Goal: Information Seeking & Learning: Find specific fact

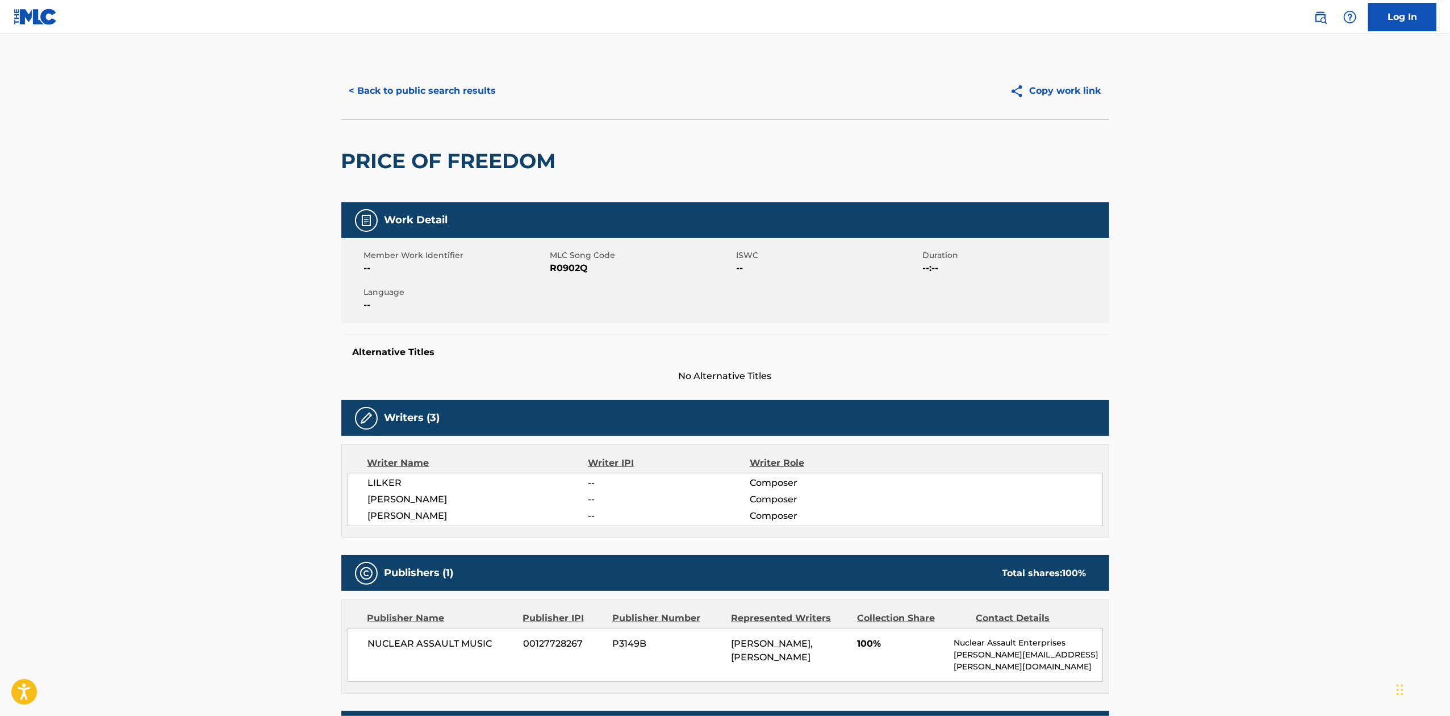
click at [403, 81] on button "< Back to public search results" at bounding box center [422, 91] width 163 height 28
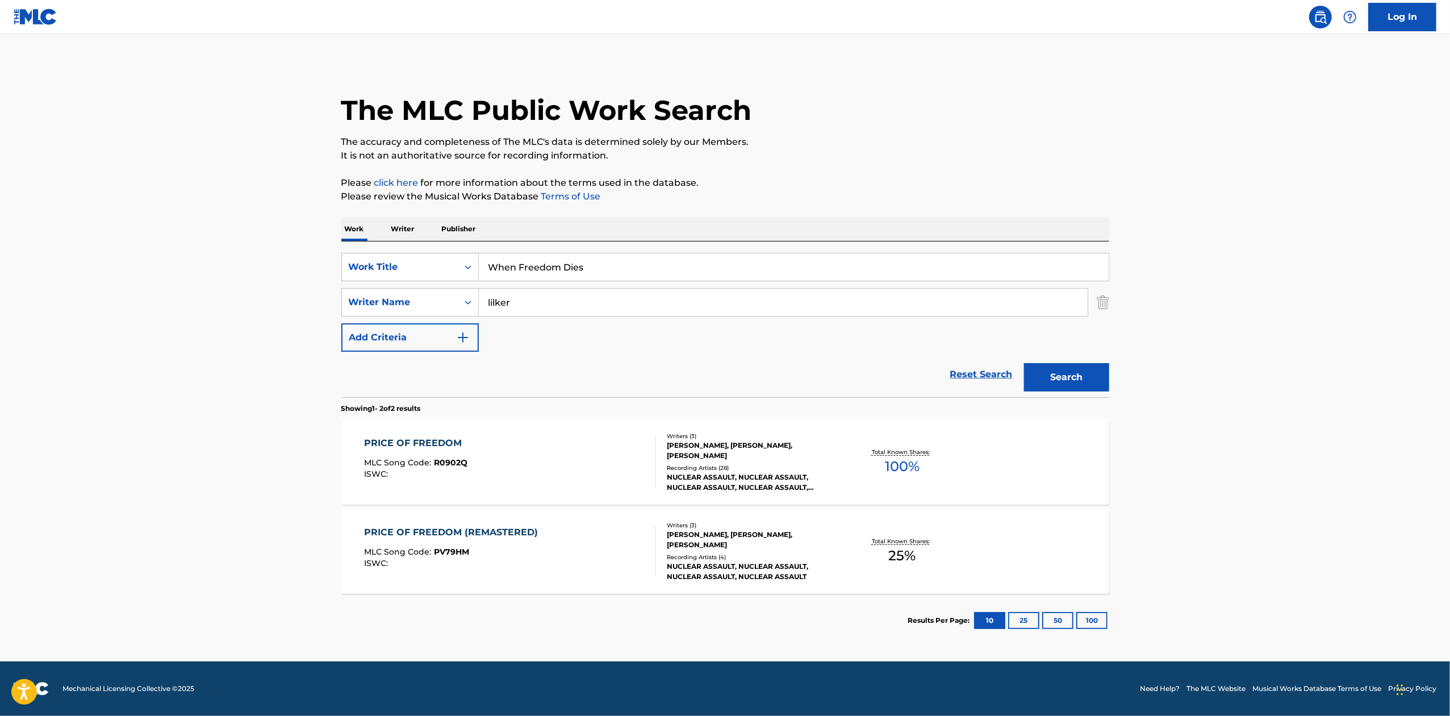
drag, startPoint x: 633, startPoint y: 289, endPoint x: 620, endPoint y: 275, distance: 18.1
click at [626, 283] on div "SearchWithCriteriac90b66c5-2dea-41fd-a5a0-609fa59bd6cc Work Title When Freedom …" at bounding box center [725, 302] width 768 height 99
drag, startPoint x: 611, startPoint y: 266, endPoint x: 275, endPoint y: 310, distance: 339.1
click at [275, 310] on main "The MLC Public Work Search The accuracy and completeness of The MLC's data is d…" at bounding box center [725, 347] width 1450 height 627
paste input "Search & Seizure"
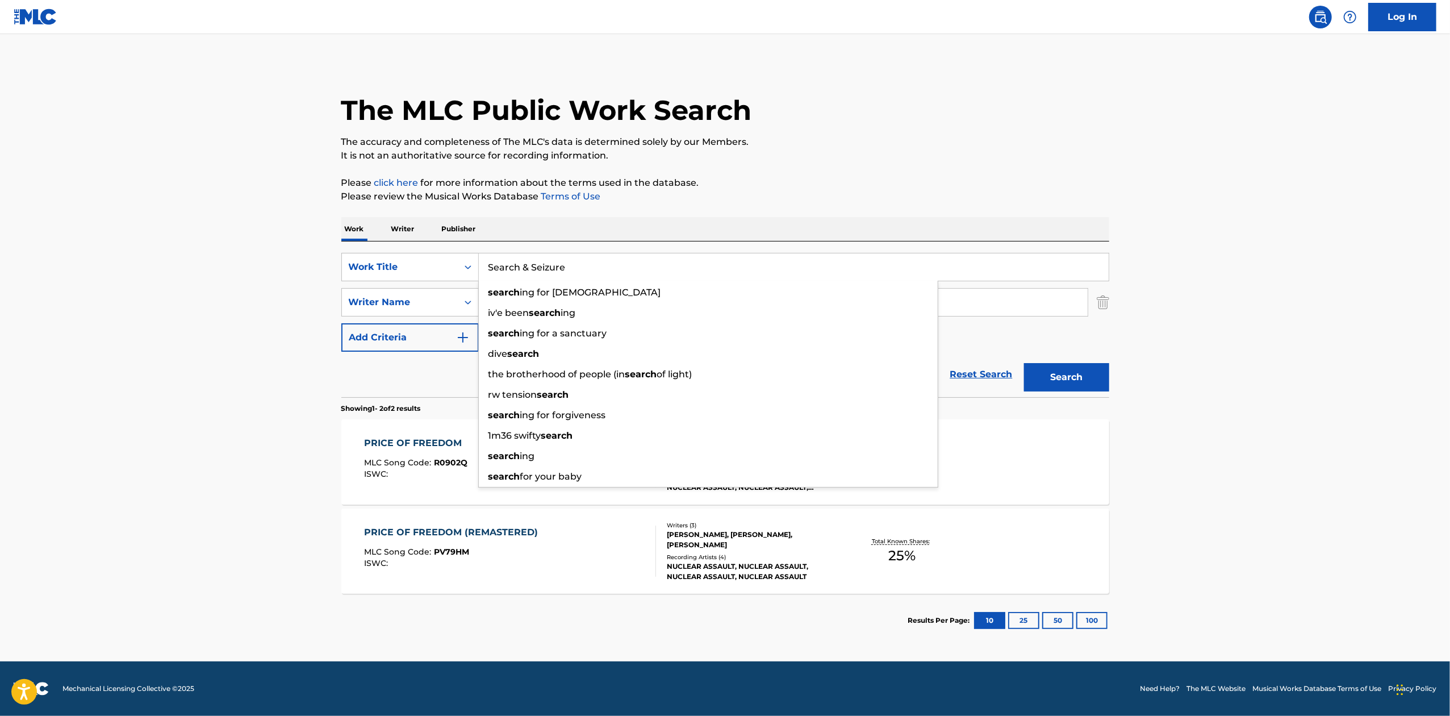
click at [1041, 367] on button "Search" at bounding box center [1066, 377] width 85 height 28
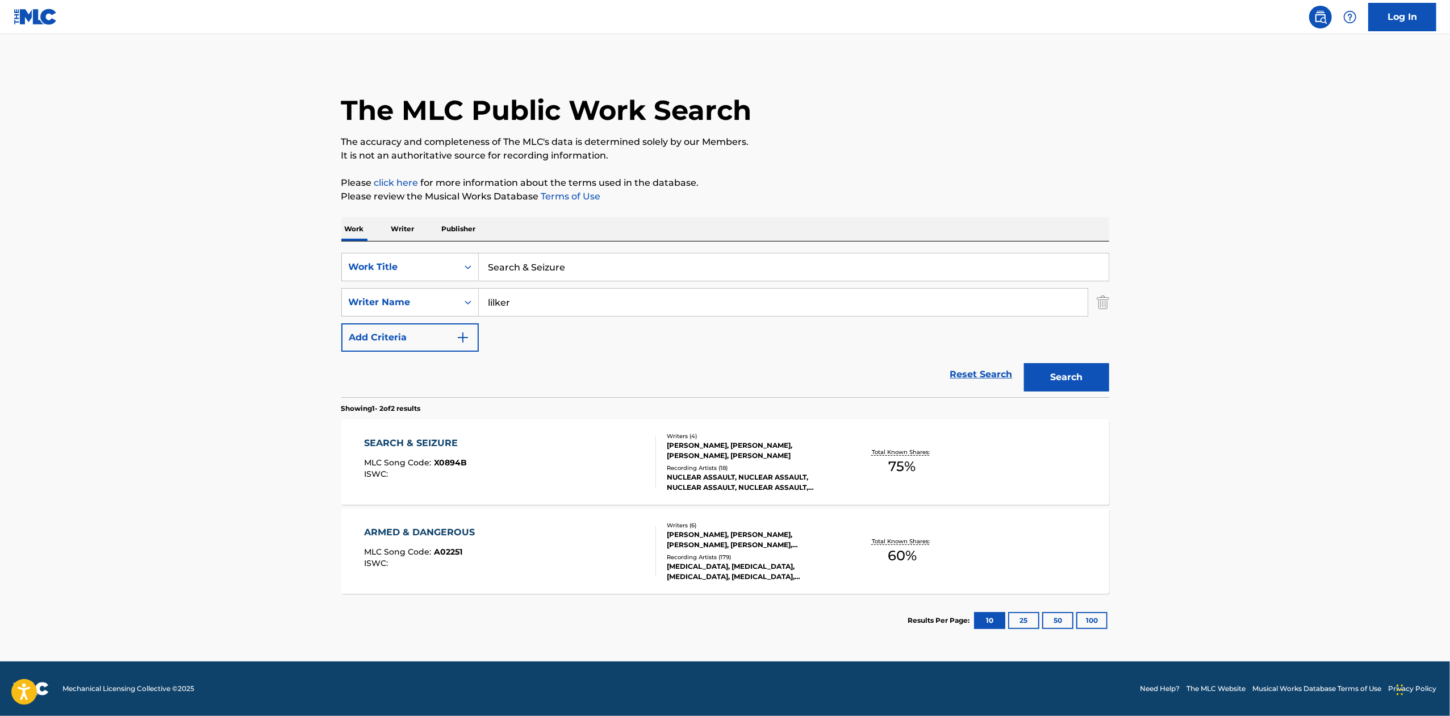
click at [608, 281] on div "Search & Seizure" at bounding box center [794, 267] width 630 height 28
click at [618, 265] on input "Search & Seizure" at bounding box center [794, 266] width 630 height 27
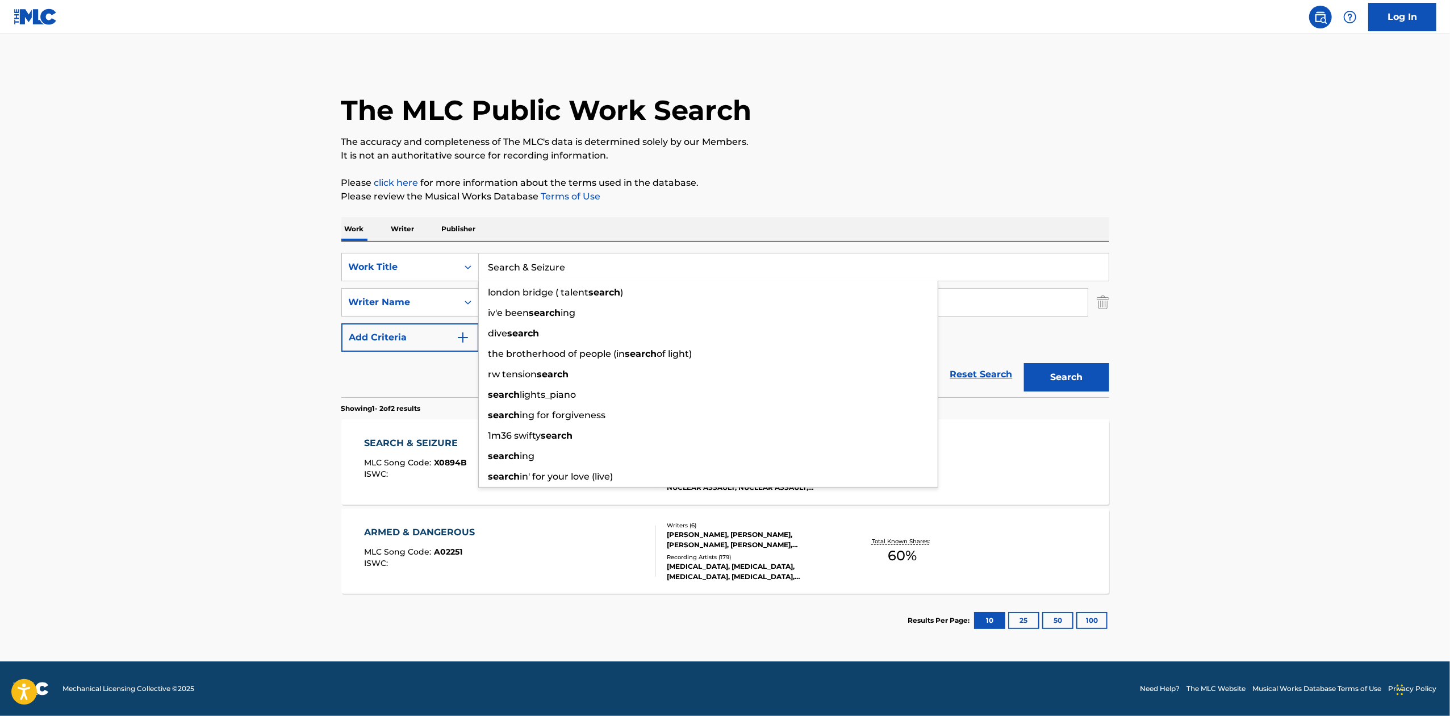
click at [618, 265] on input "Search & Seizure" at bounding box center [794, 266] width 630 height 27
paste input "Torture Tactics"
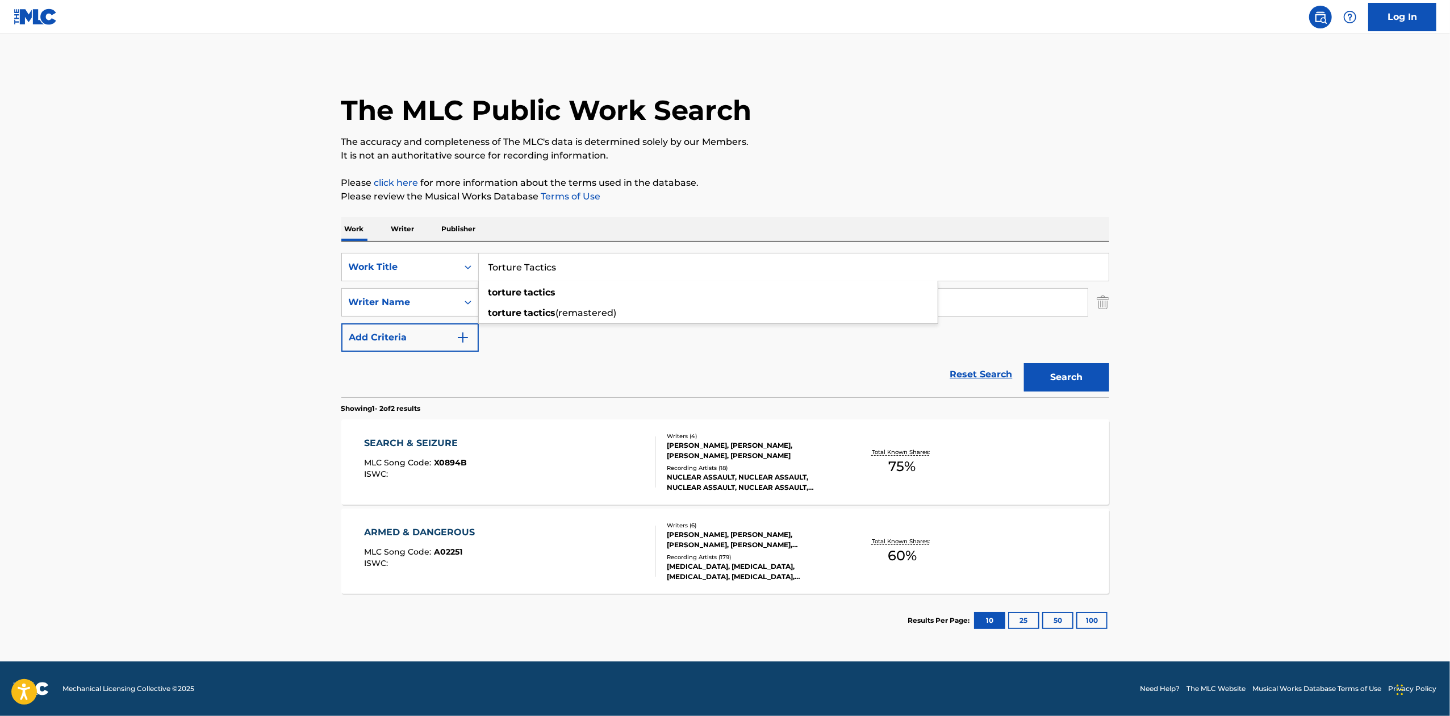
click at [1093, 378] on button "Search" at bounding box center [1066, 377] width 85 height 28
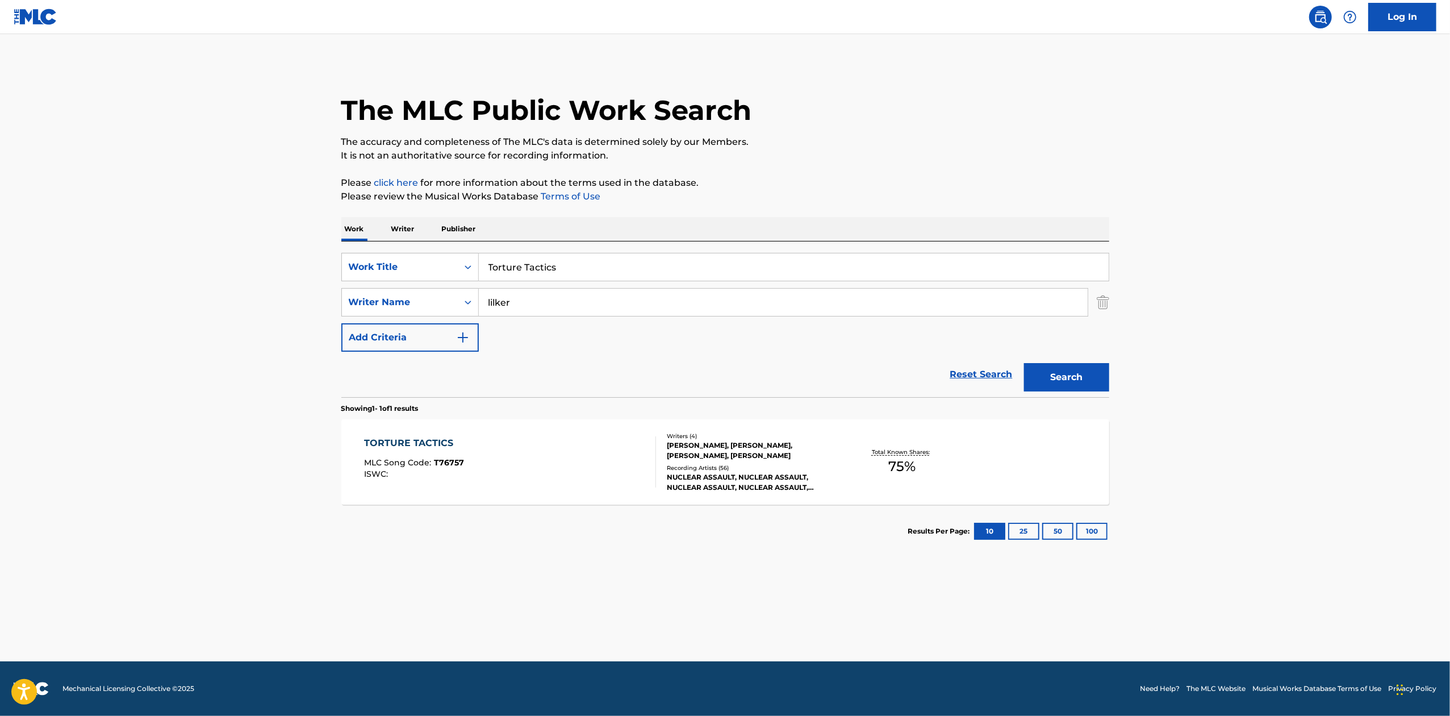
click at [532, 250] on div "SearchWithCriteriac90b66c5-2dea-41fd-a5a0-609fa59bd6cc Work Title Torture Tacti…" at bounding box center [725, 319] width 768 height 156
click at [534, 250] on div "SearchWithCriteriac90b66c5-2dea-41fd-a5a0-609fa59bd6cc Work Title Torture Tacti…" at bounding box center [725, 319] width 768 height 156
click at [544, 264] on input "Torture Tactics" at bounding box center [794, 266] width 630 height 27
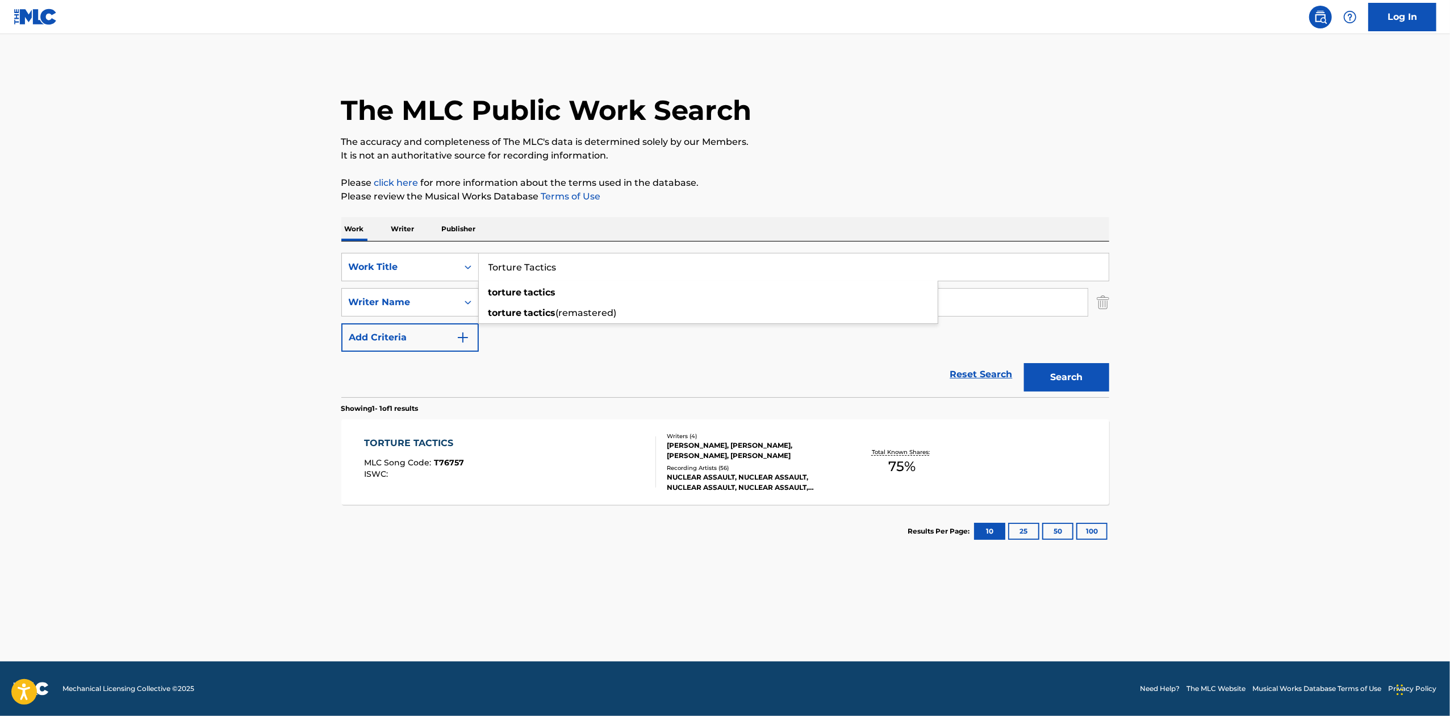
paste input "Mothers' Day"
type input "Mothers' Day"
click at [1102, 387] on button "Search" at bounding box center [1066, 377] width 85 height 28
click at [621, 395] on div "Reset Search Search" at bounding box center [725, 374] width 768 height 45
click at [639, 427] on div "[DATE] MLC Song Code : M7959G ISWC : Writers ( 4 ) [PERSON_NAME], [PERSON_NAME]…" at bounding box center [725, 461] width 768 height 85
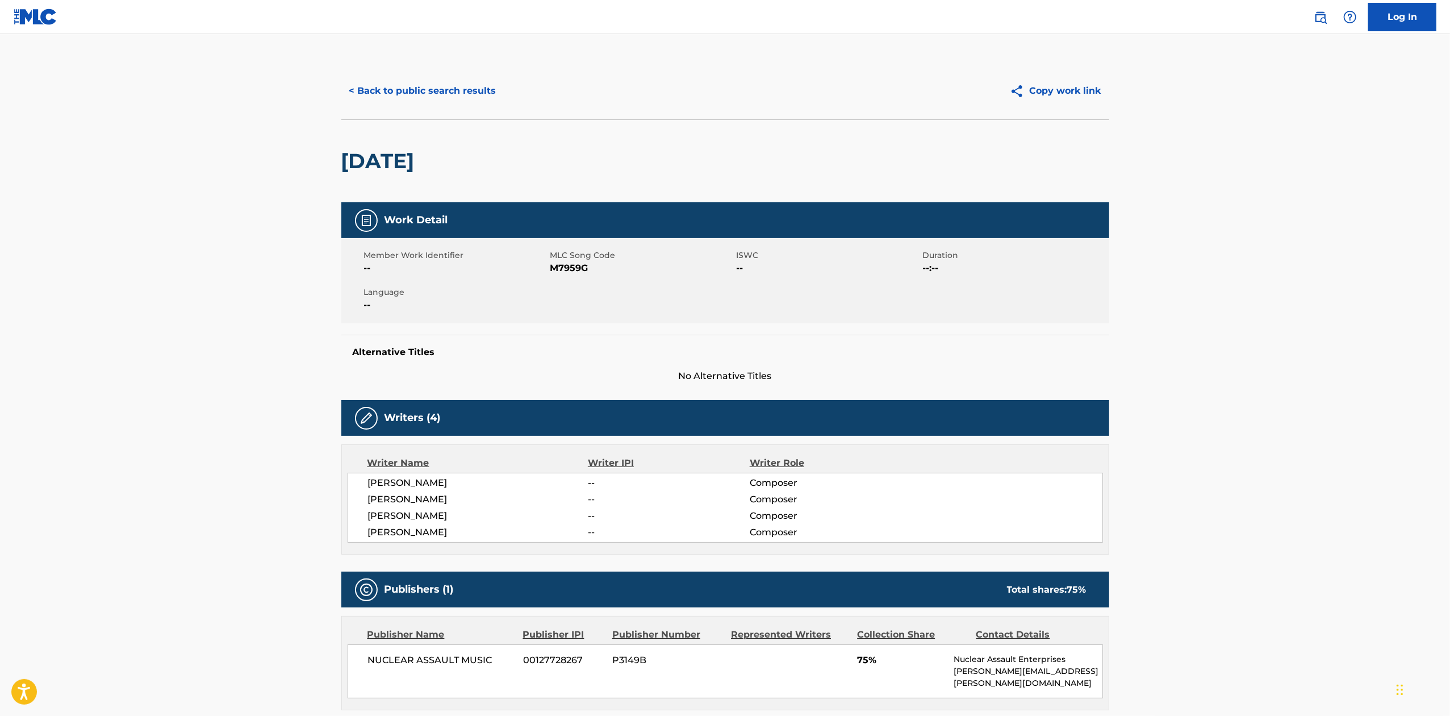
click at [425, 97] on button "< Back to public search results" at bounding box center [422, 91] width 163 height 28
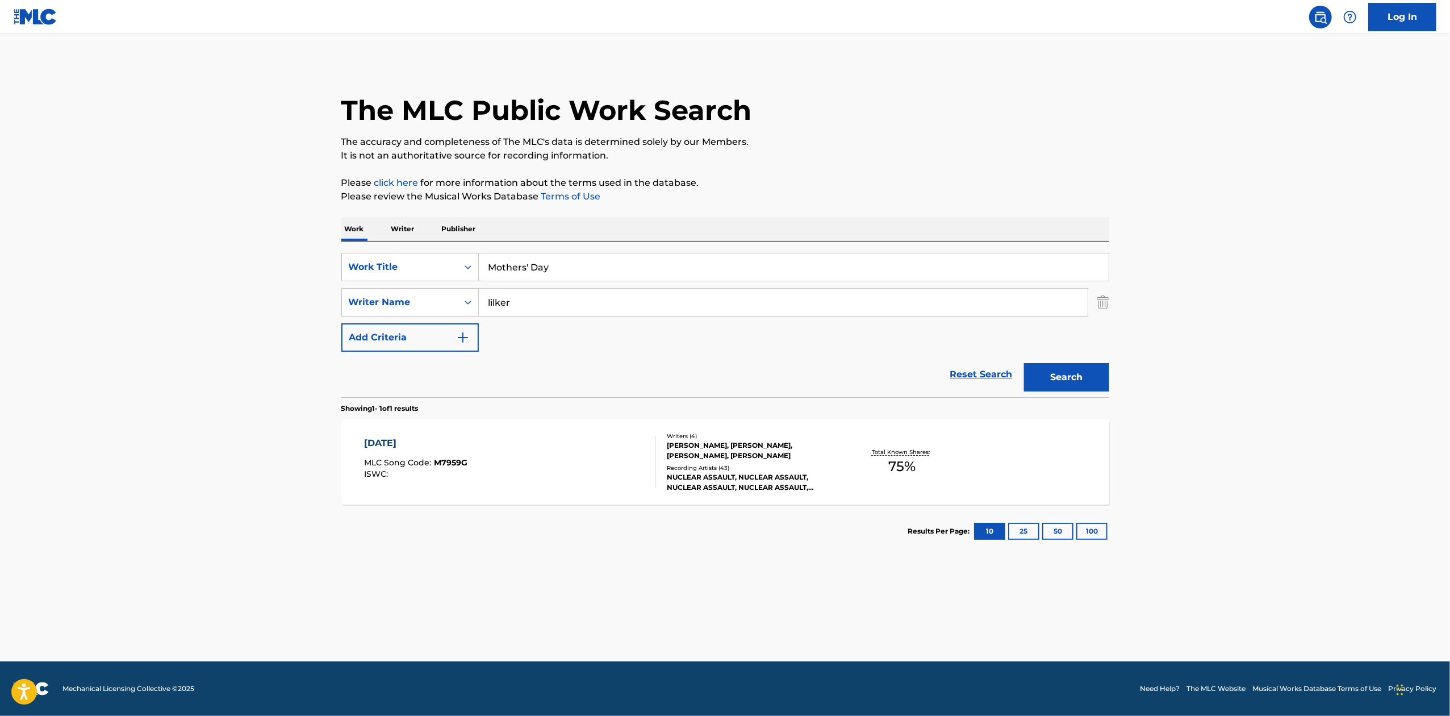
click at [612, 262] on input "Mothers' Day" at bounding box center [794, 266] width 630 height 27
paste input "Trail of Tears"
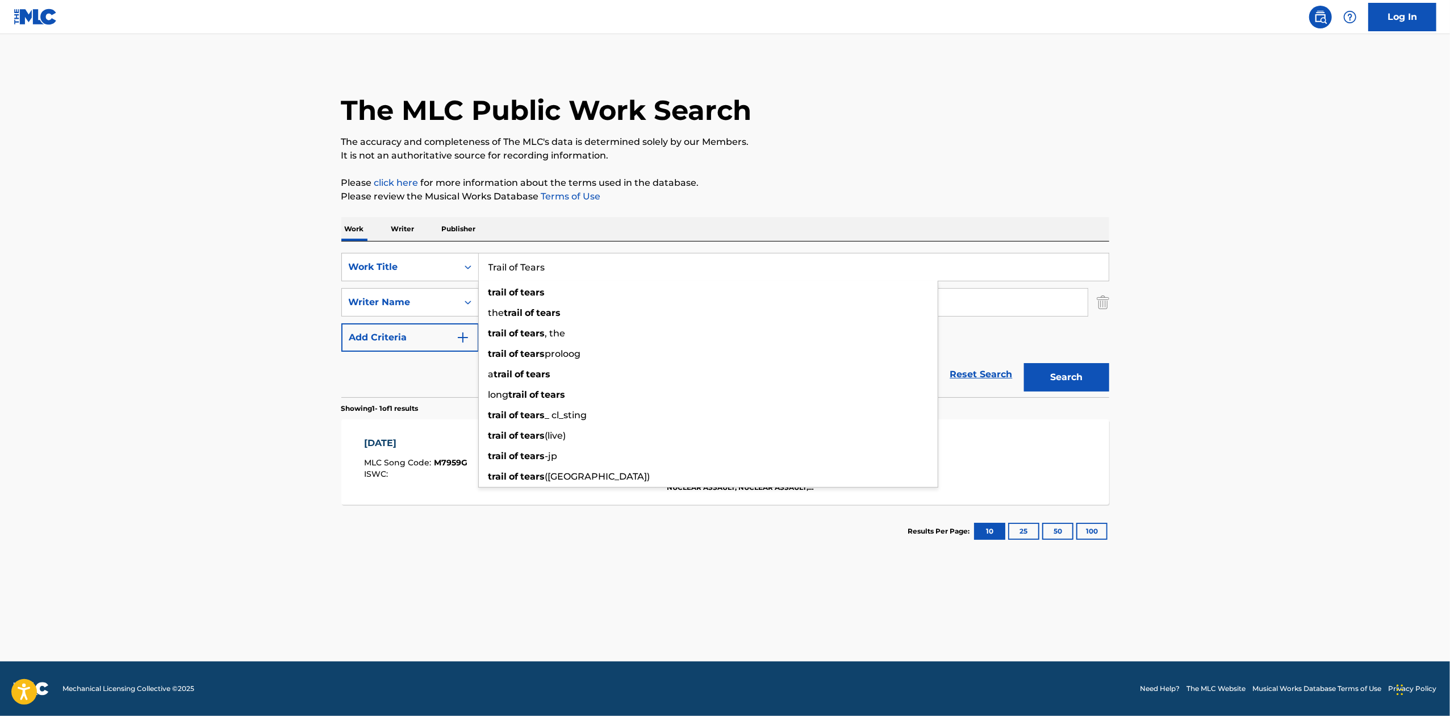
type input "Trail of Tears"
click at [1089, 394] on div "Search" at bounding box center [1063, 374] width 91 height 45
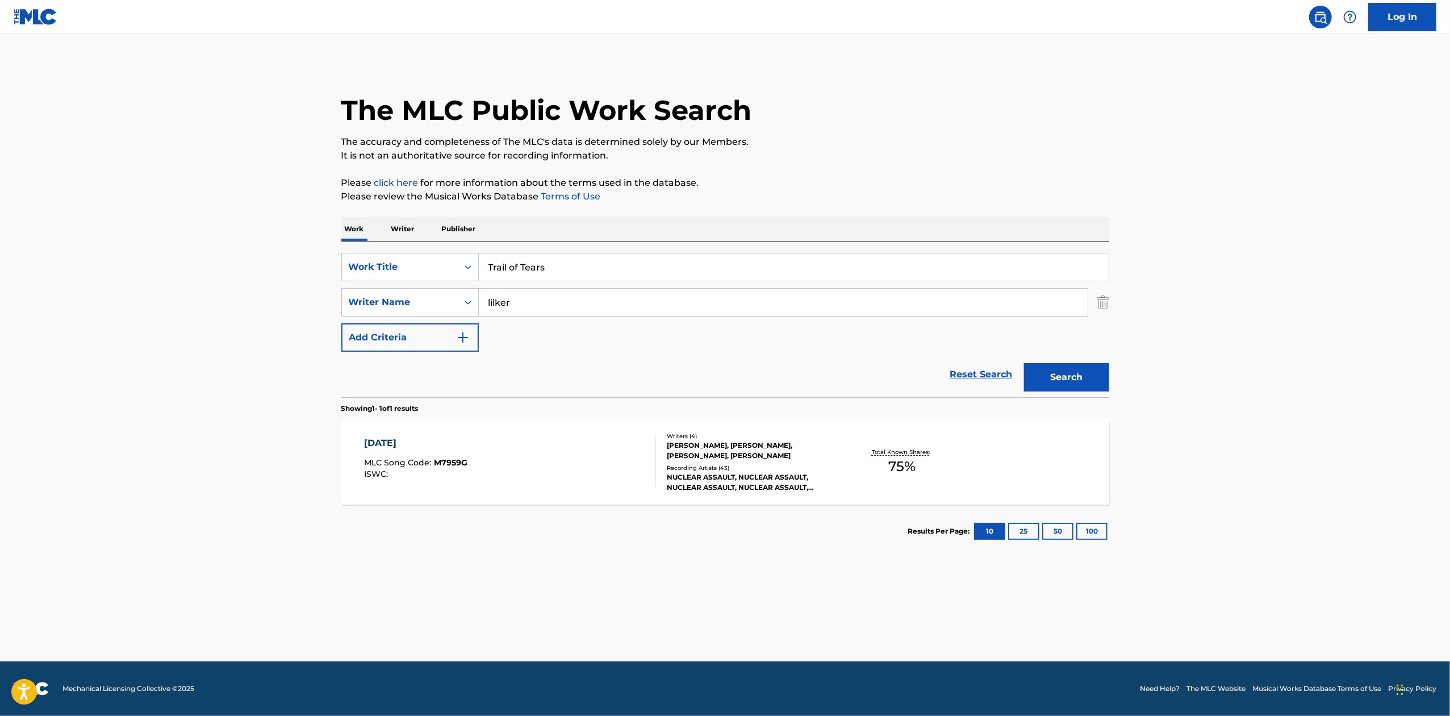
click at [1089, 379] on button "Search" at bounding box center [1066, 377] width 85 height 28
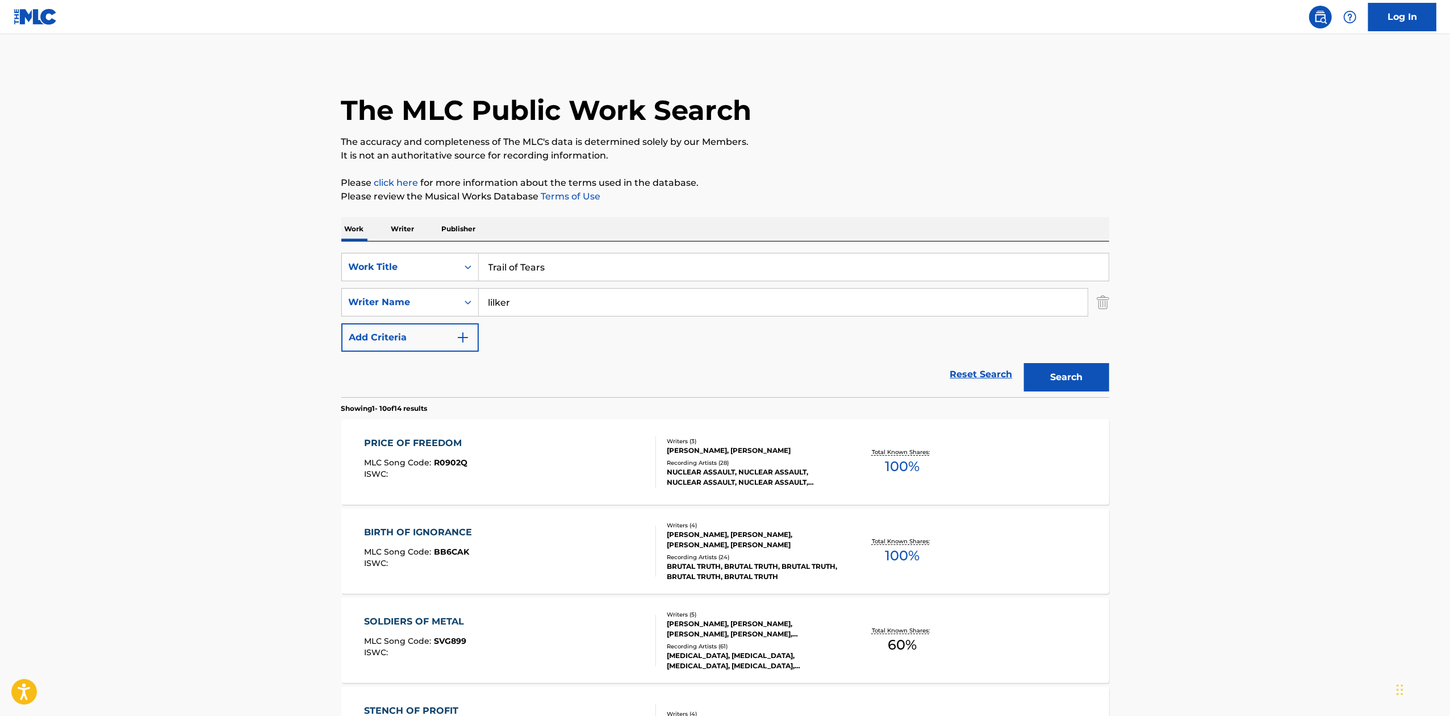
click at [989, 459] on div "PRICE OF FREEDOM MLC Song Code : R0902Q ISWC : Writers ( 3 ) [PERSON_NAME], LIL…" at bounding box center [725, 461] width 768 height 85
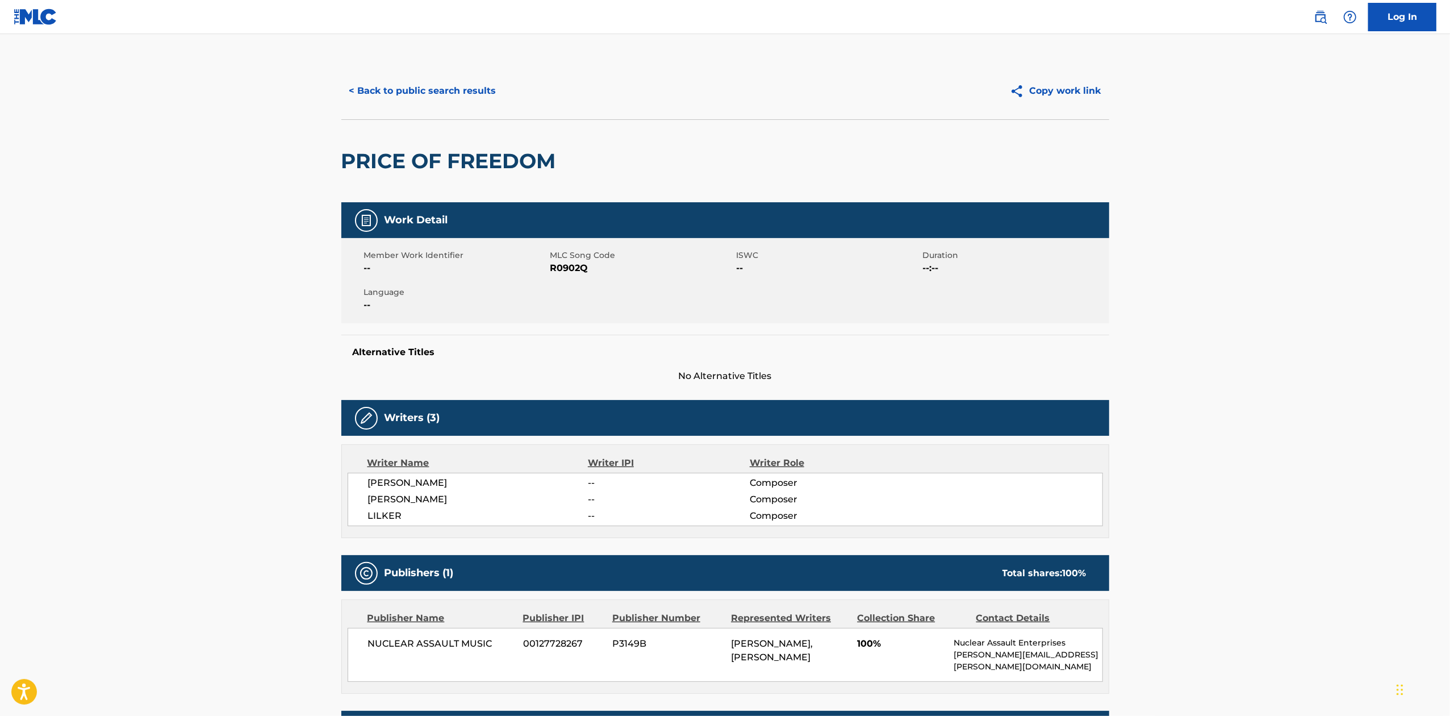
click at [486, 87] on button "< Back to public search results" at bounding box center [422, 91] width 163 height 28
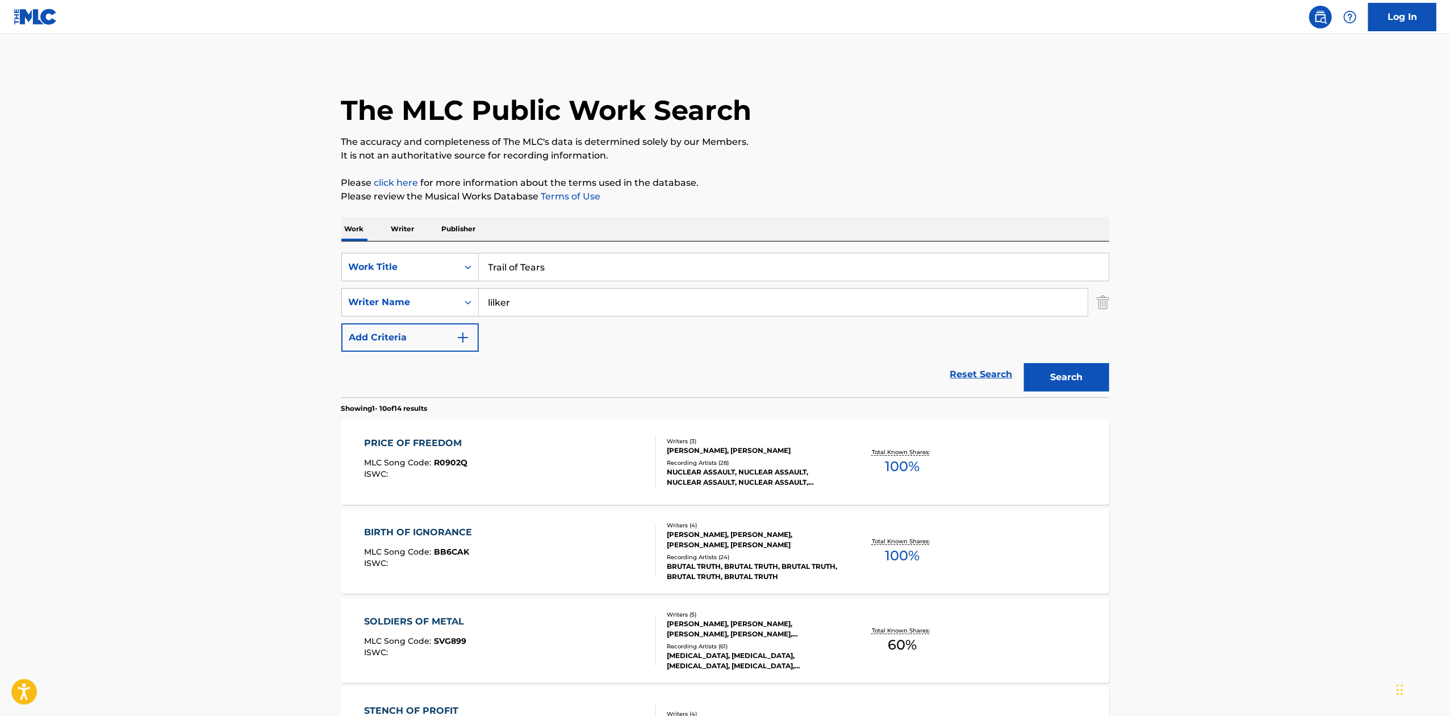
click at [655, 249] on div "SearchWithCriteriac90b66c5-2dea-41fd-a5a0-609fa59bd6cc Work Title Trail of Tear…" at bounding box center [725, 319] width 768 height 156
drag, startPoint x: 655, startPoint y: 249, endPoint x: 661, endPoint y: 266, distance: 18.0
click at [659, 259] on div "SearchWithCriteriac90b66c5-2dea-41fd-a5a0-609fa59bd6cc Work Title Trail of Tear…" at bounding box center [725, 319] width 768 height 156
click at [661, 266] on input "Trail of Tears" at bounding box center [794, 266] width 630 height 27
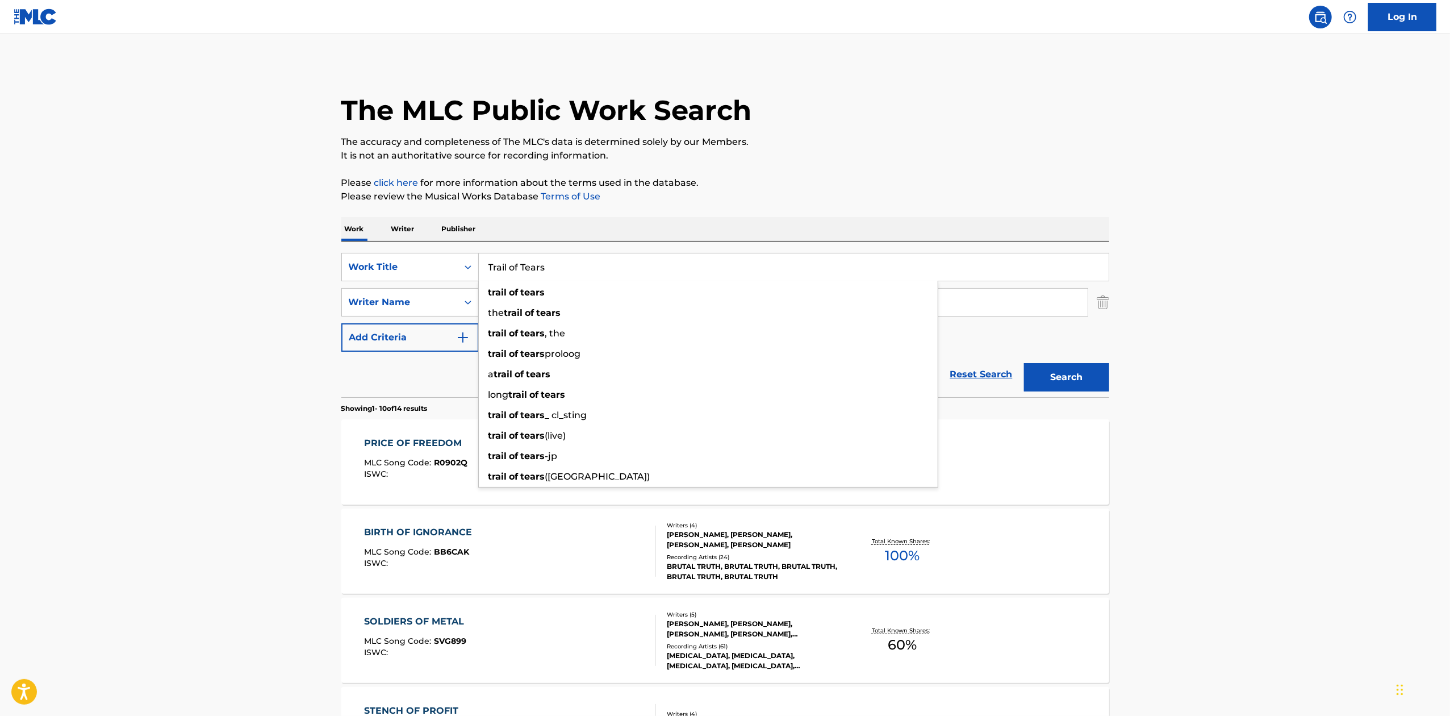
click at [661, 266] on input "Trail of Tears" at bounding box center [794, 266] width 630 height 27
paste input "Sign in Blood"
type input "Sign in Blood"
click at [1071, 384] on button "Search" at bounding box center [1066, 377] width 85 height 28
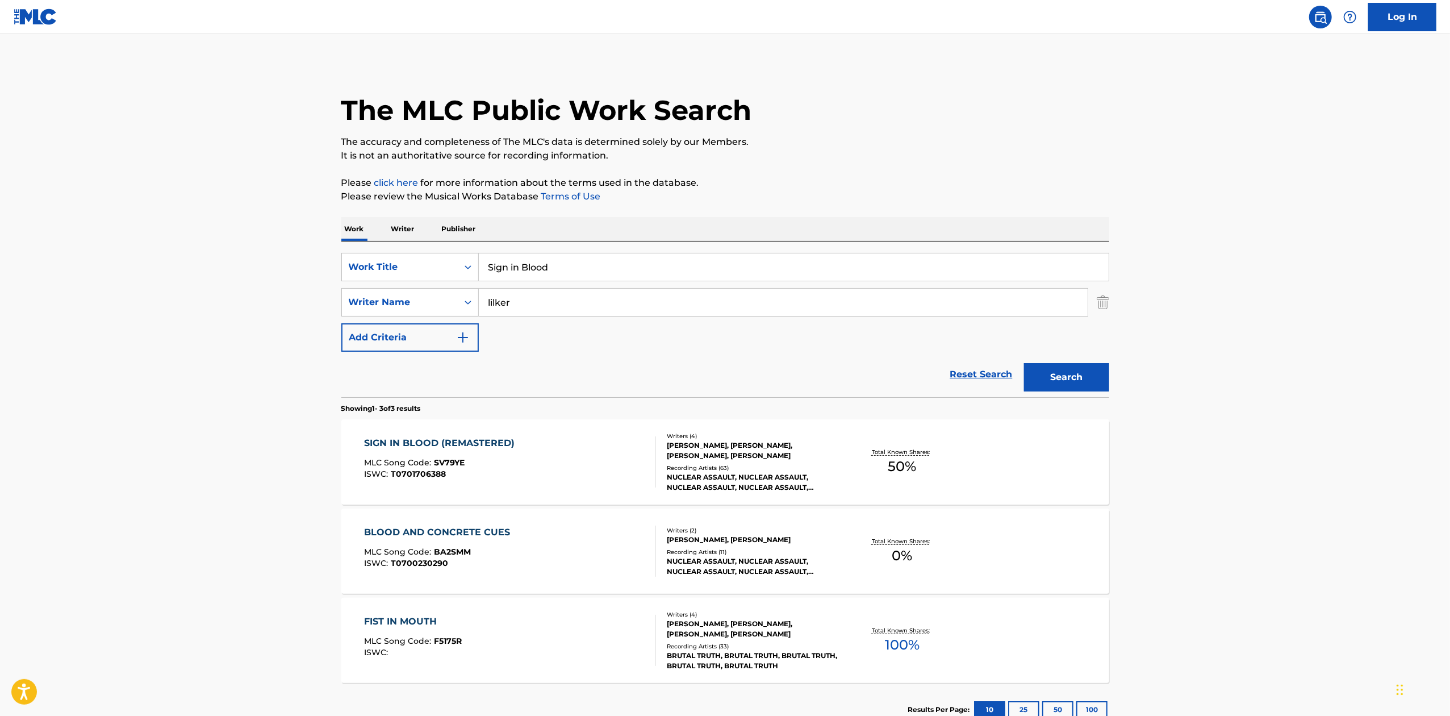
click at [1048, 459] on div "SIGN IN BLOOD (REMASTERED) MLC Song Code : SV79YE ISWC : T0701706388 Writers ( …" at bounding box center [725, 461] width 768 height 85
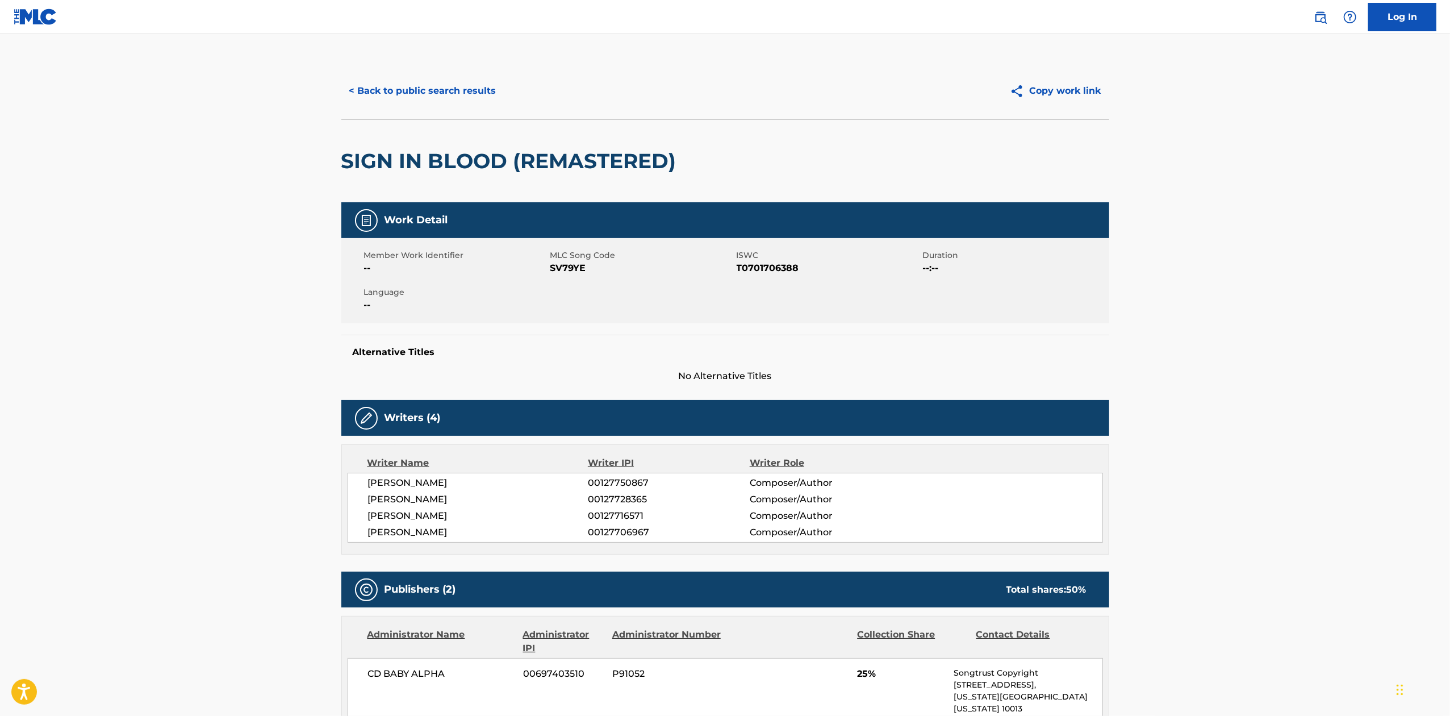
click at [439, 92] on button "< Back to public search results" at bounding box center [422, 91] width 163 height 28
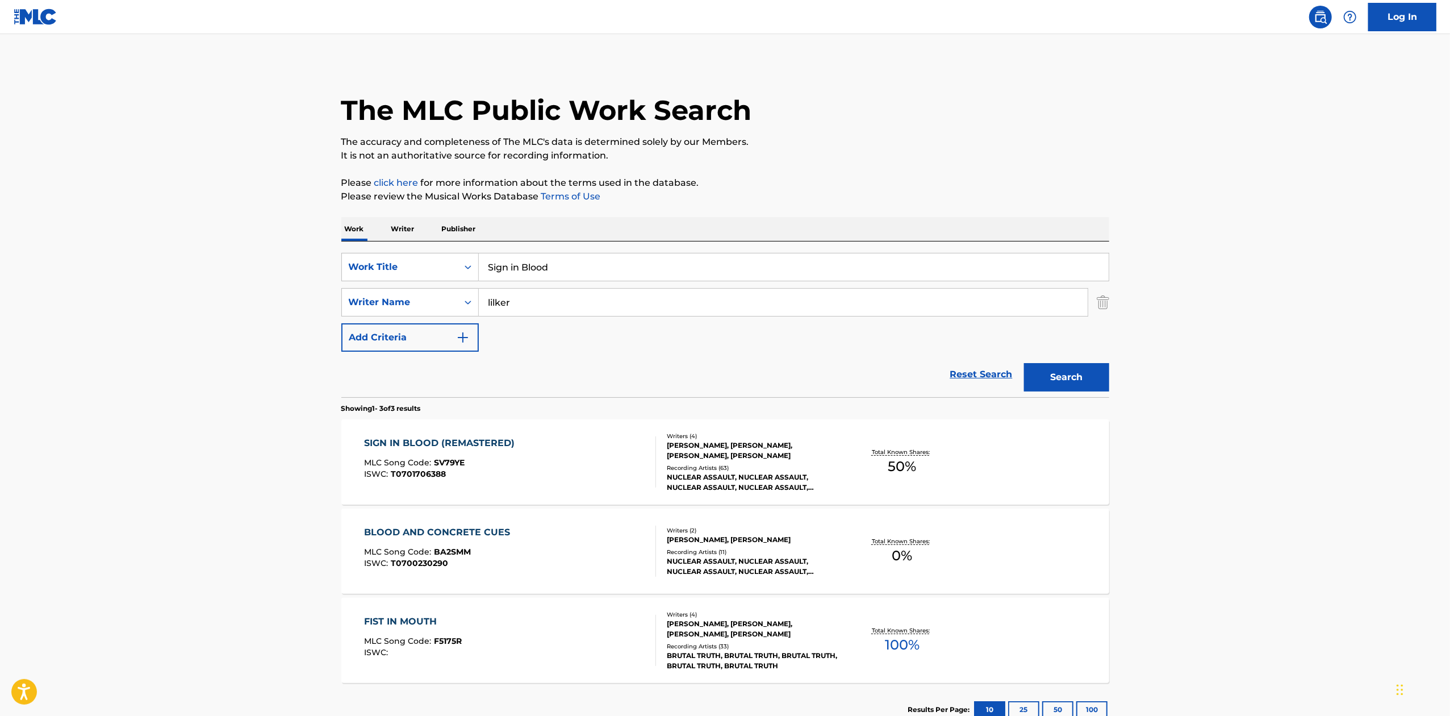
click at [564, 260] on input "Sign in Blood" at bounding box center [794, 266] width 630 height 27
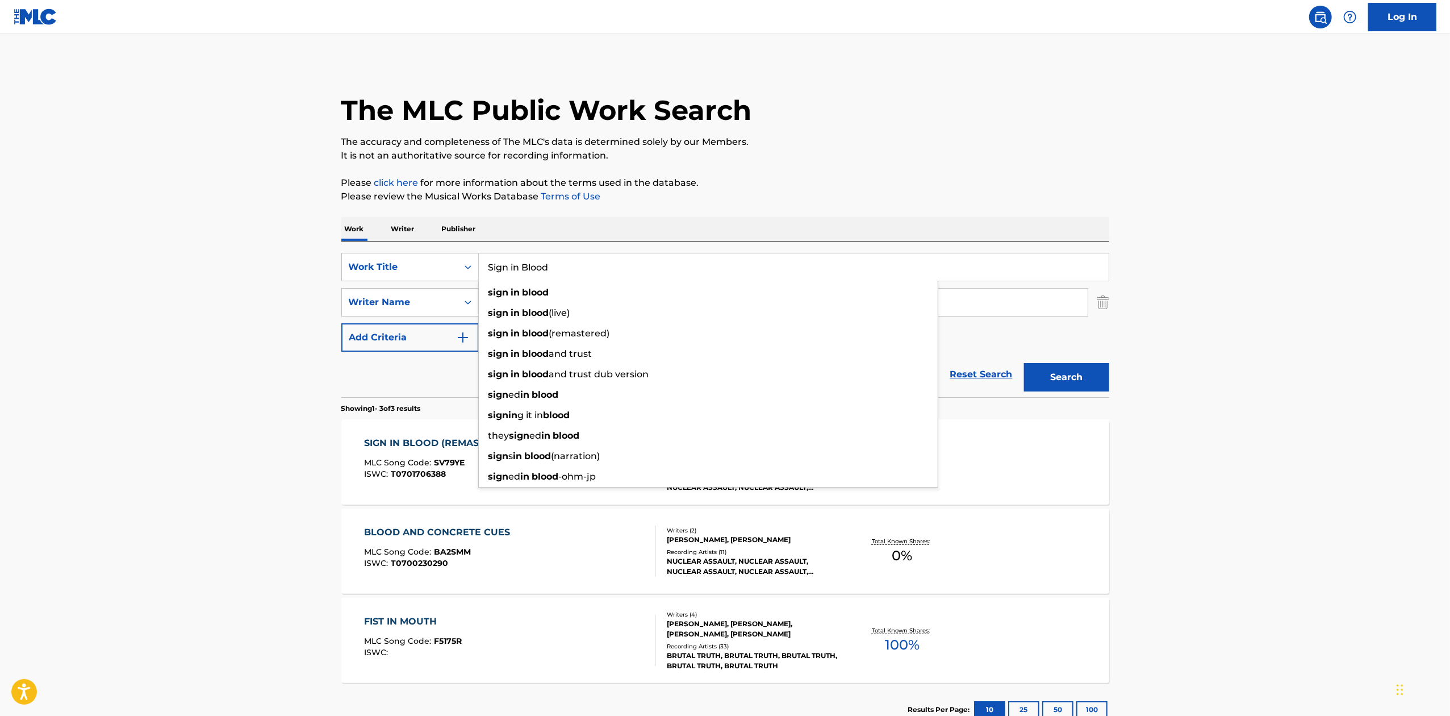
click at [564, 260] on input "Sign in Blood" at bounding box center [794, 266] width 630 height 27
paste input "Fashion Junkie"
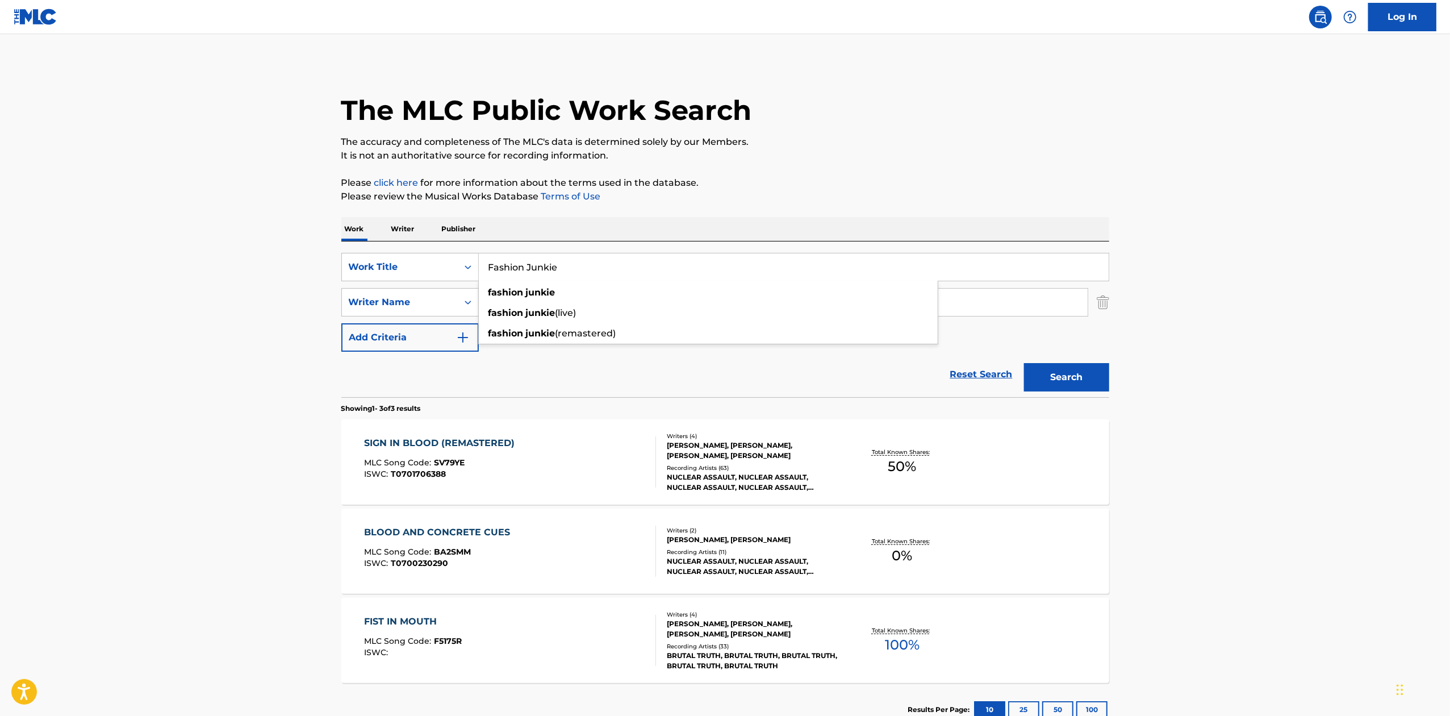
type input "Fashion Junkie"
click at [1034, 382] on button "Search" at bounding box center [1066, 377] width 85 height 28
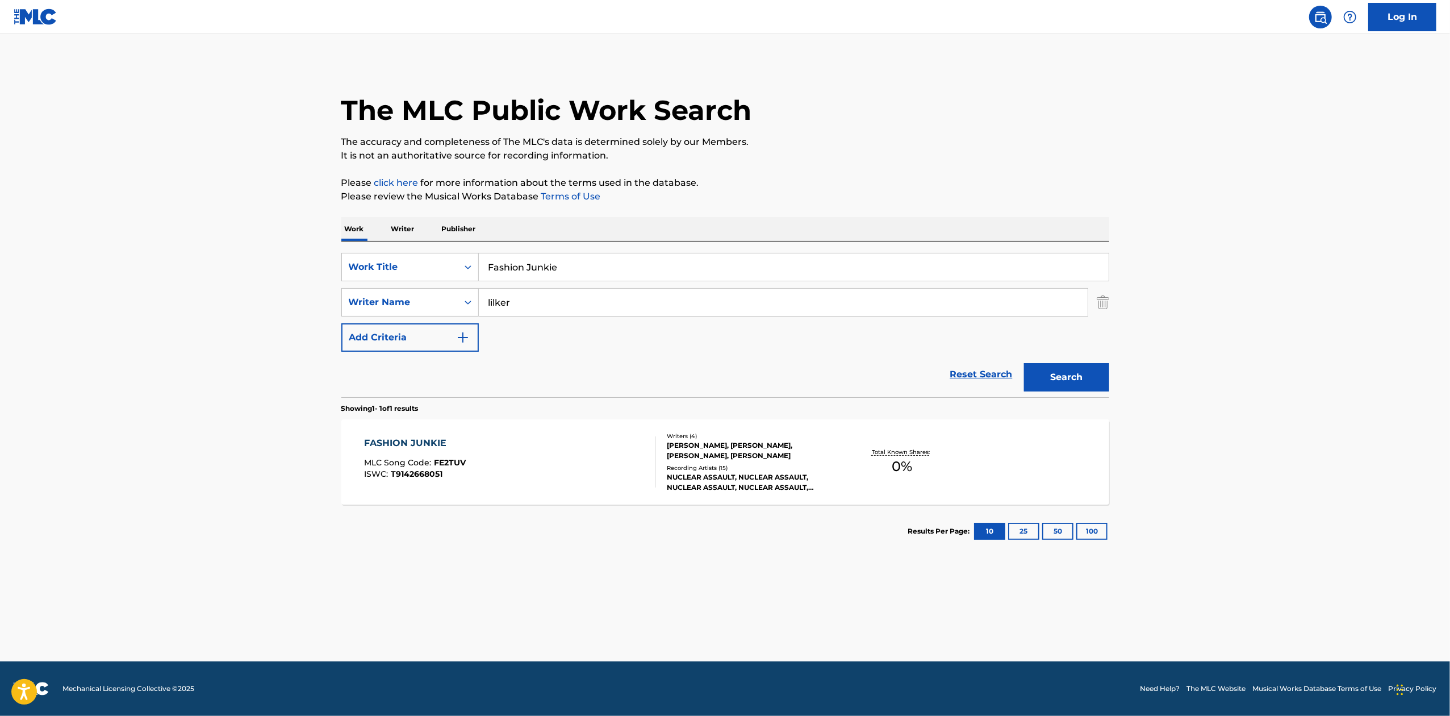
click at [843, 419] on div "FASHION JUNKIE MLC Song Code : FE2TUV ISWC : T9142668051 Writers ( 4 ) [PERSON_…" at bounding box center [725, 461] width 768 height 85
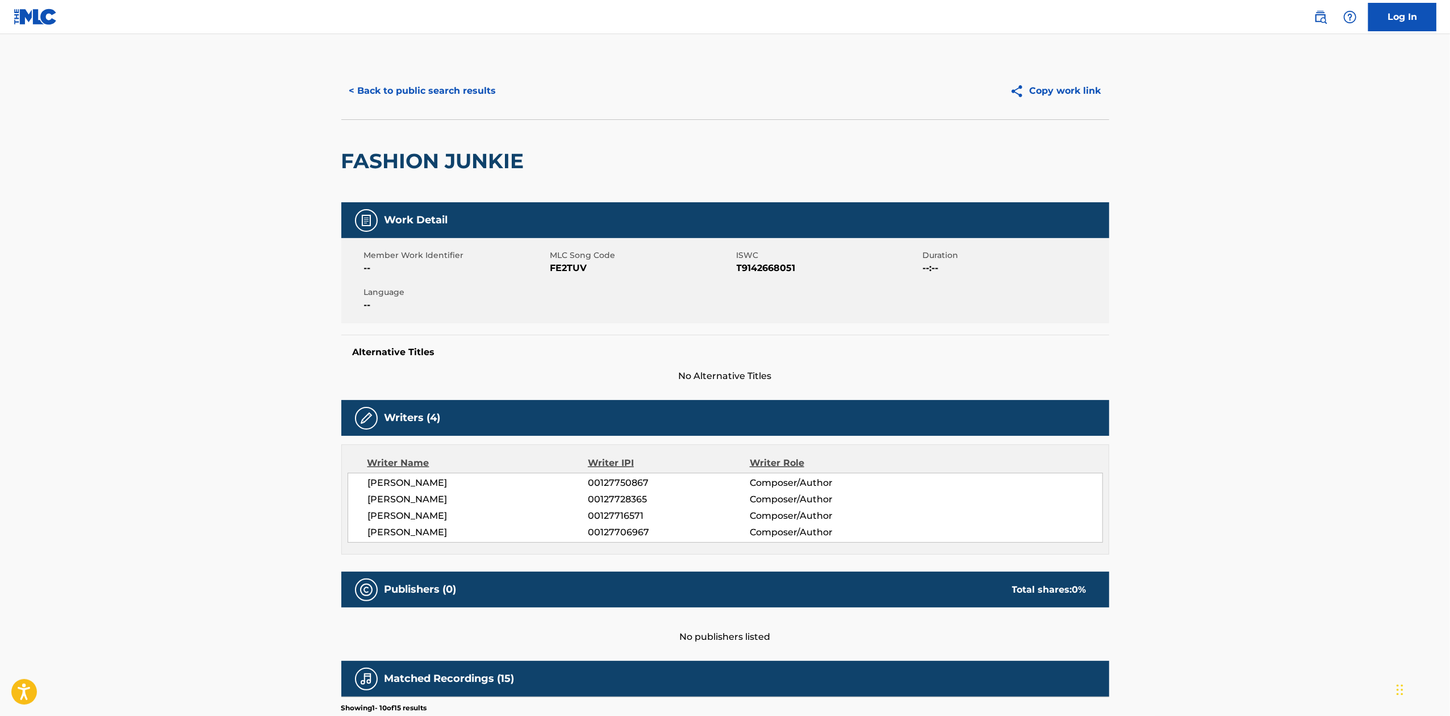
click at [450, 75] on div "< Back to public search results Copy work link" at bounding box center [725, 90] width 768 height 57
click at [456, 90] on button "< Back to public search results" at bounding box center [422, 91] width 163 height 28
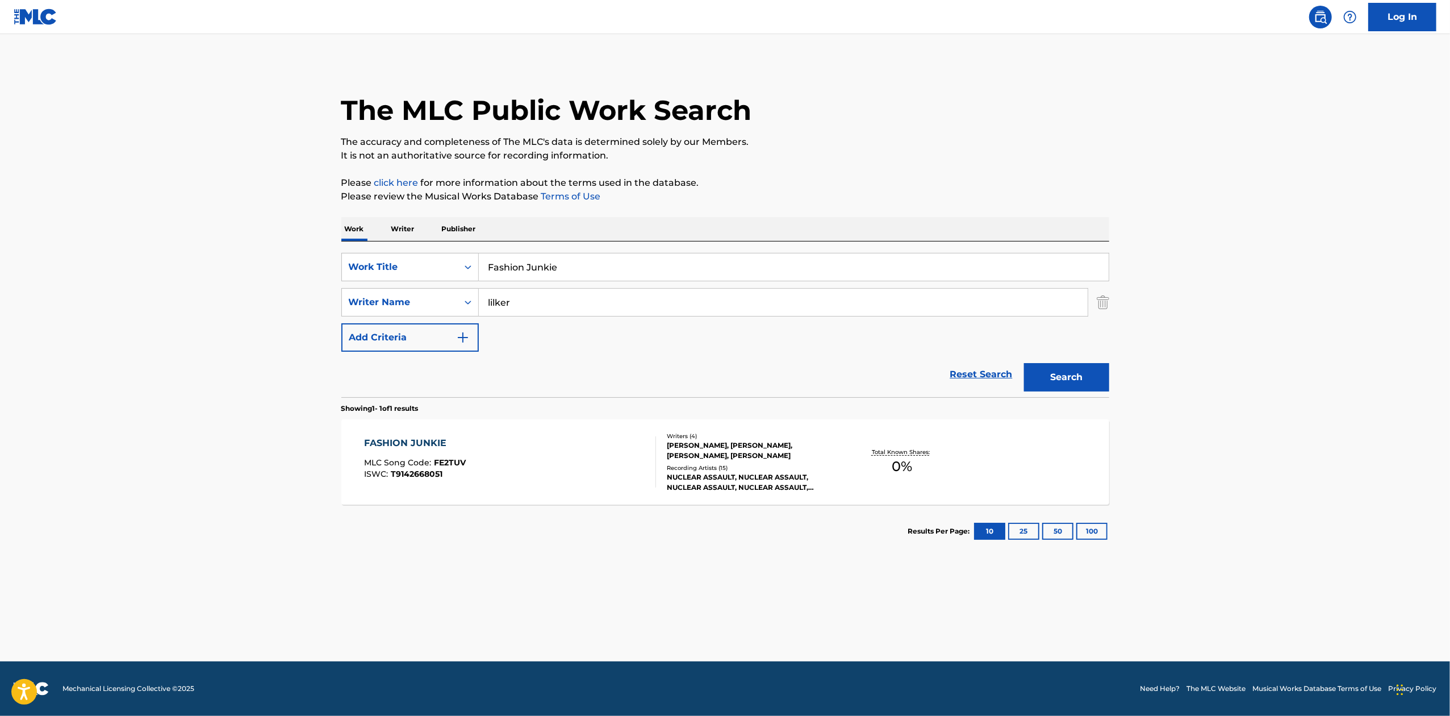
click at [609, 256] on input "Fashion Junkie" at bounding box center [794, 266] width 630 height 27
paste input "Too Young to D"
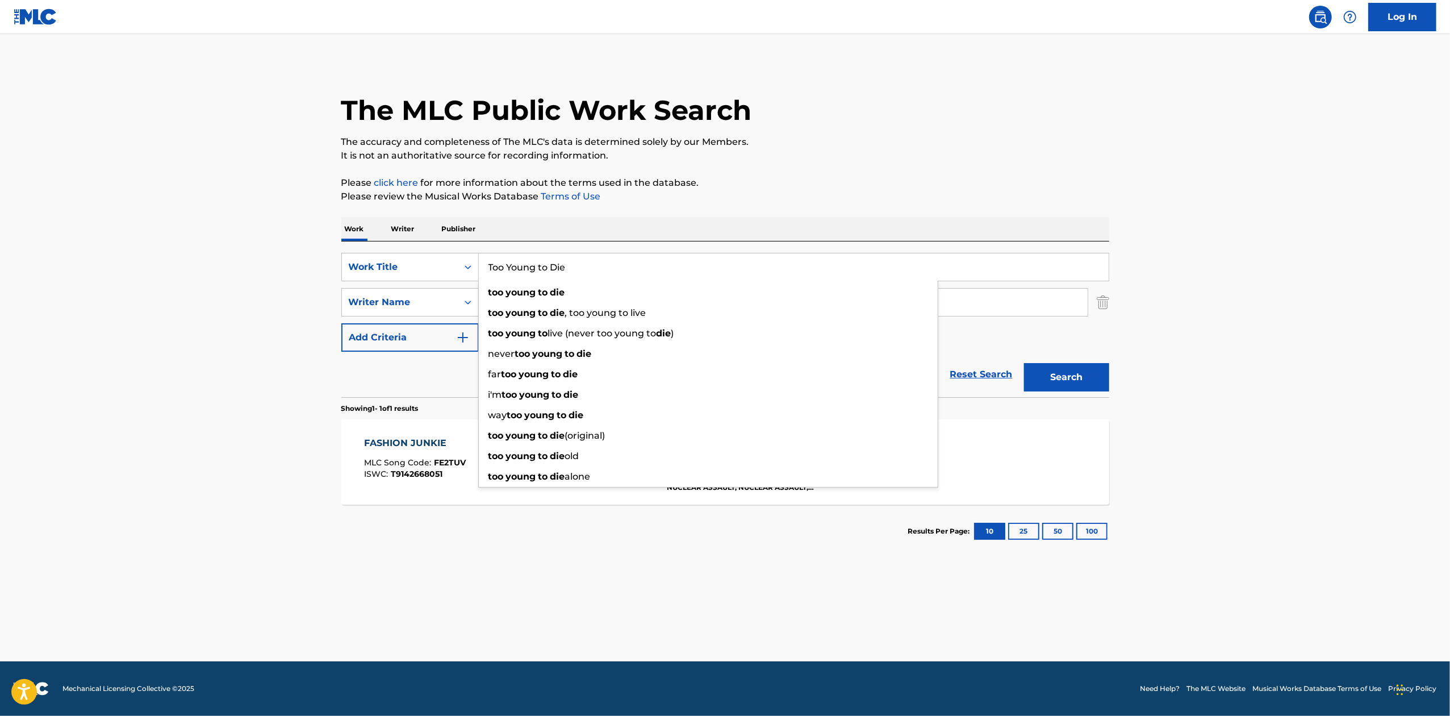
type input "Too Young to Die"
click at [1085, 378] on button "Search" at bounding box center [1066, 377] width 85 height 28
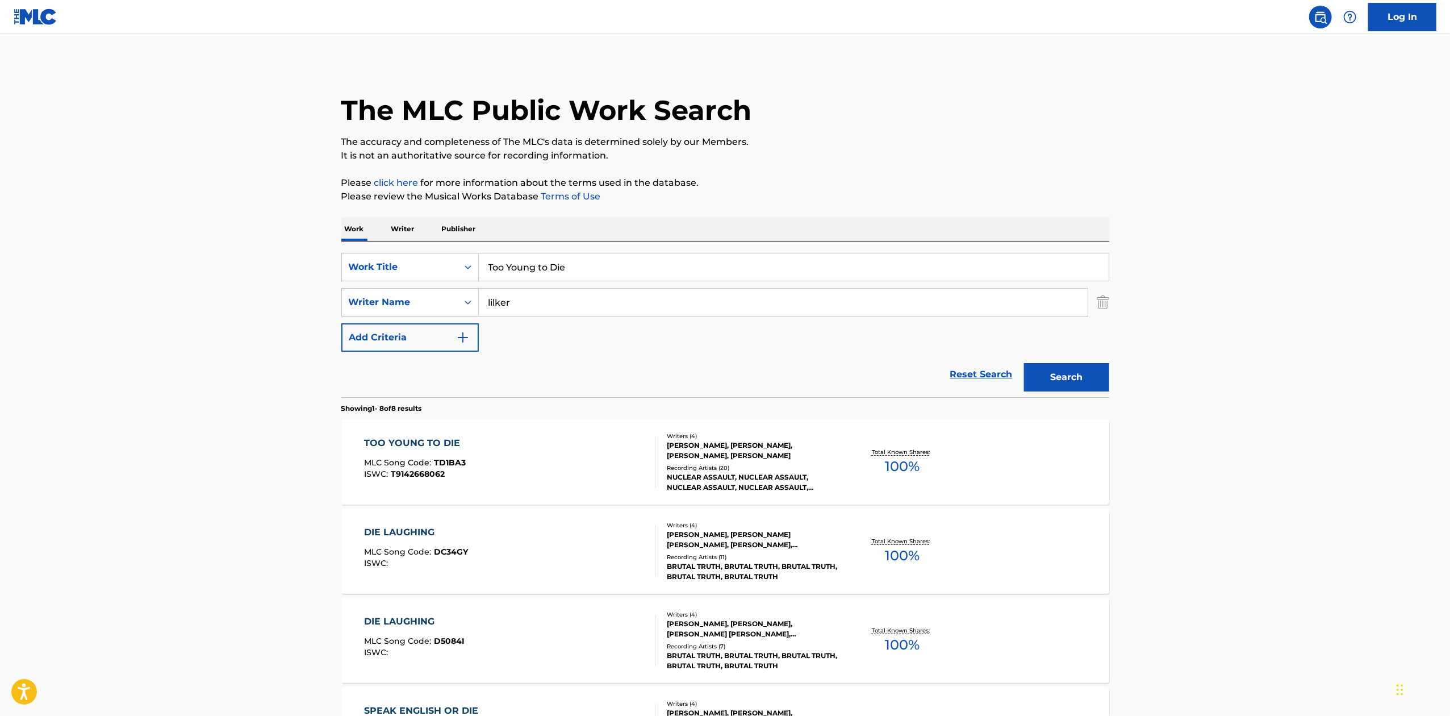
click at [961, 471] on div "Total Known Shares: 100 %" at bounding box center [902, 462] width 128 height 35
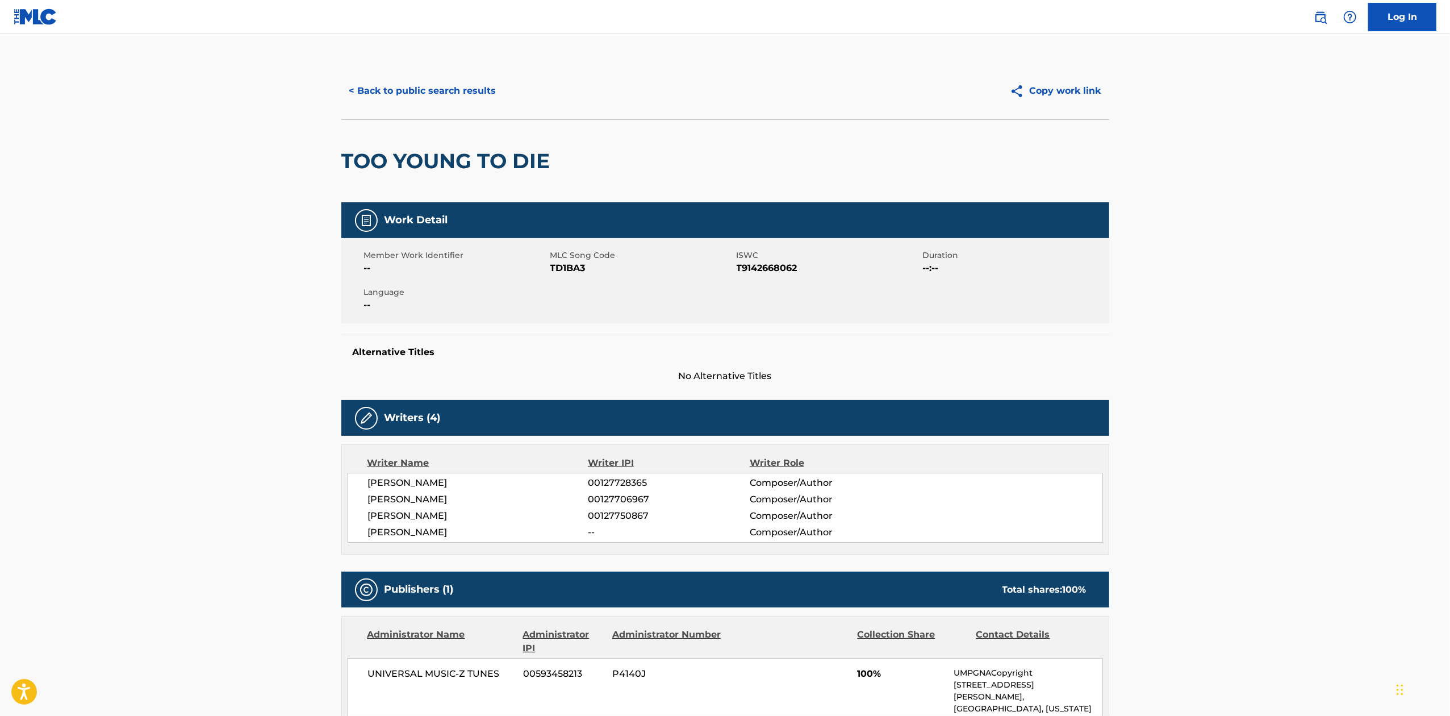
click at [458, 87] on button "< Back to public search results" at bounding box center [422, 91] width 163 height 28
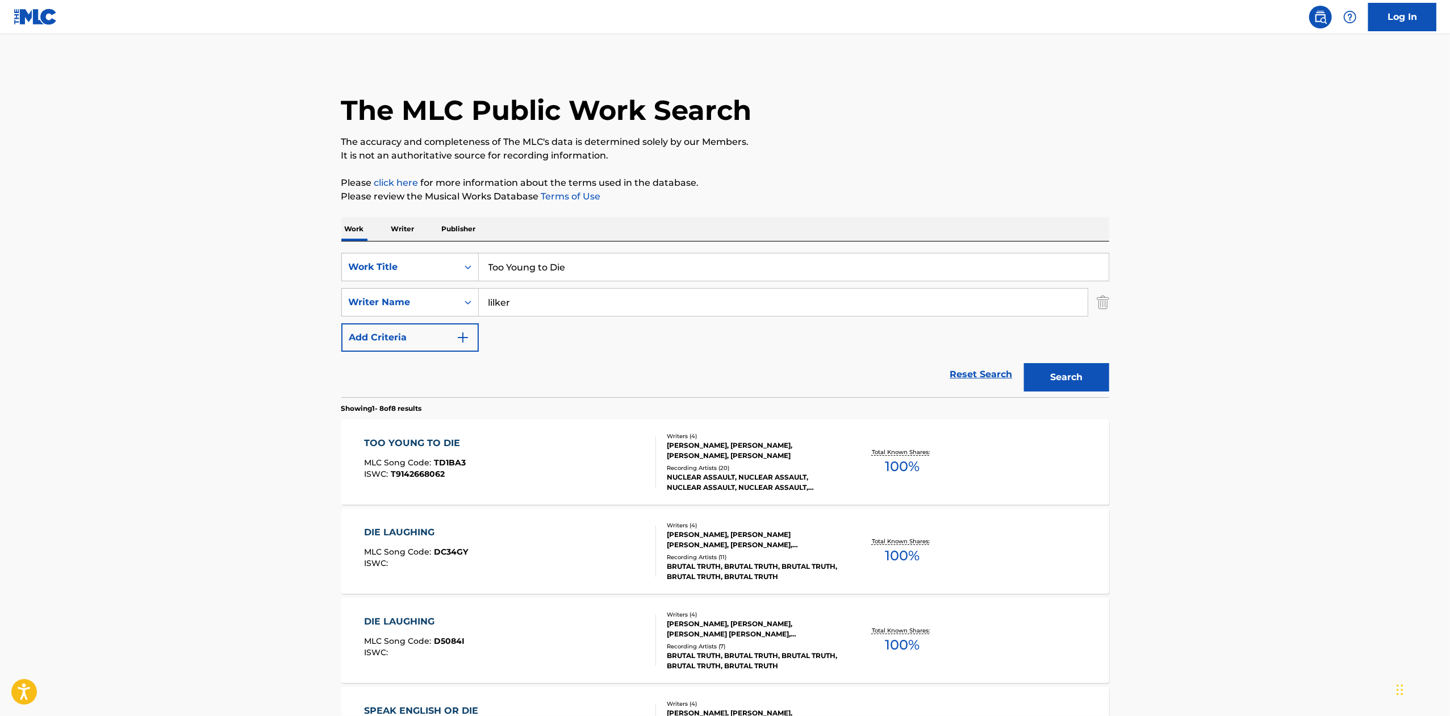
click at [671, 269] on input "Too Young to Die" at bounding box center [794, 266] width 630 height 27
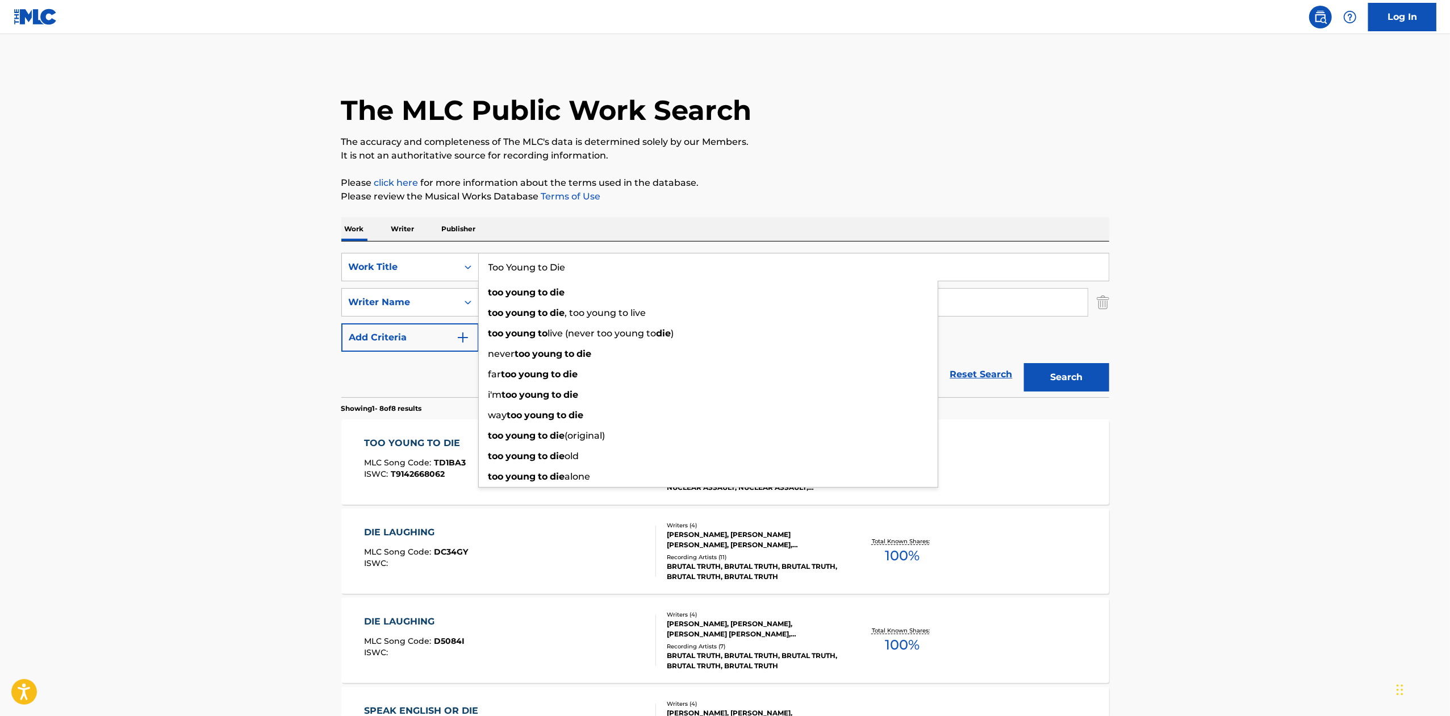
click at [671, 269] on input "Too Young to Die" at bounding box center [794, 266] width 630 height 27
paste input "Preaching to the Deaf"
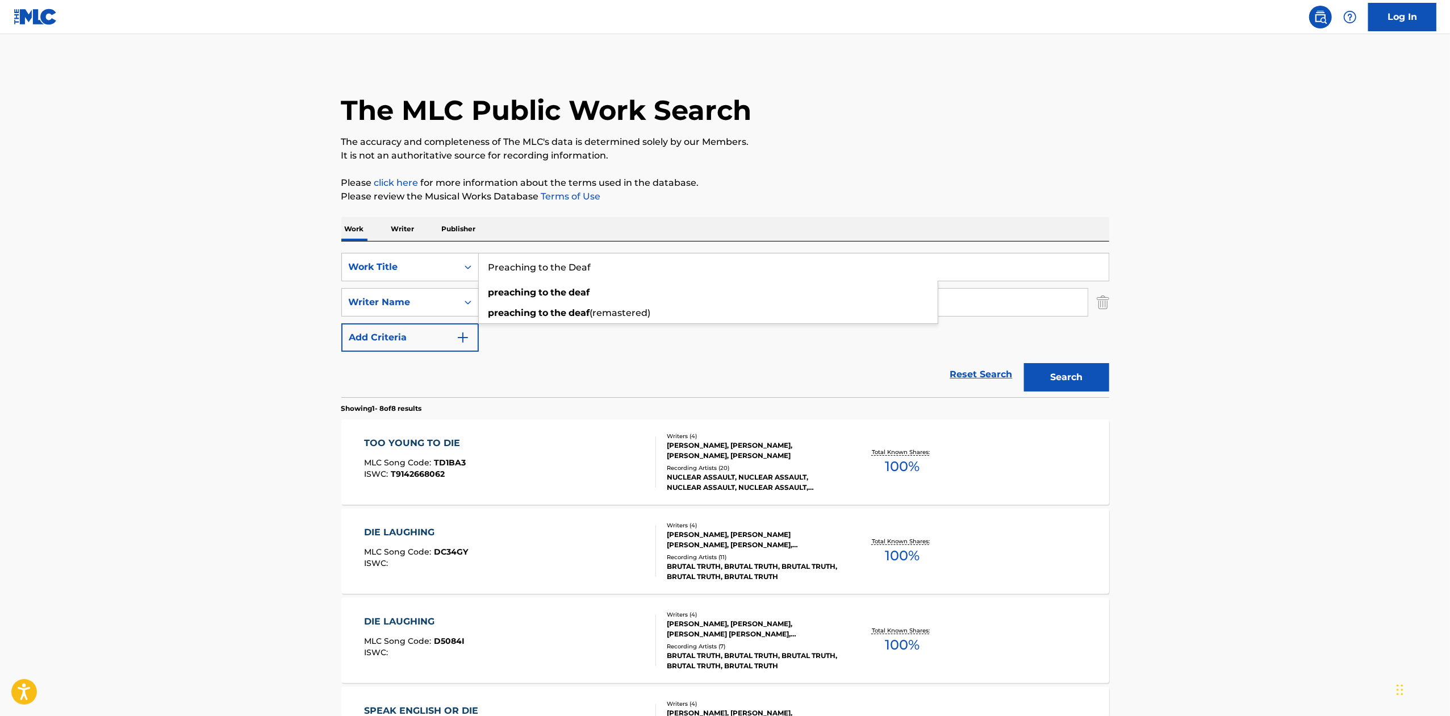
click at [1073, 371] on button "Search" at bounding box center [1066, 377] width 85 height 28
click at [567, 261] on input "Preaching to the Deaf" at bounding box center [794, 266] width 630 height 27
paste input "Resurrection"
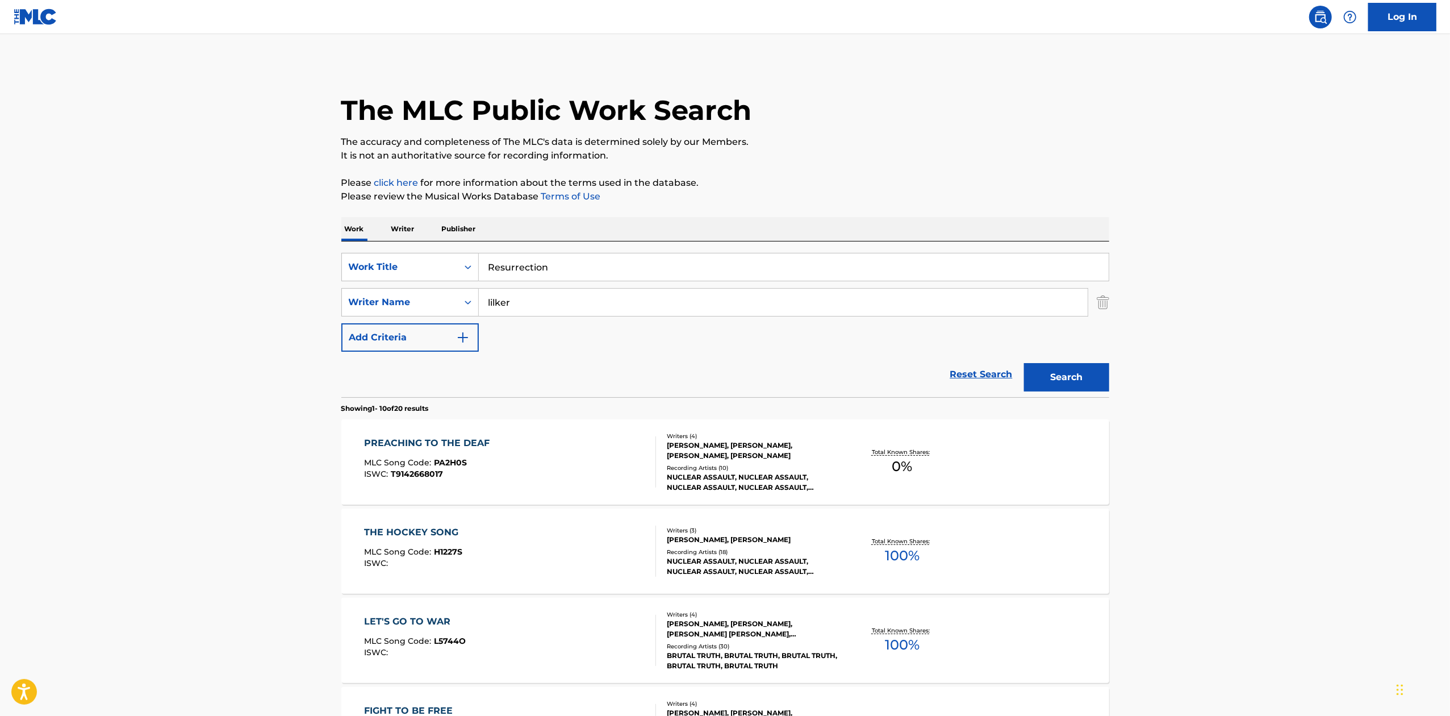
click at [1064, 365] on button "Search" at bounding box center [1066, 377] width 85 height 28
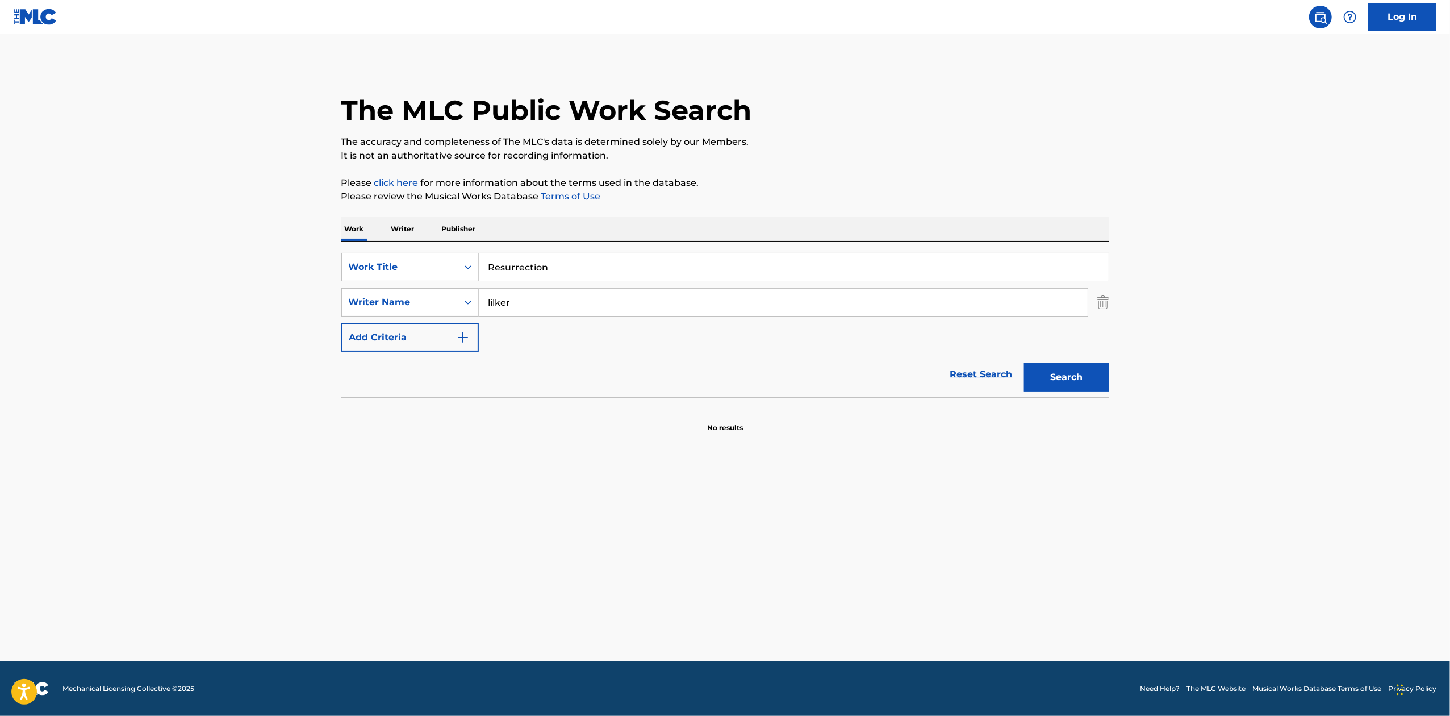
click at [1102, 394] on div "Search" at bounding box center [1063, 374] width 91 height 45
click at [557, 277] on input "Resurrection" at bounding box center [794, 266] width 630 height 27
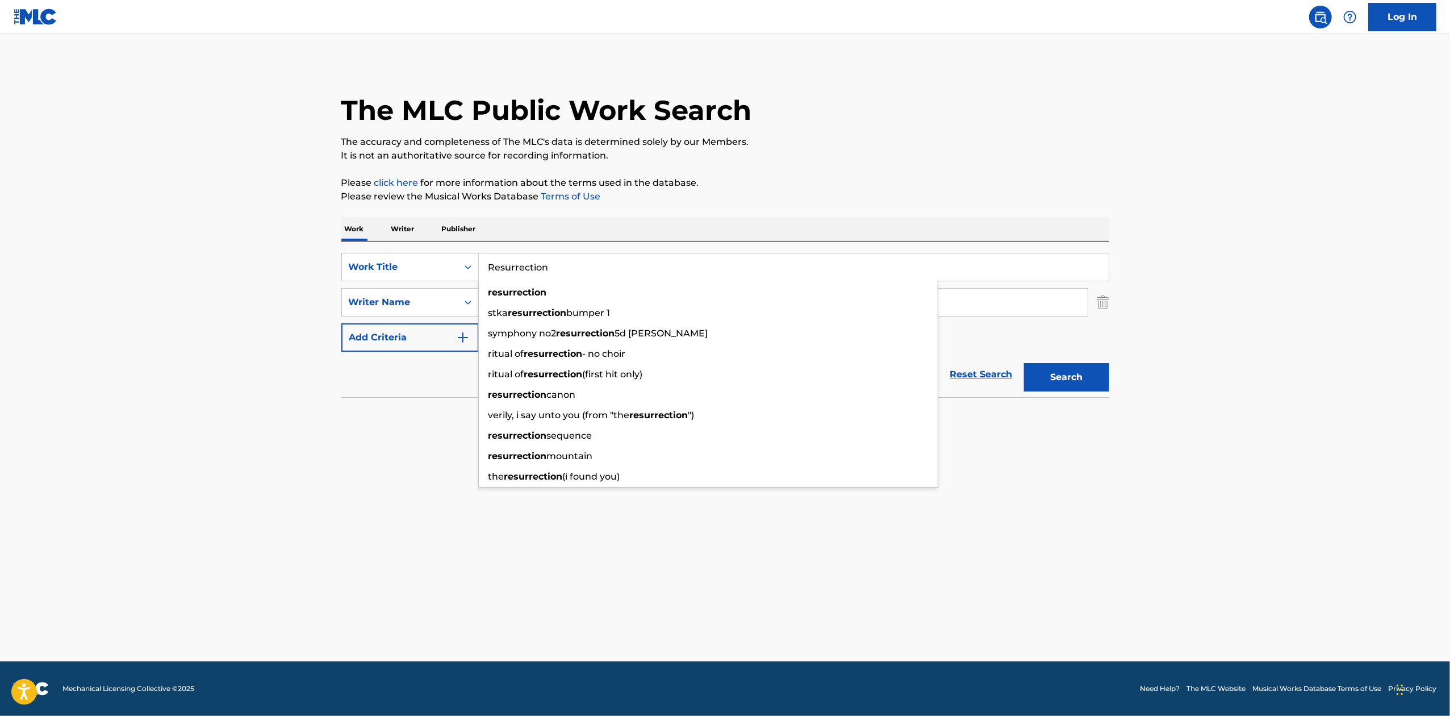
click at [557, 277] on input "Resurrection" at bounding box center [794, 266] width 630 height 27
paste input "Stop Wait Think"
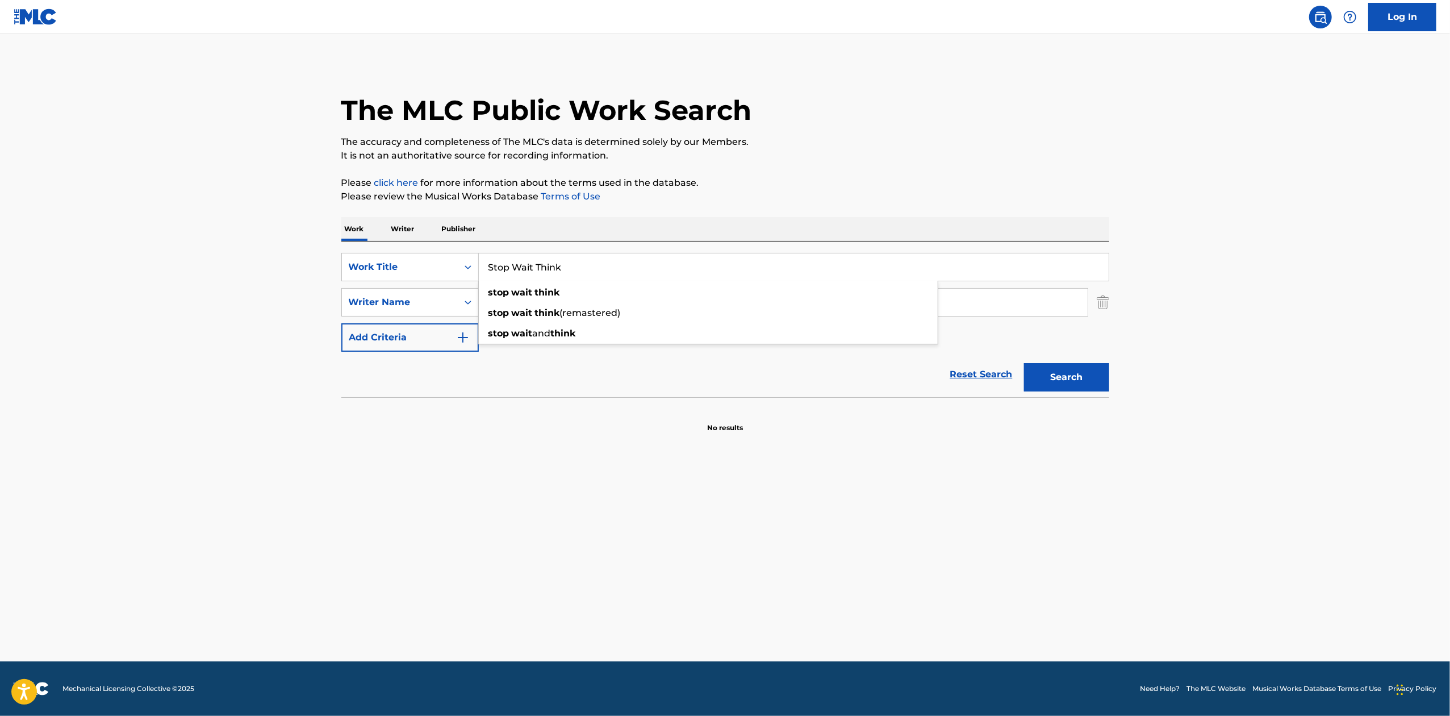
click at [1069, 373] on button "Search" at bounding box center [1066, 377] width 85 height 28
click at [584, 266] on input "Stop Wait Think" at bounding box center [794, 266] width 630 height 27
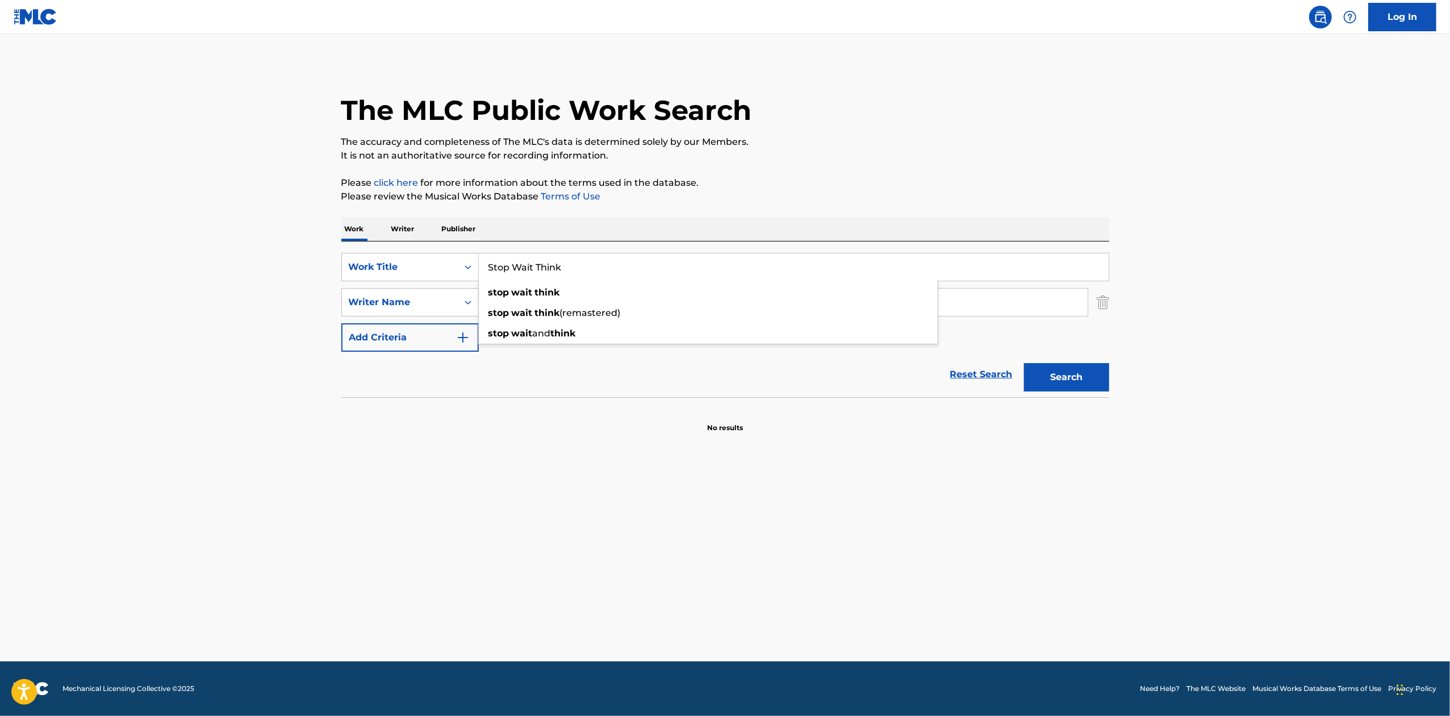
paste input "Doctor [PERSON_NAME]"
type input "Doctor [PERSON_NAME]"
click at [1091, 377] on button "Search" at bounding box center [1066, 377] width 85 height 28
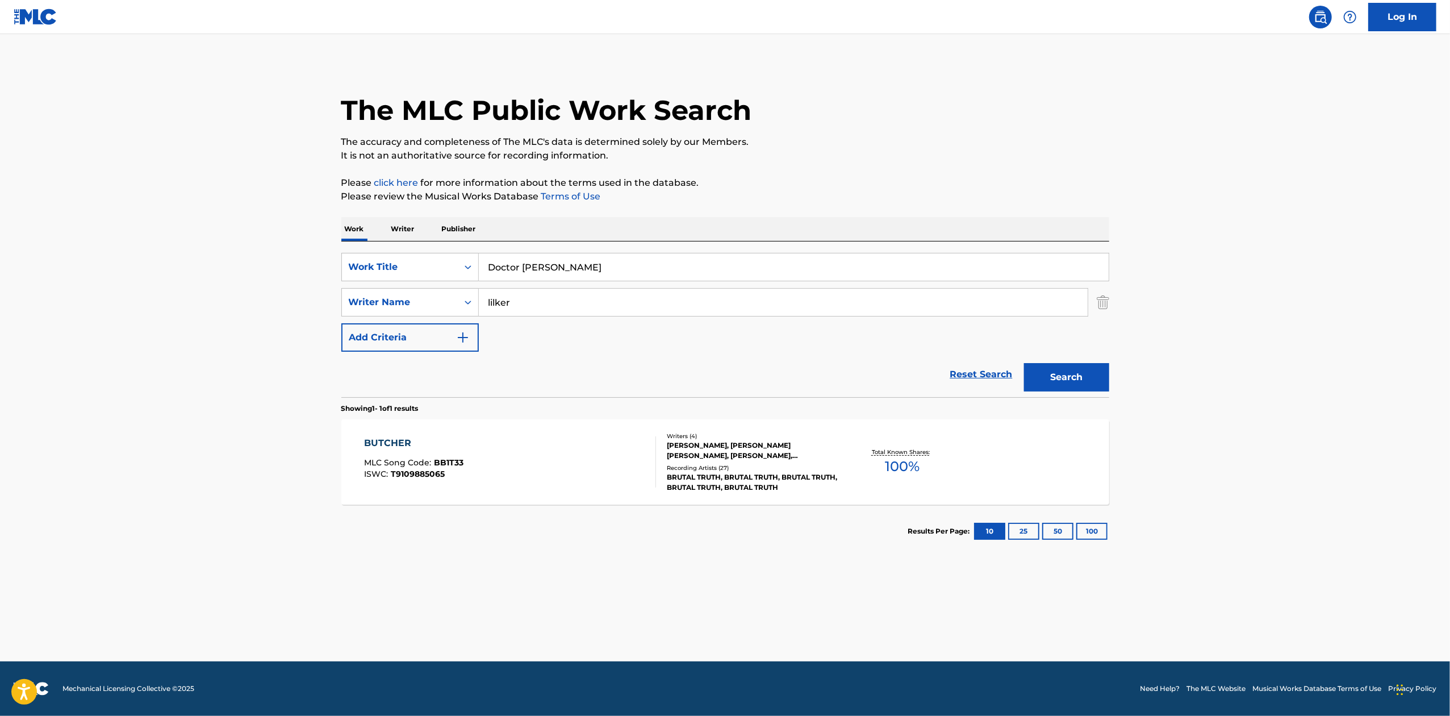
click at [948, 459] on div "Total Known Shares: 100 %" at bounding box center [902, 462] width 128 height 35
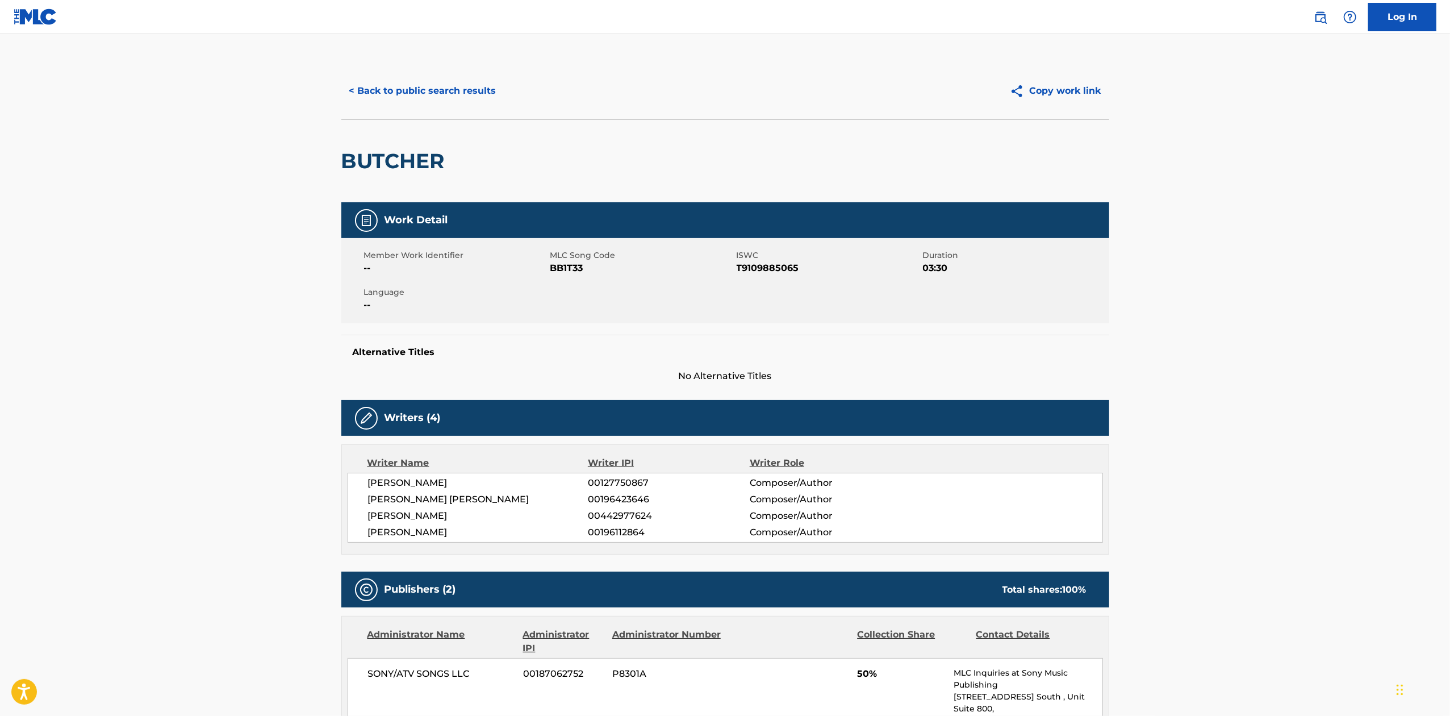
click at [436, 91] on button "< Back to public search results" at bounding box center [422, 91] width 163 height 28
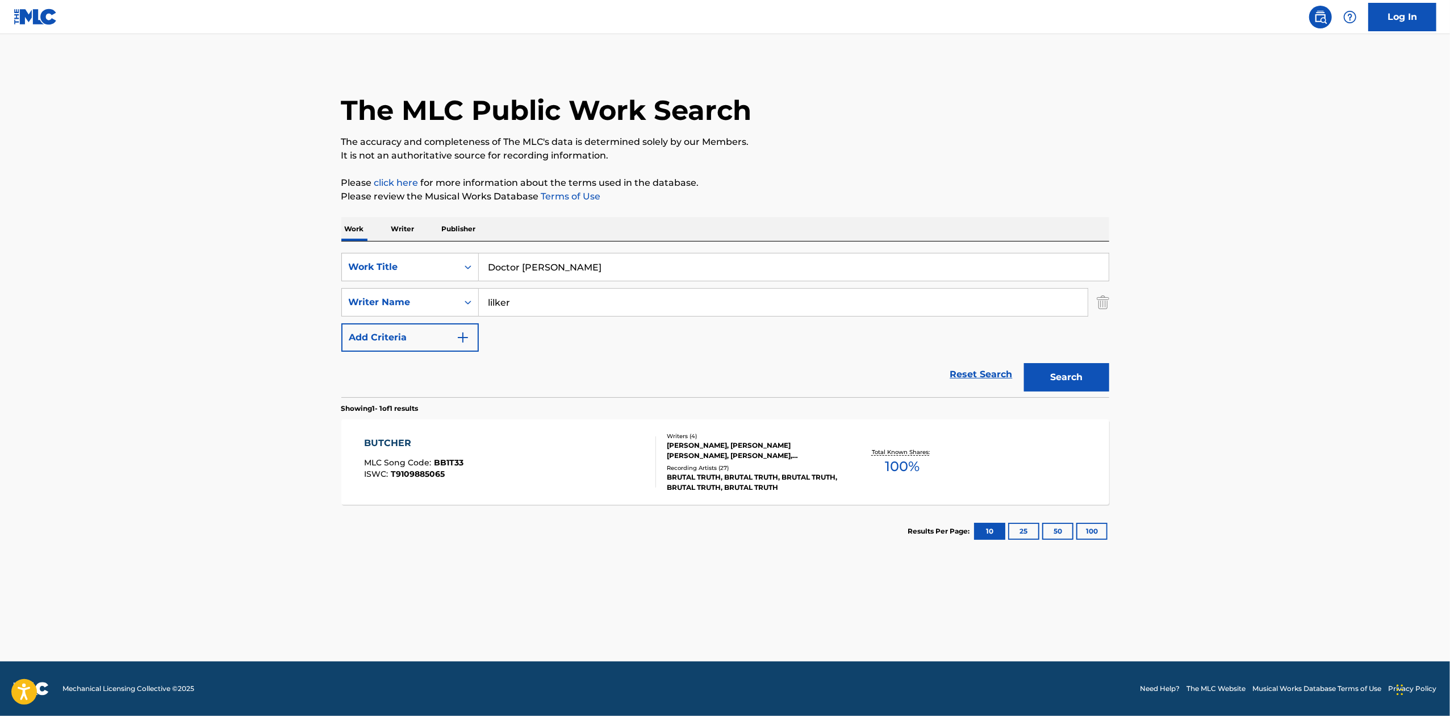
click at [627, 264] on input "Doctor [PERSON_NAME]" at bounding box center [794, 266] width 630 height 27
paste input "Quocustodiat"
click at [1075, 393] on div "Search" at bounding box center [1063, 374] width 91 height 45
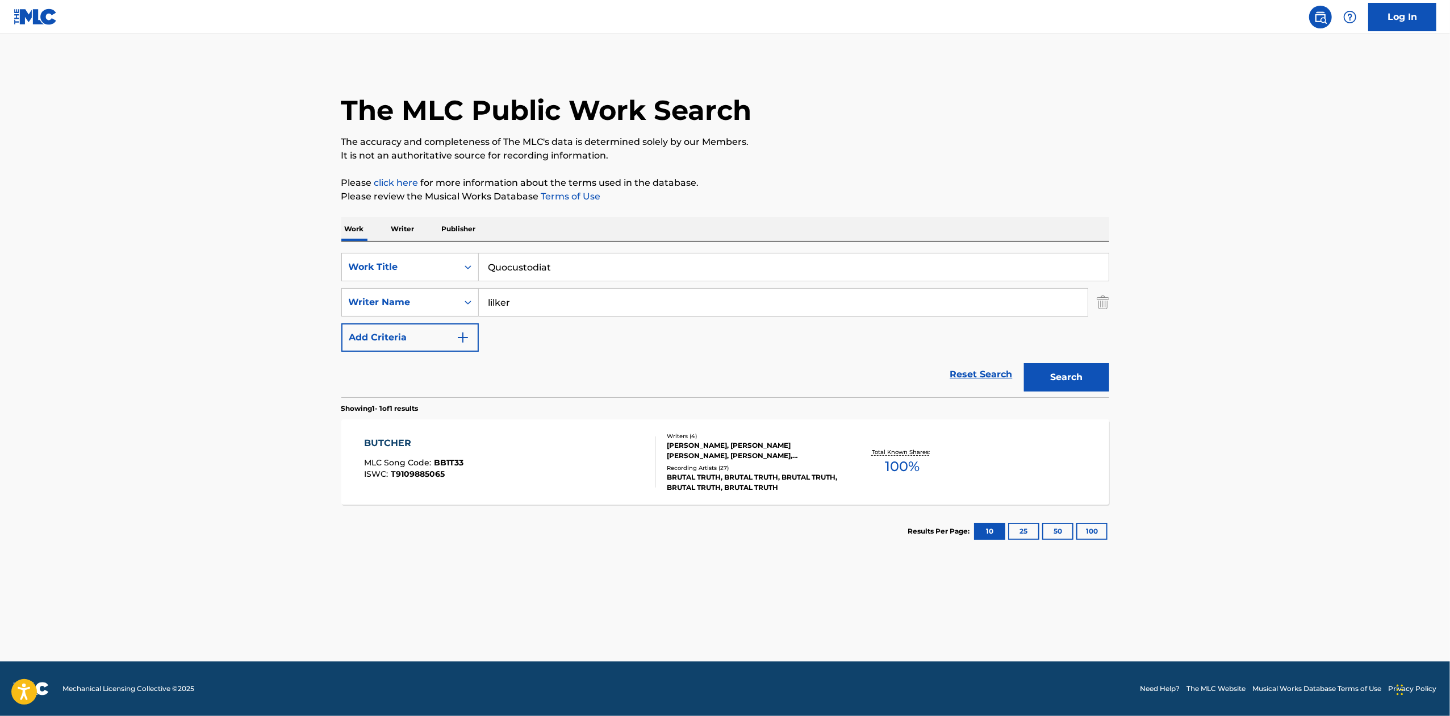
click at [1072, 383] on button "Search" at bounding box center [1066, 377] width 85 height 28
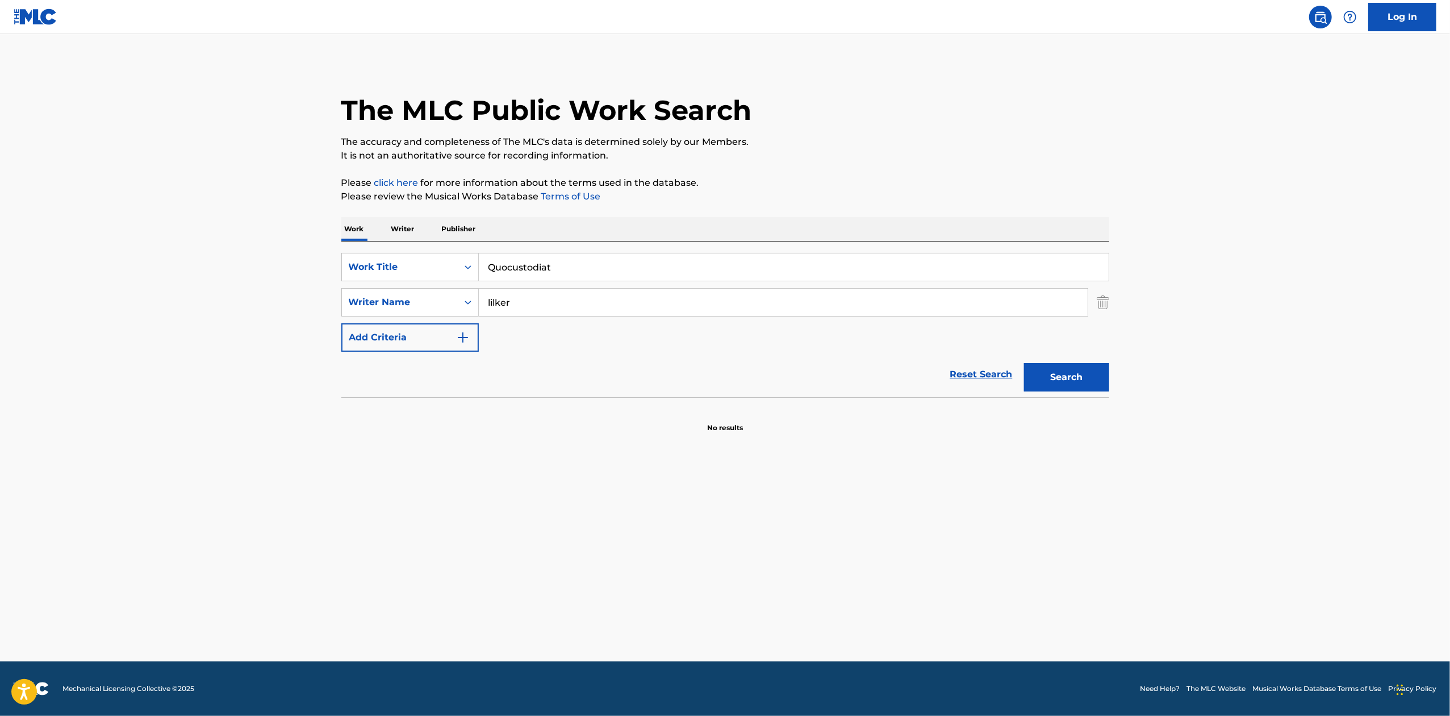
click at [504, 252] on div "SearchWithCriteriac90b66c5-2dea-41fd-a5a0-609fa59bd6cc Work Title Quocustodiat …" at bounding box center [725, 319] width 768 height 156
drag, startPoint x: 504, startPoint y: 252, endPoint x: 521, endPoint y: 273, distance: 27.1
click at [511, 260] on div "SearchWithCriteriac90b66c5-2dea-41fd-a5a0-609fa59bd6cc Work Title Quocustodiat …" at bounding box center [725, 319] width 768 height 156
click at [521, 273] on input "Quocustodiat" at bounding box center [794, 266] width 630 height 27
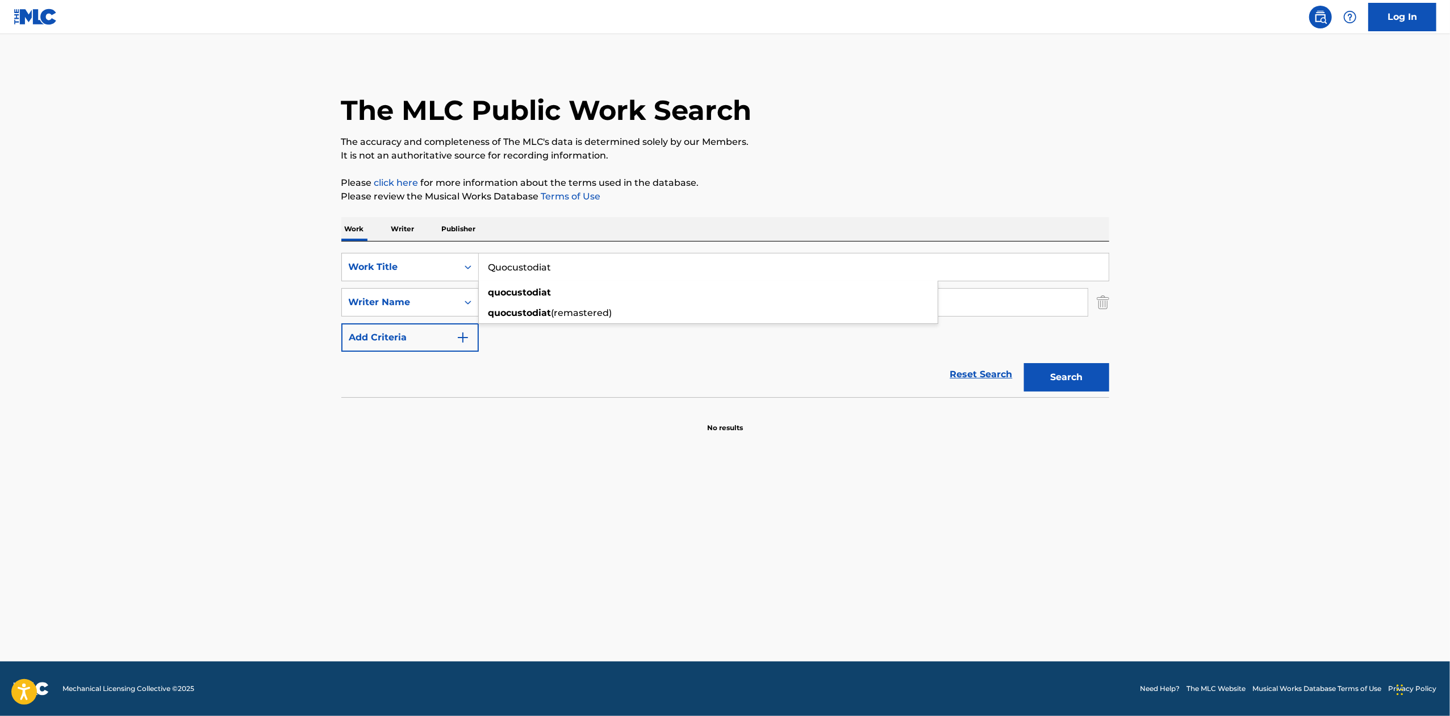
paste input "Hypocrisy"
click at [1087, 373] on button "Search" at bounding box center [1066, 377] width 85 height 28
click at [573, 257] on input "Hypocrisy" at bounding box center [794, 266] width 630 height 27
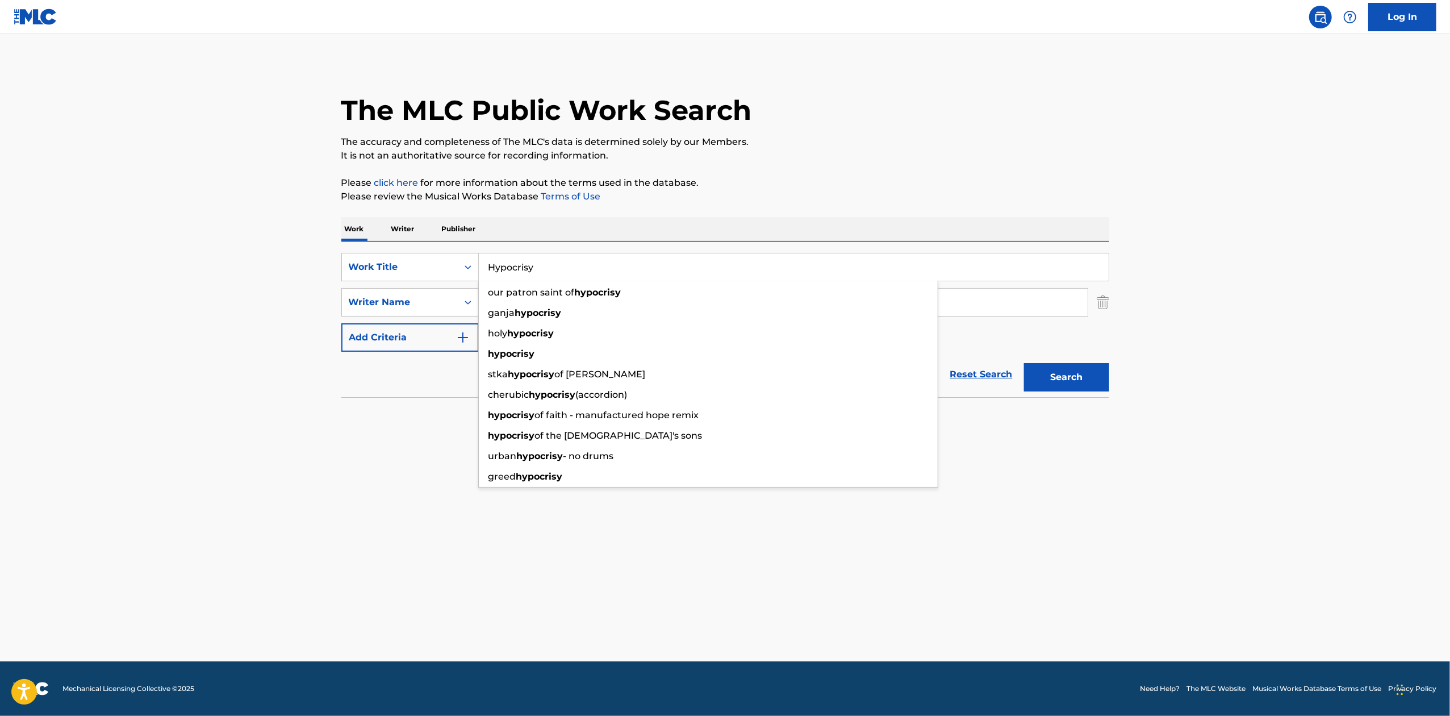
paste input "Save the Planet"
type input "Save the Planet"
click at [1072, 371] on button "Search" at bounding box center [1066, 377] width 85 height 28
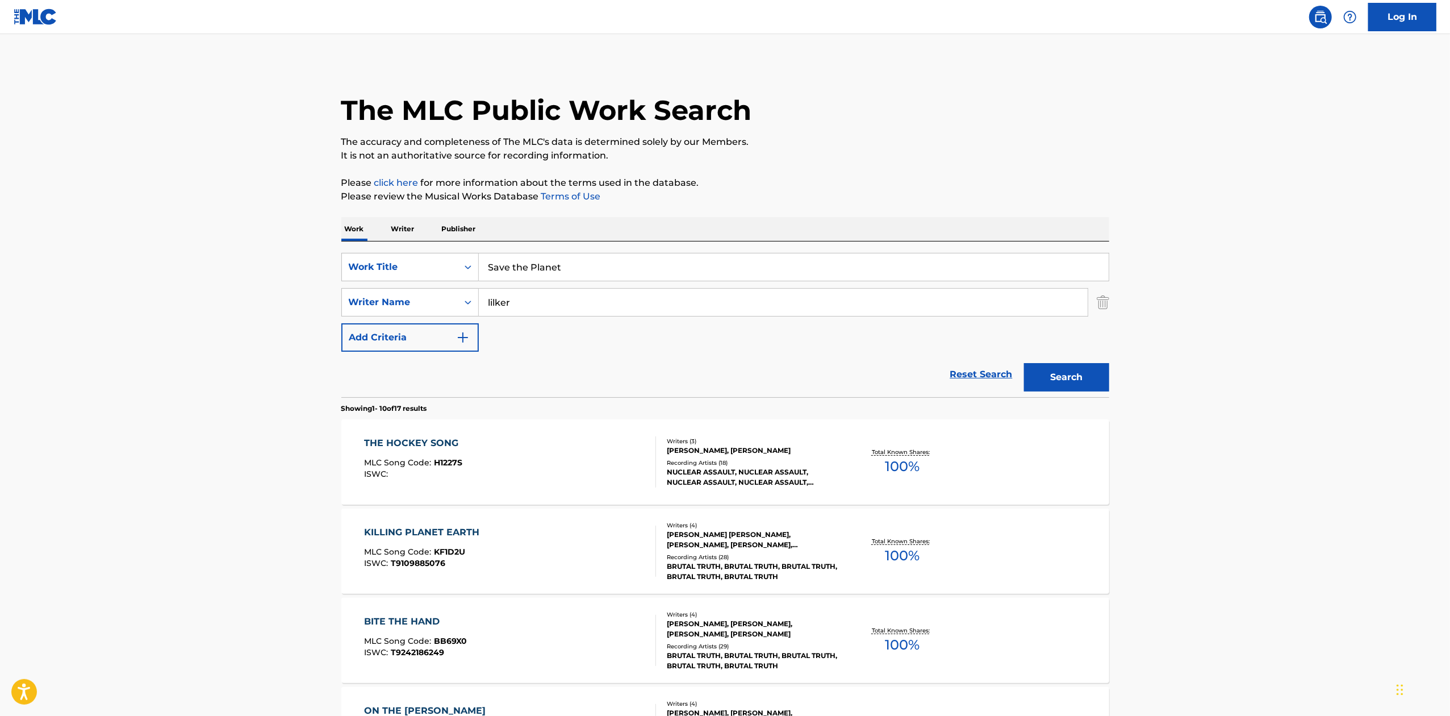
click at [956, 451] on div "Total Known Shares: 100 %" at bounding box center [902, 462] width 128 height 35
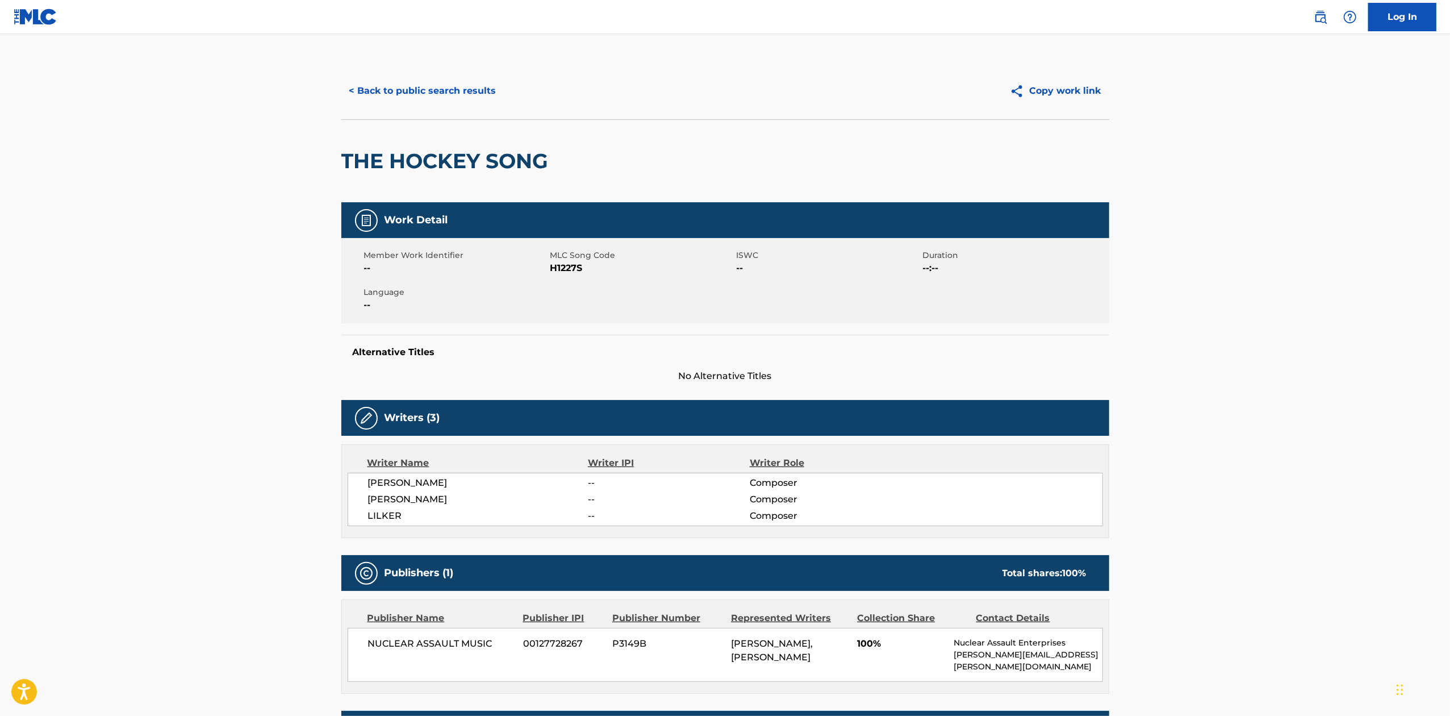
click at [486, 102] on button "< Back to public search results" at bounding box center [422, 91] width 163 height 28
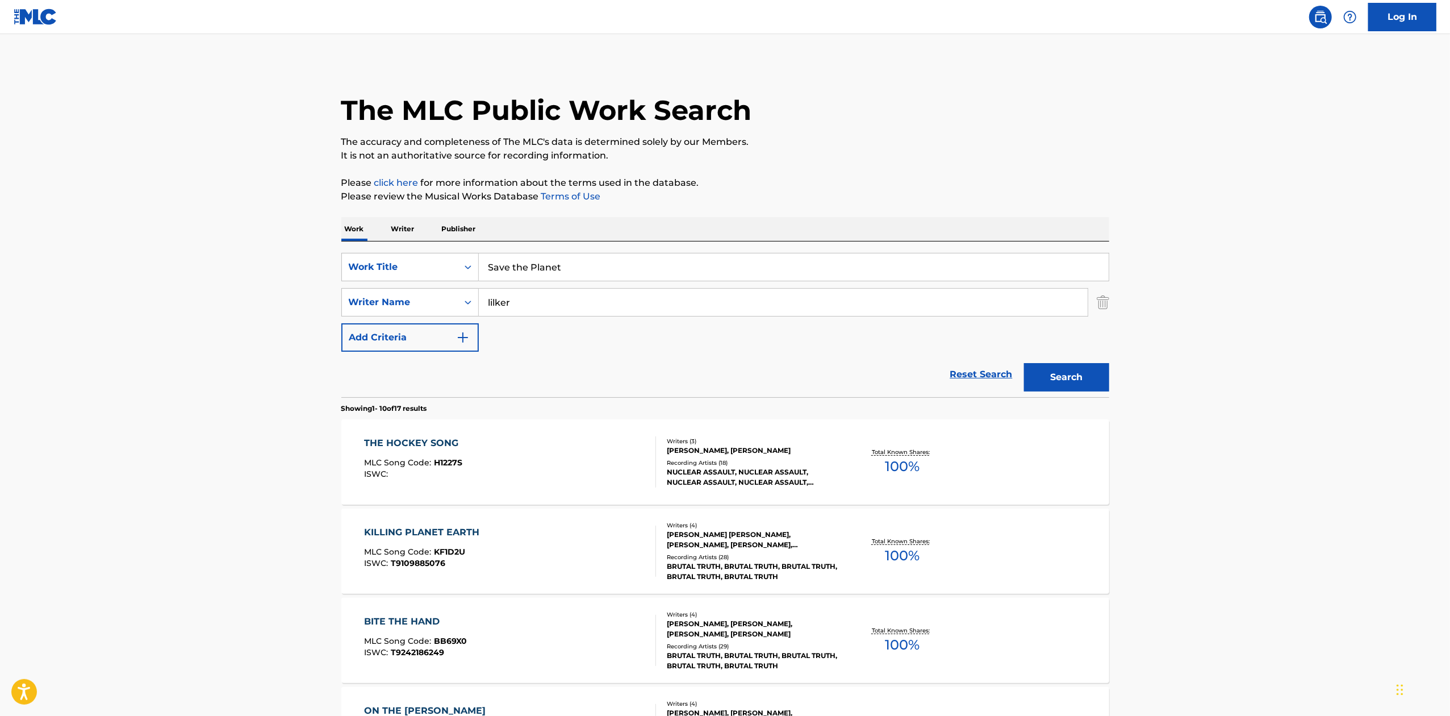
click at [603, 260] on input "Save the Planet" at bounding box center [794, 266] width 630 height 27
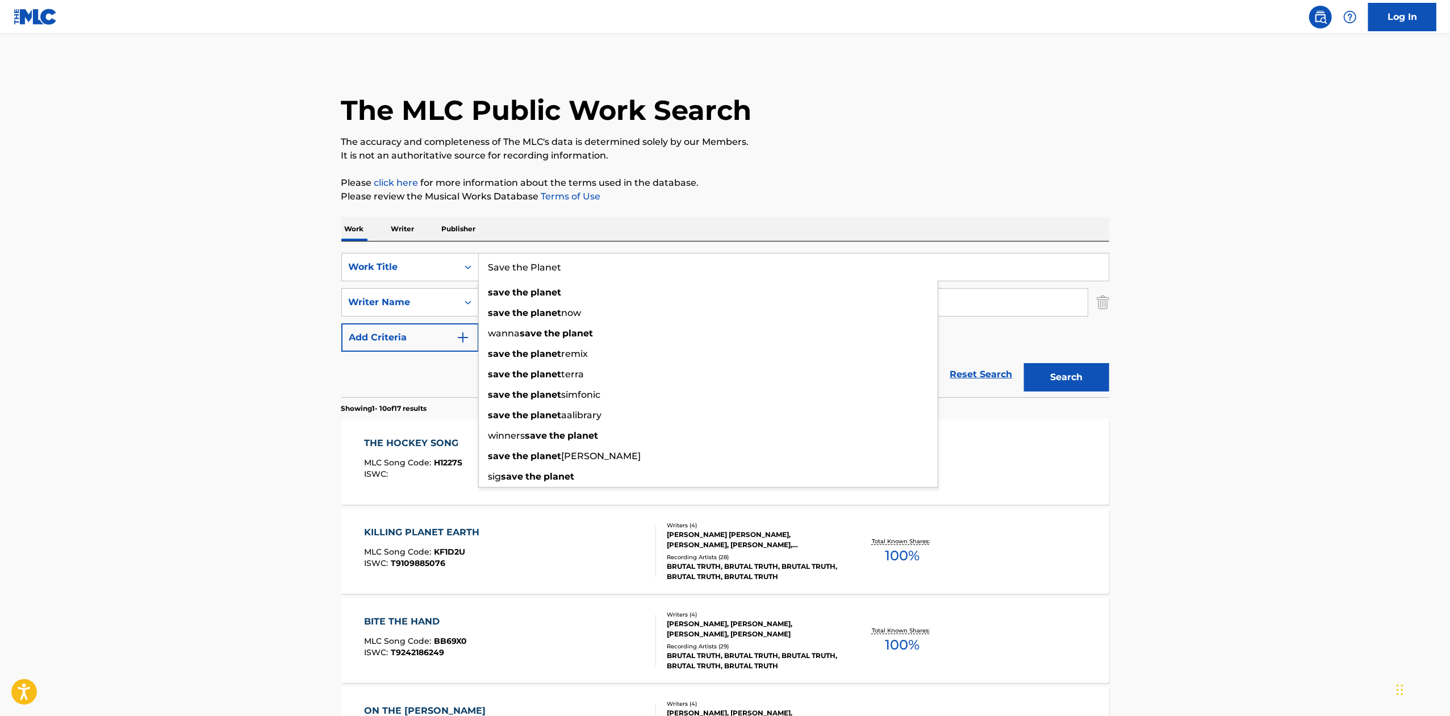
click at [603, 260] on input "Save the Planet" at bounding box center [794, 266] width 630 height 27
paste input "Briandeath"
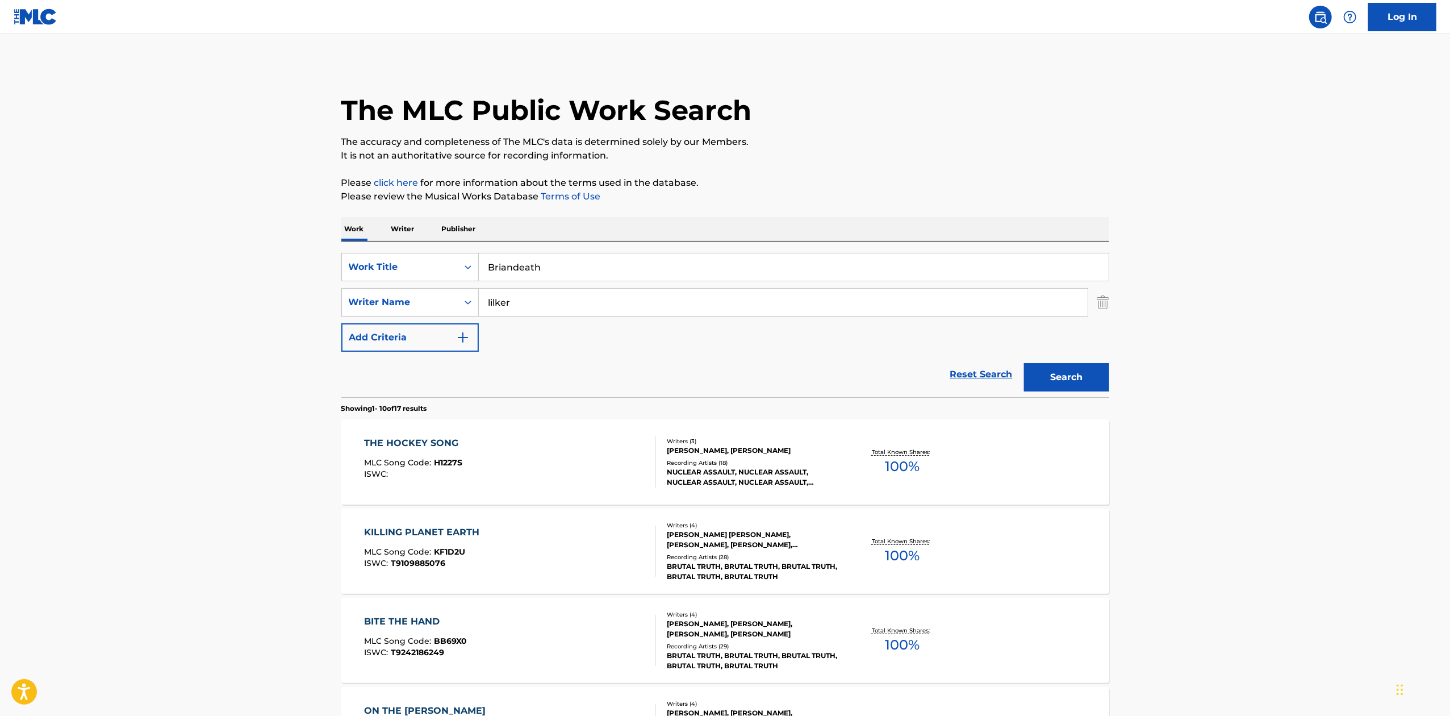
click at [1097, 370] on button "Search" at bounding box center [1066, 377] width 85 height 28
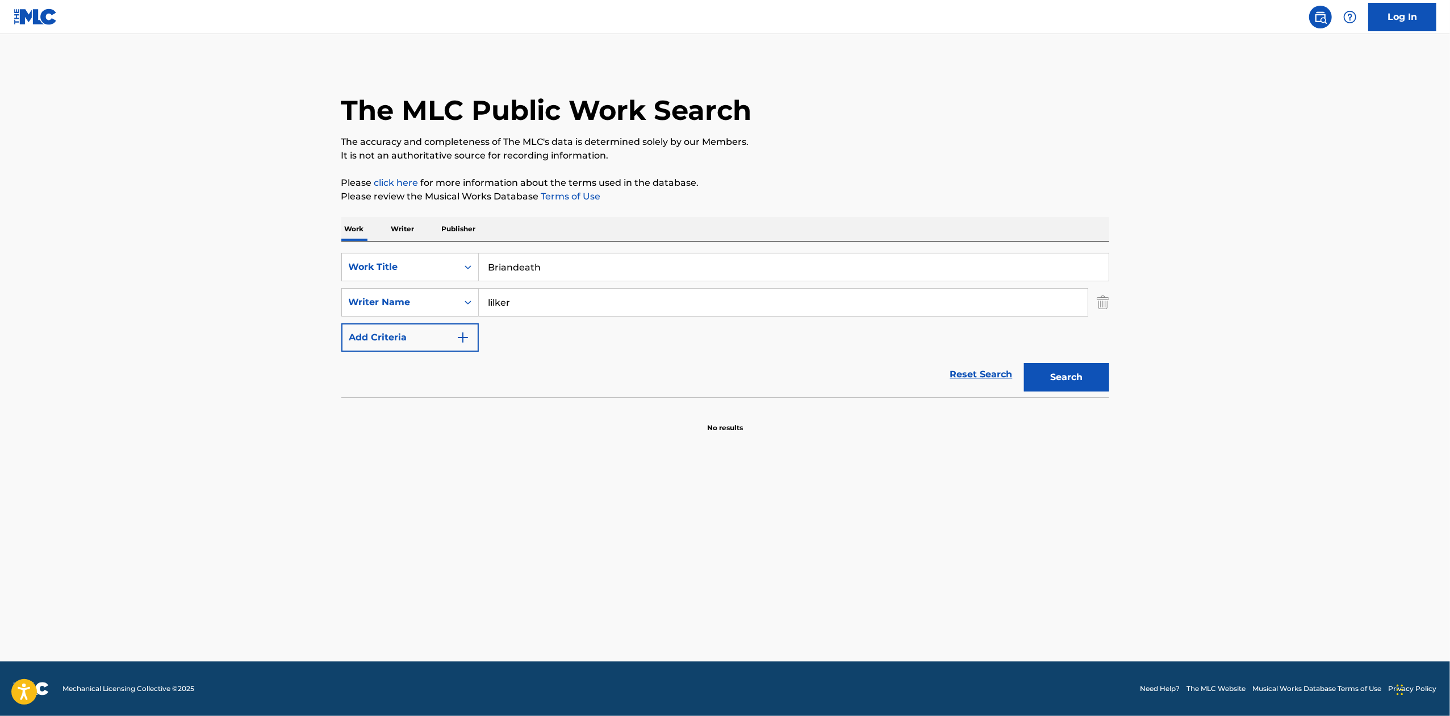
click at [562, 269] on input "Briandeath" at bounding box center [794, 266] width 630 height 27
paste input "Final Flight"
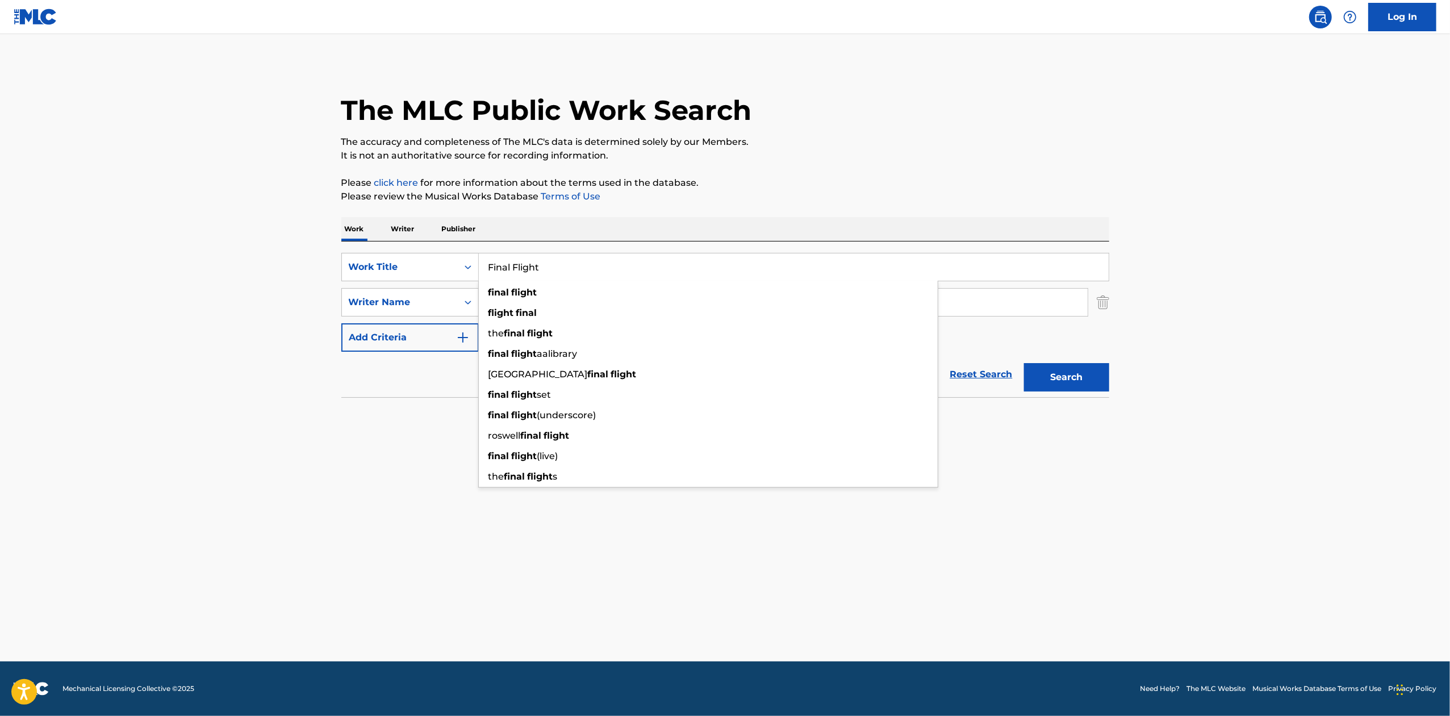
type input "Final Flight"
click at [1105, 399] on section at bounding box center [725, 400] width 768 height 6
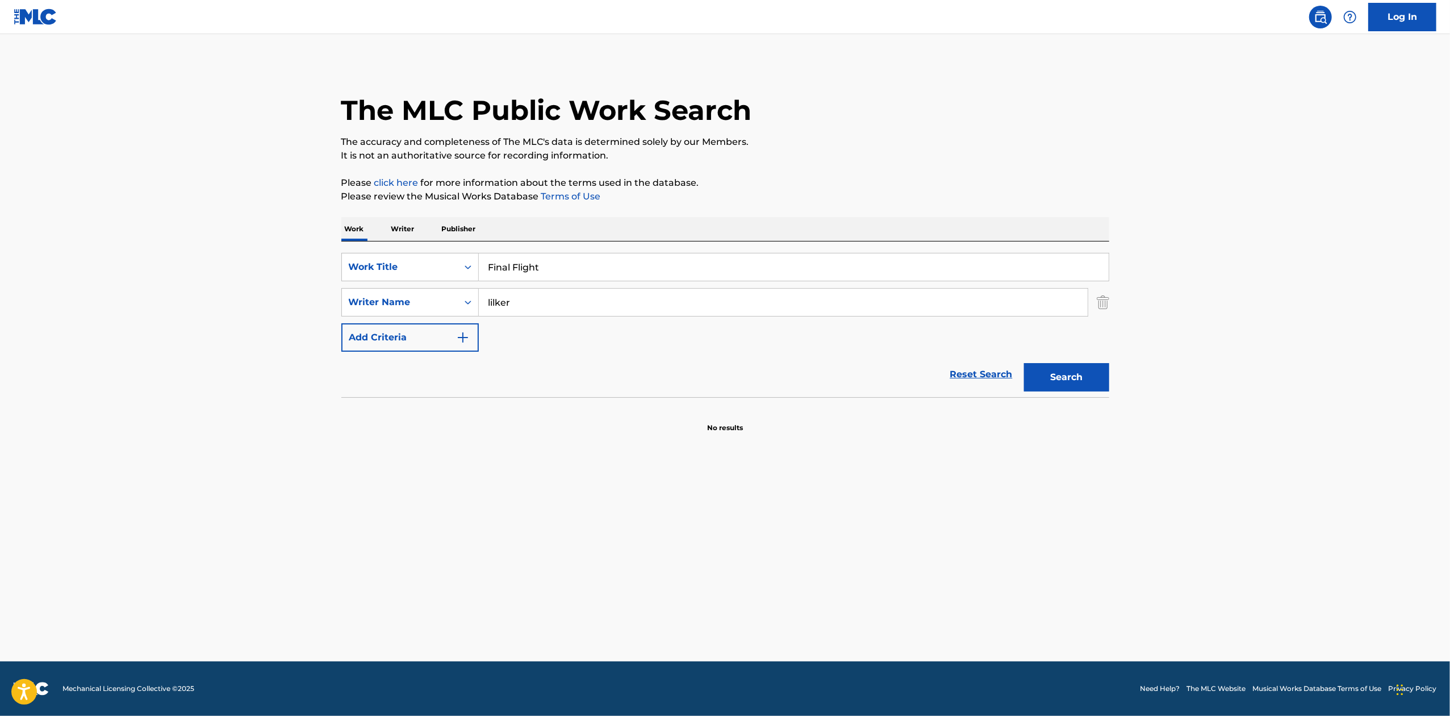
click at [1089, 381] on button "Search" at bounding box center [1066, 377] width 85 height 28
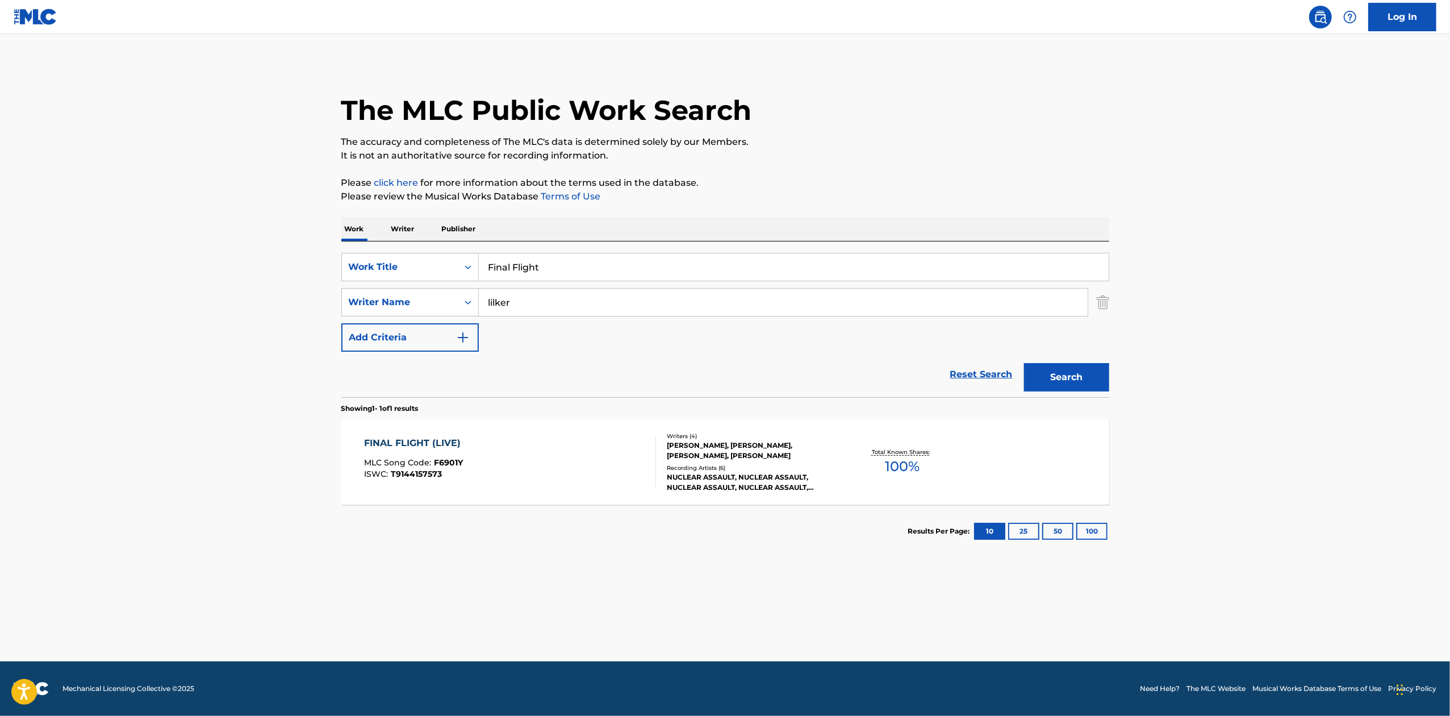
click at [1033, 466] on div "FINAL FLIGHT (LIVE) MLC Song Code : F6901Y ISWC : T9144157573 Writers ( 4 ) [PE…" at bounding box center [725, 461] width 768 height 85
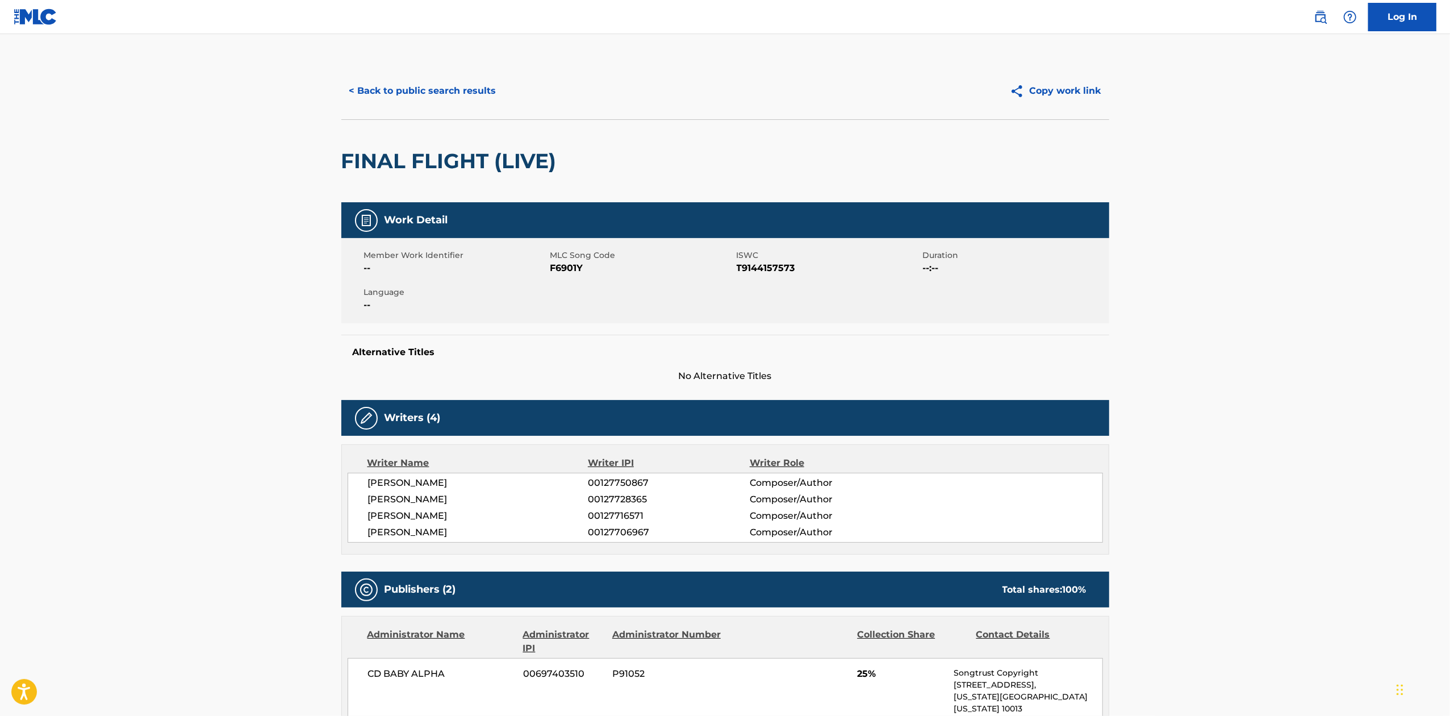
click at [481, 94] on button "< Back to public search results" at bounding box center [422, 91] width 163 height 28
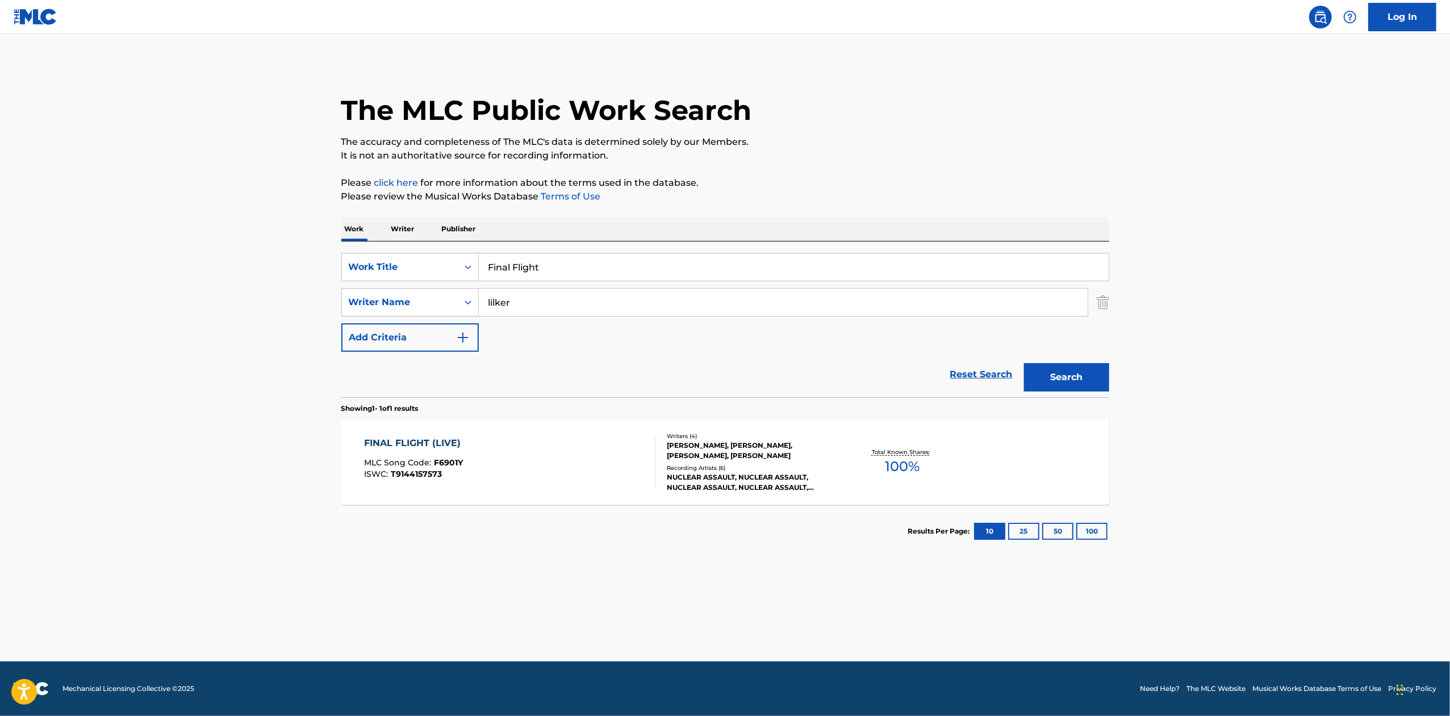
click at [653, 253] on div "SearchWithCriteriac90b66c5-2dea-41fd-a5a0-609fa59bd6cc Work Title Final Flight …" at bounding box center [725, 319] width 768 height 156
click at [658, 264] on input "Final Flight" at bounding box center [794, 266] width 630 height 27
paste input "Demolition"
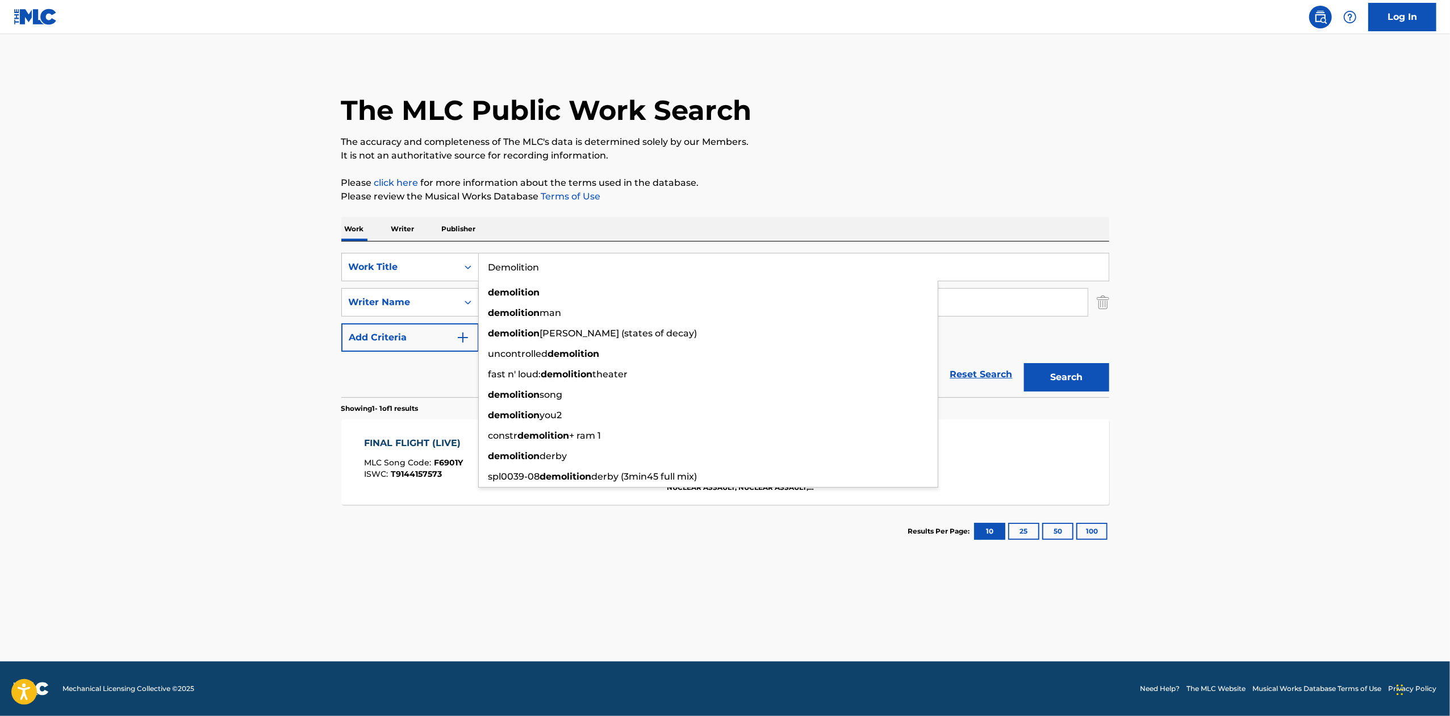
type input "Demolition"
click at [1100, 364] on button "Search" at bounding box center [1066, 377] width 85 height 28
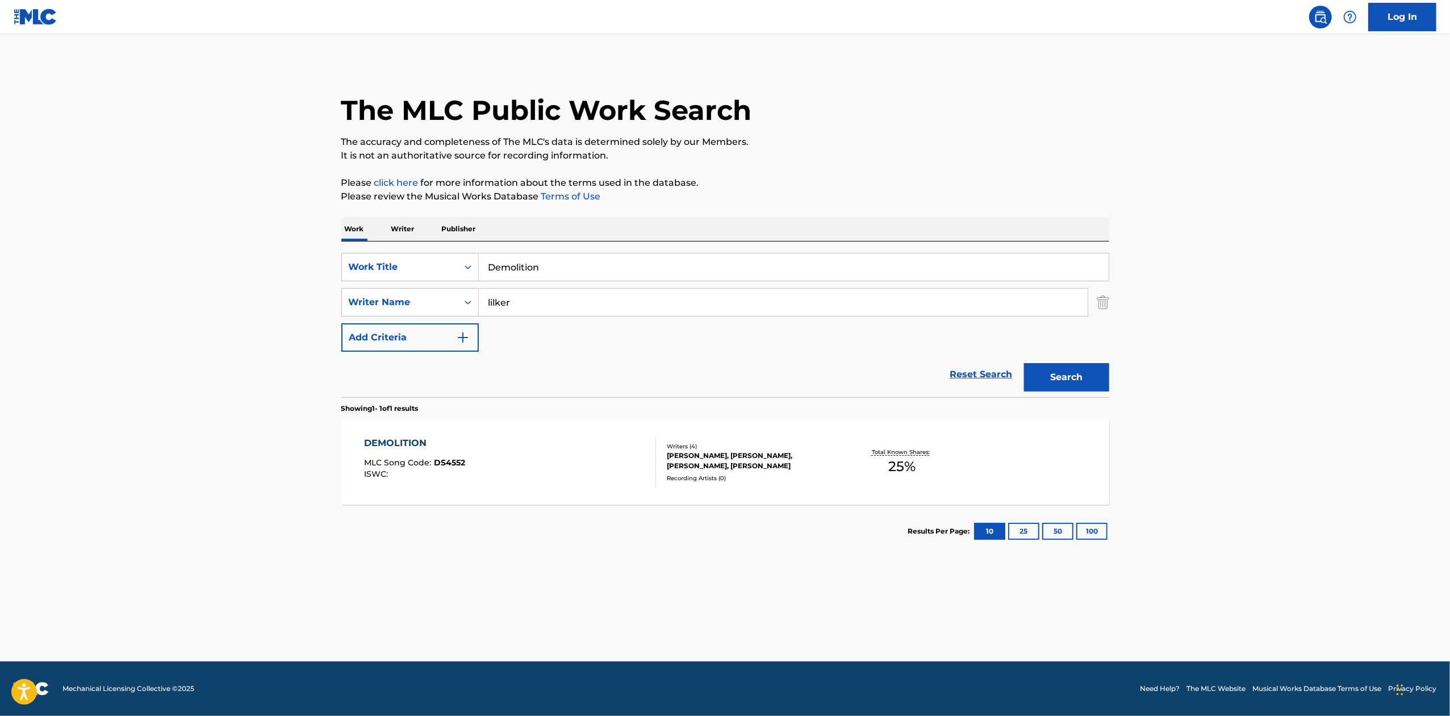
click at [1002, 466] on div "DEMOLITION MLC Song Code : DS4552 ISWC : Writers ( 4 ) [PERSON_NAME], [PERSON_N…" at bounding box center [725, 461] width 768 height 85
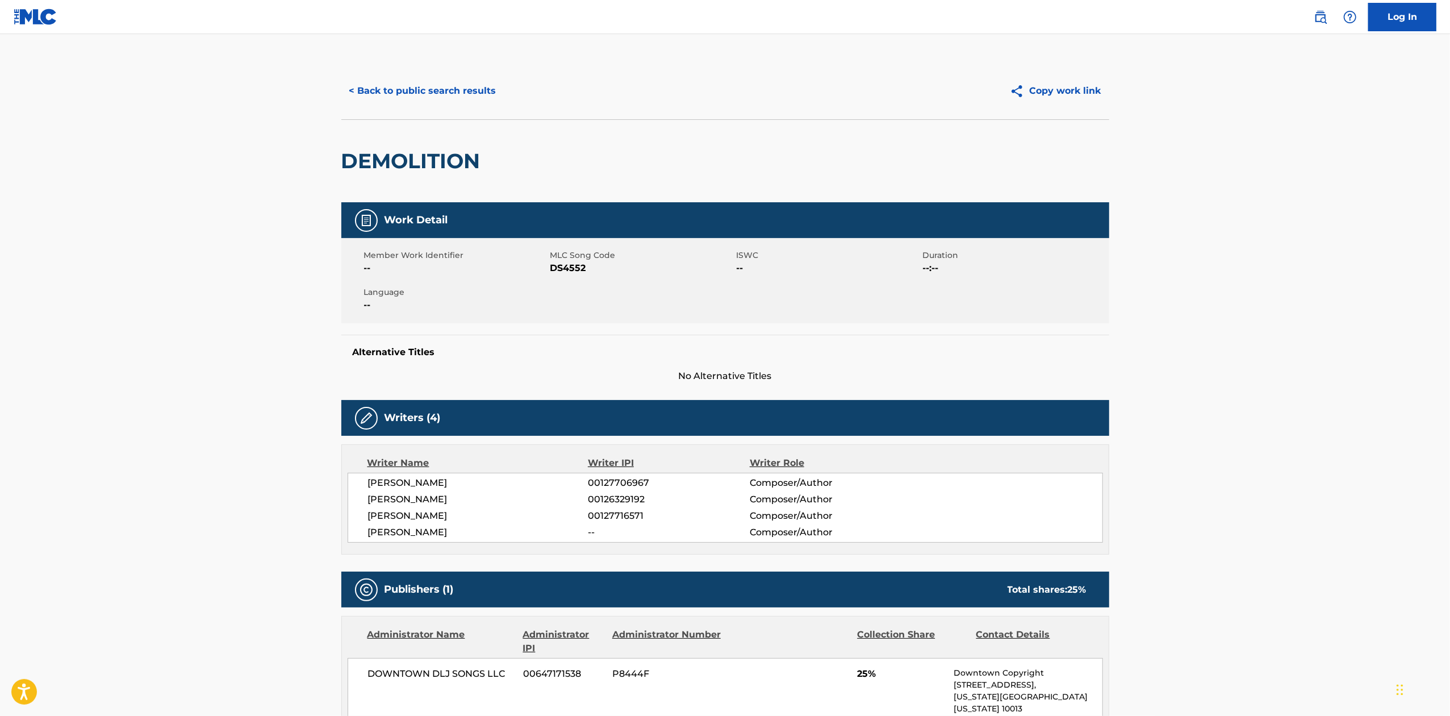
click at [424, 85] on button "< Back to public search results" at bounding box center [422, 91] width 163 height 28
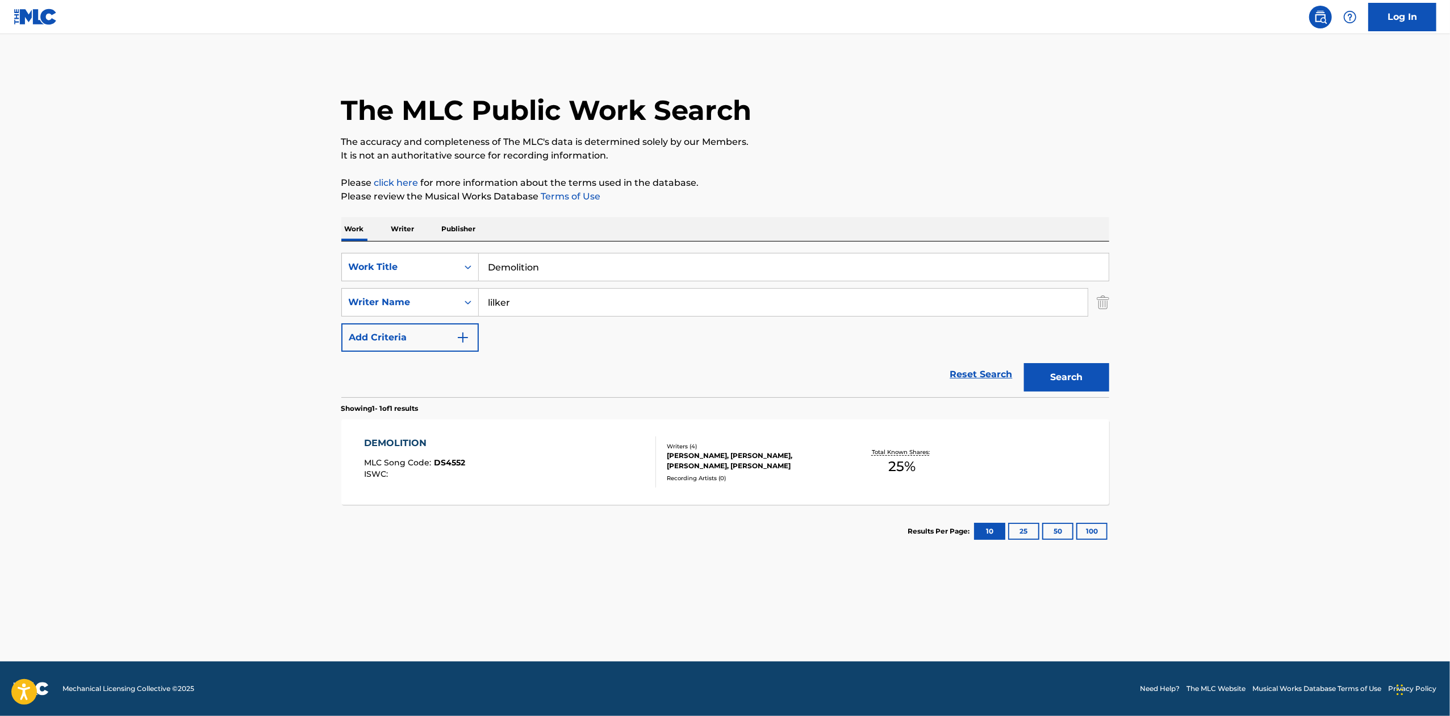
click at [562, 273] on input "Demolition" at bounding box center [794, 266] width 630 height 27
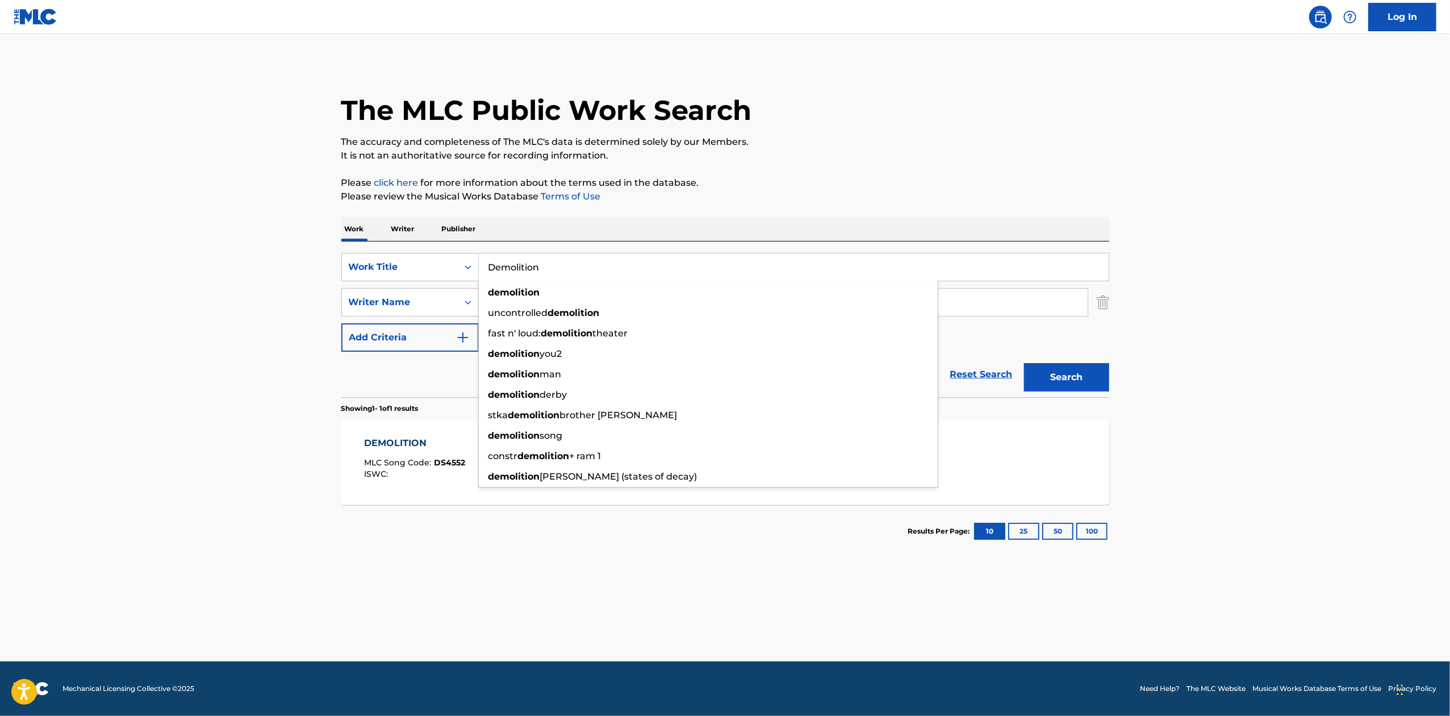
click at [562, 273] on input "Demolition" at bounding box center [794, 266] width 630 height 27
paste input "Game Over"
click at [1095, 380] on button "Search" at bounding box center [1066, 377] width 85 height 28
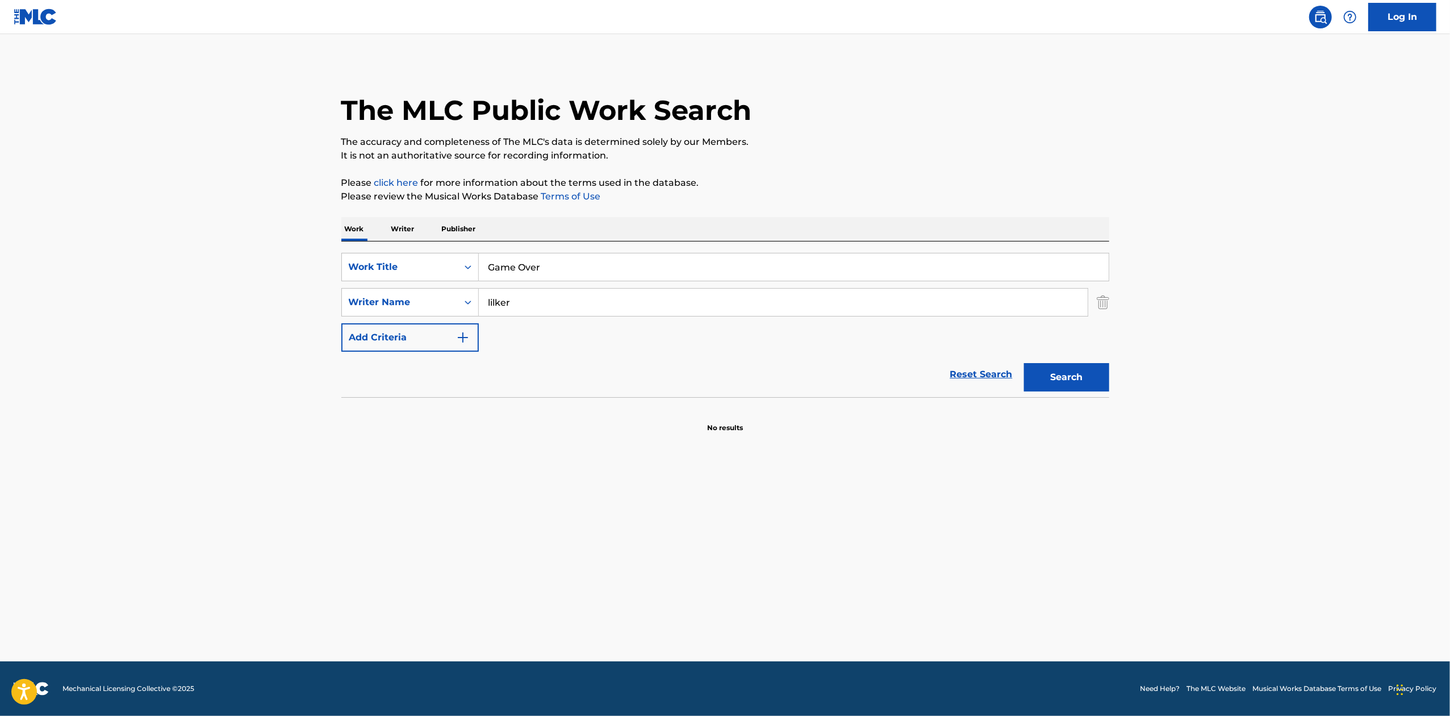
click at [576, 274] on input "Game Over" at bounding box center [794, 266] width 630 height 27
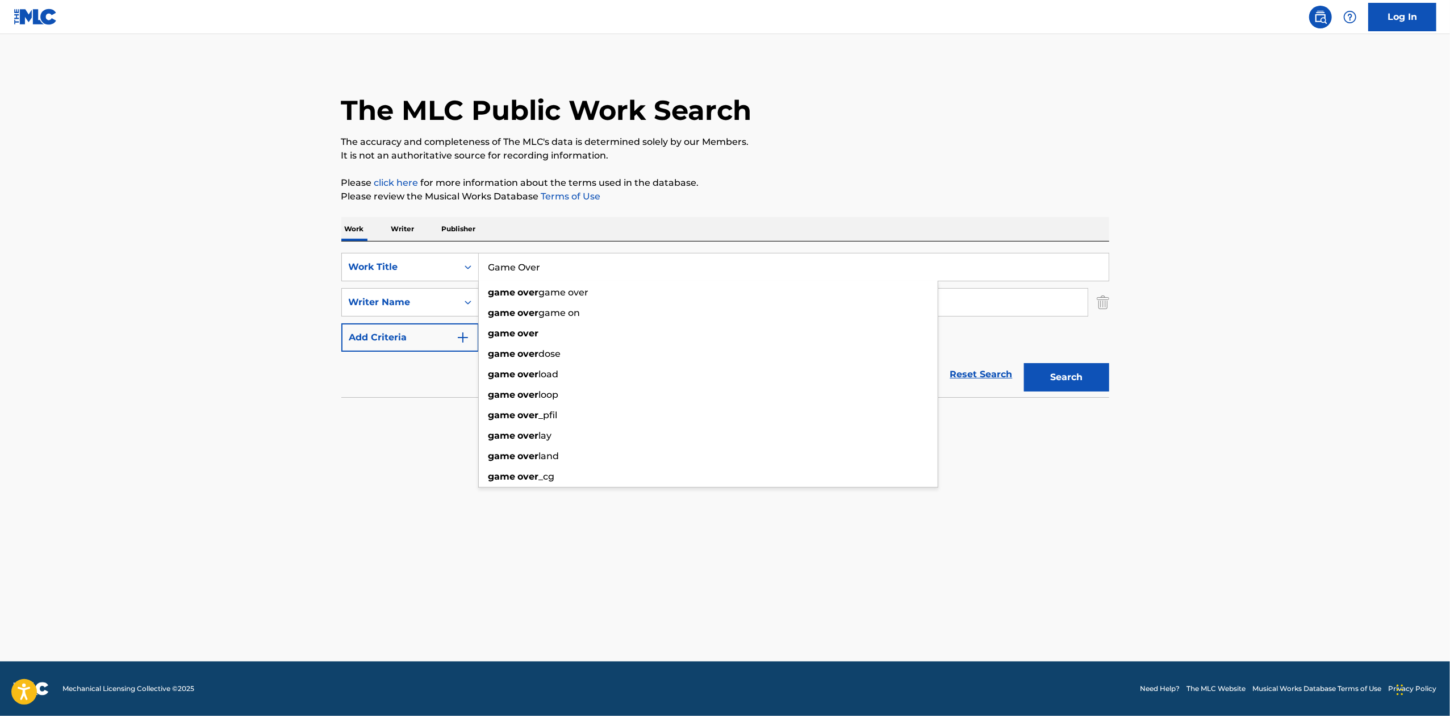
click at [576, 274] on input "Game Over" at bounding box center [794, 266] width 630 height 27
paste input "Nightmares"
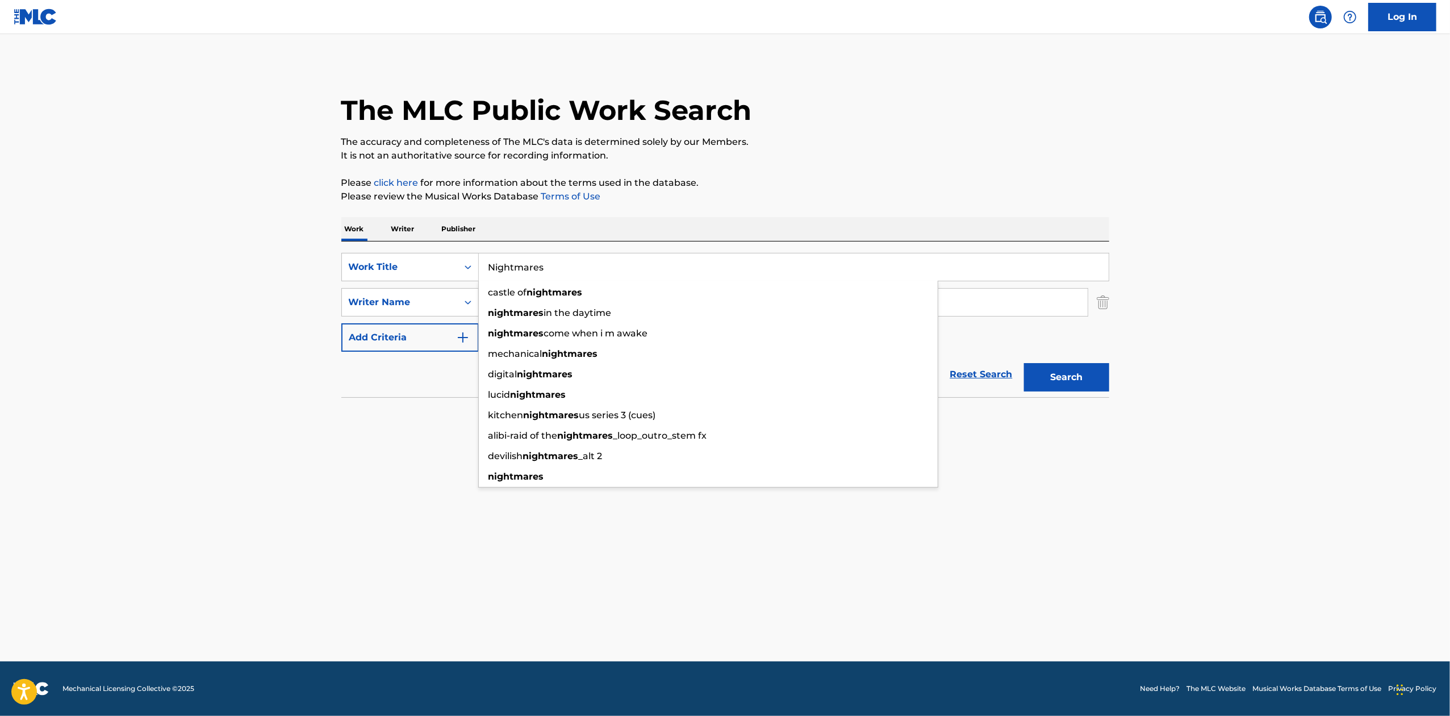
type input "Nightmares"
click at [1112, 373] on div "The MLC Public Work Search The accuracy and completeness of The MLC's data is d…" at bounding box center [725, 247] width 795 height 370
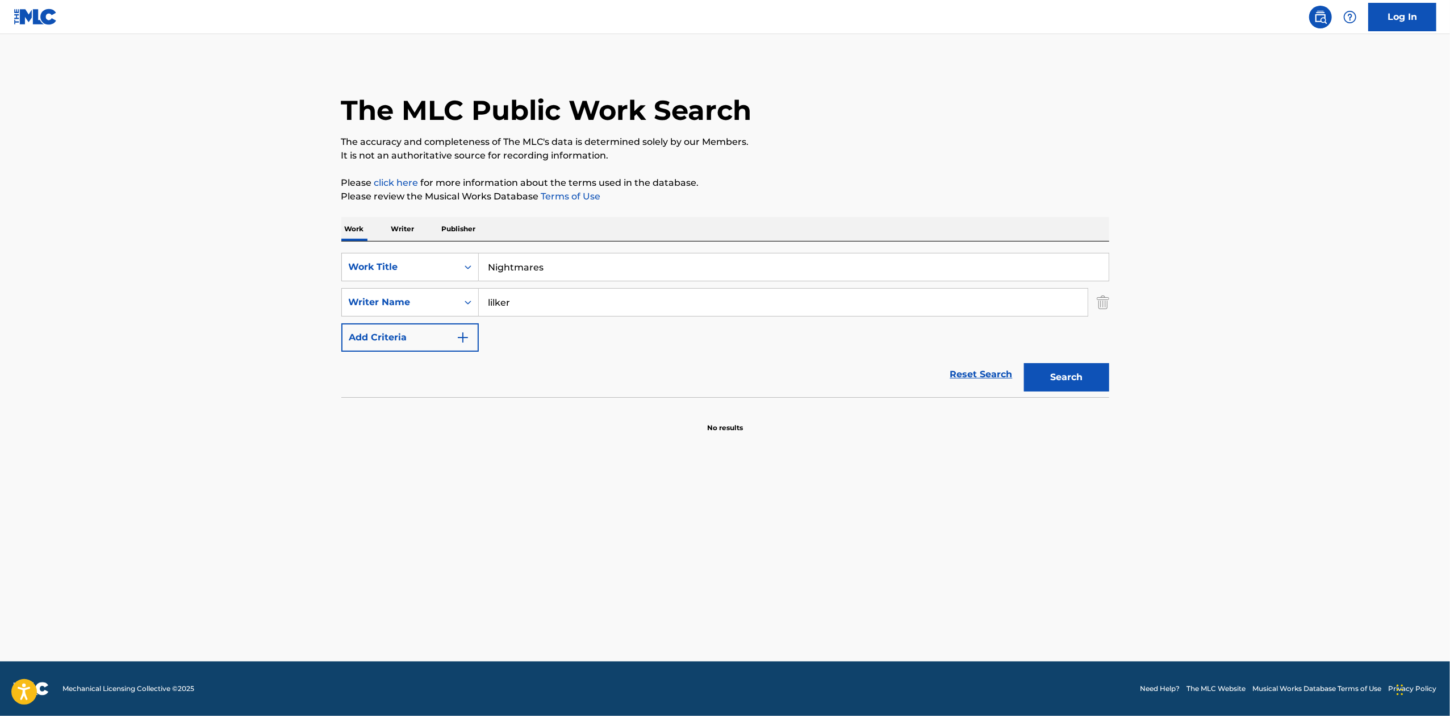
click at [1105, 378] on button "Search" at bounding box center [1066, 377] width 85 height 28
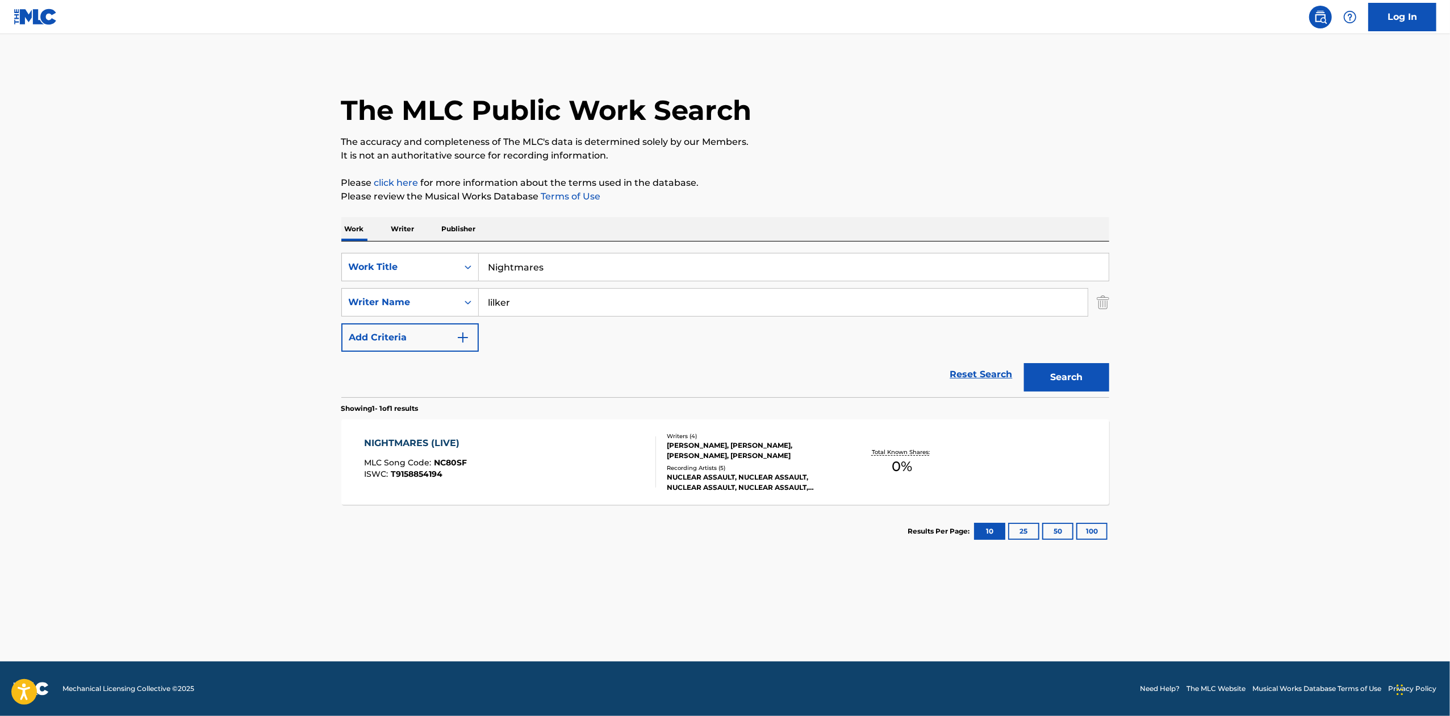
click at [1022, 441] on div "NIGHTMARES (LIVE) MLC Song Code : NC80SF ISWC : T9158854194 Writers ( 4 ) [PERS…" at bounding box center [725, 461] width 768 height 85
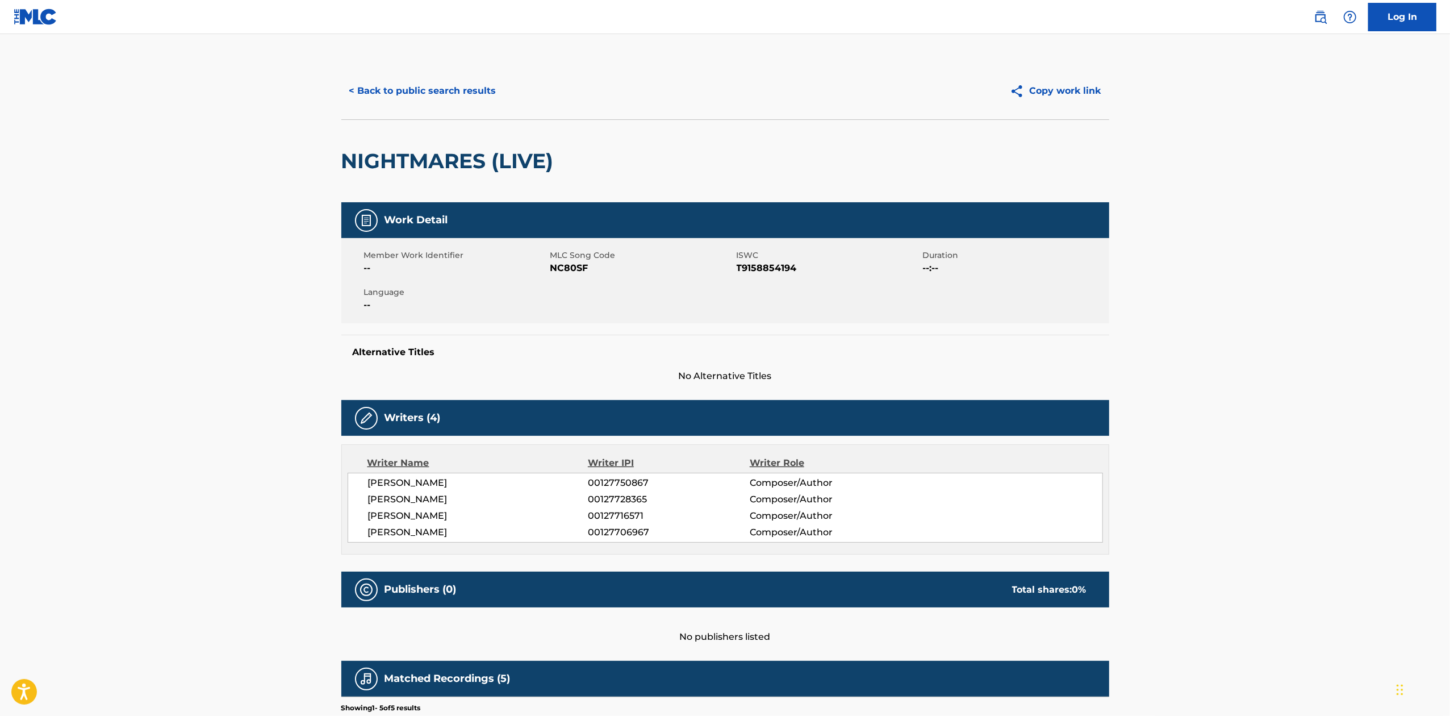
click at [474, 94] on button "< Back to public search results" at bounding box center [422, 91] width 163 height 28
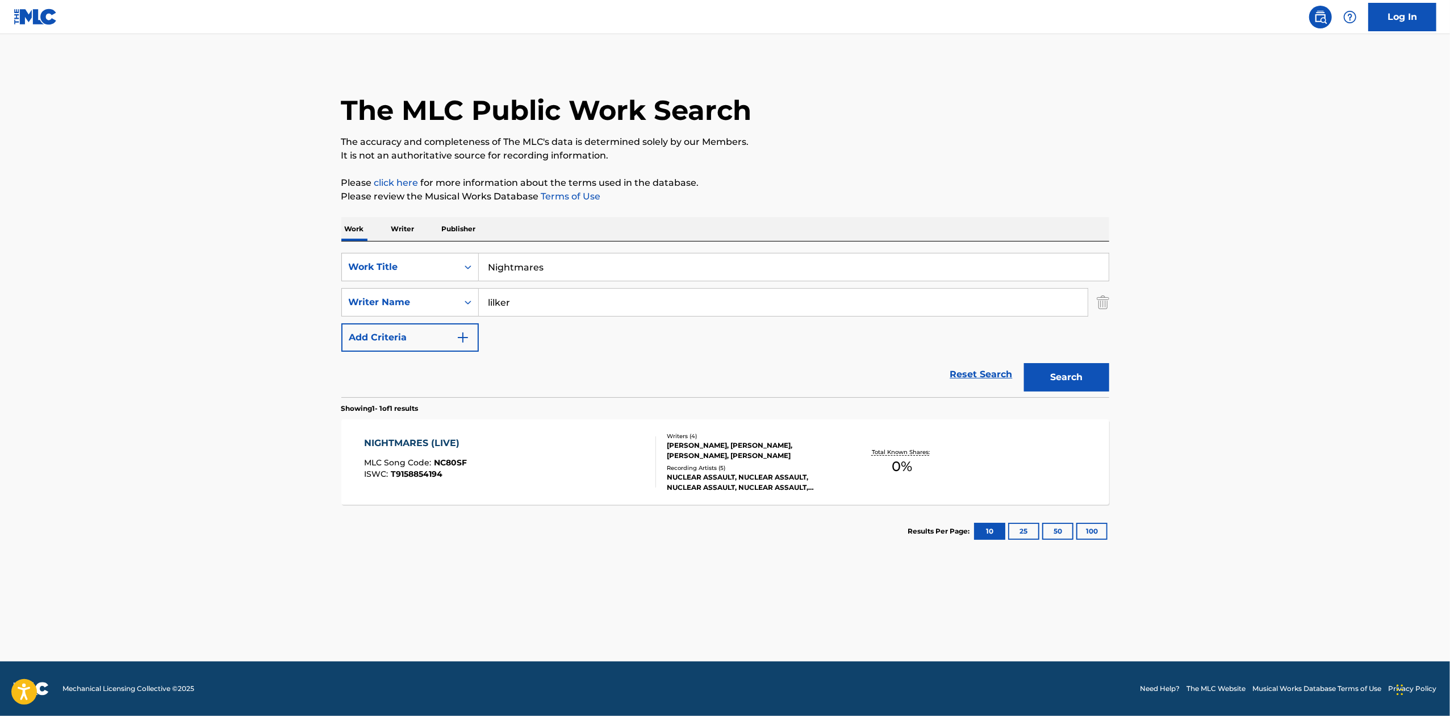
click at [625, 266] on input "Nightmares" at bounding box center [794, 266] width 630 height 27
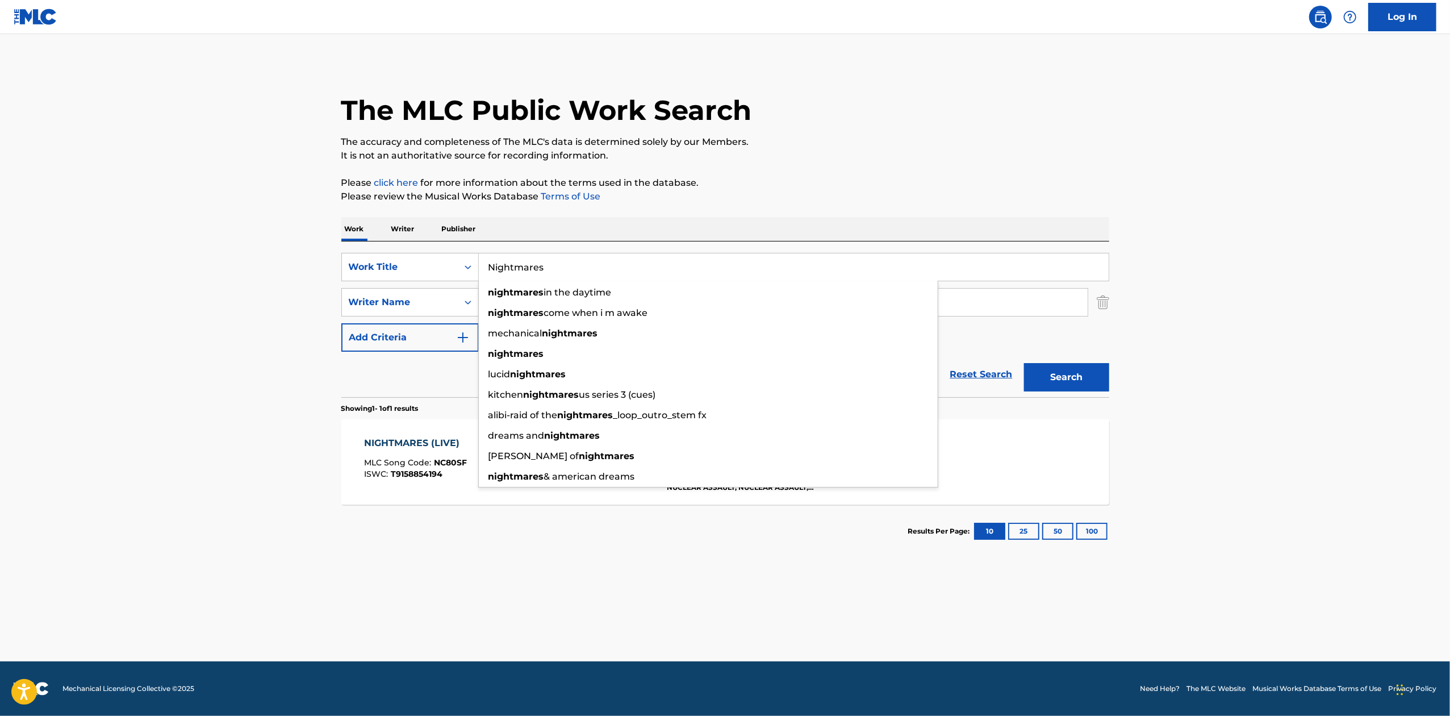
click at [625, 266] on input "Nightmares" at bounding box center [794, 266] width 630 height 27
paste input "ButtF**k"
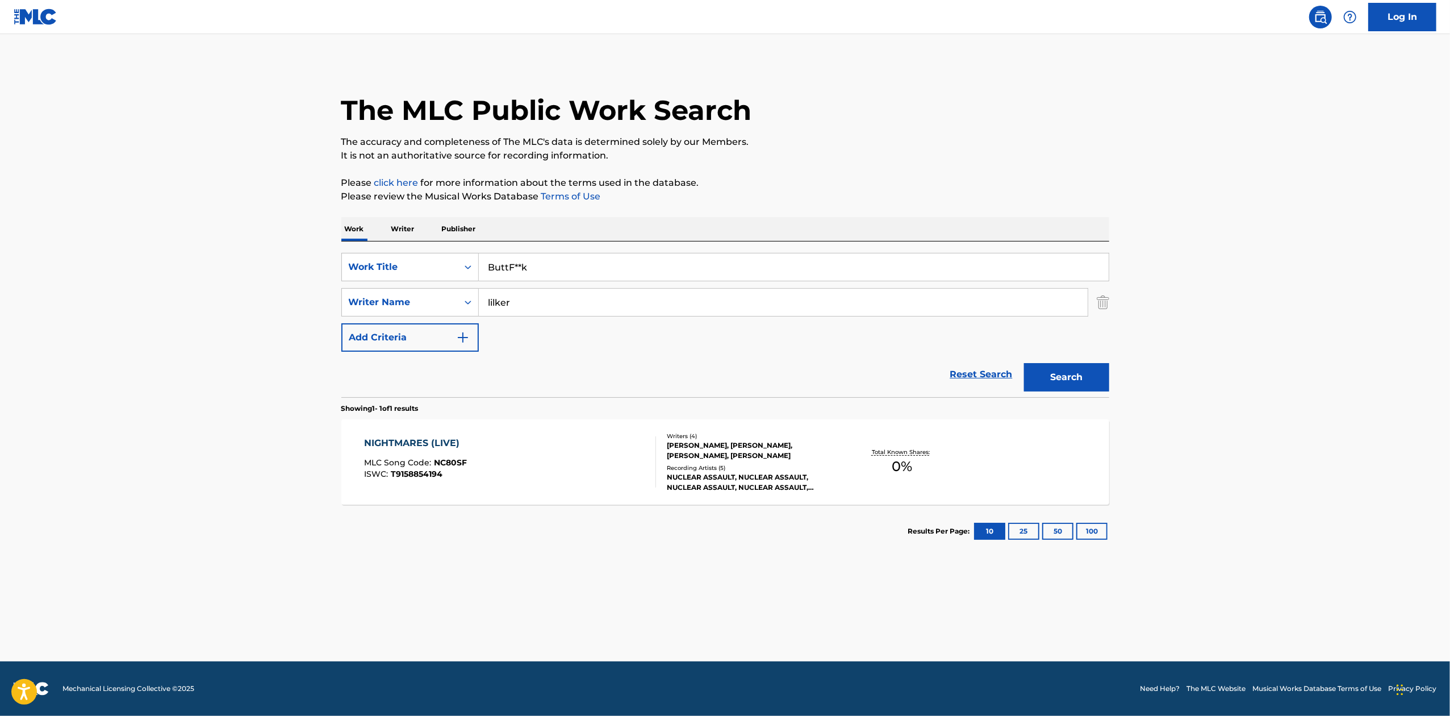
click at [1071, 379] on button "Search" at bounding box center [1066, 377] width 85 height 28
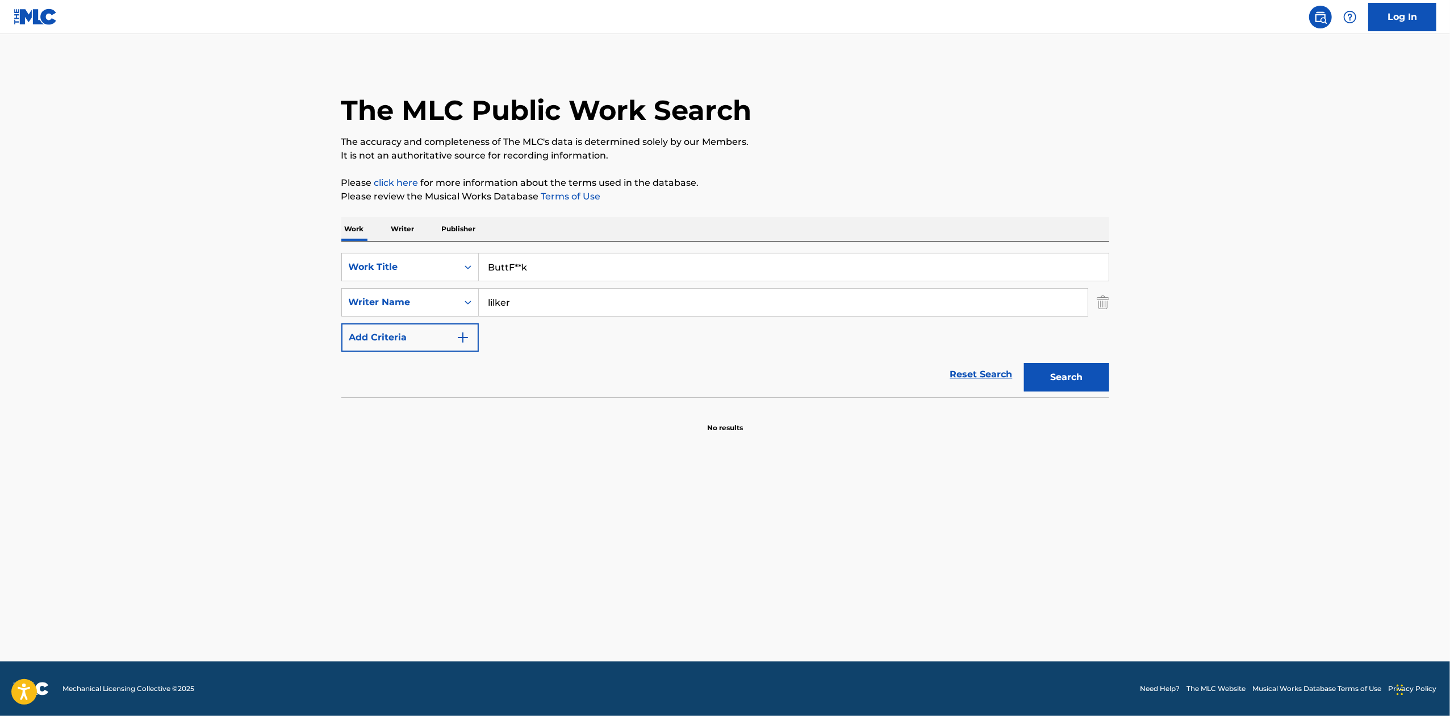
click at [521, 268] on input "ButtF**k" at bounding box center [794, 266] width 630 height 27
click at [1024, 363] on button "Search" at bounding box center [1066, 377] width 85 height 28
click at [1114, 380] on div "The MLC Public Work Search The accuracy and completeness of The MLC's data is d…" at bounding box center [725, 247] width 795 height 370
click at [1098, 381] on button "Search" at bounding box center [1066, 377] width 85 height 28
click at [584, 271] on input "ButtFuck" at bounding box center [794, 266] width 630 height 27
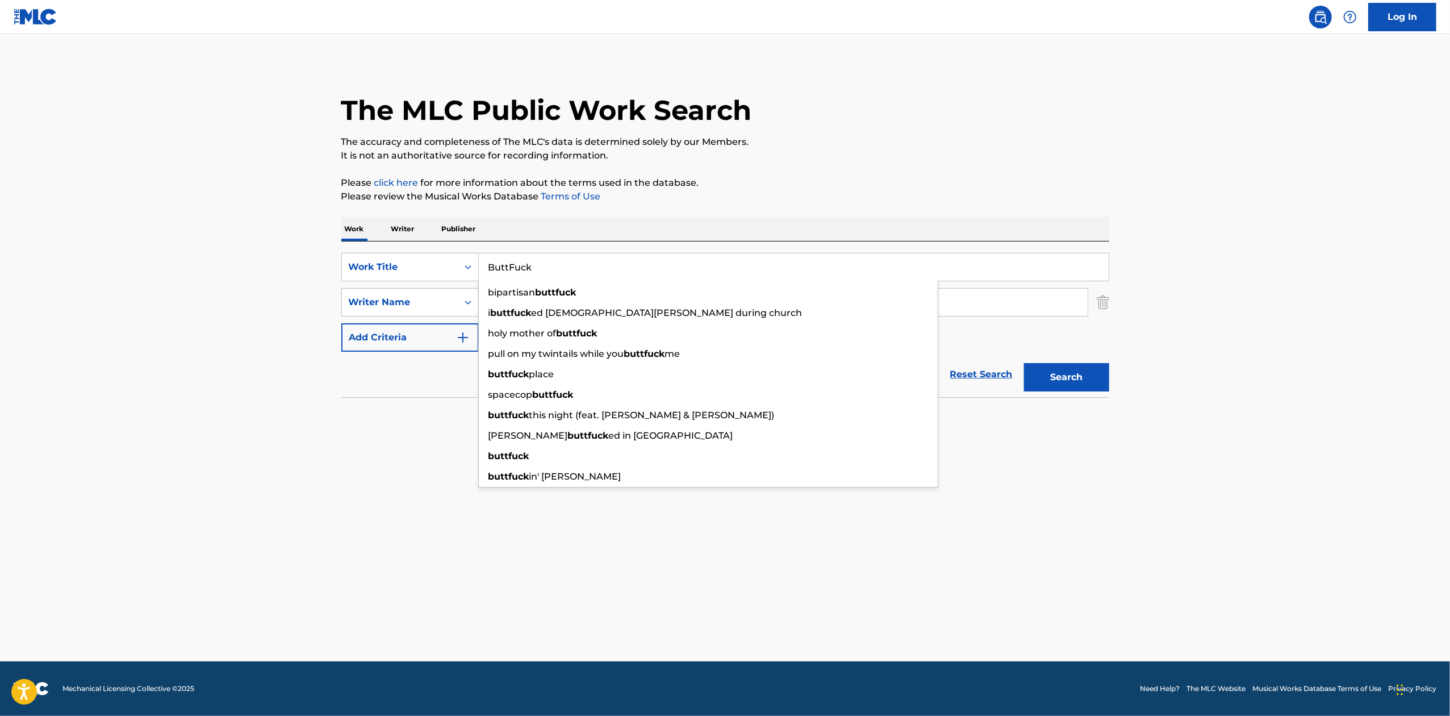
click at [584, 271] on input "ButtFuck" at bounding box center [794, 266] width 630 height 27
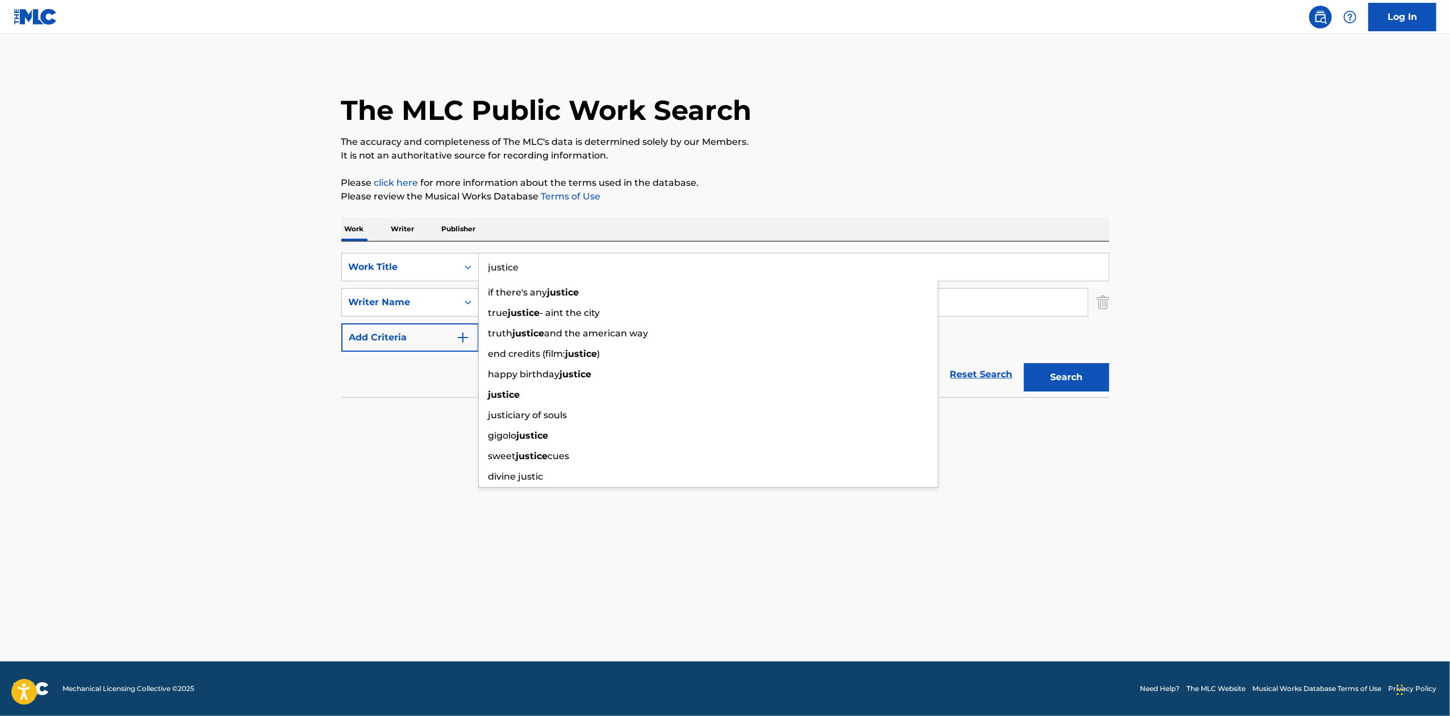
click at [1024, 363] on button "Search" at bounding box center [1066, 377] width 85 height 28
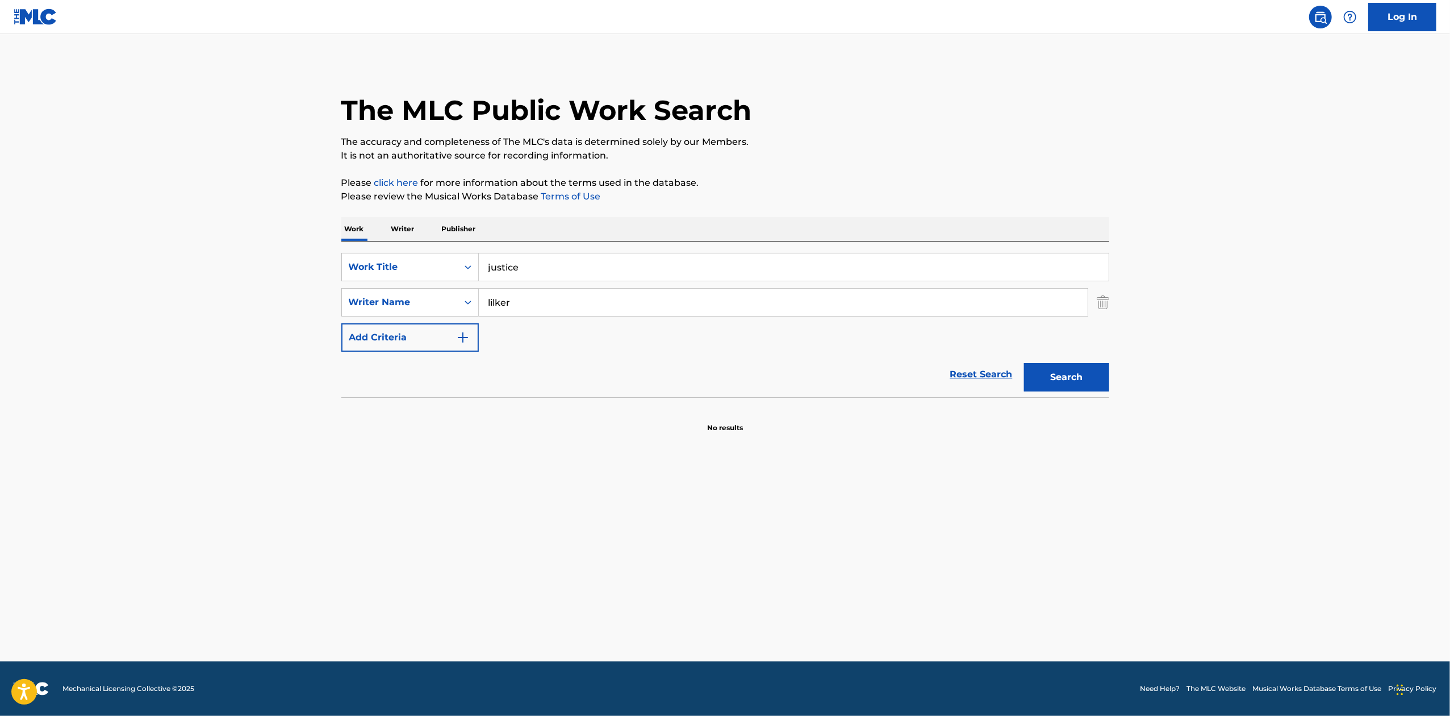
click at [1115, 373] on div "The MLC Public Work Search The accuracy and completeness of The MLC's data is d…" at bounding box center [725, 247] width 795 height 370
click at [1105, 379] on button "Search" at bounding box center [1066, 377] width 85 height 28
click at [554, 275] on input "justice" at bounding box center [794, 266] width 630 height 27
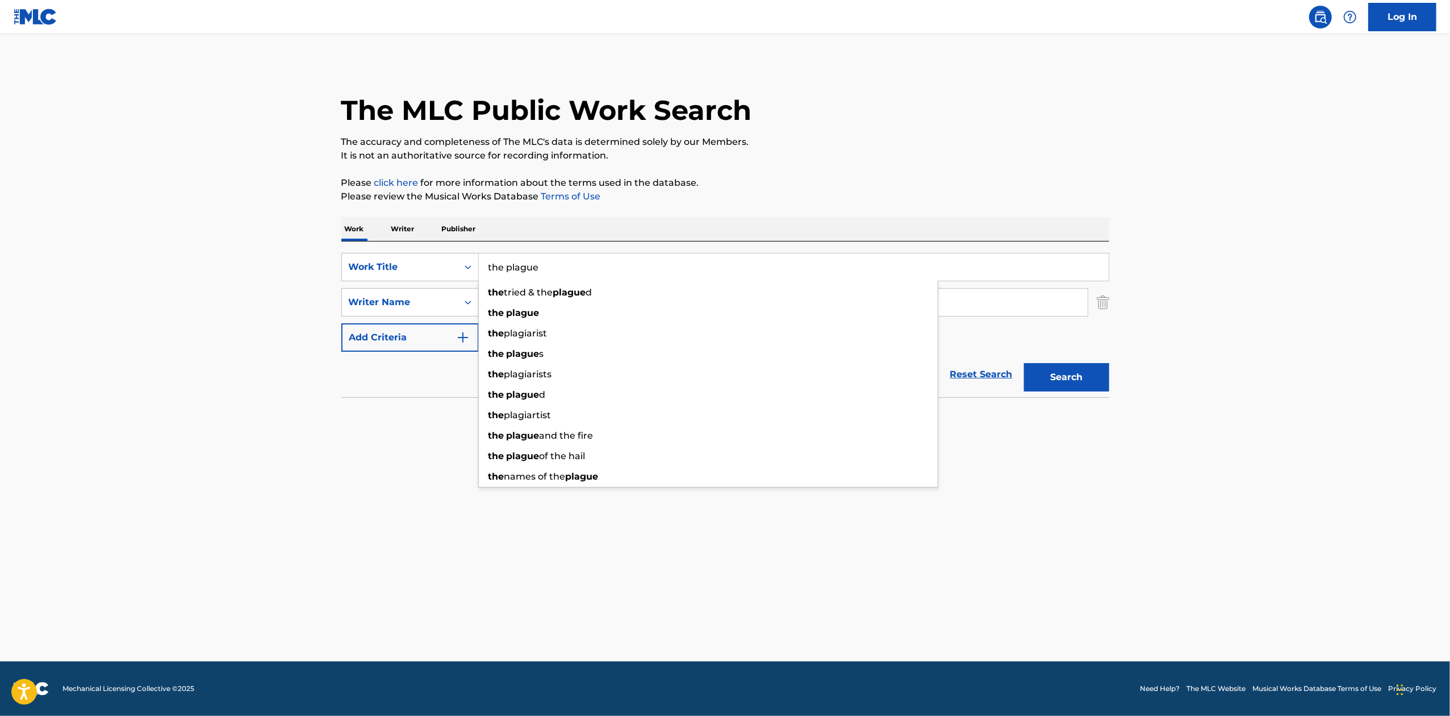
click at [1024, 363] on button "Search" at bounding box center [1066, 377] width 85 height 28
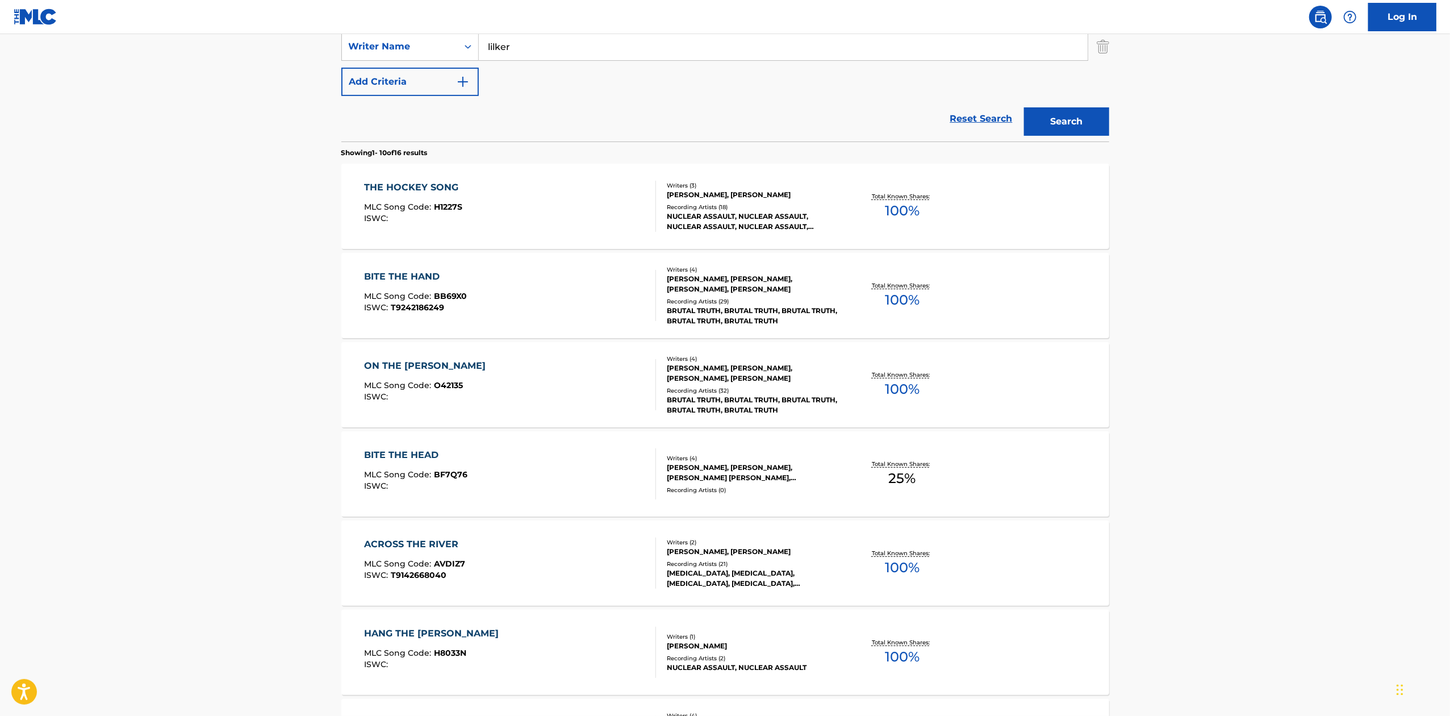
scroll to position [28, 0]
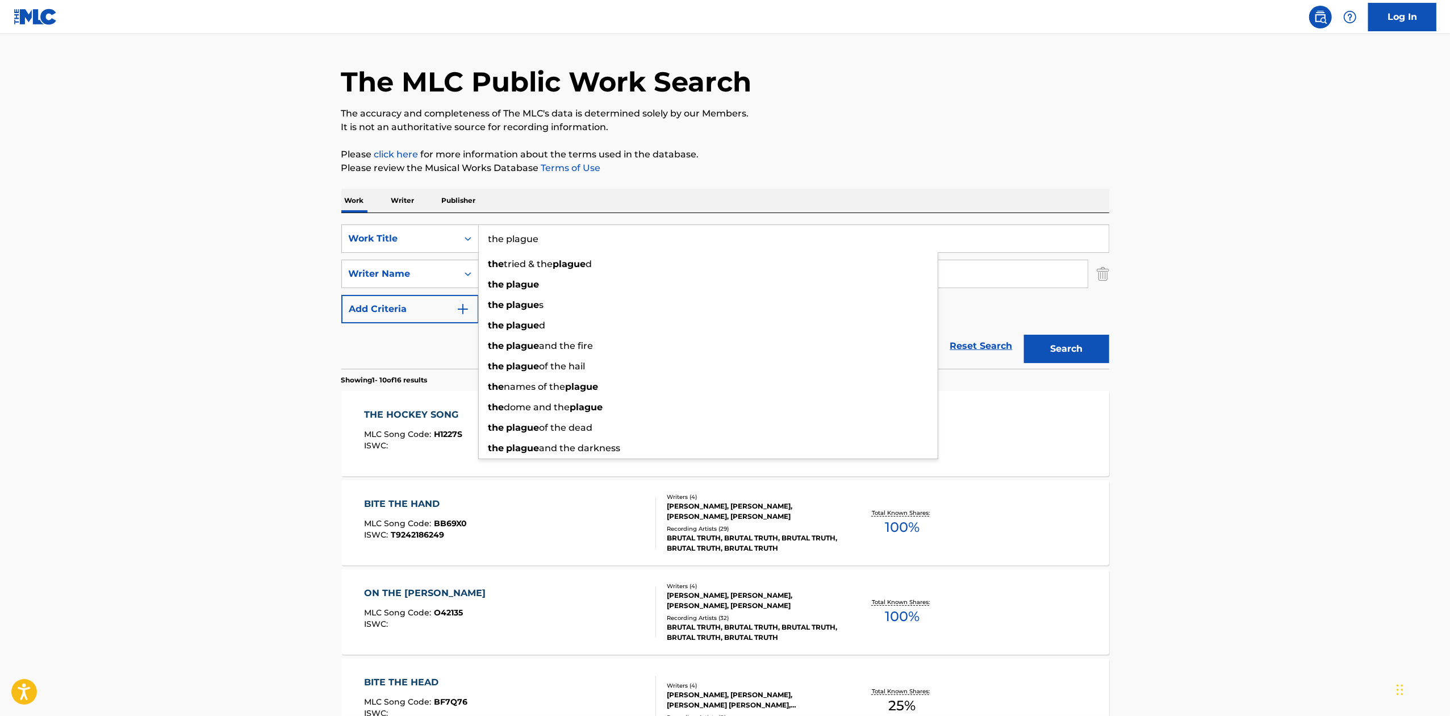
click at [559, 235] on input "the plague" at bounding box center [794, 238] width 630 height 27
paste input "Cross of Iron"
type input "Cross of Iron"
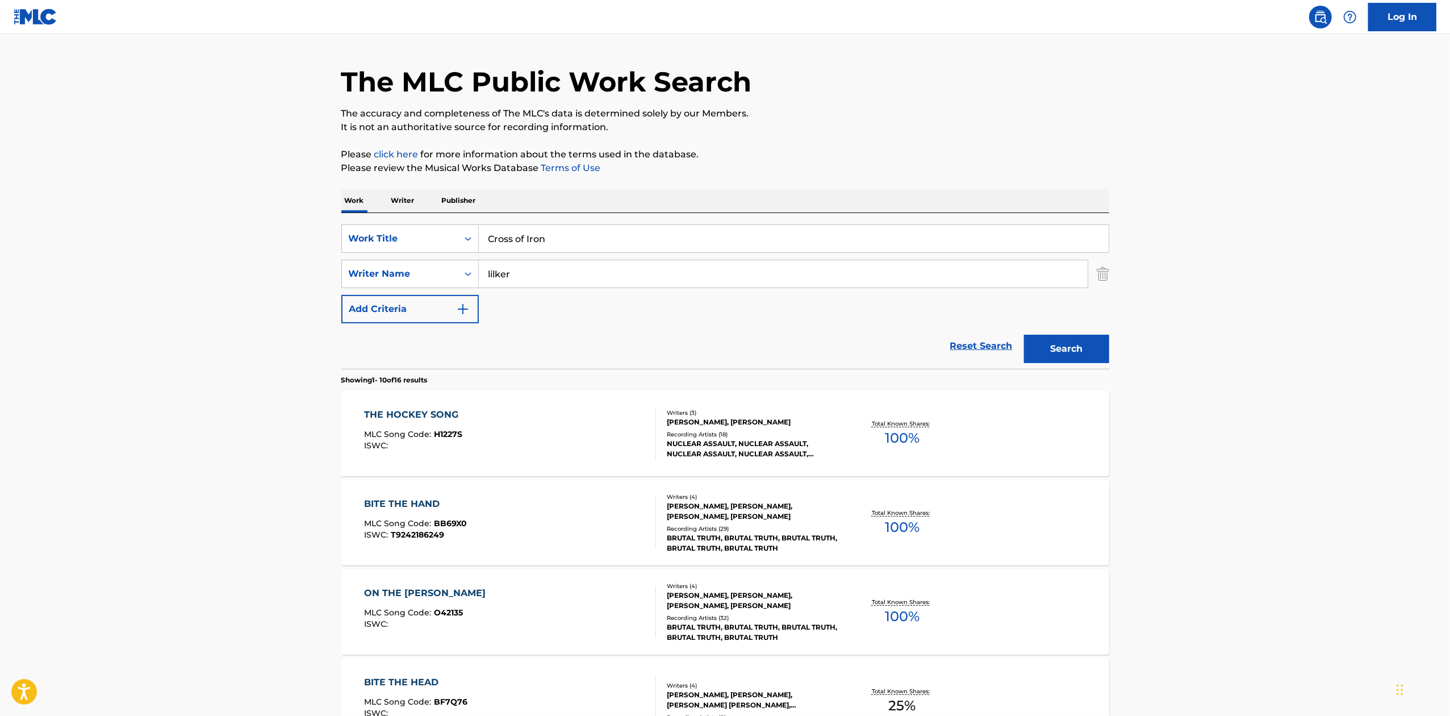
click at [1089, 353] on button "Search" at bounding box center [1066, 349] width 85 height 28
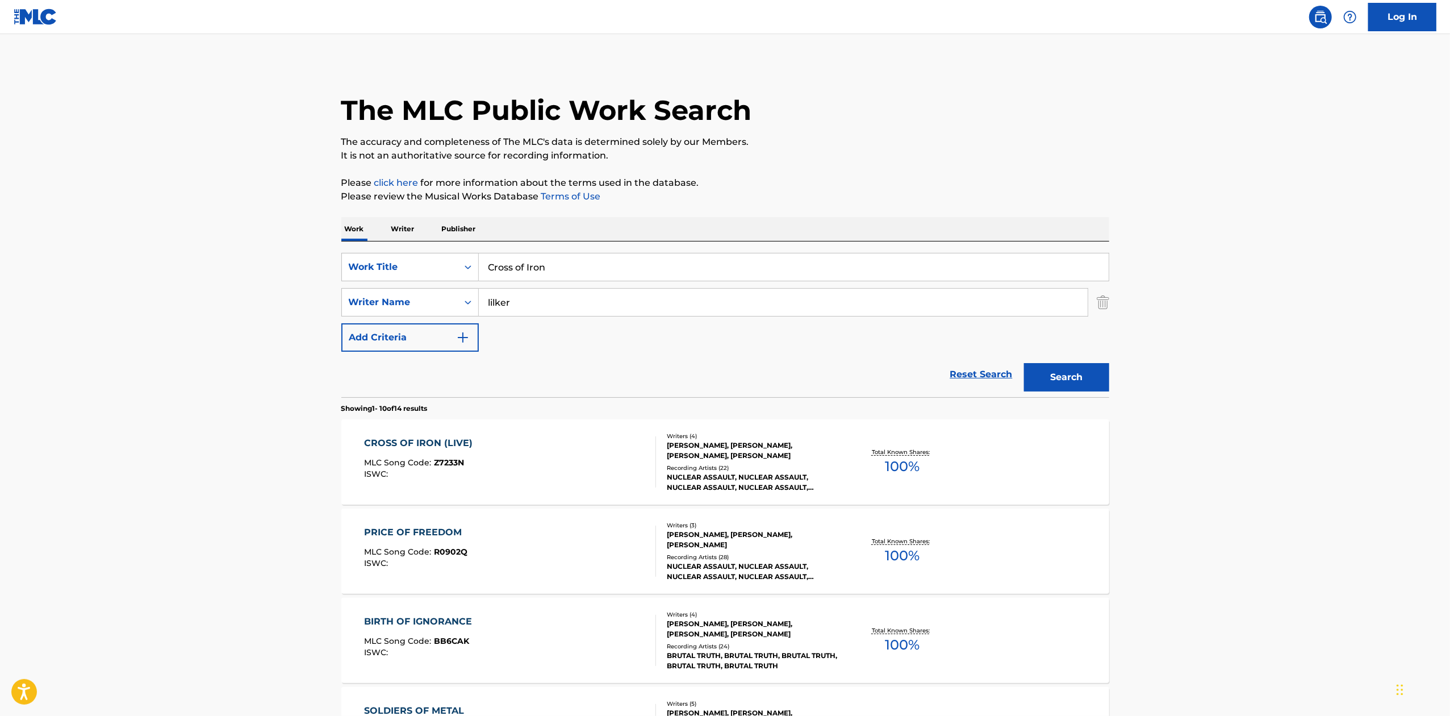
click at [968, 438] on div "CROSS OF IRON (LIVE) MLC Song Code : Z7233N ISWC : Writers ( 4 ) [PERSON_NAME],…" at bounding box center [725, 461] width 768 height 85
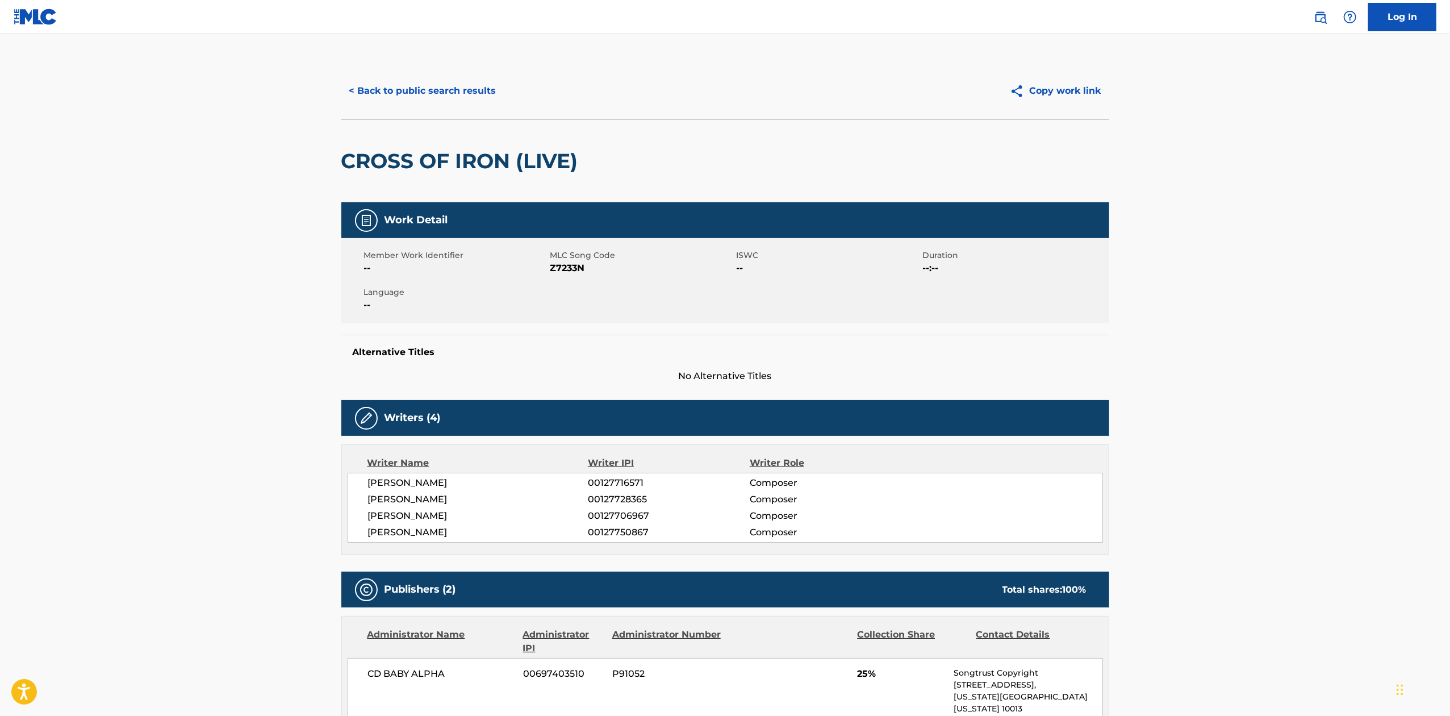
click at [424, 82] on button "< Back to public search results" at bounding box center [422, 91] width 163 height 28
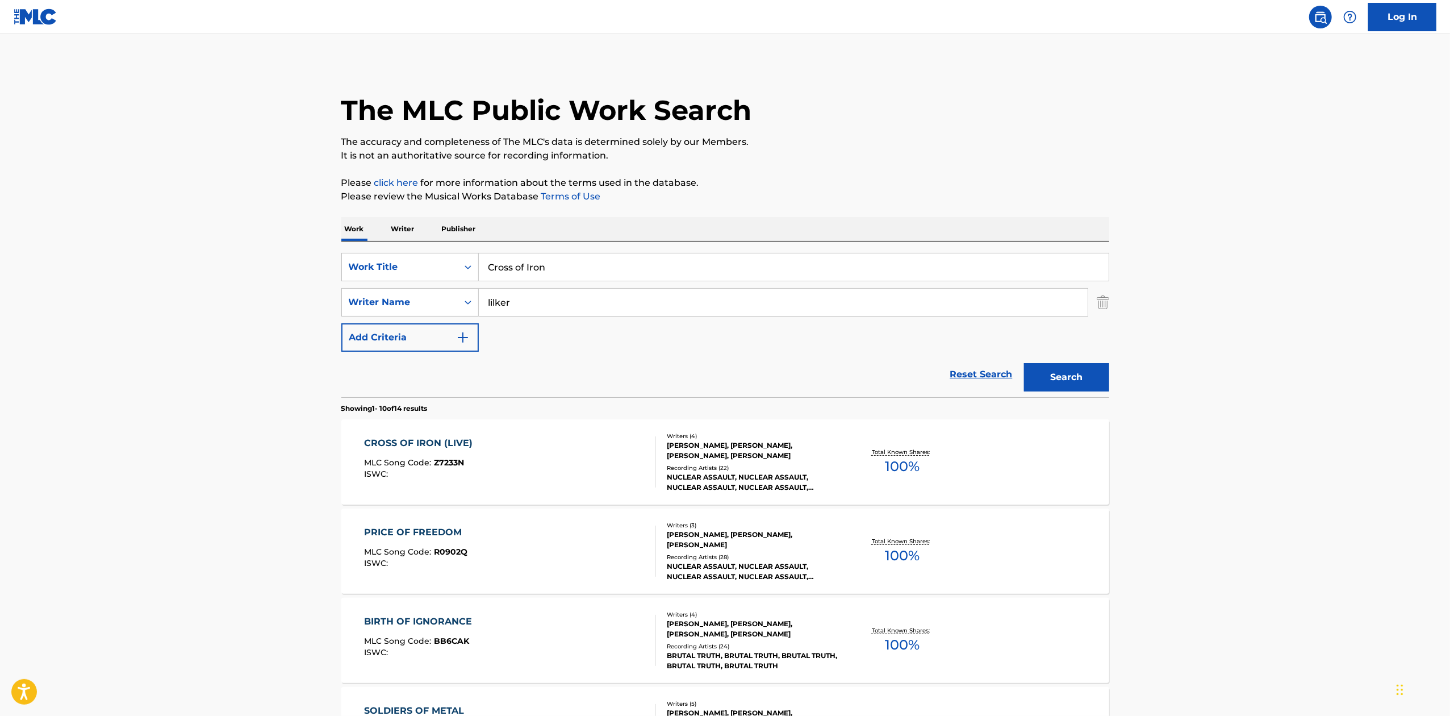
click at [565, 255] on input "Cross of Iron" at bounding box center [794, 266] width 630 height 27
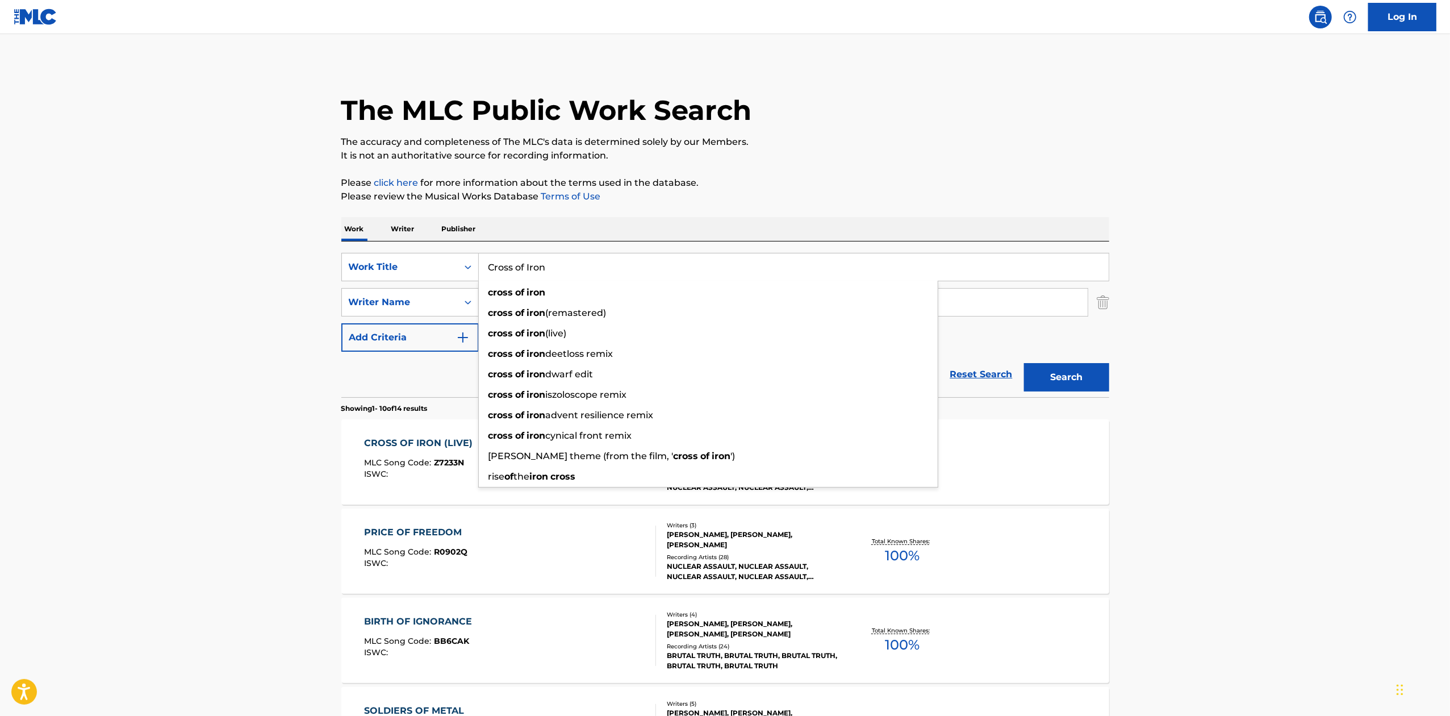
click at [565, 255] on input "Cross of Iron" at bounding box center [794, 266] width 630 height 27
paste input "Stand Up"
type input "Stand Up"
click at [1089, 368] on button "Search" at bounding box center [1066, 377] width 85 height 28
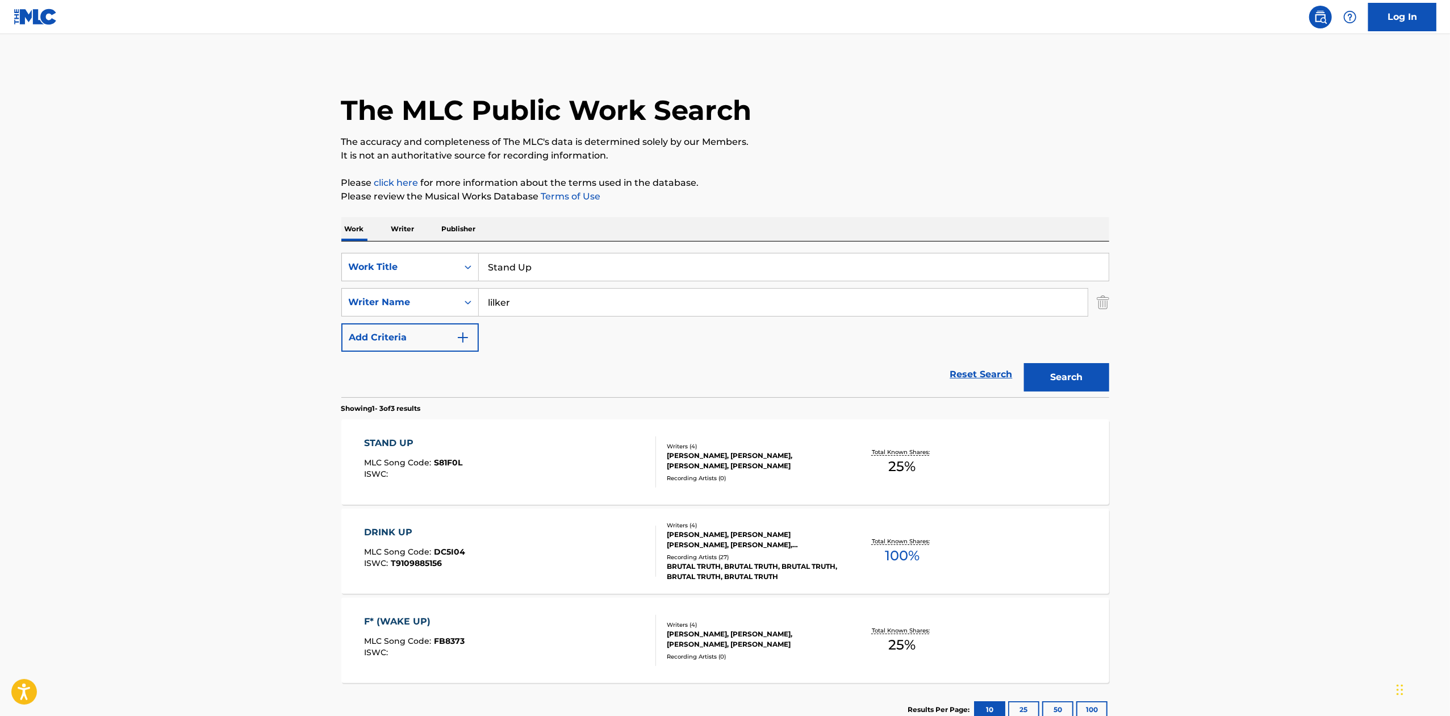
click at [1030, 480] on div "STAND UP MLC Song Code : S81F0L ISWC : Writers ( 4 ) [PERSON_NAME], [PERSON_NAM…" at bounding box center [725, 461] width 768 height 85
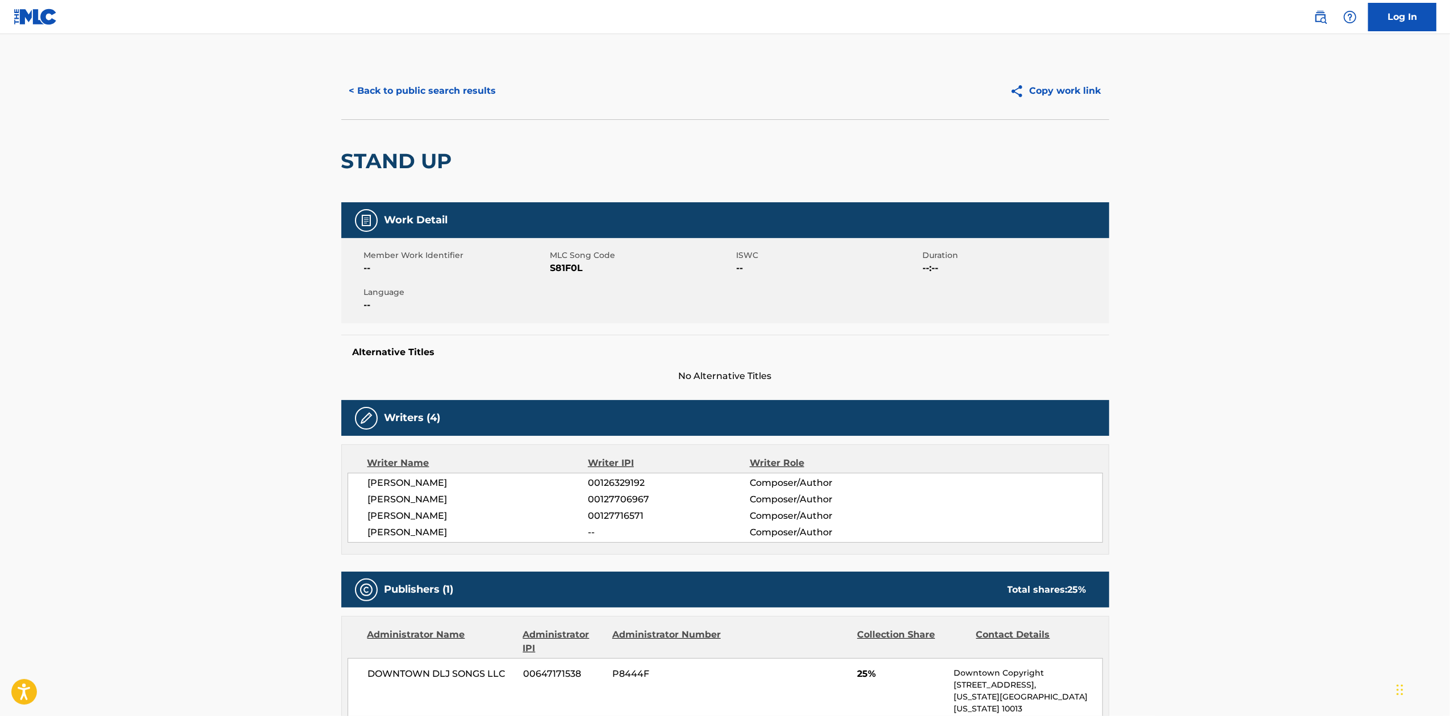
click at [437, 77] on button "< Back to public search results" at bounding box center [422, 91] width 163 height 28
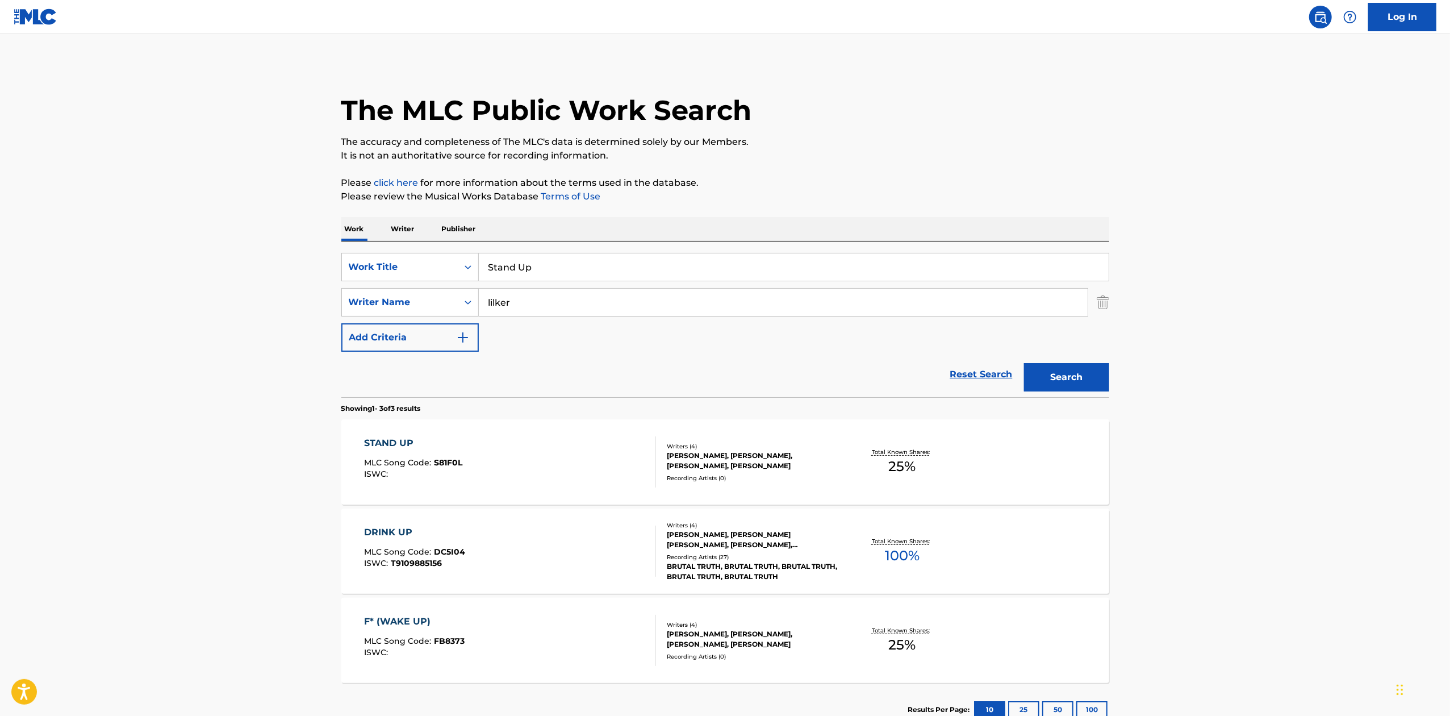
click at [583, 294] on input "lilker" at bounding box center [783, 302] width 609 height 27
click at [582, 278] on input "Stand Up" at bounding box center [794, 266] width 630 height 27
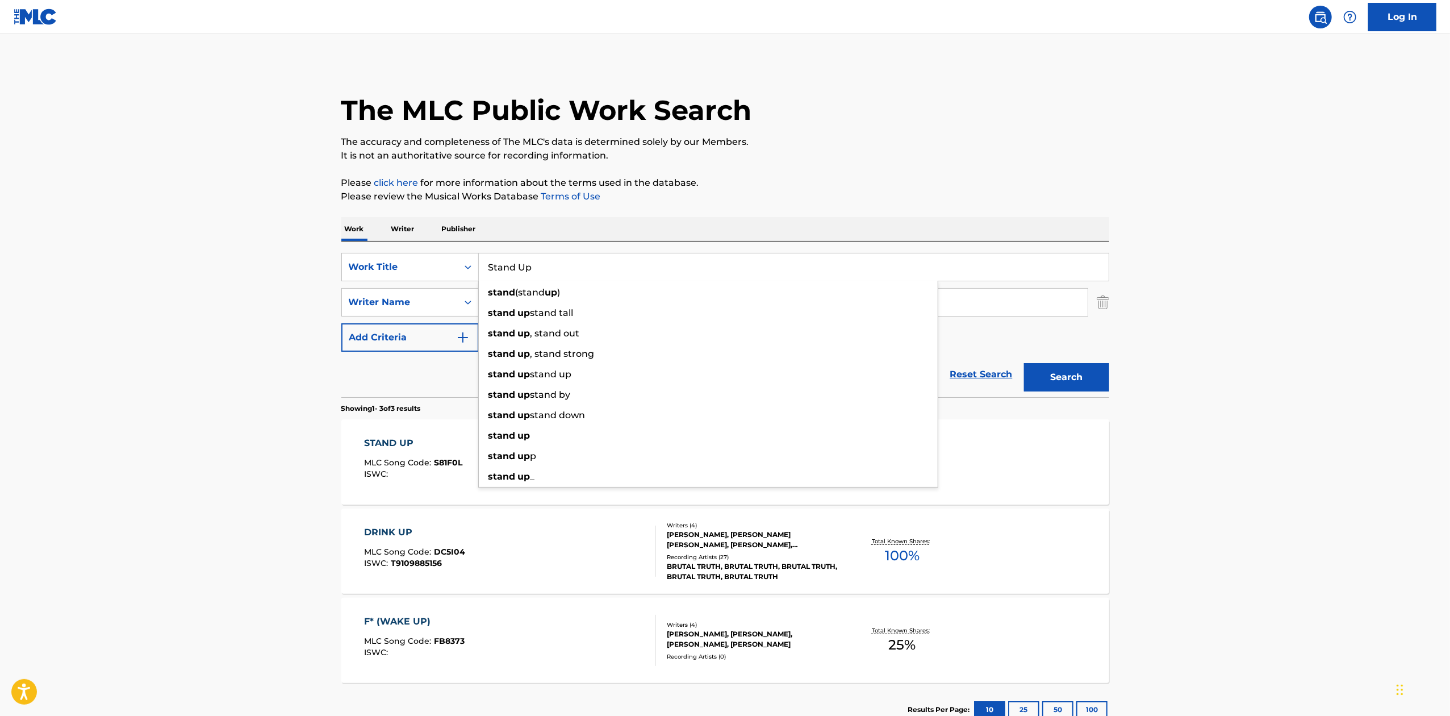
click at [582, 278] on input "Stand Up" at bounding box center [794, 266] width 630 height 27
paste input "P.S.P.I."
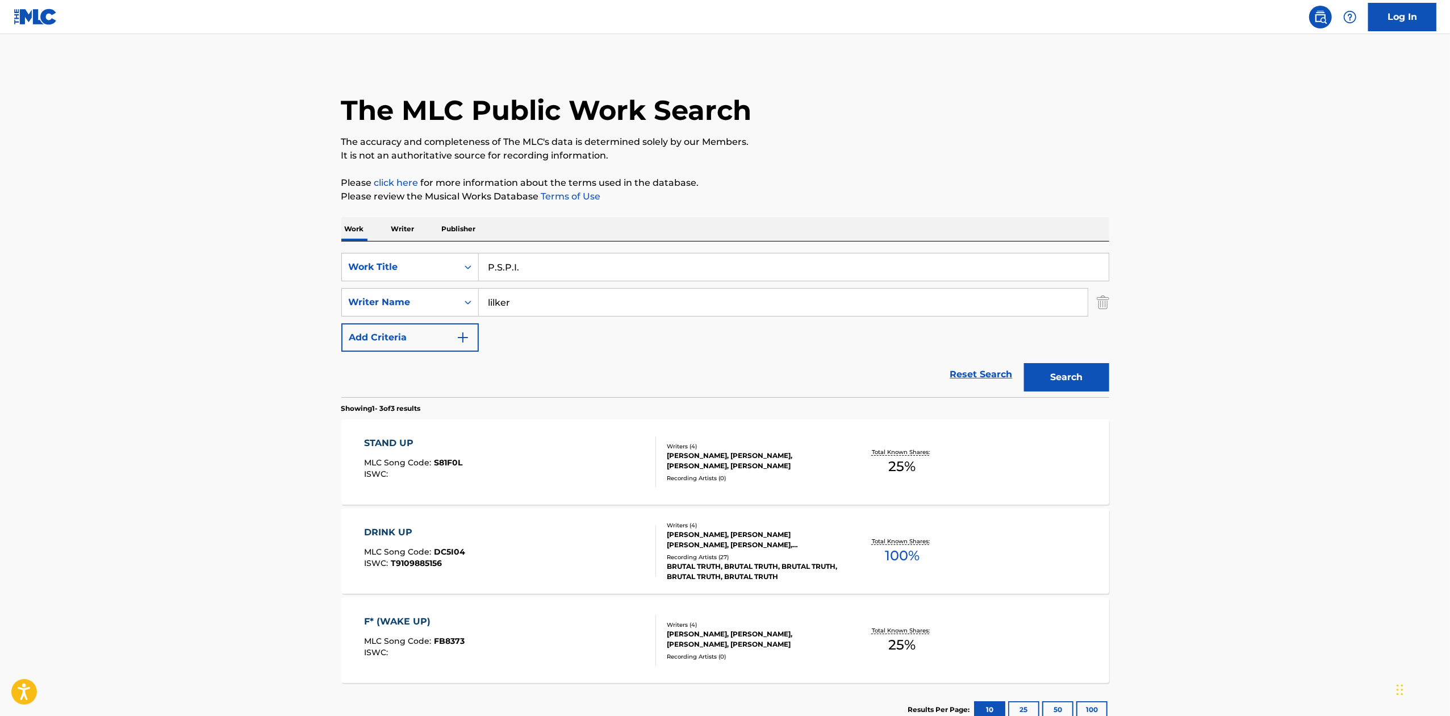
click at [1098, 376] on button "Search" at bounding box center [1066, 377] width 85 height 28
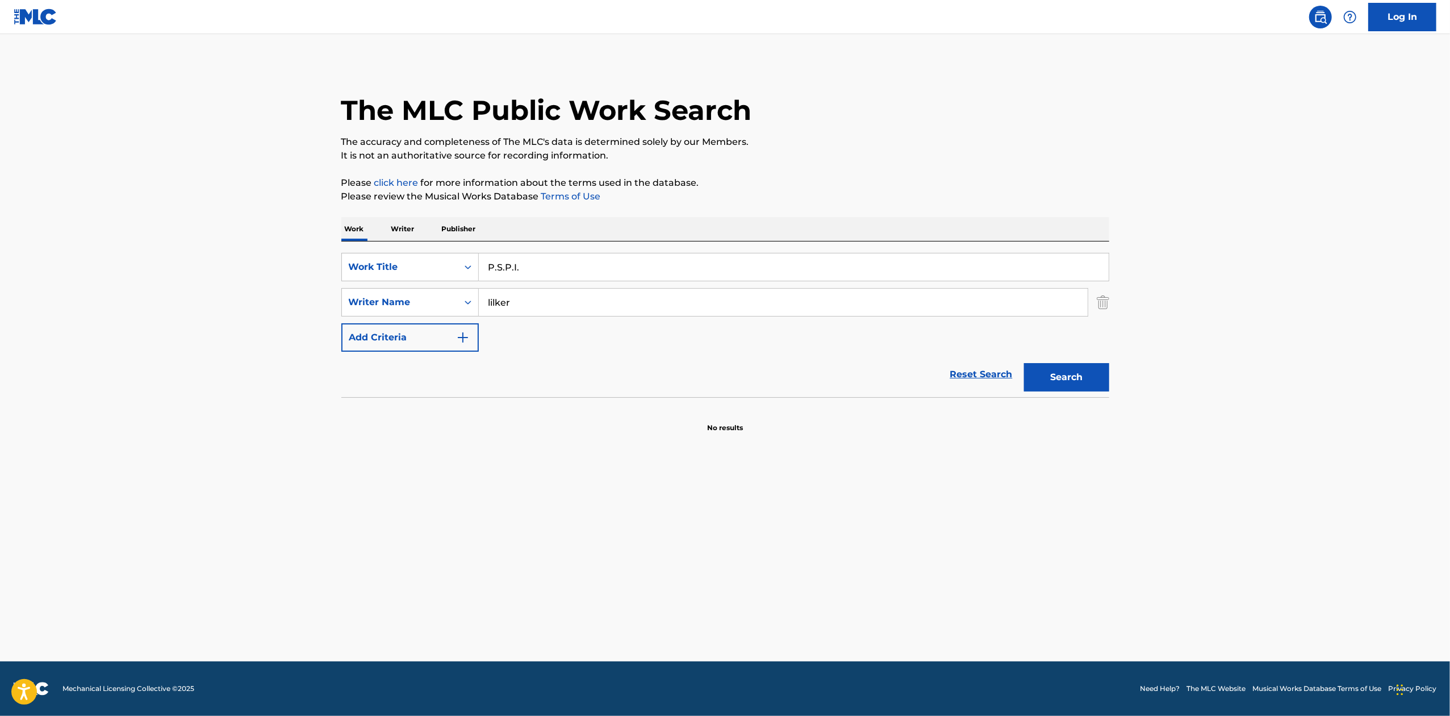
drag, startPoint x: 552, startPoint y: 269, endPoint x: 298, endPoint y: 260, distance: 254.0
click at [298, 260] on main "The MLC Public Work Search The accuracy and completeness of The MLC's data is d…" at bounding box center [725, 347] width 1450 height 627
type input "PSPI"
click at [1024, 363] on button "Search" at bounding box center [1066, 377] width 85 height 28
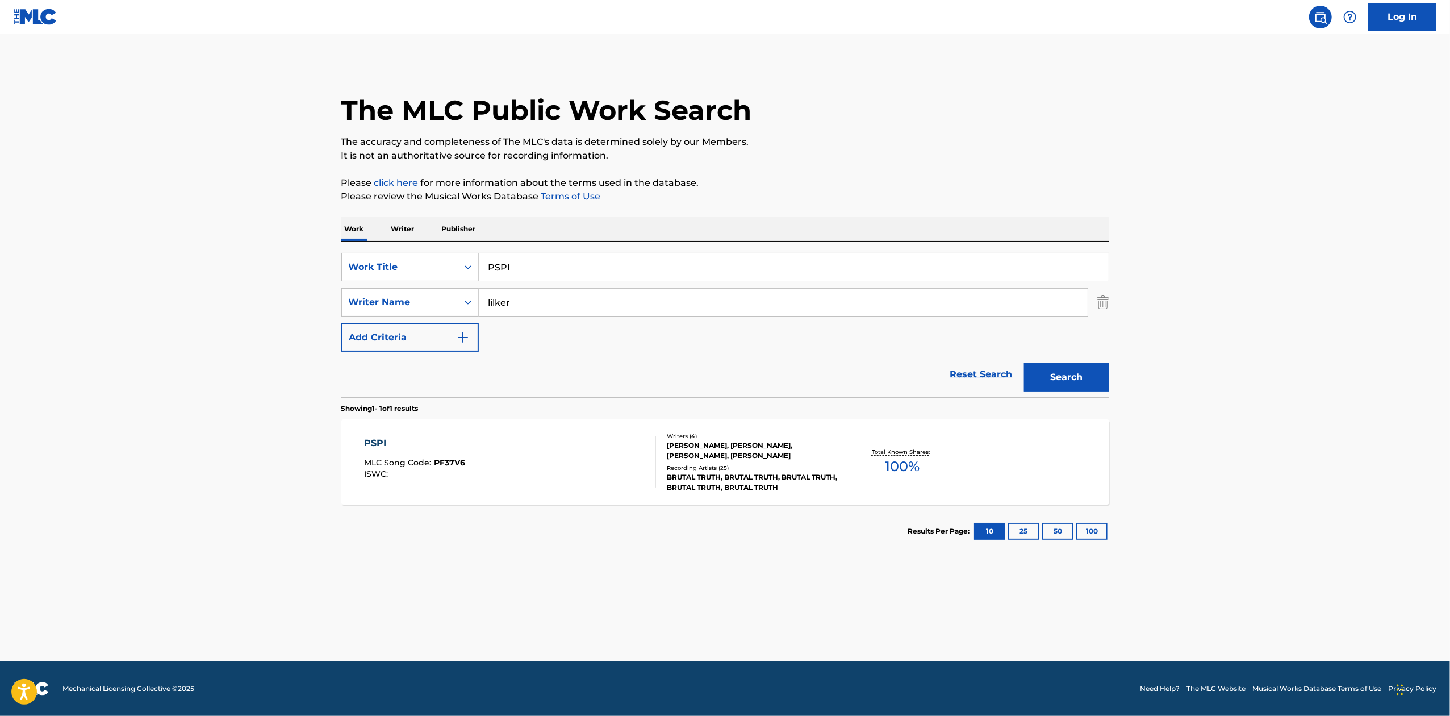
click at [959, 432] on div "PSPI MLC Song Code : PF37V6 ISWC : Writers ( 4 ) [PERSON_NAME], [PERSON_NAME], …" at bounding box center [725, 461] width 768 height 85
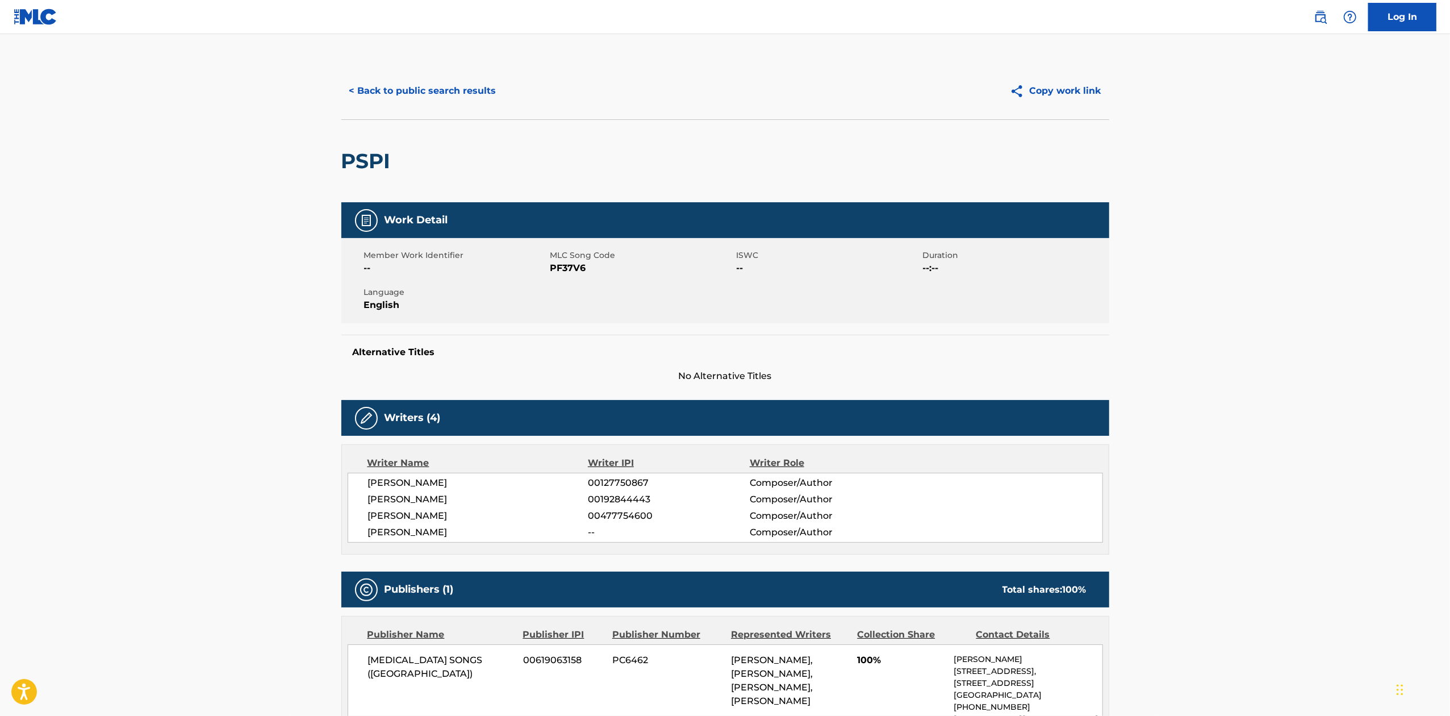
click at [439, 99] on button "< Back to public search results" at bounding box center [422, 91] width 163 height 28
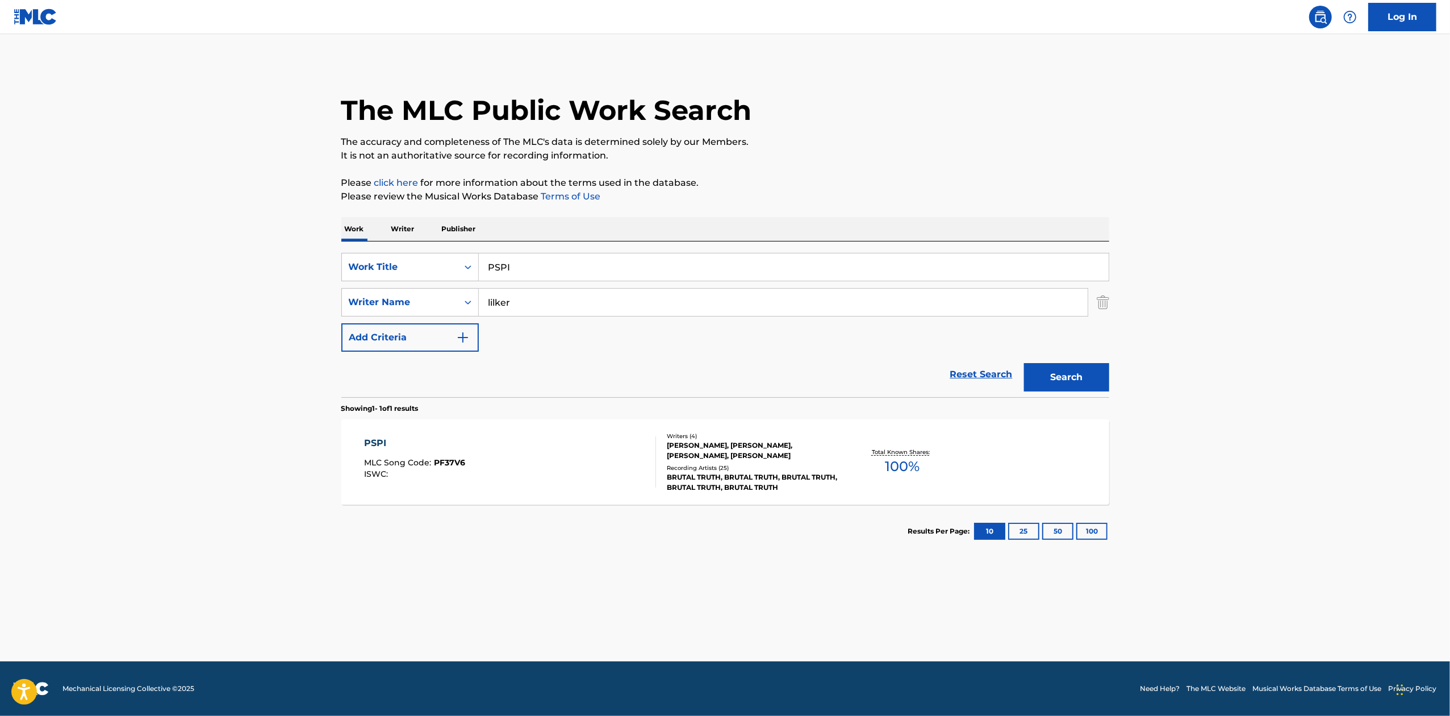
click at [553, 262] on input "PSPI" at bounding box center [794, 266] width 630 height 27
paste input "Birth of Ignorance"
type input "Birth of Ignorance"
click at [1060, 378] on button "Search" at bounding box center [1066, 377] width 85 height 28
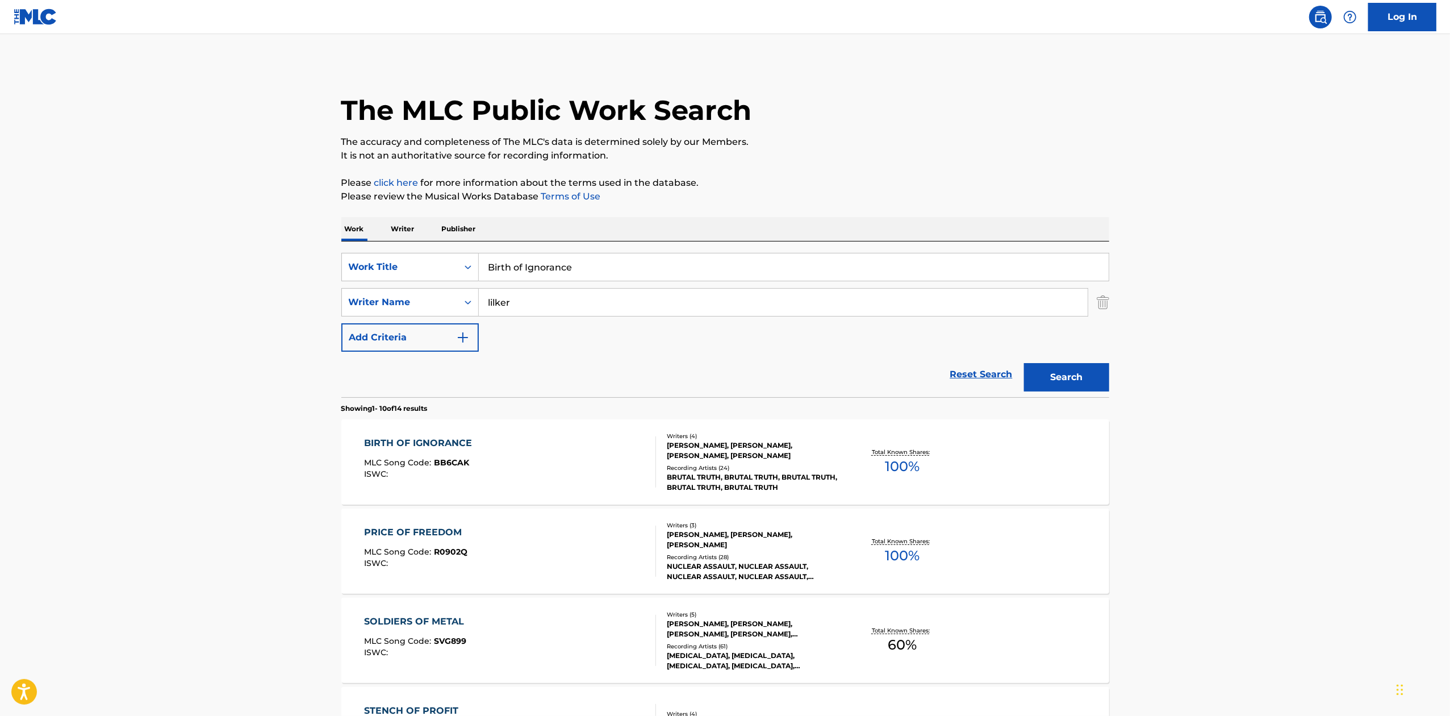
click at [983, 463] on div "BIRTH OF IGNORANCE MLC Song Code : BB6CAK ISWC : Writers ( 4 ) [PERSON_NAME], […" at bounding box center [725, 461] width 768 height 85
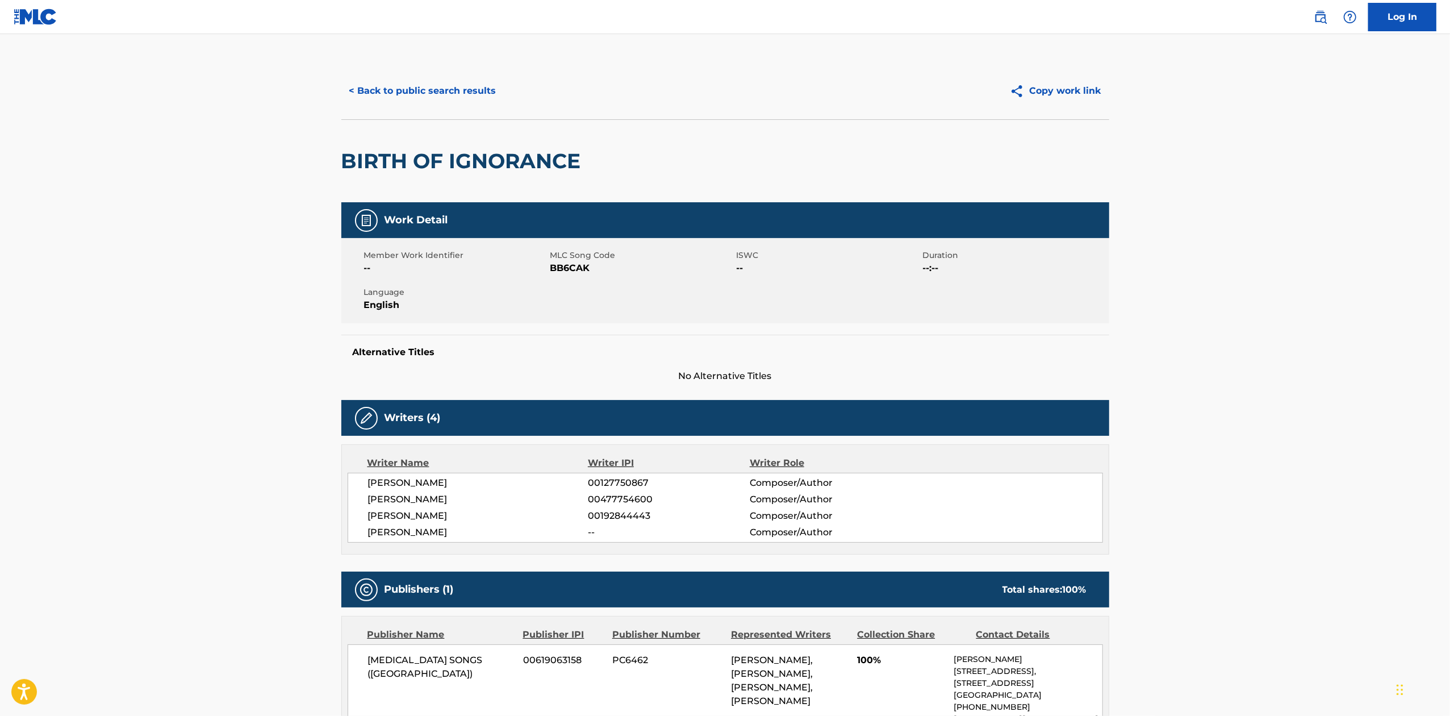
click at [468, 92] on button "< Back to public search results" at bounding box center [422, 91] width 163 height 28
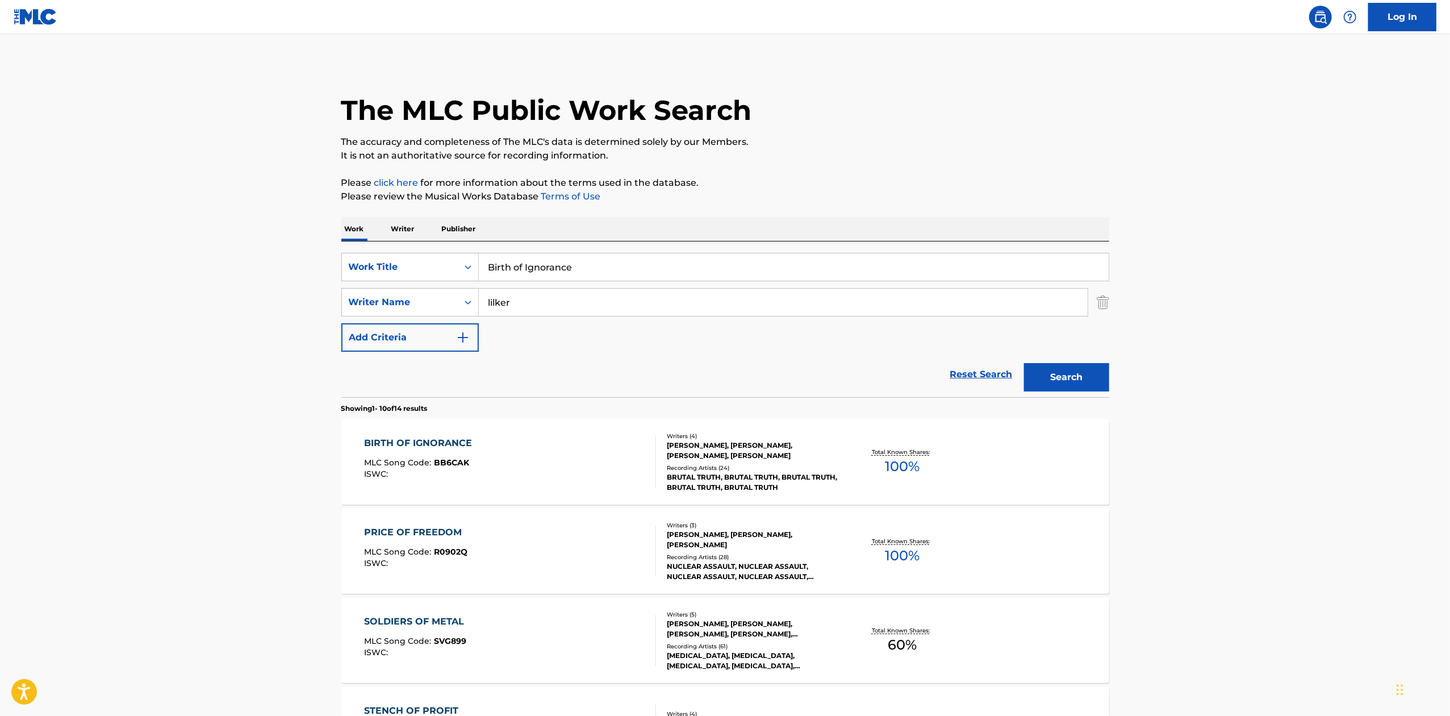
click at [652, 264] on input "Birth of Ignorance" at bounding box center [794, 266] width 630 height 27
paste input "Stench of Profit"
type input "Stench of Profit"
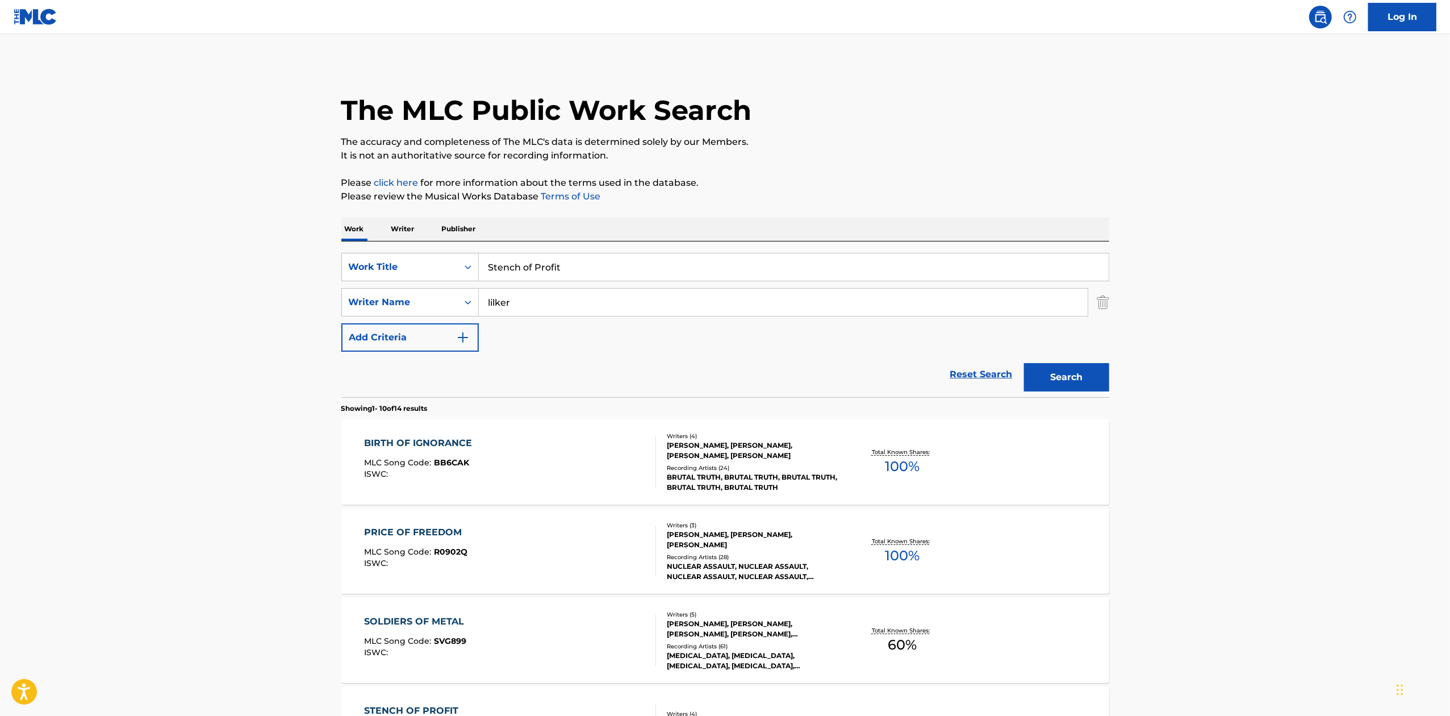
click at [1022, 369] on div "Search" at bounding box center [1063, 374] width 91 height 45
click at [1068, 382] on button "Search" at bounding box center [1066, 377] width 85 height 28
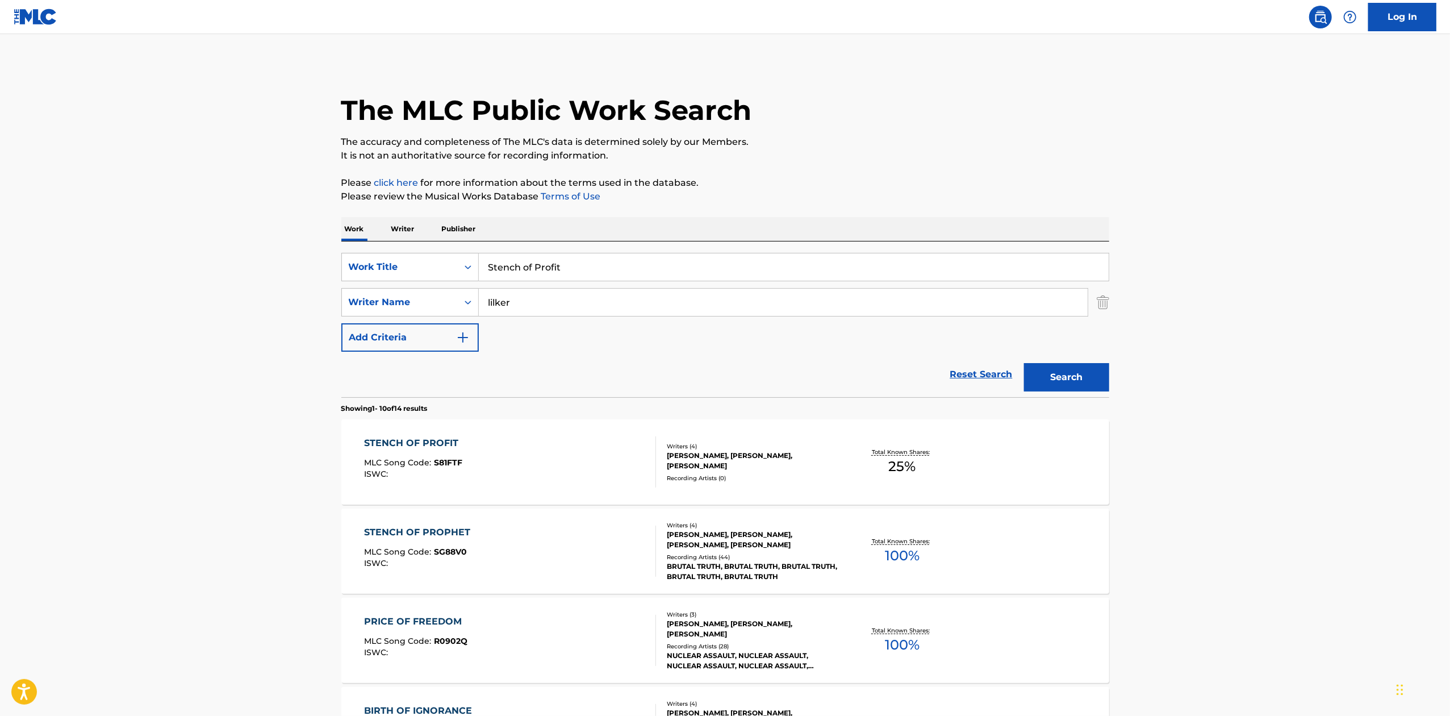
click at [1016, 478] on div "STENCH OF PROFIT MLC Song Code : S81FTF ISWC : Writers ( 4 ) [PERSON_NAME], [PE…" at bounding box center [725, 461] width 768 height 85
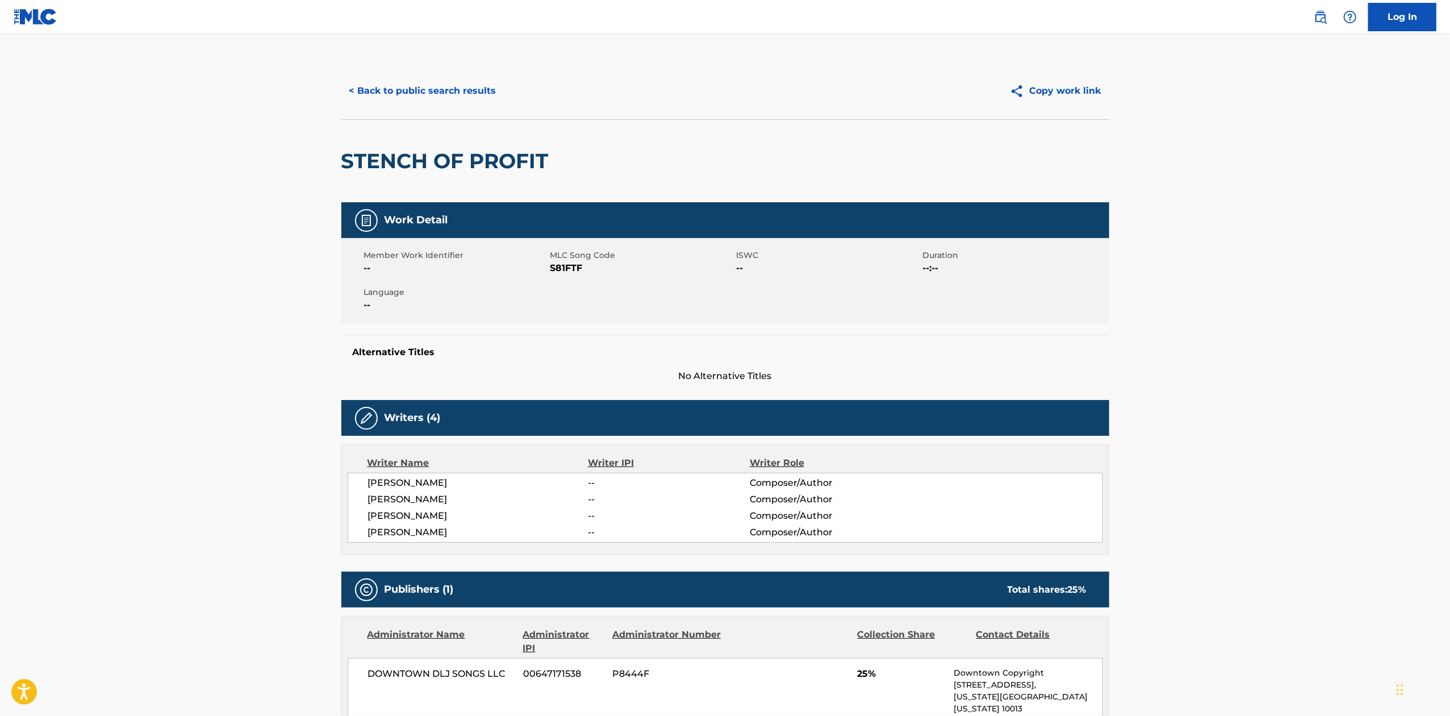
click at [468, 80] on button "< Back to public search results" at bounding box center [422, 91] width 163 height 28
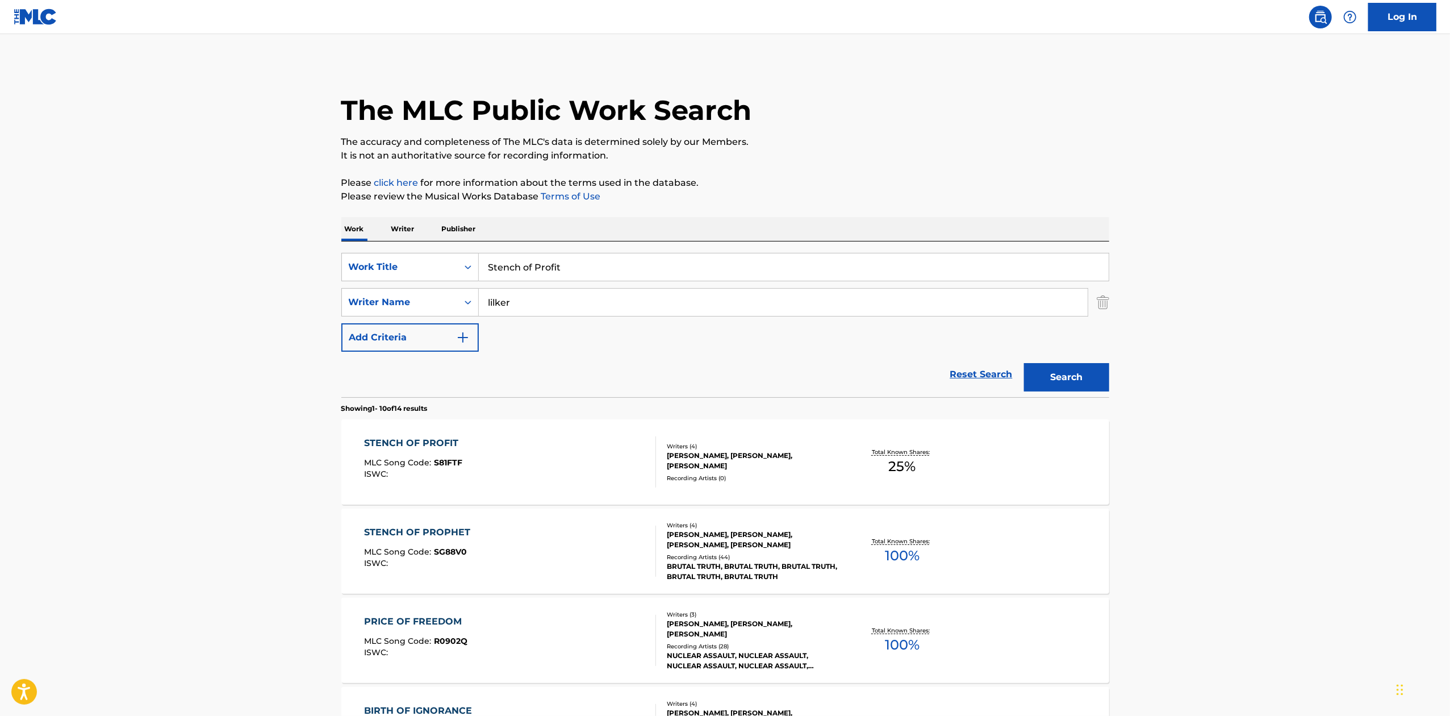
click at [610, 261] on input "Stench of Profit" at bounding box center [794, 266] width 630 height 27
paste input "Ill-Neglec"
type input "Ill-Neglect"
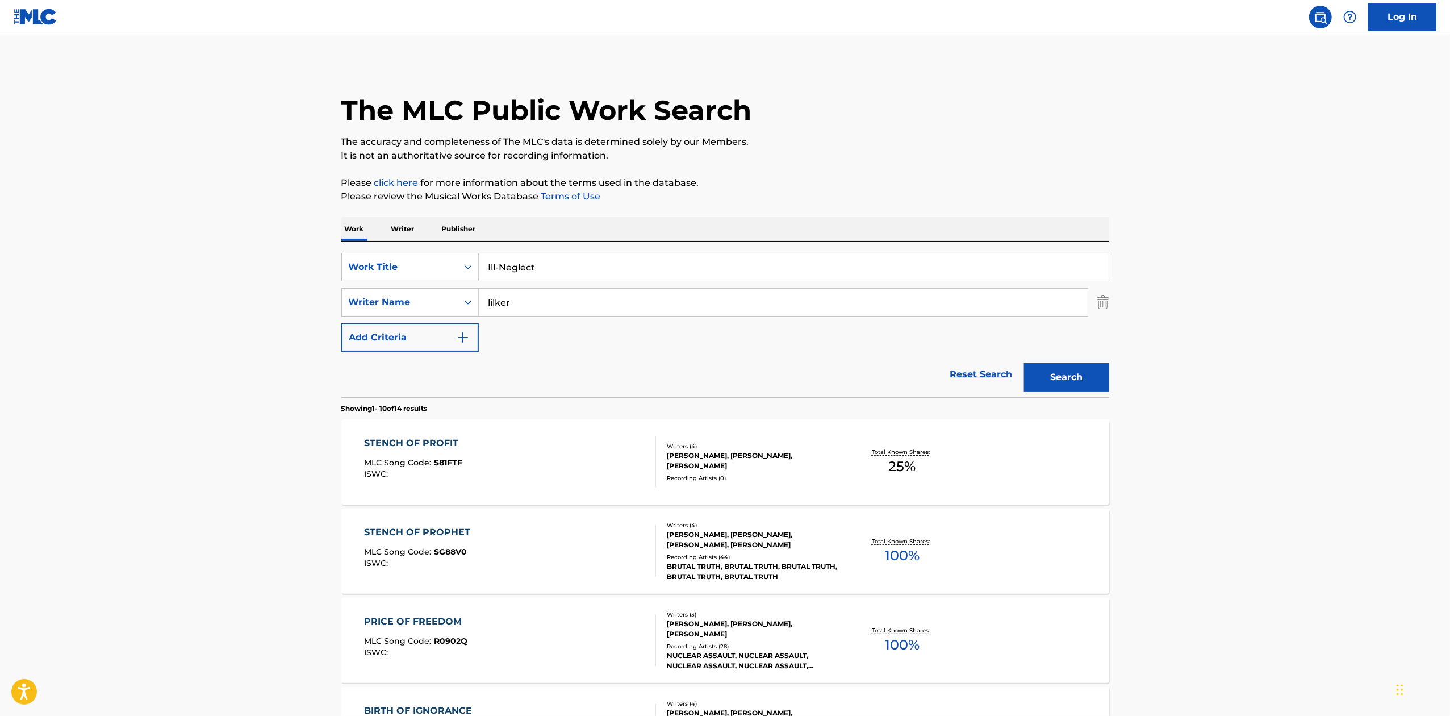
click at [1068, 376] on button "Search" at bounding box center [1066, 377] width 85 height 28
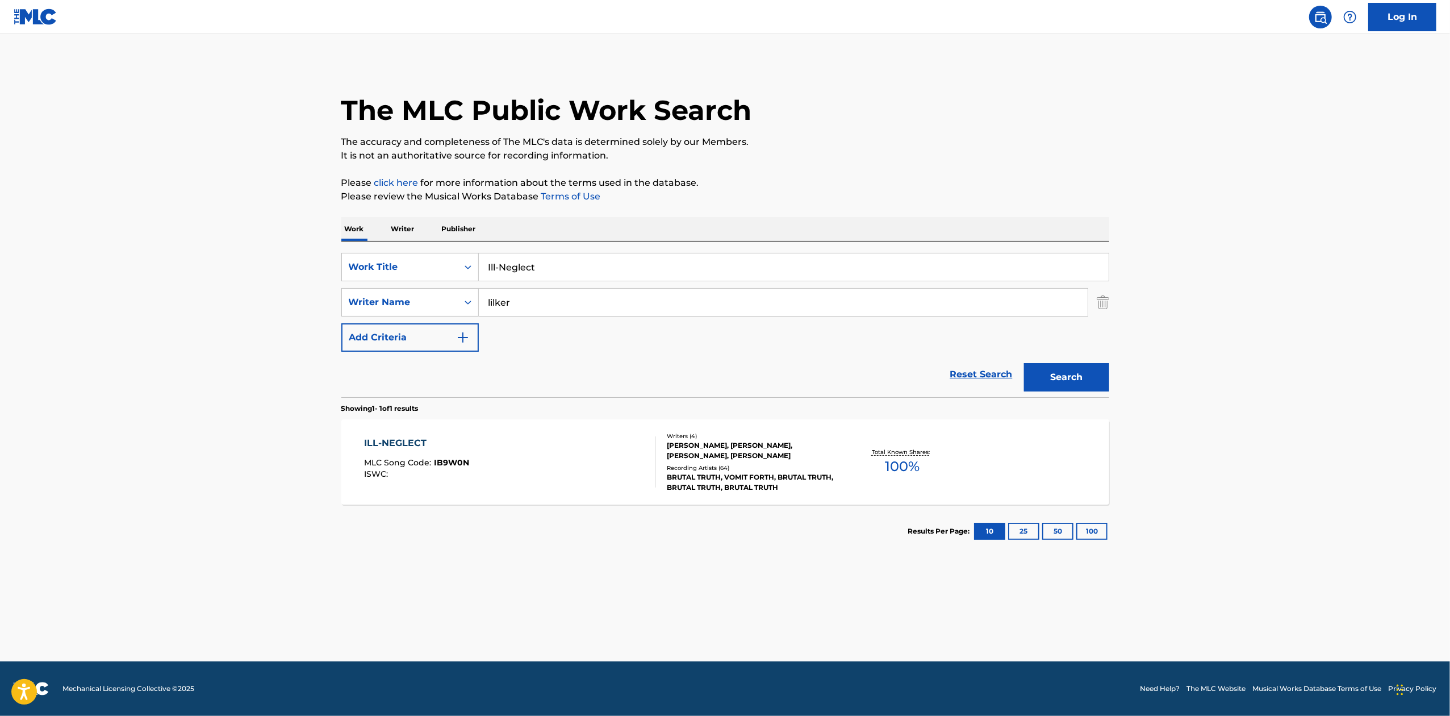
click at [1045, 457] on div "ILL-NEGLECT MLC Song Code : IB9W0N ISWC : Writers ( 4 ) [PERSON_NAME], [PERSON_…" at bounding box center [725, 461] width 768 height 85
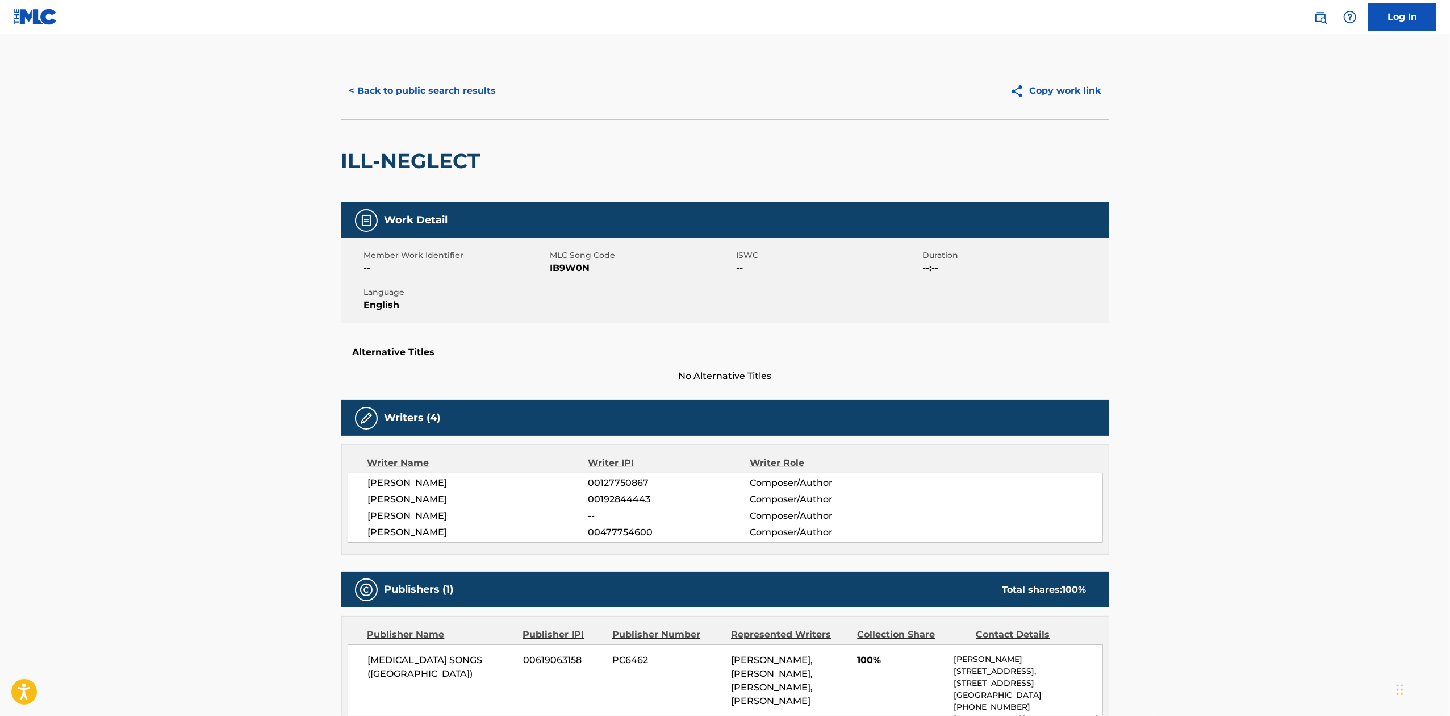
click at [442, 109] on div "< Back to public search results Copy work link" at bounding box center [725, 90] width 768 height 57
click at [450, 84] on button "< Back to public search results" at bounding box center [422, 91] width 163 height 28
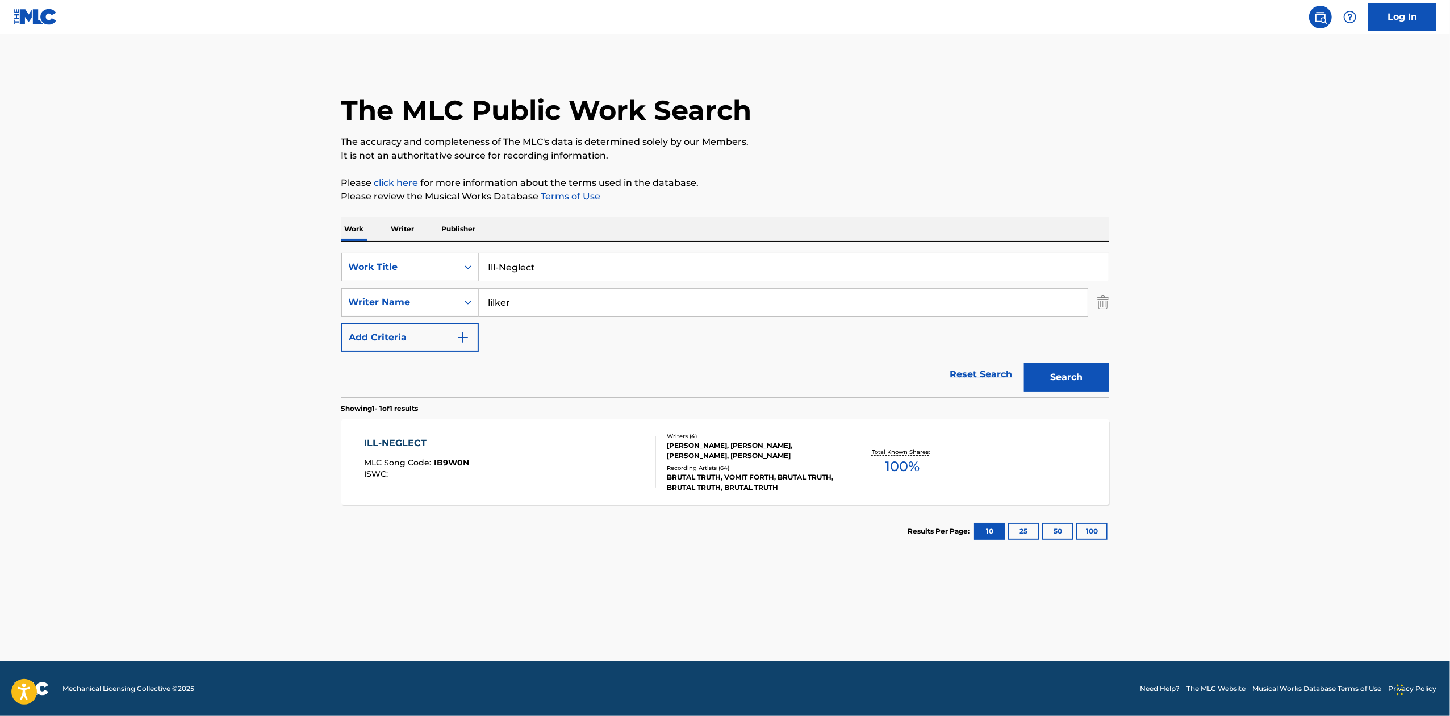
click at [696, 250] on div "SearchWithCriteriac90b66c5-2dea-41fd-a5a0-609fa59bd6cc Work Title Ill-Neglect S…" at bounding box center [725, 319] width 768 height 156
click at [700, 271] on input "Ill-Neglect" at bounding box center [794, 266] width 630 height 27
paste input "Denial of Existence"
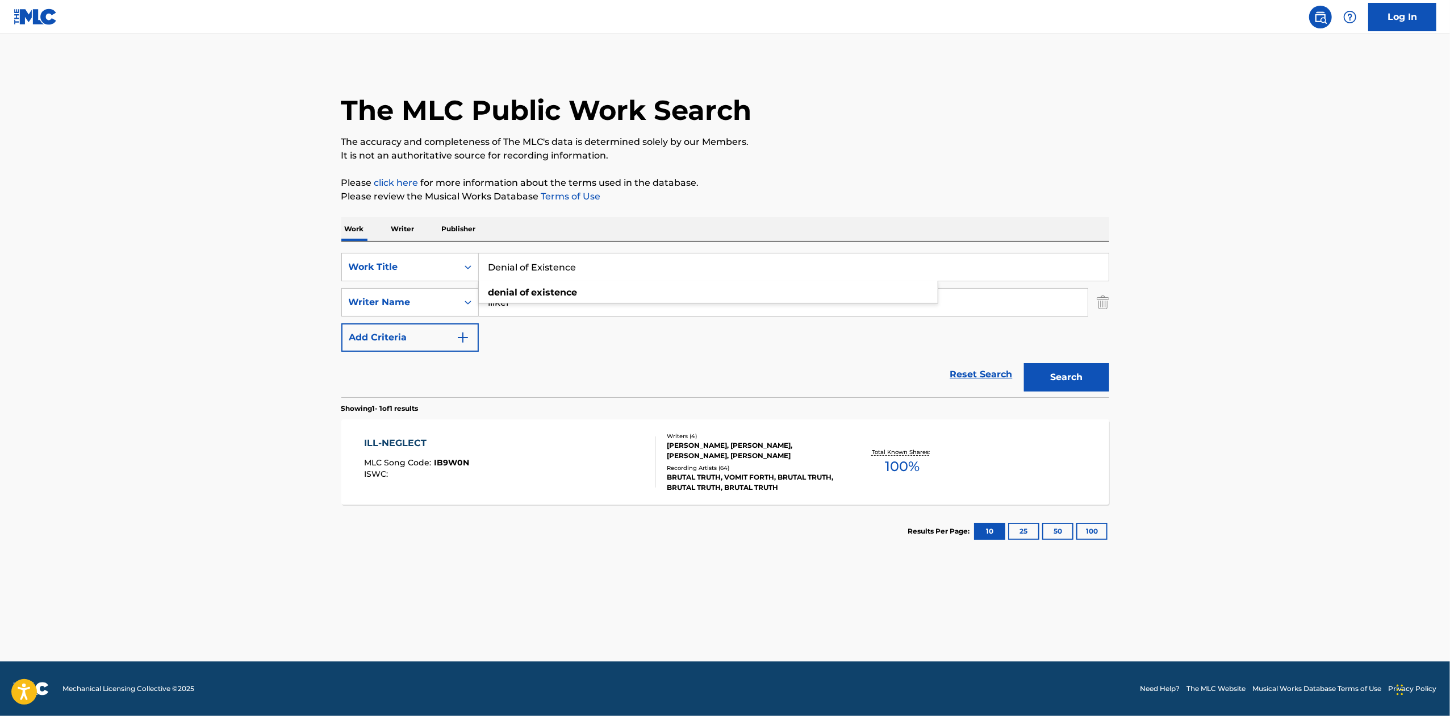
type input "Denial of Existence"
click at [1096, 377] on button "Search" at bounding box center [1066, 377] width 85 height 28
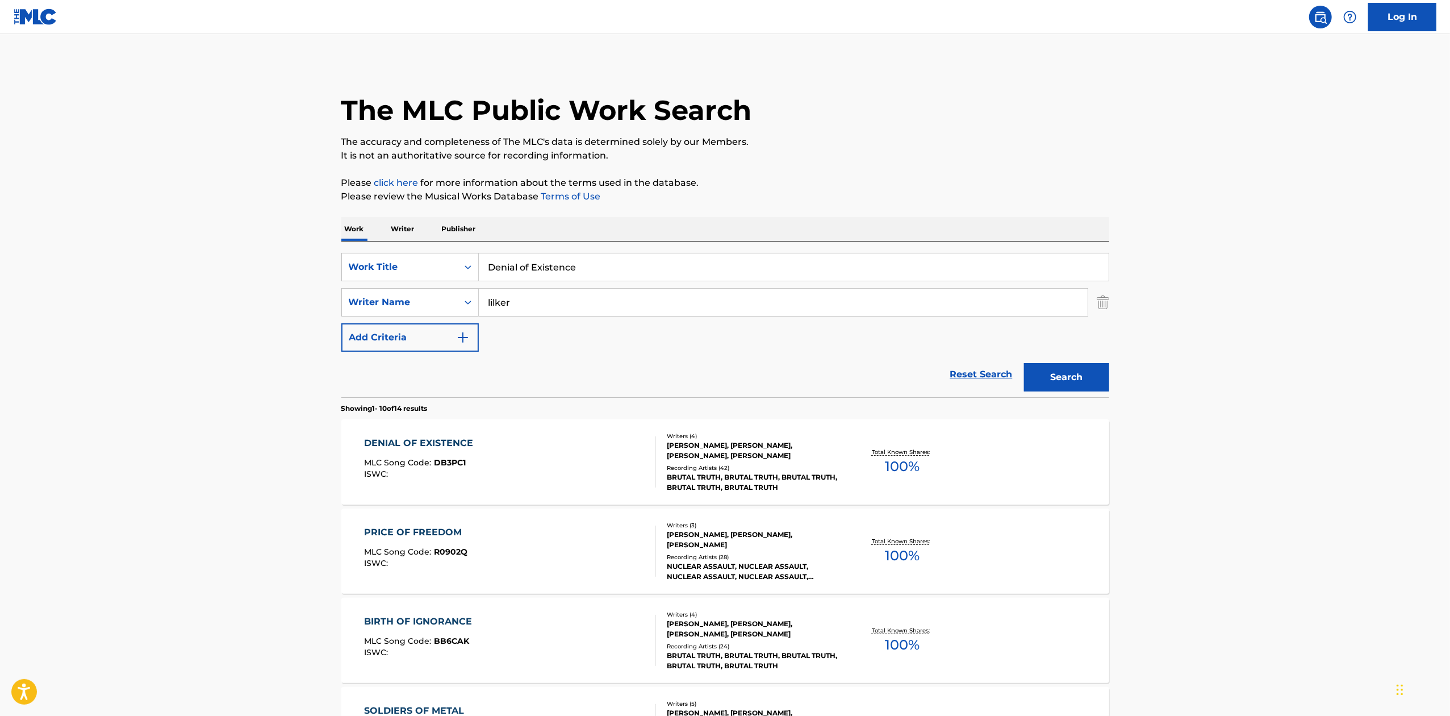
click at [1025, 453] on div "DENIAL OF EXISTENCE MLC Song Code : DB3PC1 ISWC : Writers ( 4 ) [PERSON_NAME], …" at bounding box center [725, 461] width 768 height 85
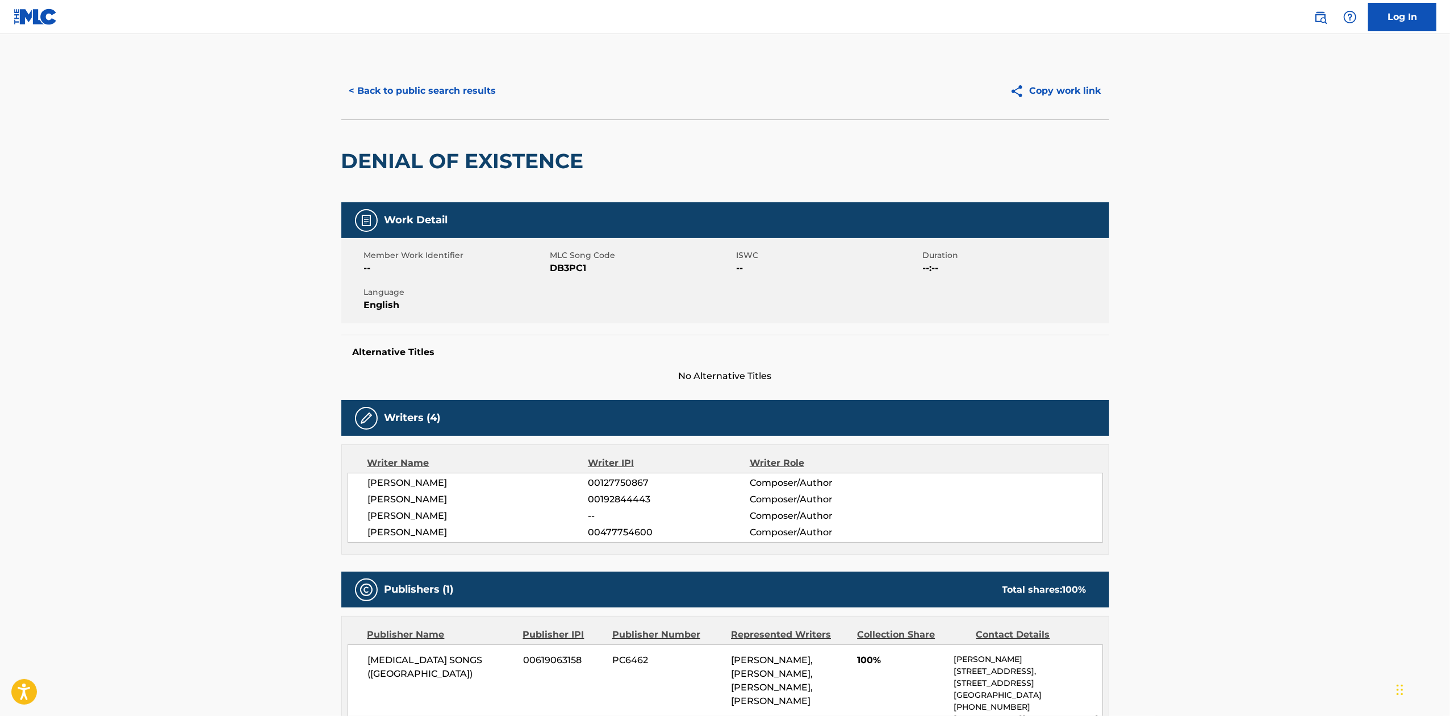
click at [448, 96] on button "< Back to public search results" at bounding box center [422, 91] width 163 height 28
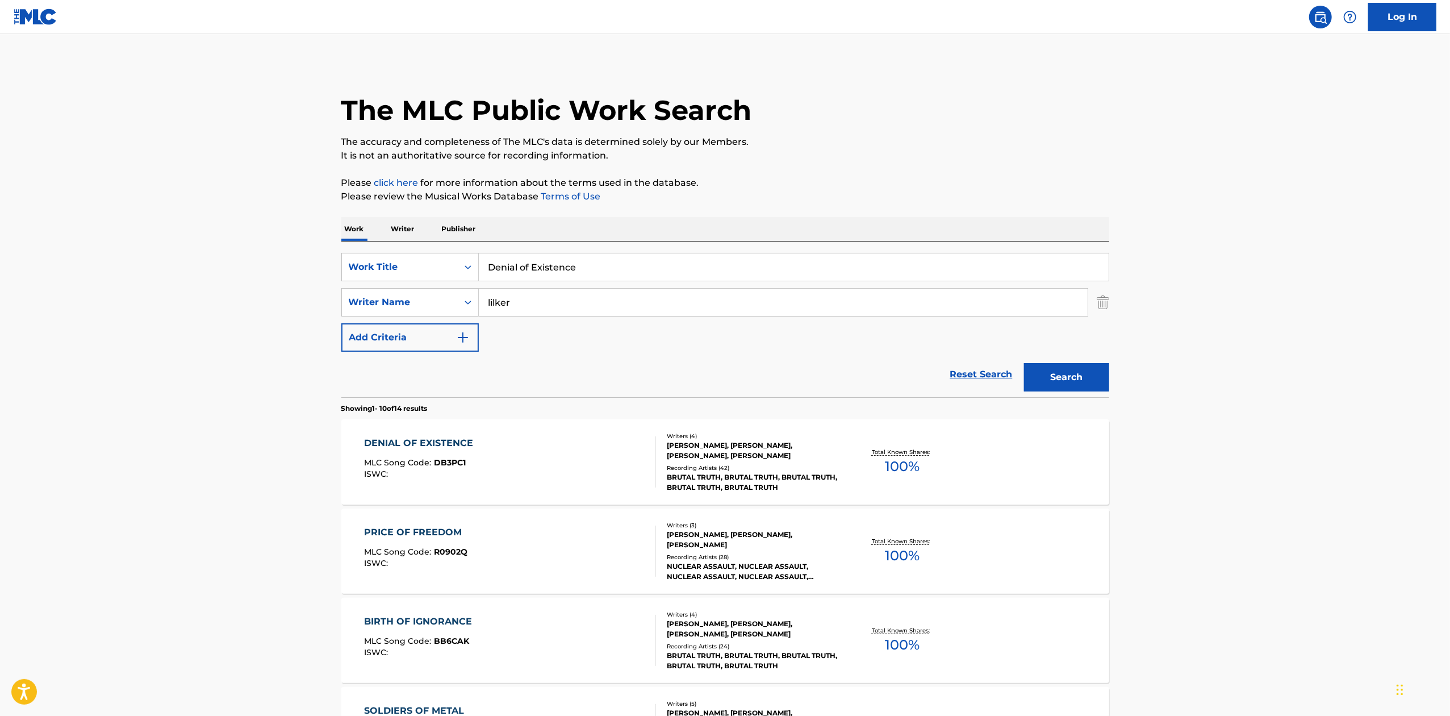
click at [687, 252] on div "SearchWithCriteriac90b66c5-2dea-41fd-a5a0-609fa59bd6cc Work Title Denial of Exi…" at bounding box center [725, 319] width 768 height 156
click at [693, 262] on input "Denial of Existence" at bounding box center [794, 266] width 630 height 27
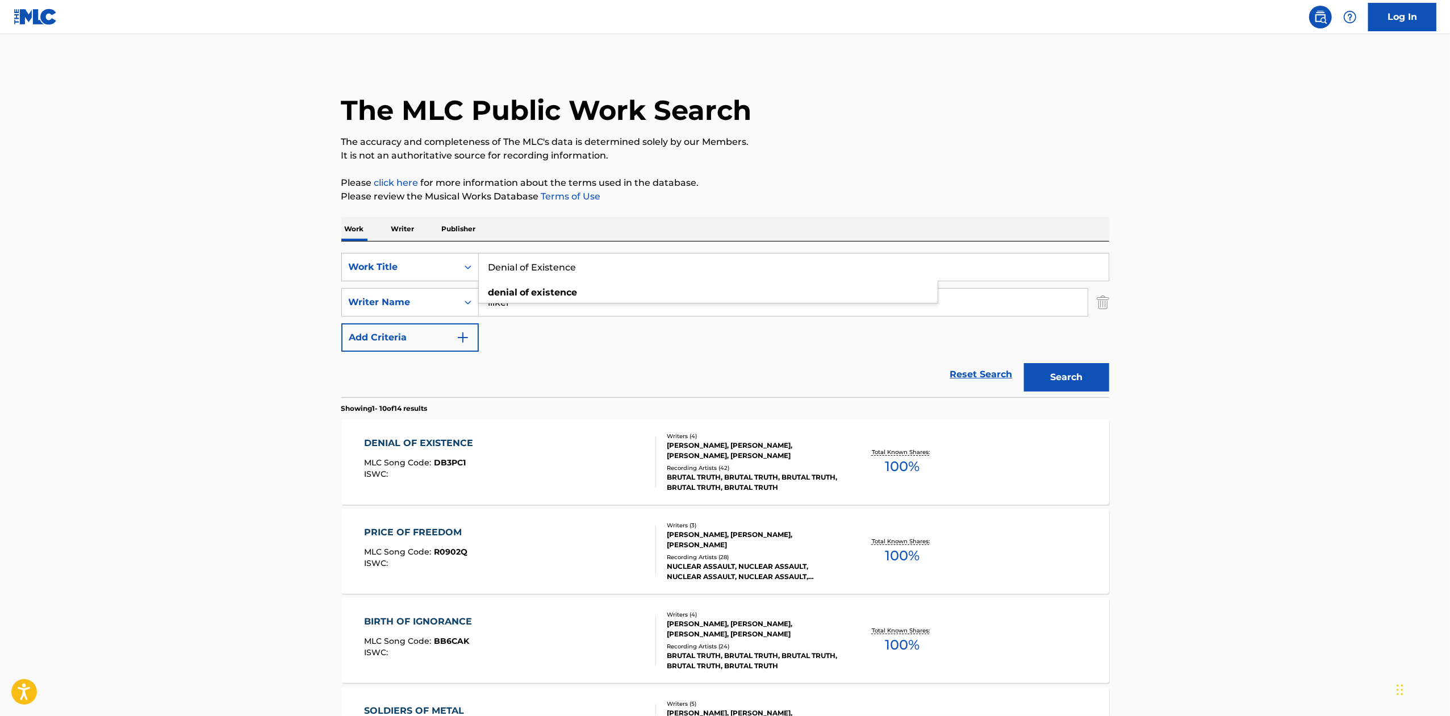
click at [693, 262] on input "Denial of Existence" at bounding box center [794, 266] width 630 height 27
paste input "Regression/Progression"
type input "Regression/Progression"
click at [1063, 369] on button "Search" at bounding box center [1066, 377] width 85 height 28
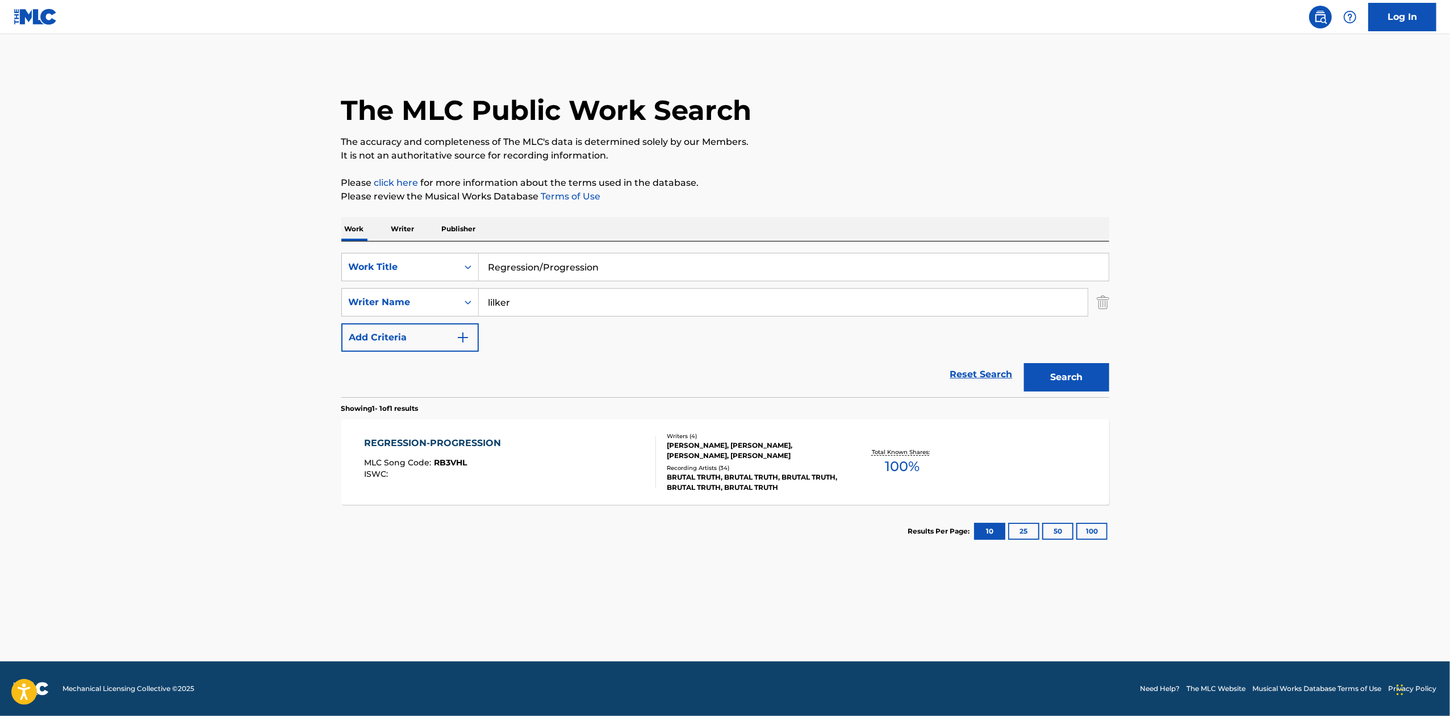
click at [1017, 443] on div "REGRESSION-PROGRESSION MLC Song Code : RB3VHL ISWC : Writers ( 4 ) [PERSON_NAME…" at bounding box center [725, 461] width 768 height 85
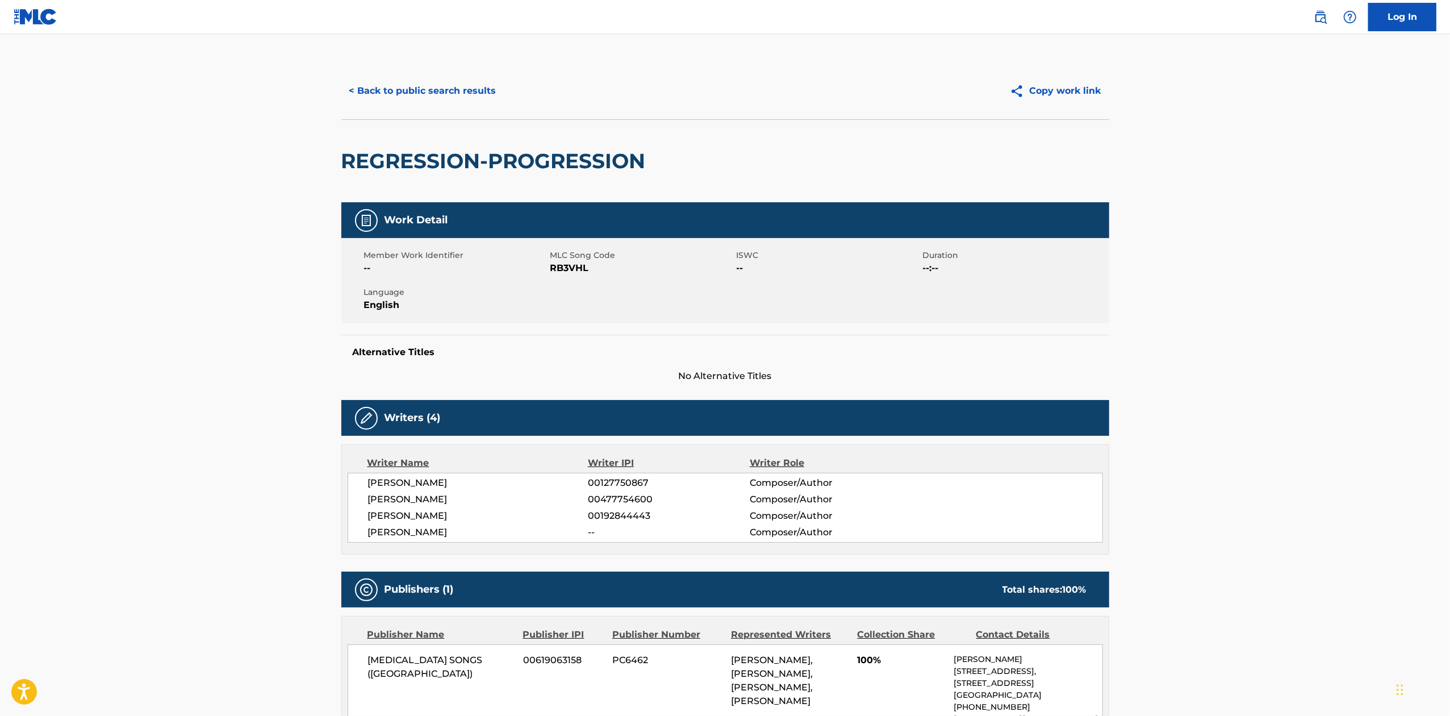
click at [407, 55] on main "< Back to public search results Copy work link REGRESSION-PROGRESSION Work Deta…" at bounding box center [725, 616] width 1450 height 1164
click at [423, 91] on button "< Back to public search results" at bounding box center [422, 91] width 163 height 28
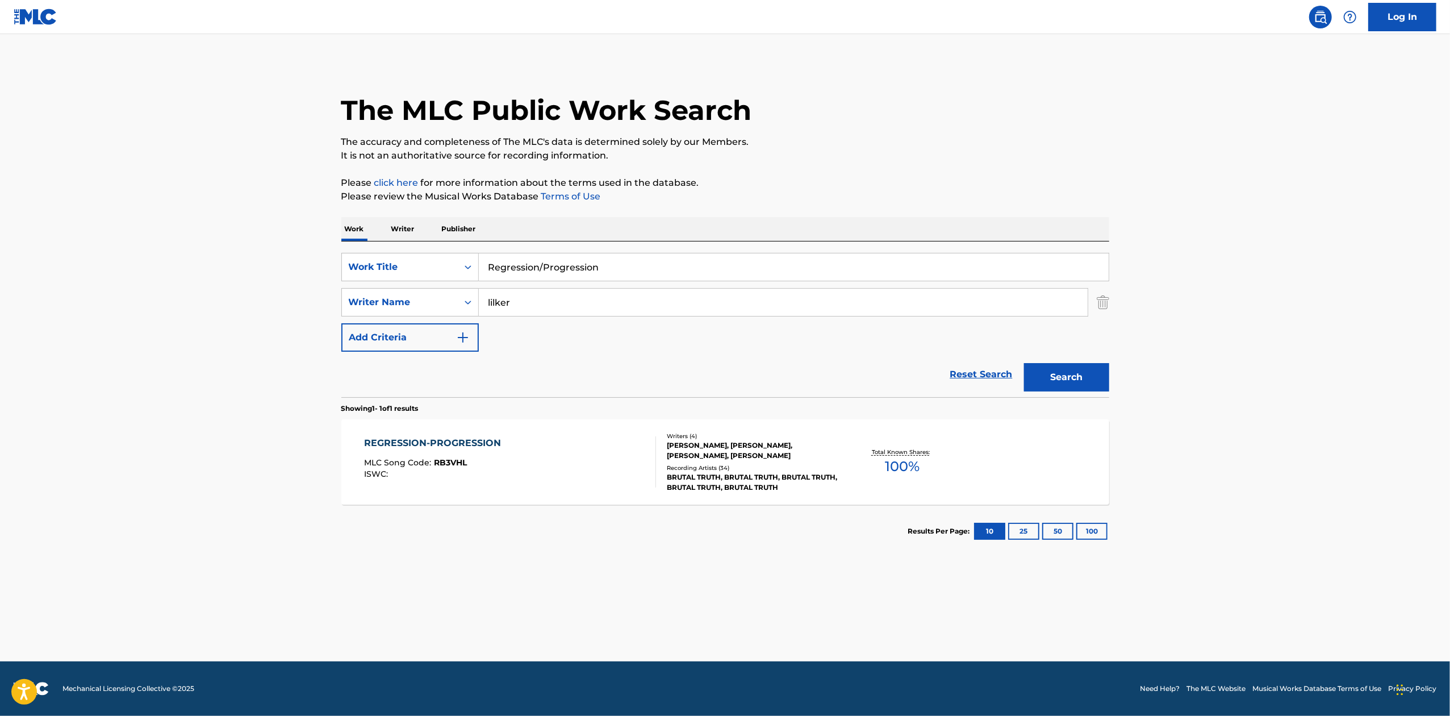
click at [588, 278] on input "Regression/Progression" at bounding box center [794, 266] width 630 height 27
paste input "[MEDICAL_DATA]"
click at [588, 278] on input "Regression/Progression" at bounding box center [794, 266] width 630 height 27
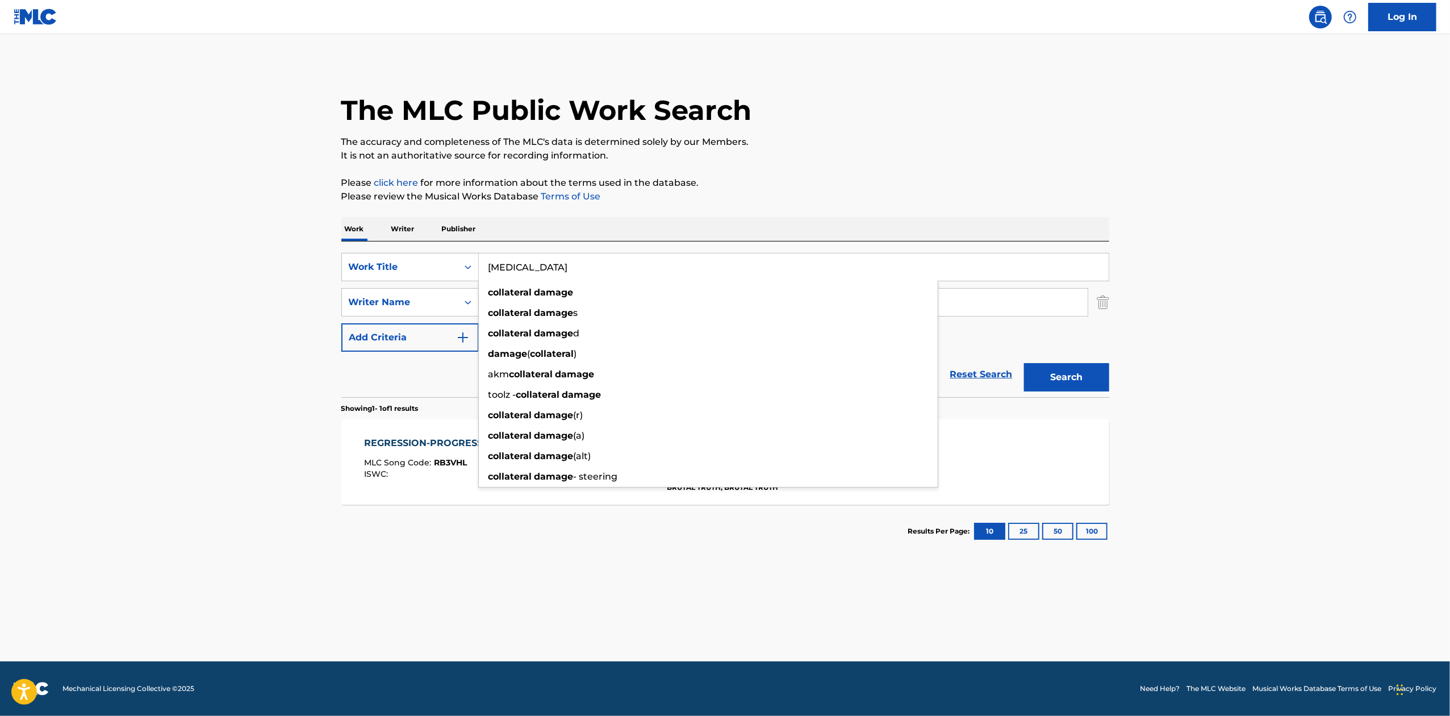
type input "[MEDICAL_DATA]"
click at [1096, 374] on button "Search" at bounding box center [1066, 377] width 85 height 28
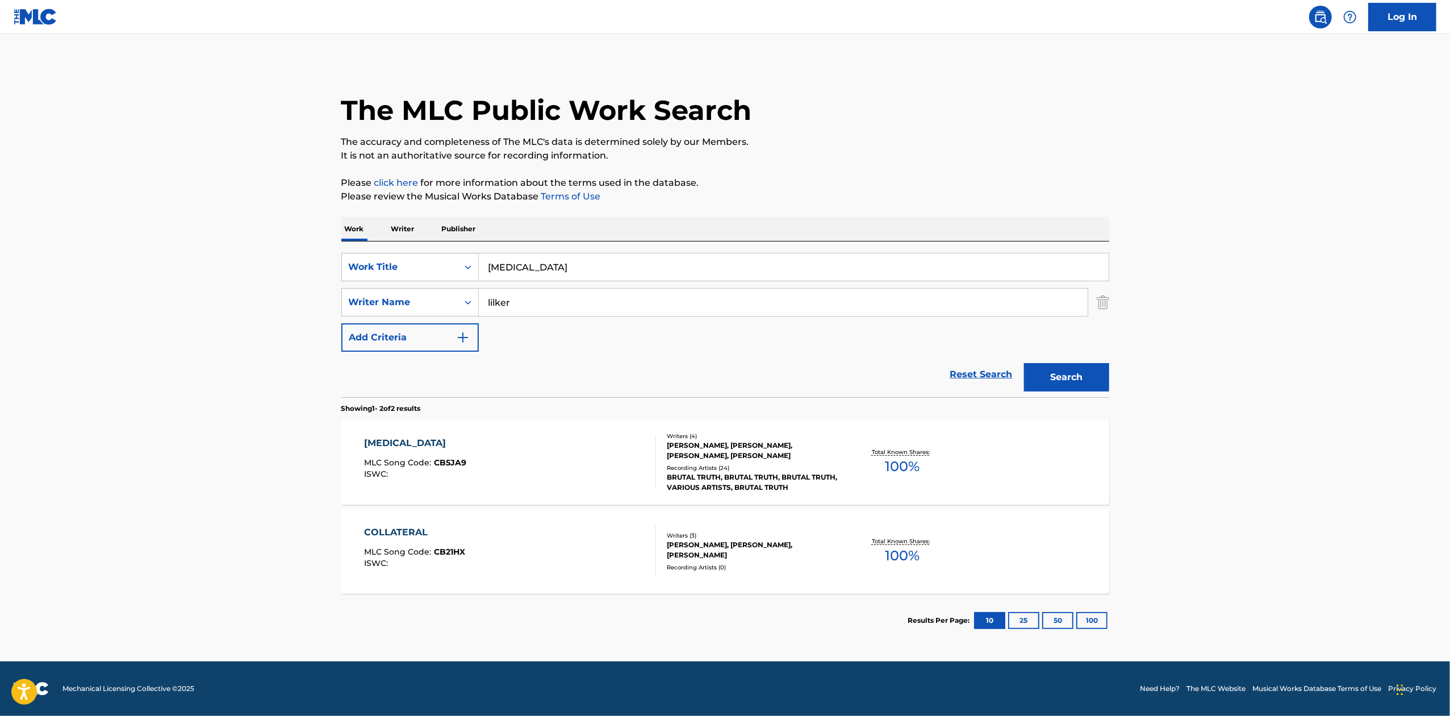
click at [1044, 452] on div "[MEDICAL_DATA] MLC Song Code : CB5JA9 ISWC : Writers ( 4 ) [PERSON_NAME], [PERS…" at bounding box center [725, 461] width 768 height 85
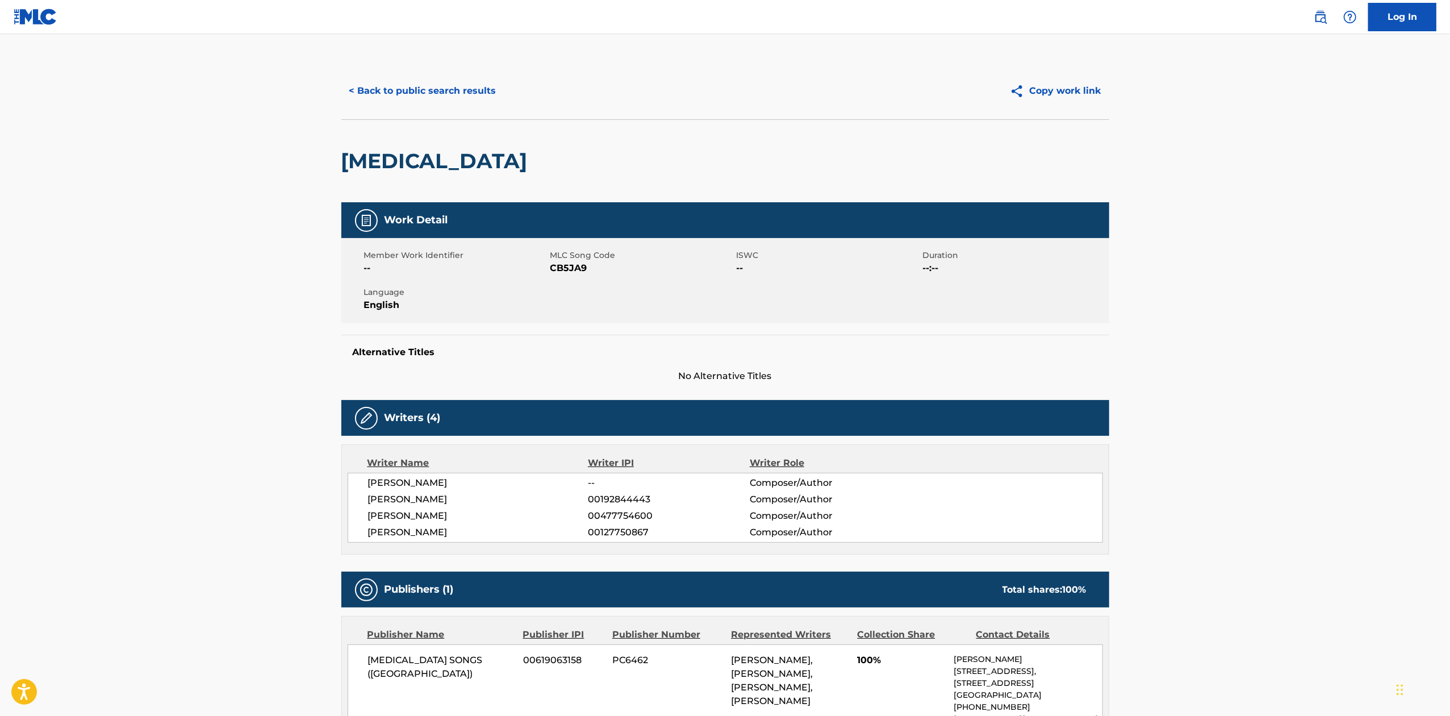
click at [480, 98] on button "< Back to public search results" at bounding box center [422, 91] width 163 height 28
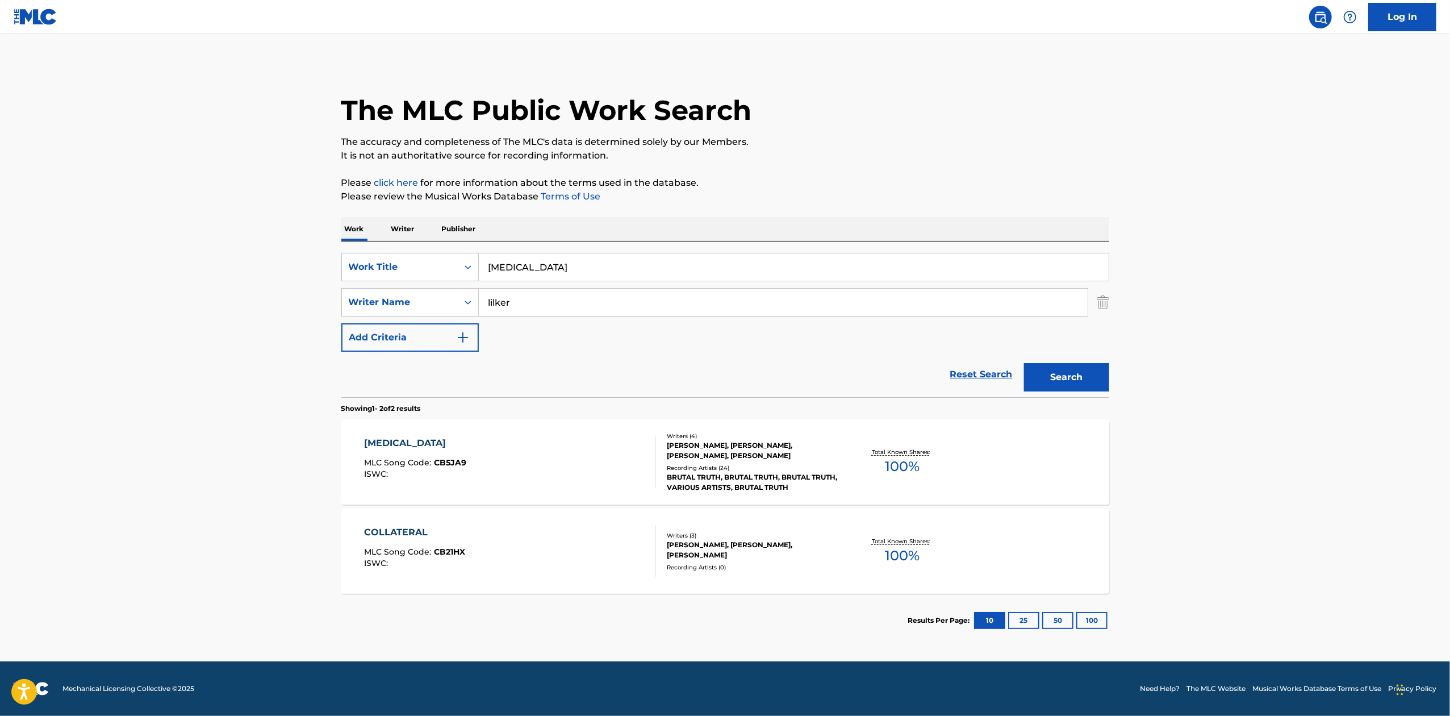
click at [691, 262] on input "[MEDICAL_DATA]" at bounding box center [794, 266] width 630 height 27
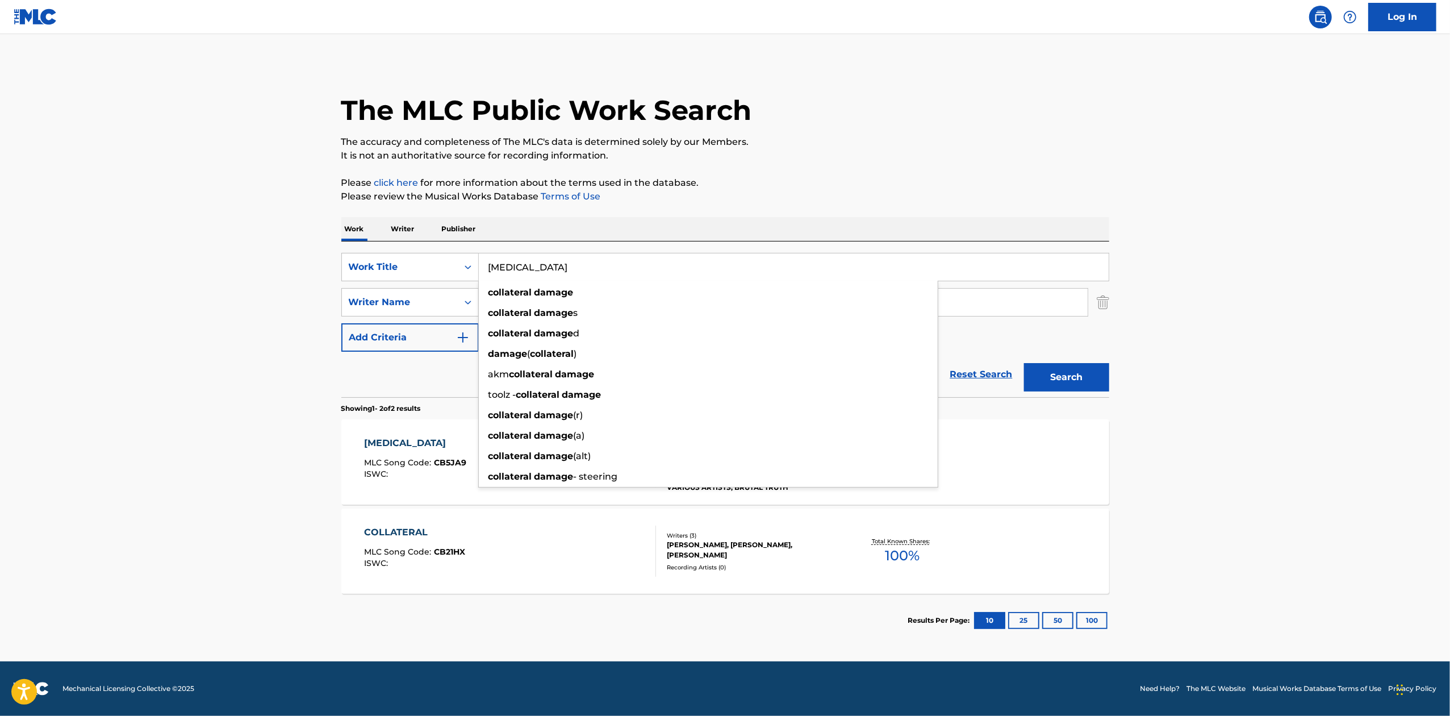
click at [691, 262] on input "[MEDICAL_DATA]" at bounding box center [794, 266] width 630 height 27
paste input "[PERSON_NAME]"
type input "Time"
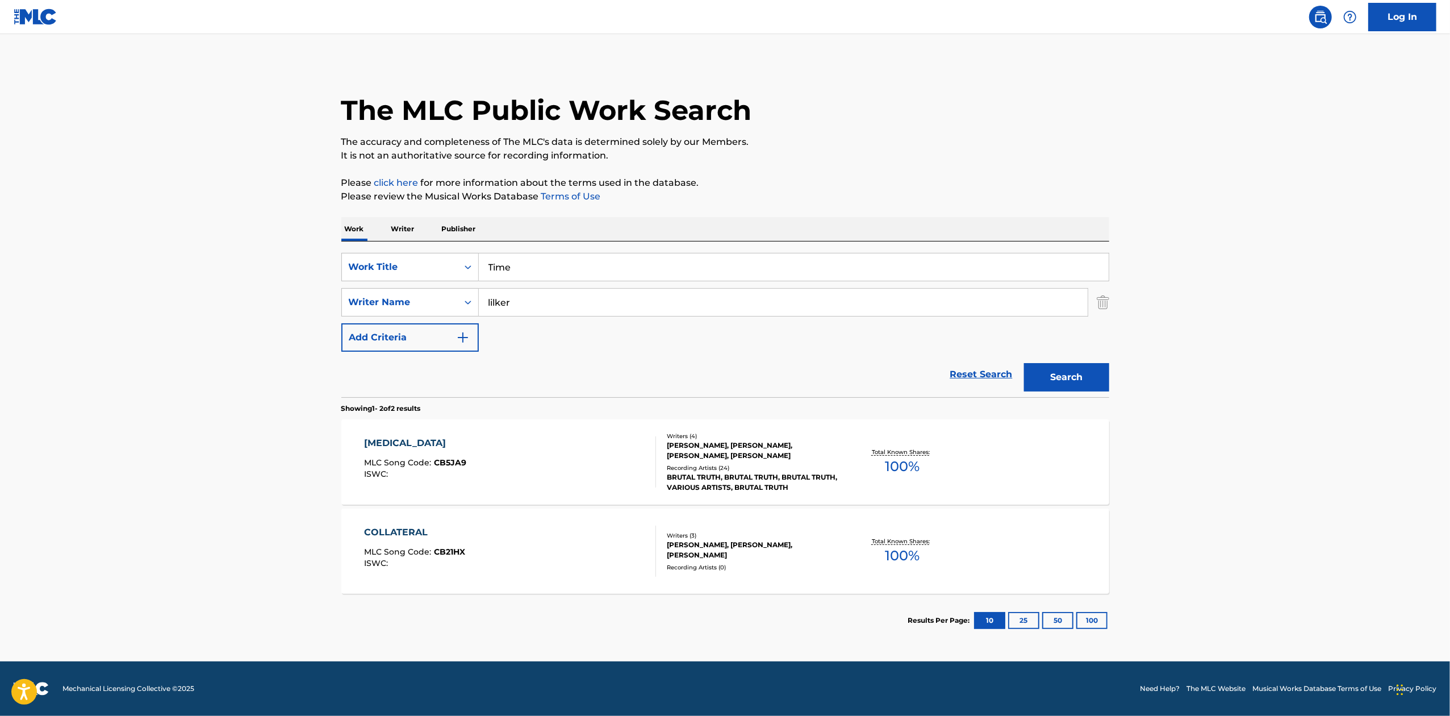
click at [1047, 376] on button "Search" at bounding box center [1066, 377] width 85 height 28
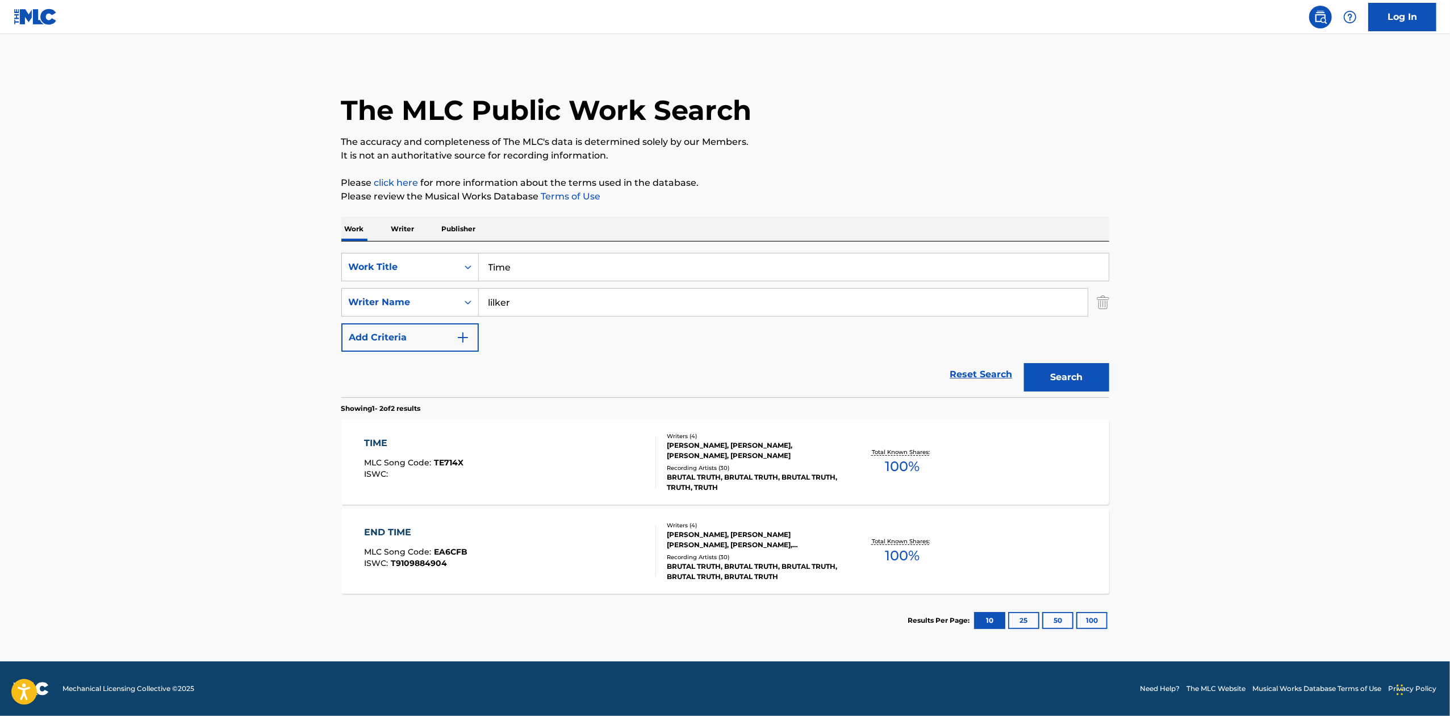
click at [1018, 457] on div "TIME MLC Song Code : TE714X ISWC : Writers ( 4 ) [PERSON_NAME], [PERSON_NAME], …" at bounding box center [725, 461] width 768 height 85
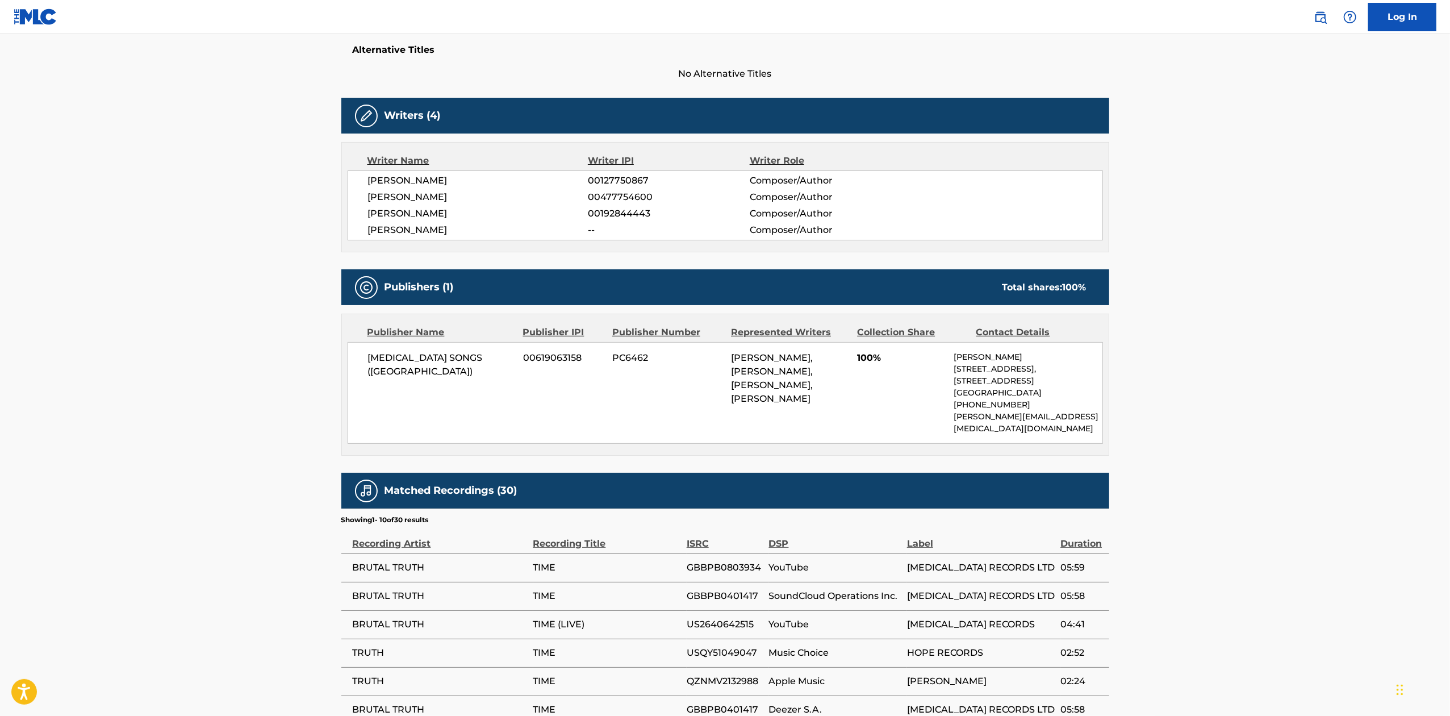
scroll to position [303, 0]
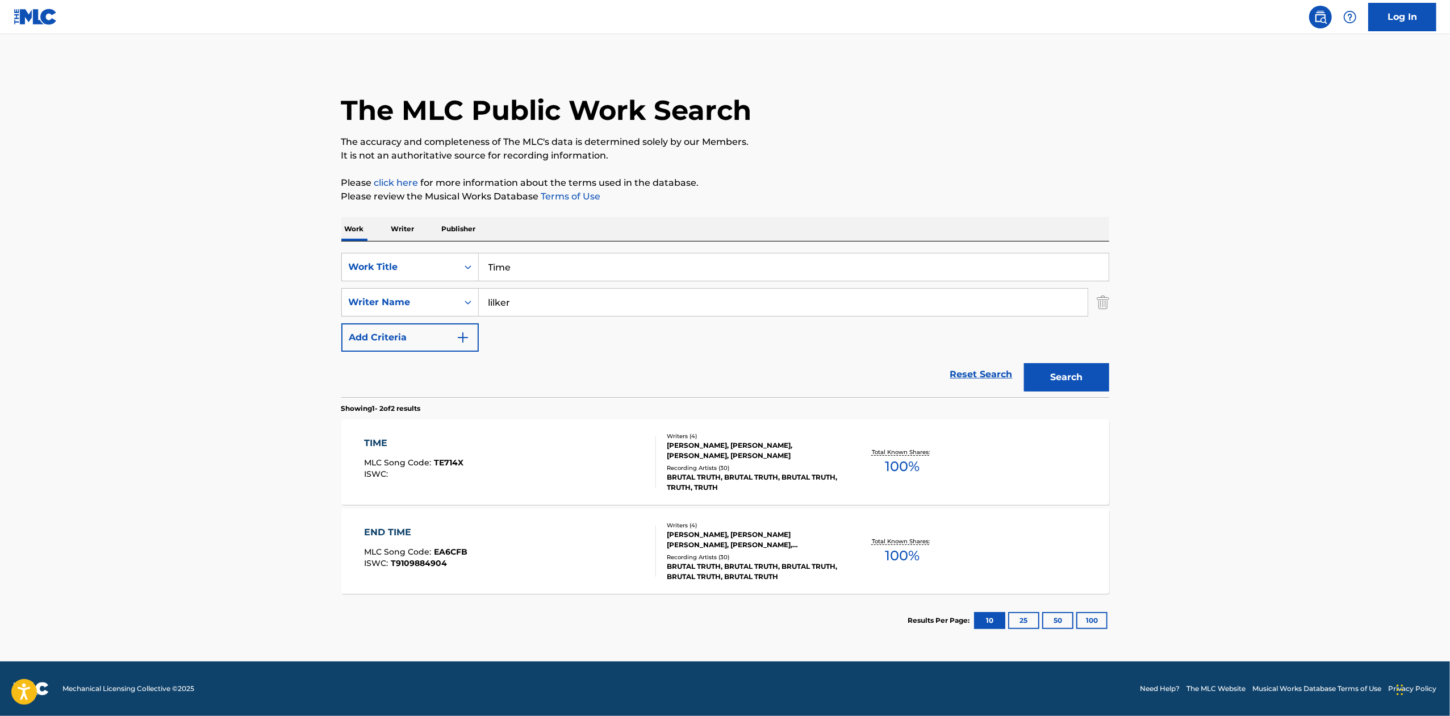
click at [570, 257] on input "Time" at bounding box center [794, 266] width 630 height 27
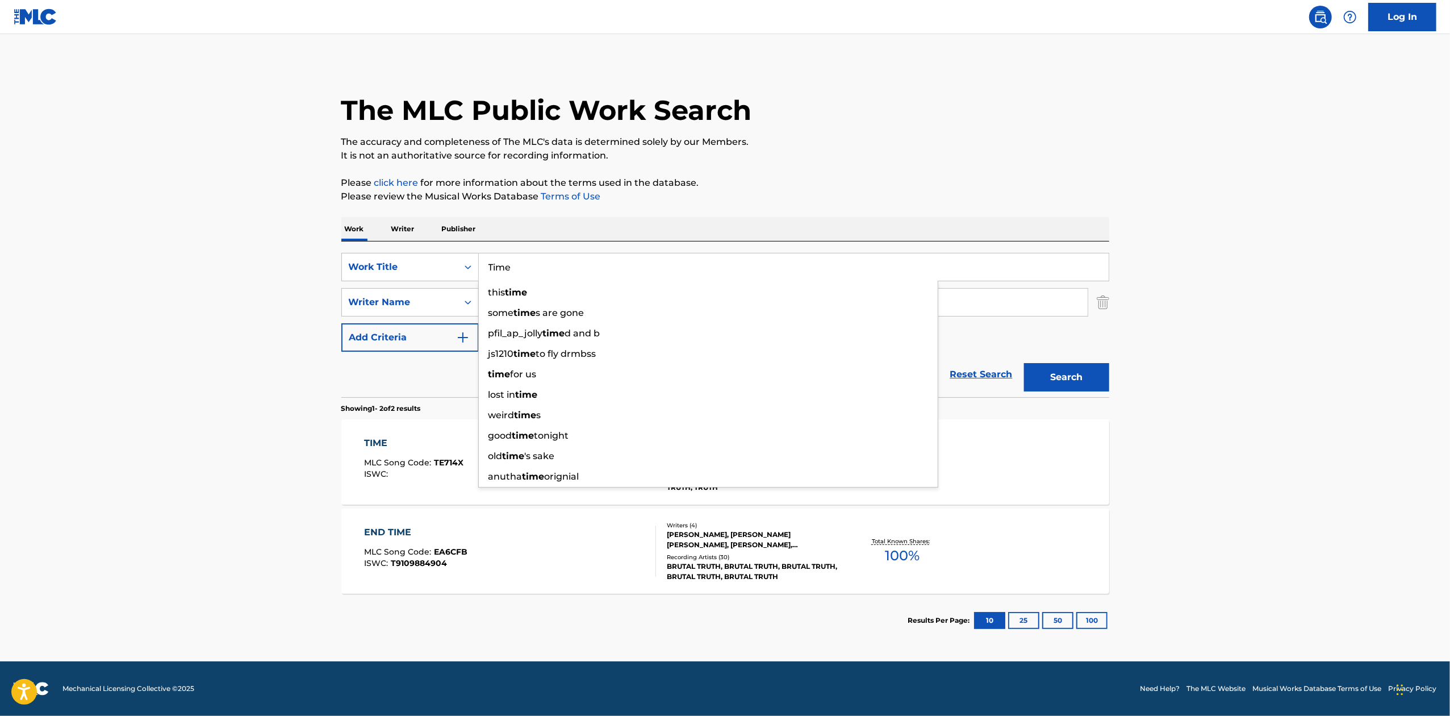
click at [570, 257] on input "Time" at bounding box center [794, 266] width 630 height 27
paste input "Walking Corps"
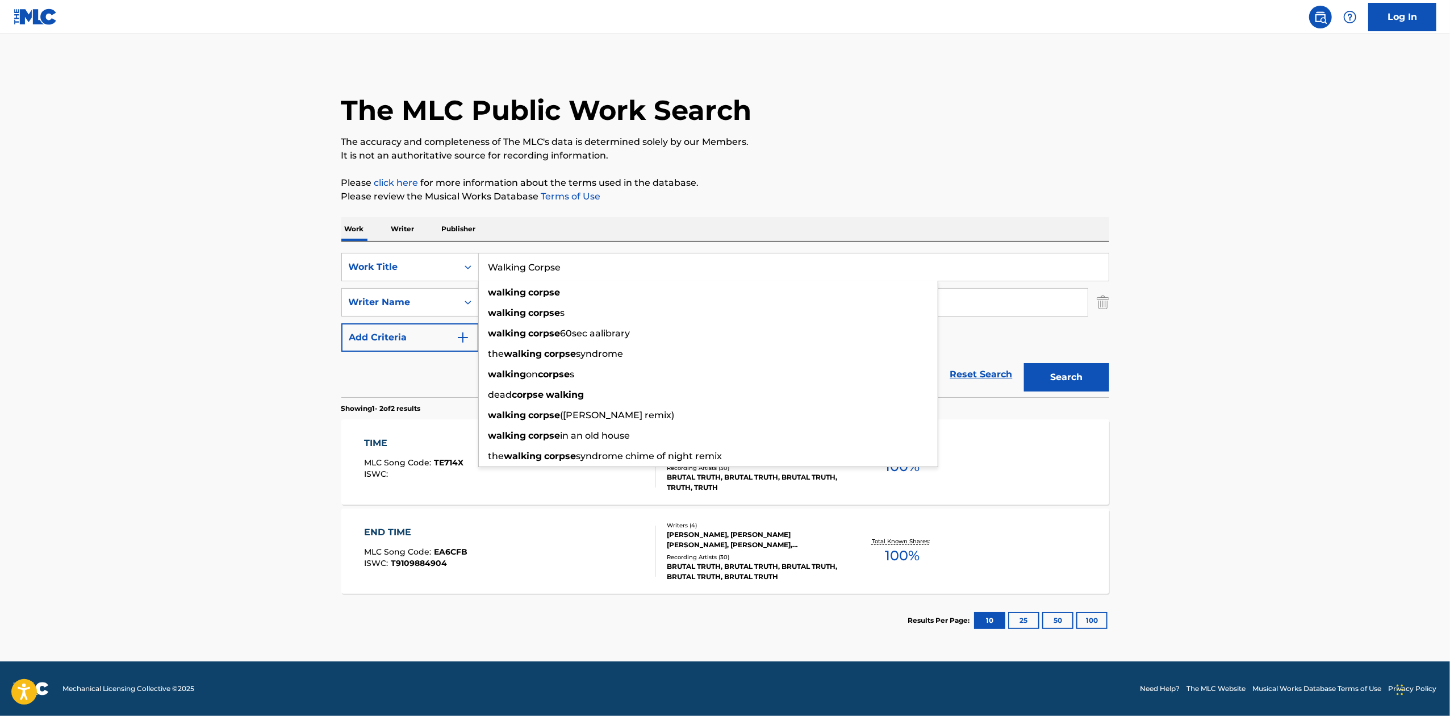
type input "Walking Corpse"
drag, startPoint x: 1089, startPoint y: 356, endPoint x: 1094, endPoint y: 373, distance: 18.2
click at [1091, 364] on div "Search" at bounding box center [1063, 374] width 91 height 45
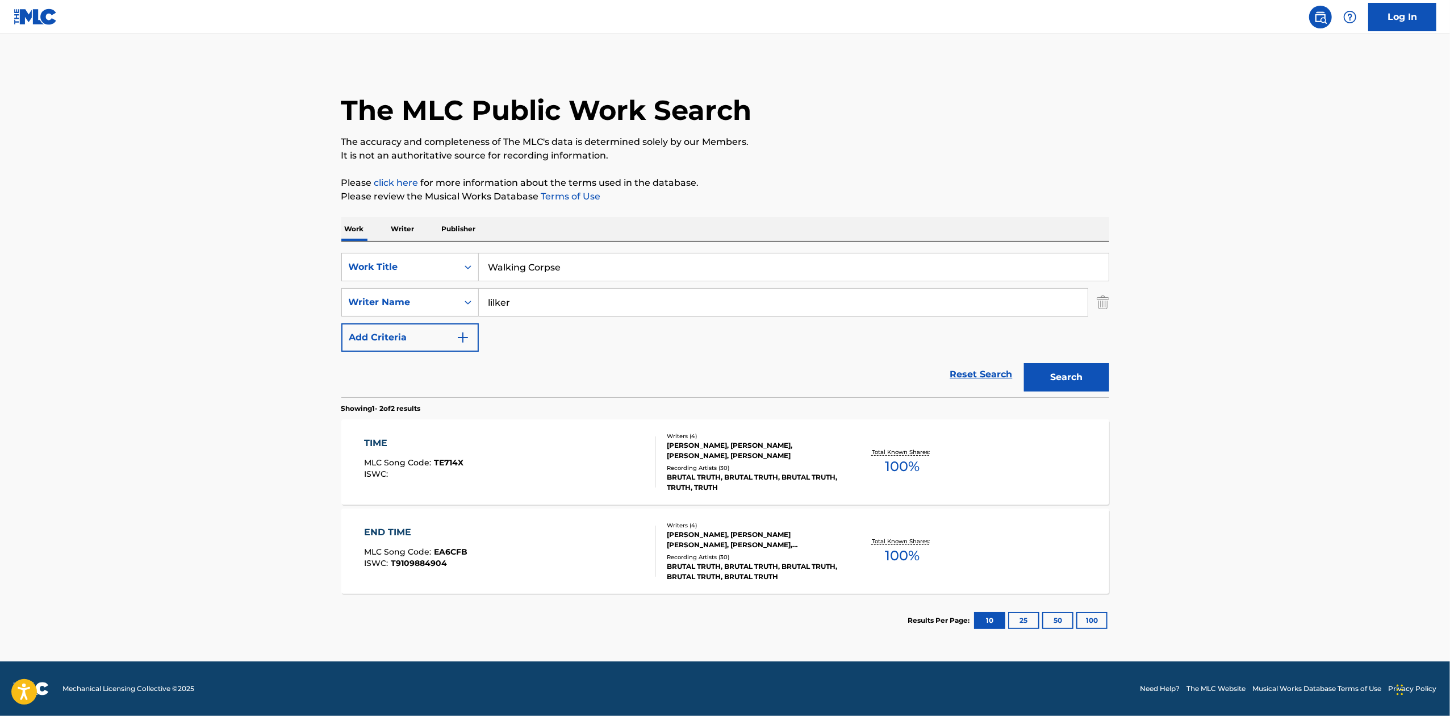
click at [1094, 373] on button "Search" at bounding box center [1066, 377] width 85 height 28
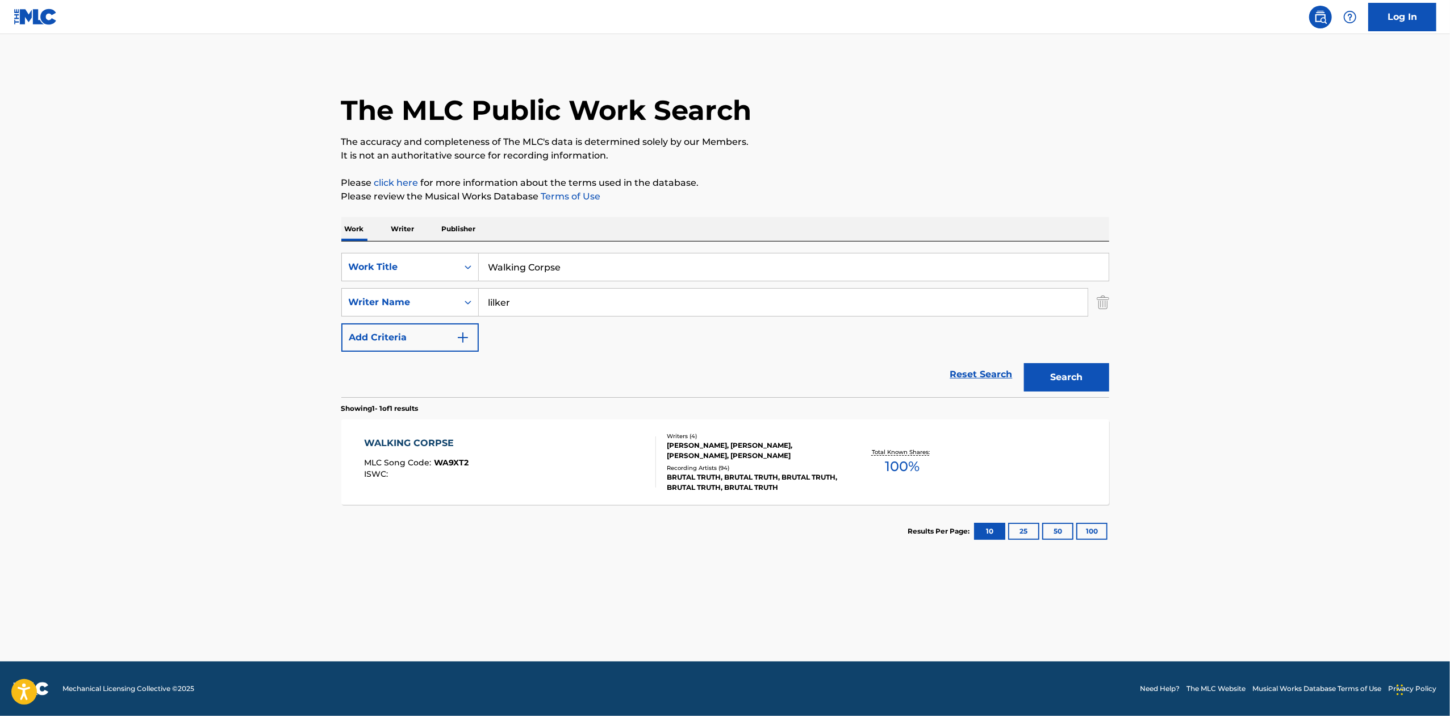
click at [996, 459] on div "WALKING CORPSE MLC Song Code : WA9XT2 ISWC : Writers ( 4 ) [PERSON_NAME], [PERS…" at bounding box center [725, 461] width 768 height 85
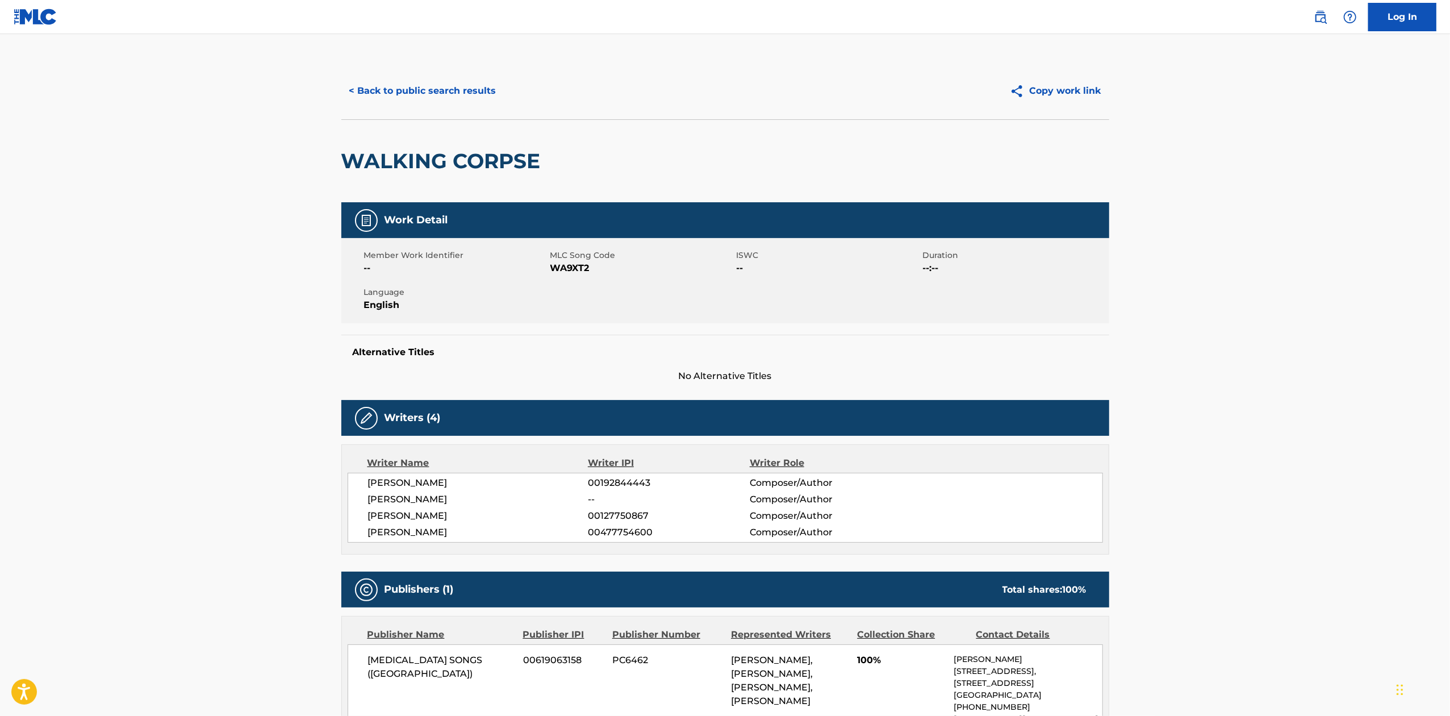
click at [427, 105] on div "< Back to public search results Copy work link" at bounding box center [725, 90] width 768 height 57
click at [429, 95] on button "< Back to public search results" at bounding box center [422, 91] width 163 height 28
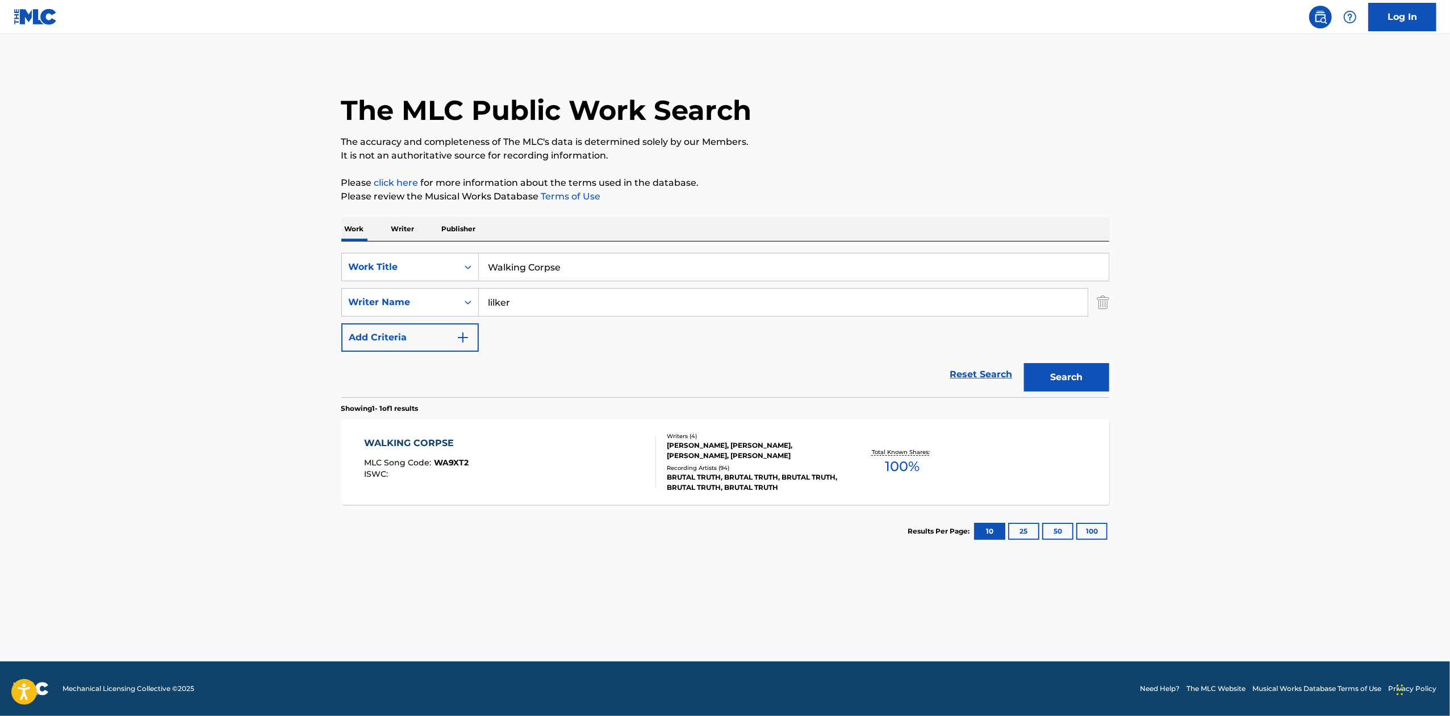
click at [617, 255] on input "Walking Corpse" at bounding box center [794, 266] width 630 height 27
click at [618, 256] on input "Walking Corpse" at bounding box center [794, 266] width 630 height 27
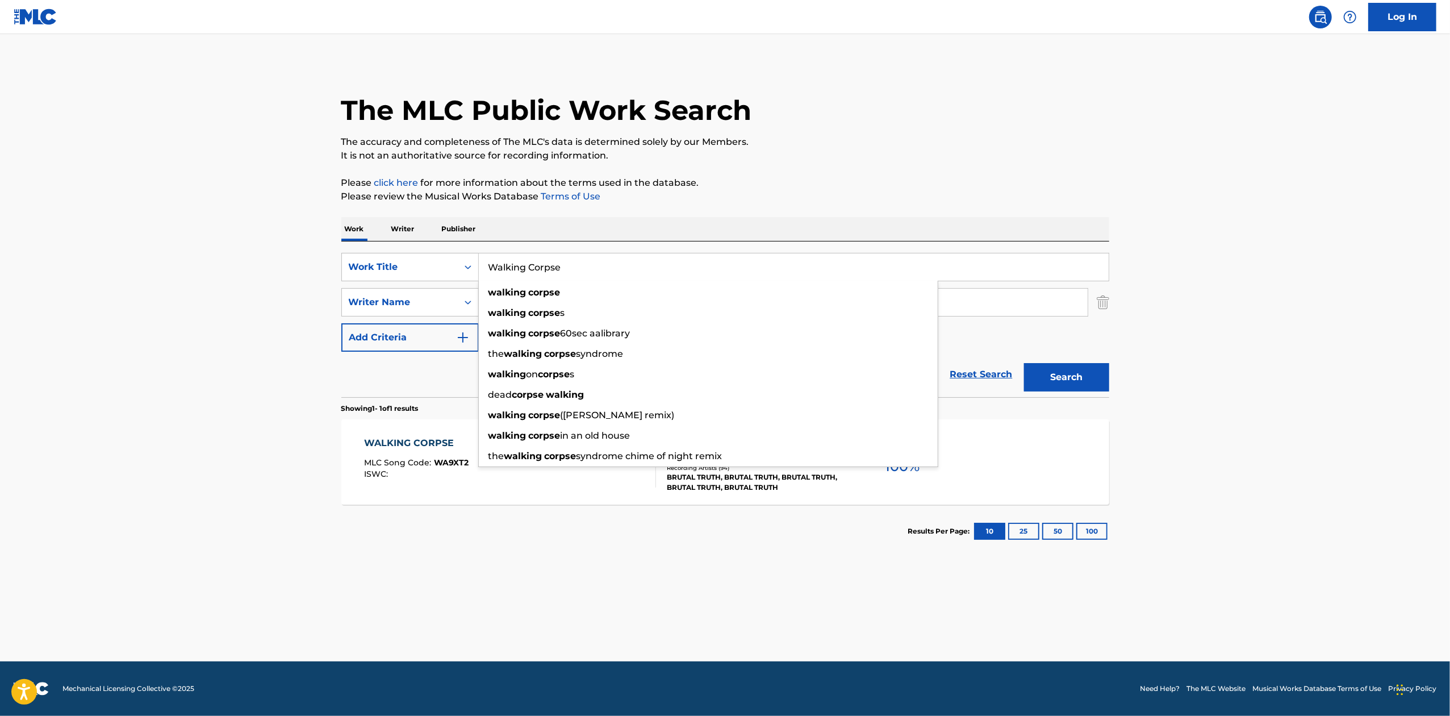
click at [618, 256] on input "Walking Corpse" at bounding box center [794, 266] width 630 height 27
paste input "Monetary Gain"
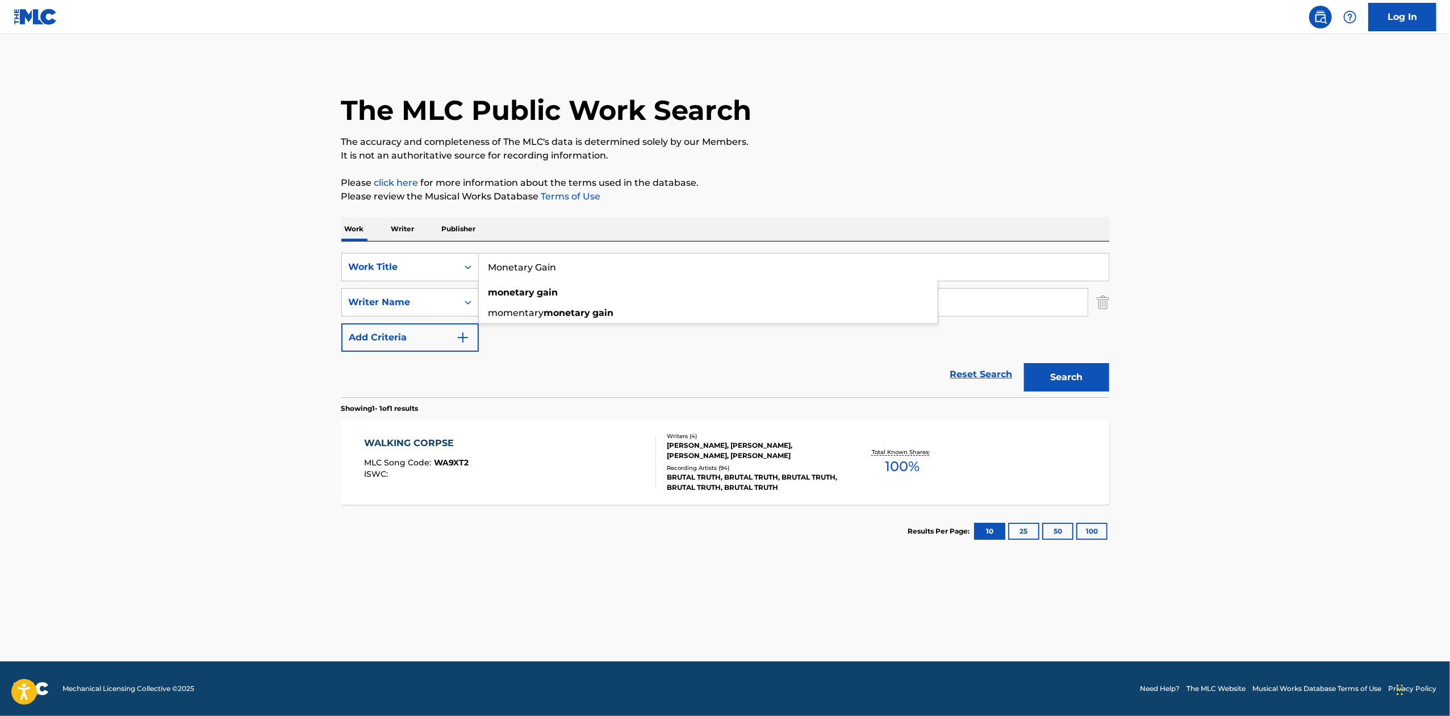
type input "Monetary Gain"
click at [1055, 373] on button "Search" at bounding box center [1066, 377] width 85 height 28
click at [1026, 457] on div "MONETARY GAIN MLC Song Code : MA4IJ4 ISWC : Writers ( 4 ) [PERSON_NAME], [PERSO…" at bounding box center [725, 461] width 768 height 85
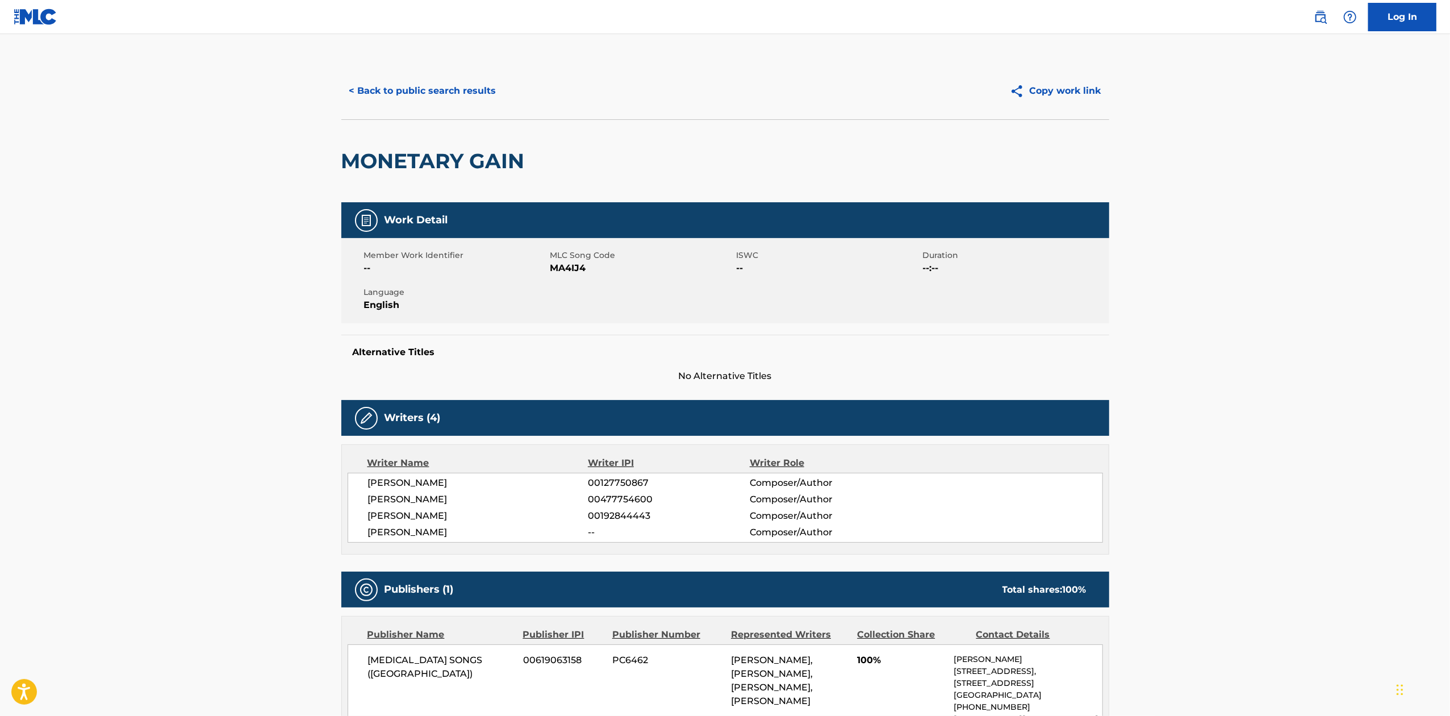
click at [438, 90] on button "< Back to public search results" at bounding box center [422, 91] width 163 height 28
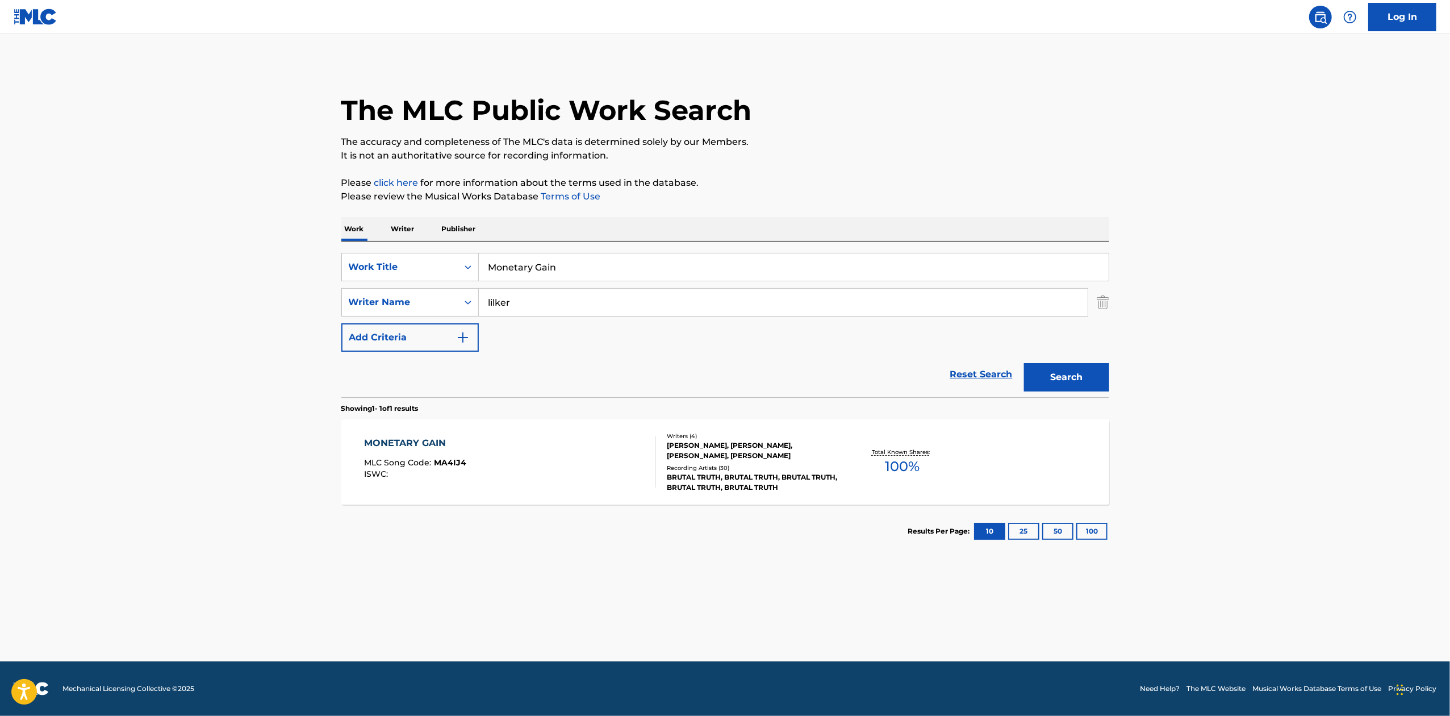
click at [650, 268] on input "Monetary Gain" at bounding box center [794, 266] width 630 height 27
paste input "[PERSON_NAME]"
click at [650, 268] on input "Monetary Gain" at bounding box center [794, 266] width 630 height 27
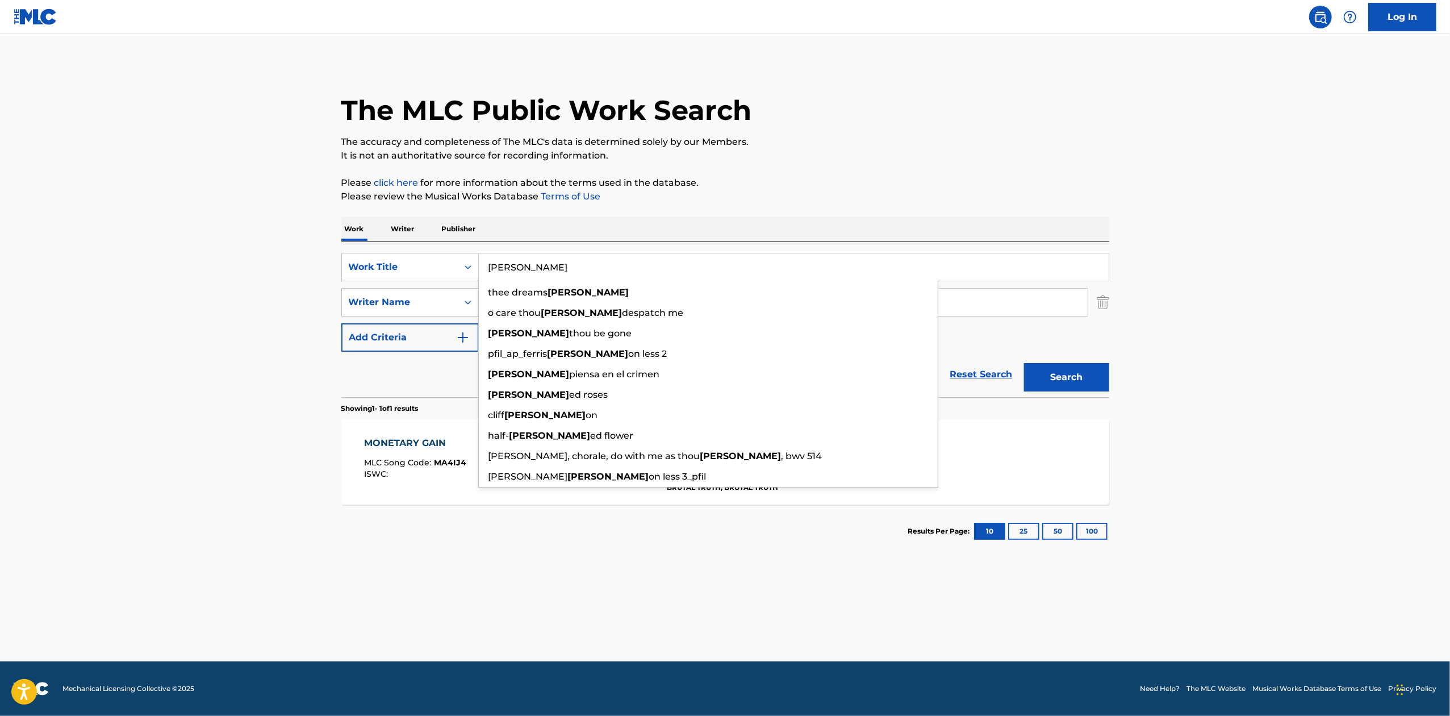
type input "[PERSON_NAME]"
click at [1081, 368] on button "Search" at bounding box center [1066, 377] width 85 height 28
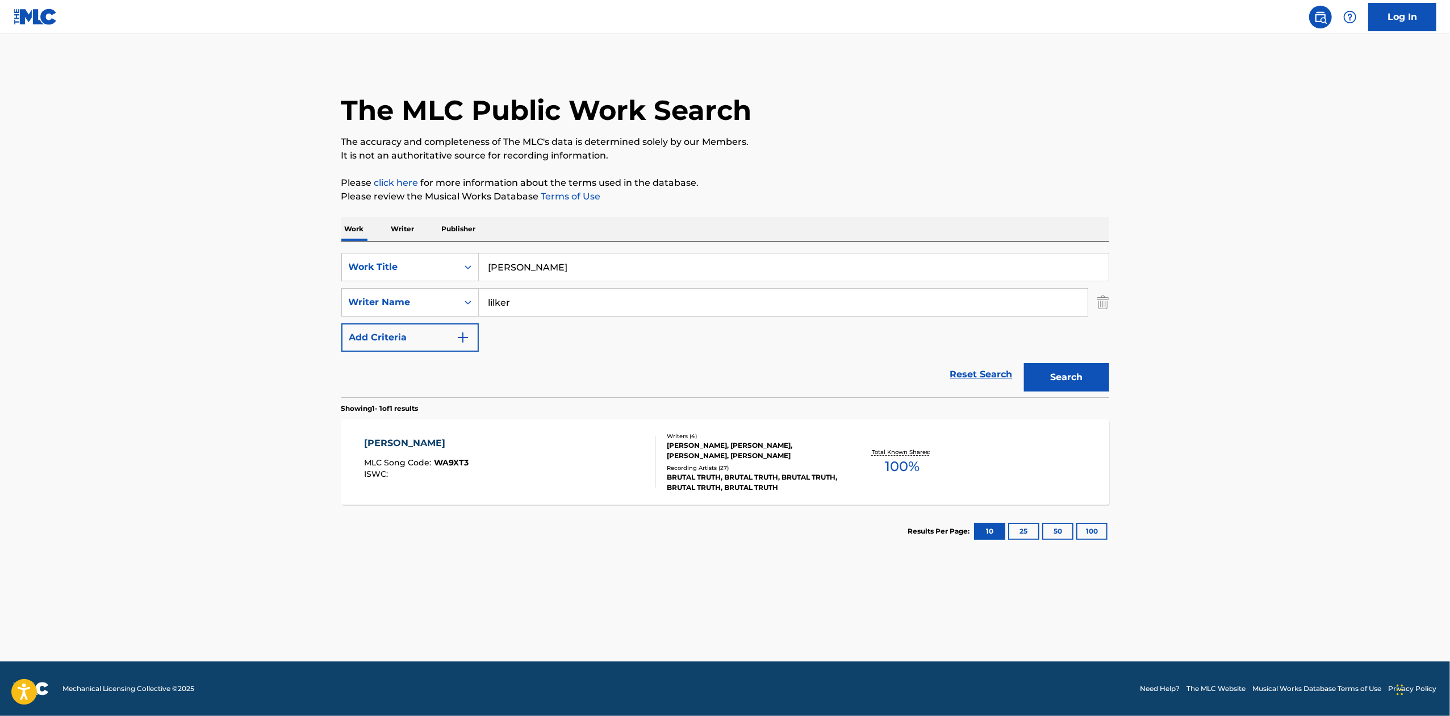
click at [1030, 484] on div "[PERSON_NAME] MLC Song Code : WA9XT3 ISWC : Writers ( 4 ) [PERSON_NAME], [PERSO…" at bounding box center [725, 461] width 768 height 85
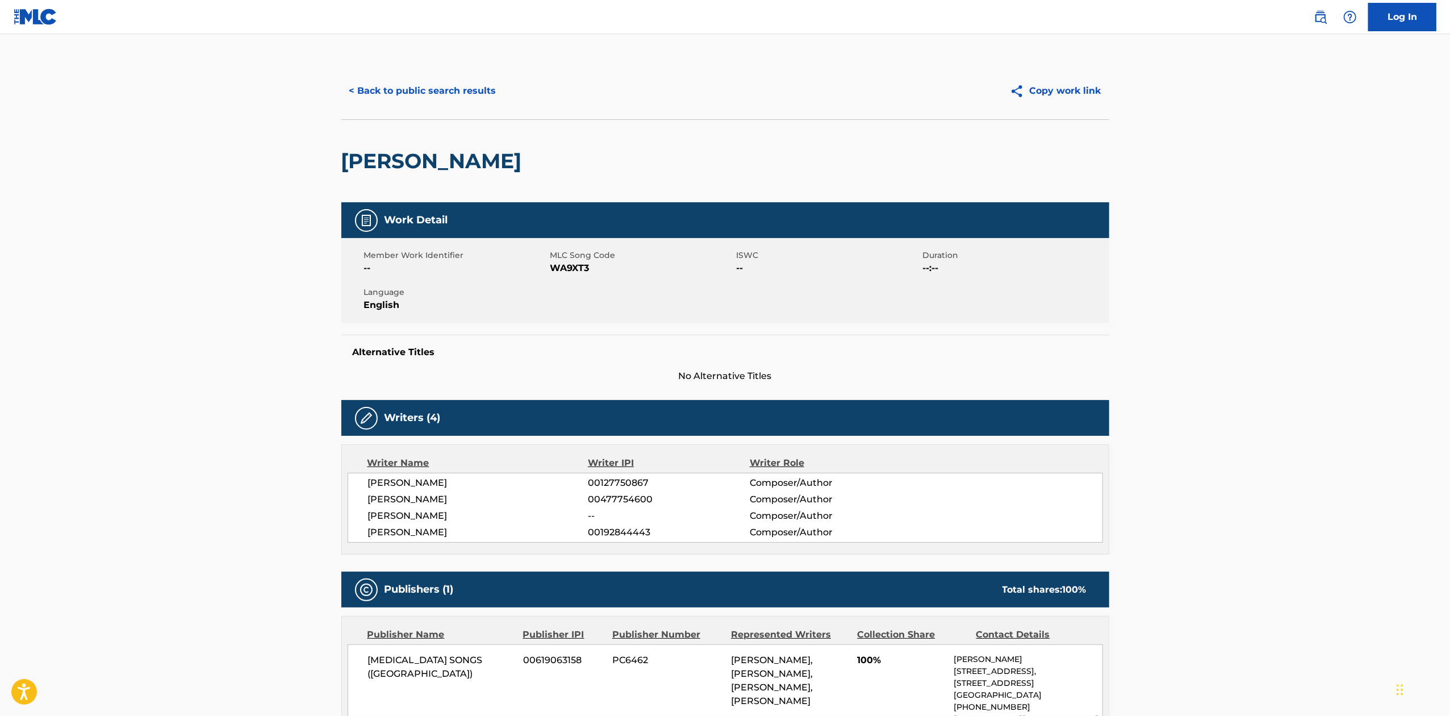
click at [438, 102] on button "< Back to public search results" at bounding box center [422, 91] width 163 height 28
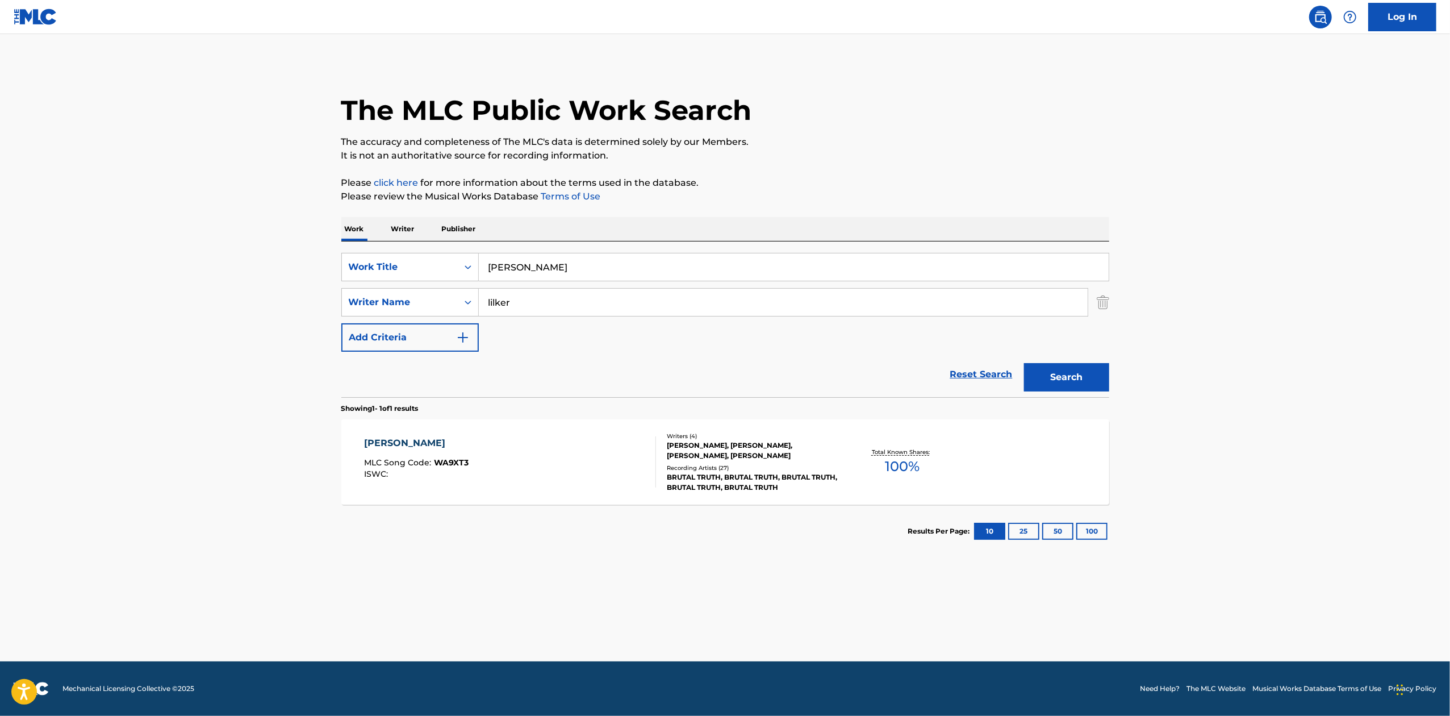
click at [616, 260] on input "[PERSON_NAME]" at bounding box center [794, 266] width 630 height 27
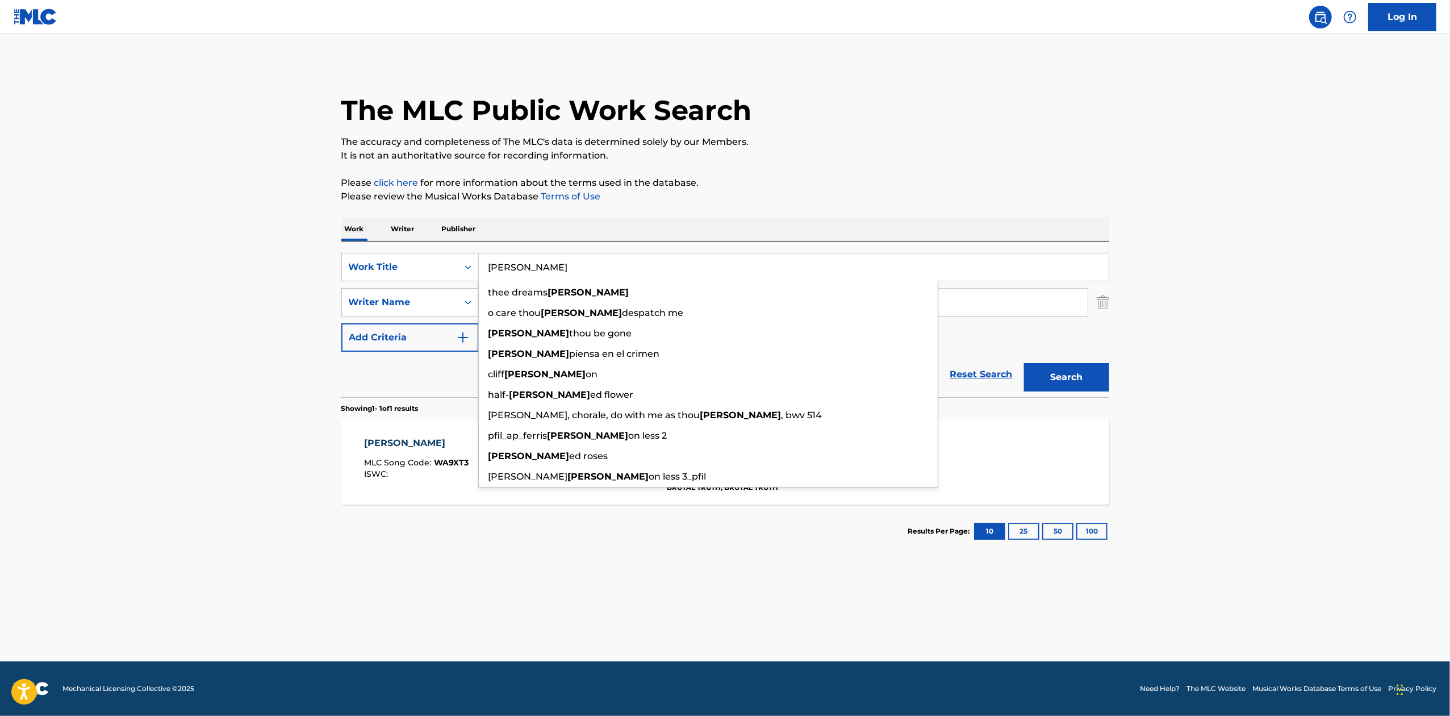
click at [616, 260] on input "[PERSON_NAME]" at bounding box center [794, 266] width 630 height 27
paste input "H.O.P.E."
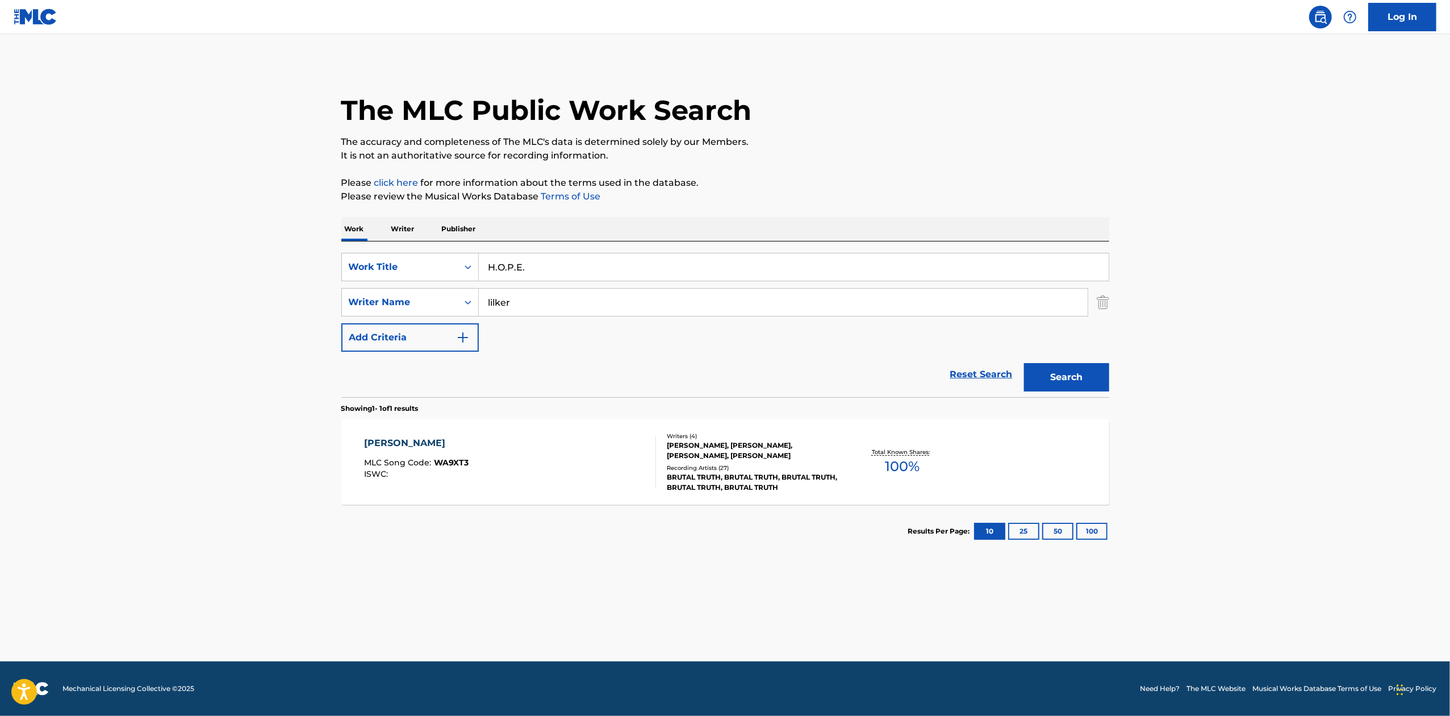
click at [1055, 369] on button "Search" at bounding box center [1066, 377] width 85 height 28
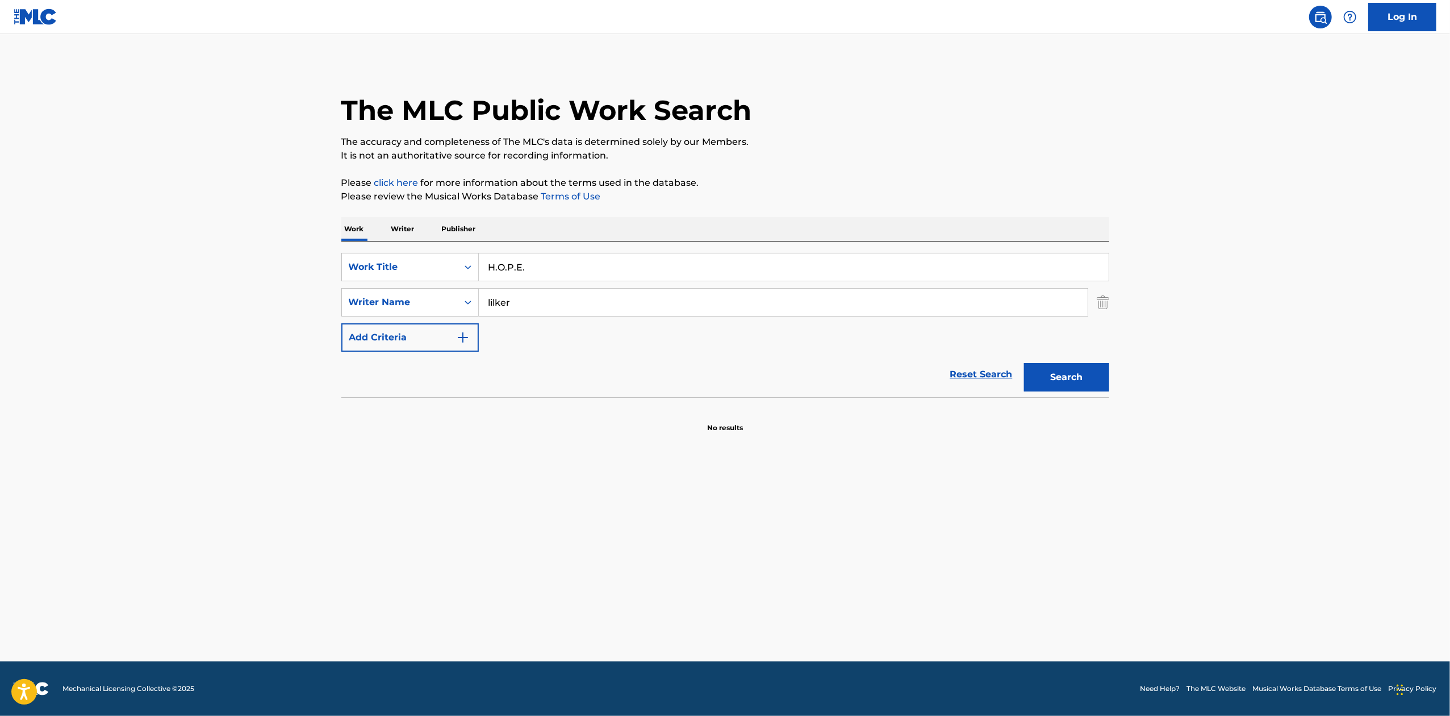
drag, startPoint x: 646, startPoint y: 269, endPoint x: 189, endPoint y: 266, distance: 457.2
click at [189, 266] on main "The MLC Public Work Search The accuracy and completeness of The MLC's data is d…" at bounding box center [725, 347] width 1450 height 627
type input "HOPE"
click at [1024, 363] on button "Search" at bounding box center [1066, 377] width 85 height 28
click at [746, 191] on p "Please review the Musical Works Database Terms of Use" at bounding box center [725, 197] width 768 height 14
